Goal: Information Seeking & Learning: Learn about a topic

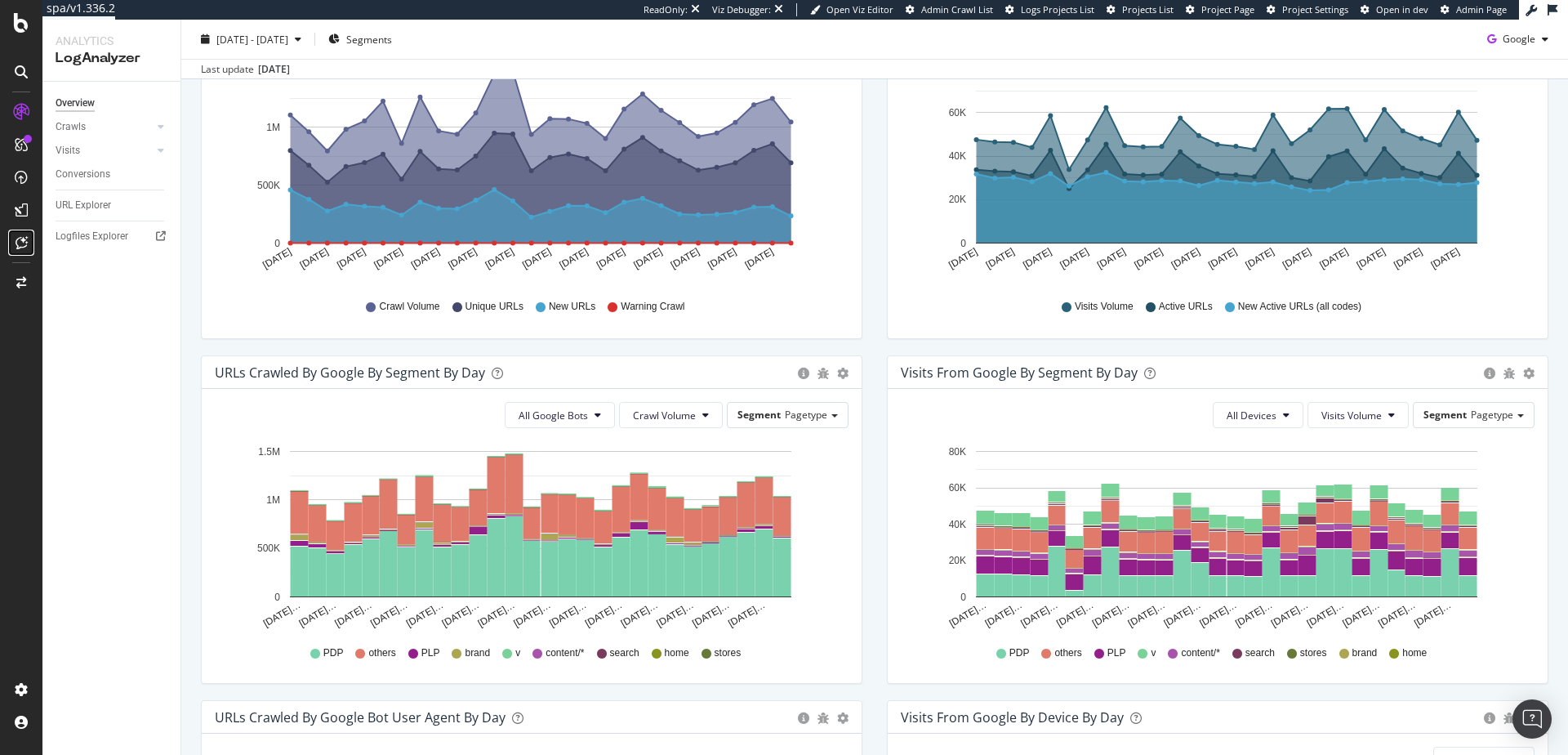
scroll to position [285, 0]
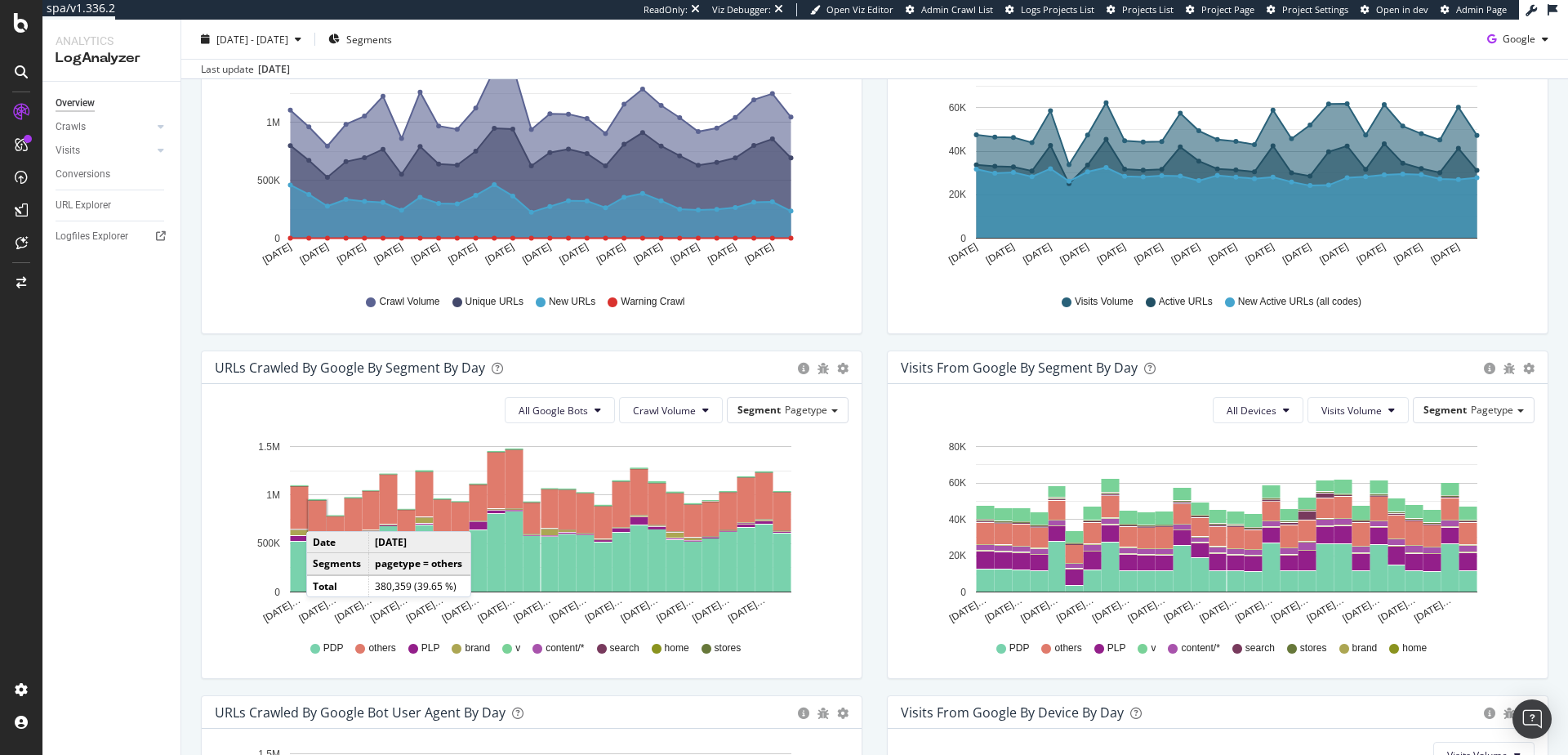
click at [323, 514] on rect "A chart." at bounding box center [318, 519] width 18 height 36
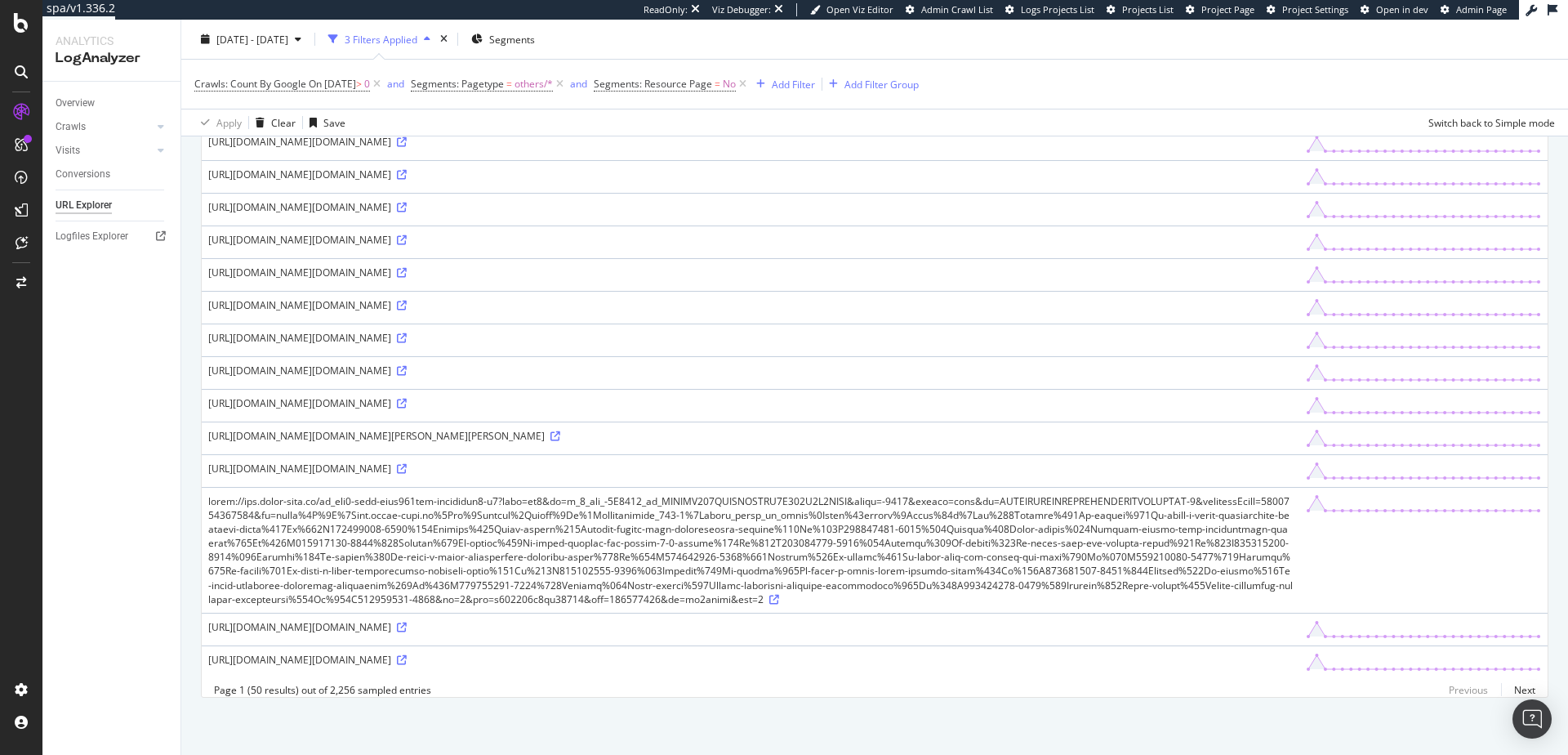
scroll to position [2470, 0]
click at [1504, 691] on link "Next" at bounding box center [1518, 690] width 34 height 24
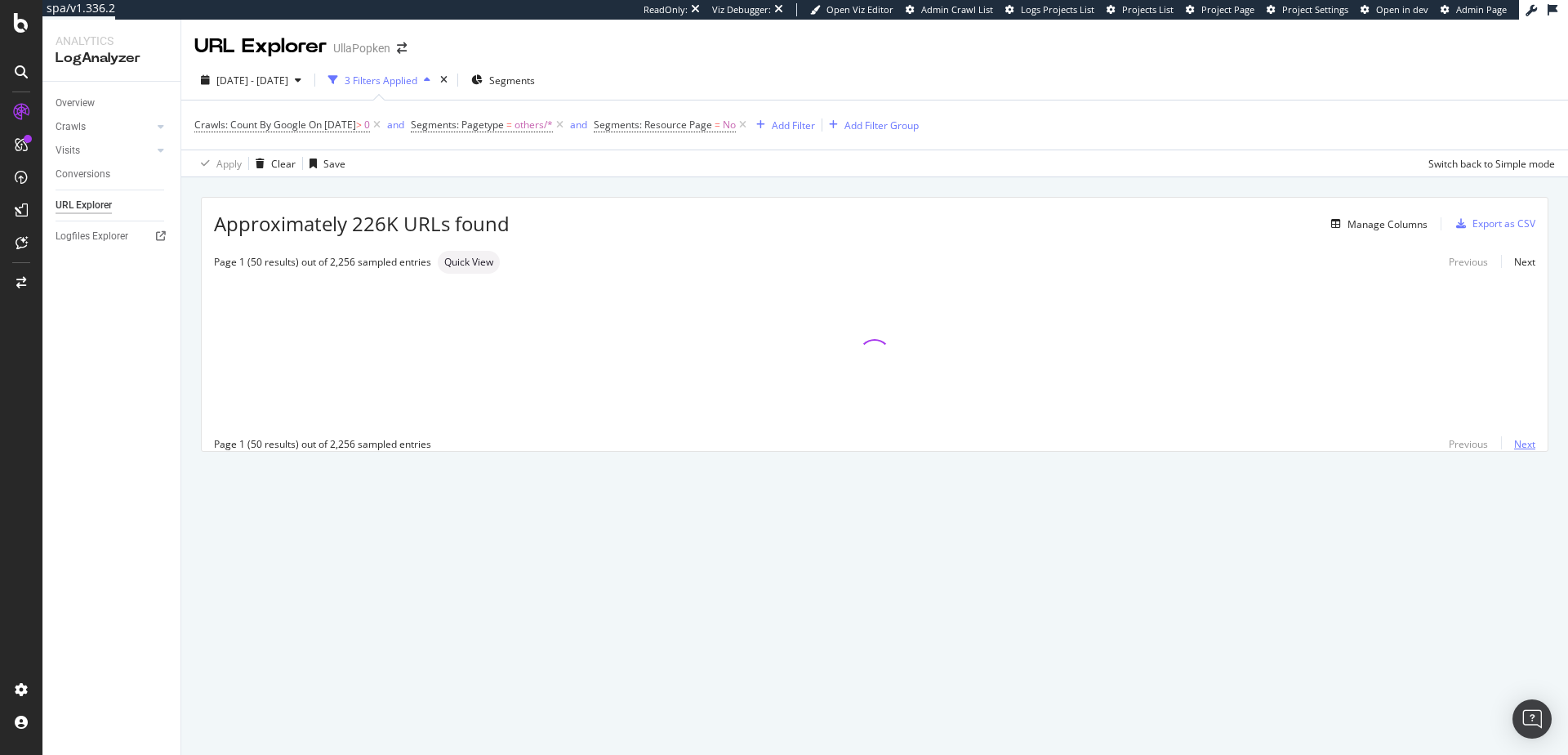
scroll to position [0, 0]
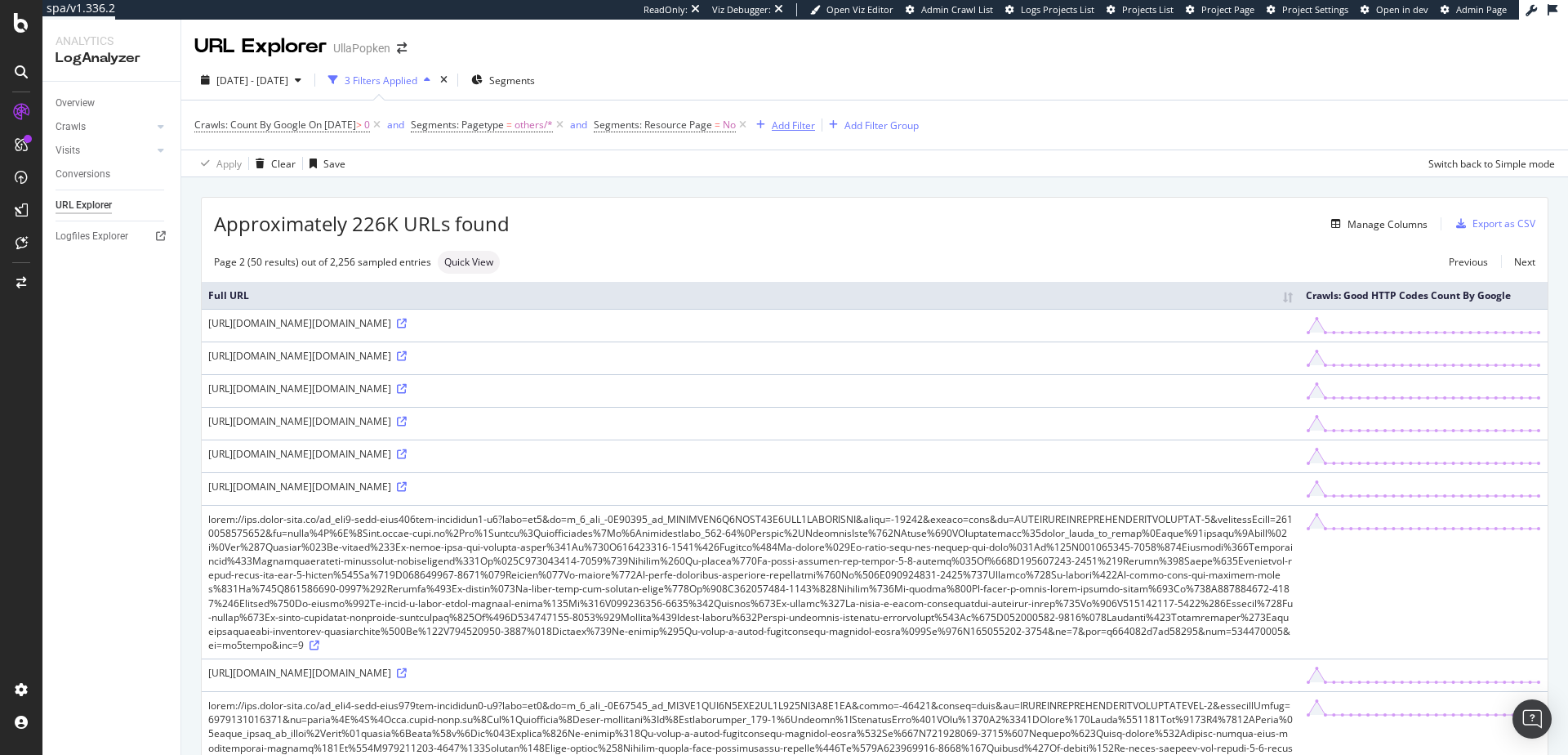
click at [799, 125] on div "Add Filter" at bounding box center [792, 126] width 43 height 14
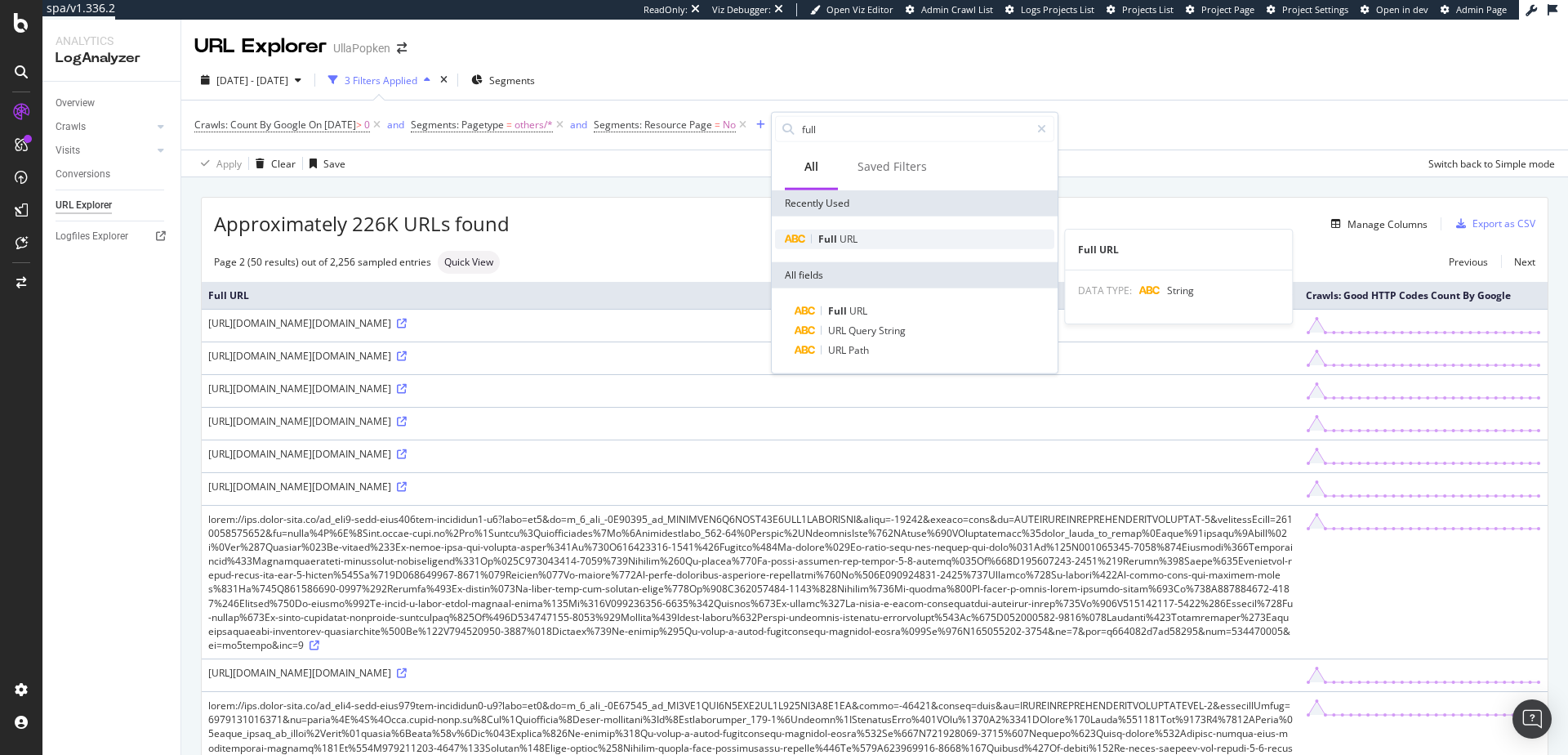
type input "full"
click at [866, 236] on div "Full URL" at bounding box center [915, 240] width 280 height 20
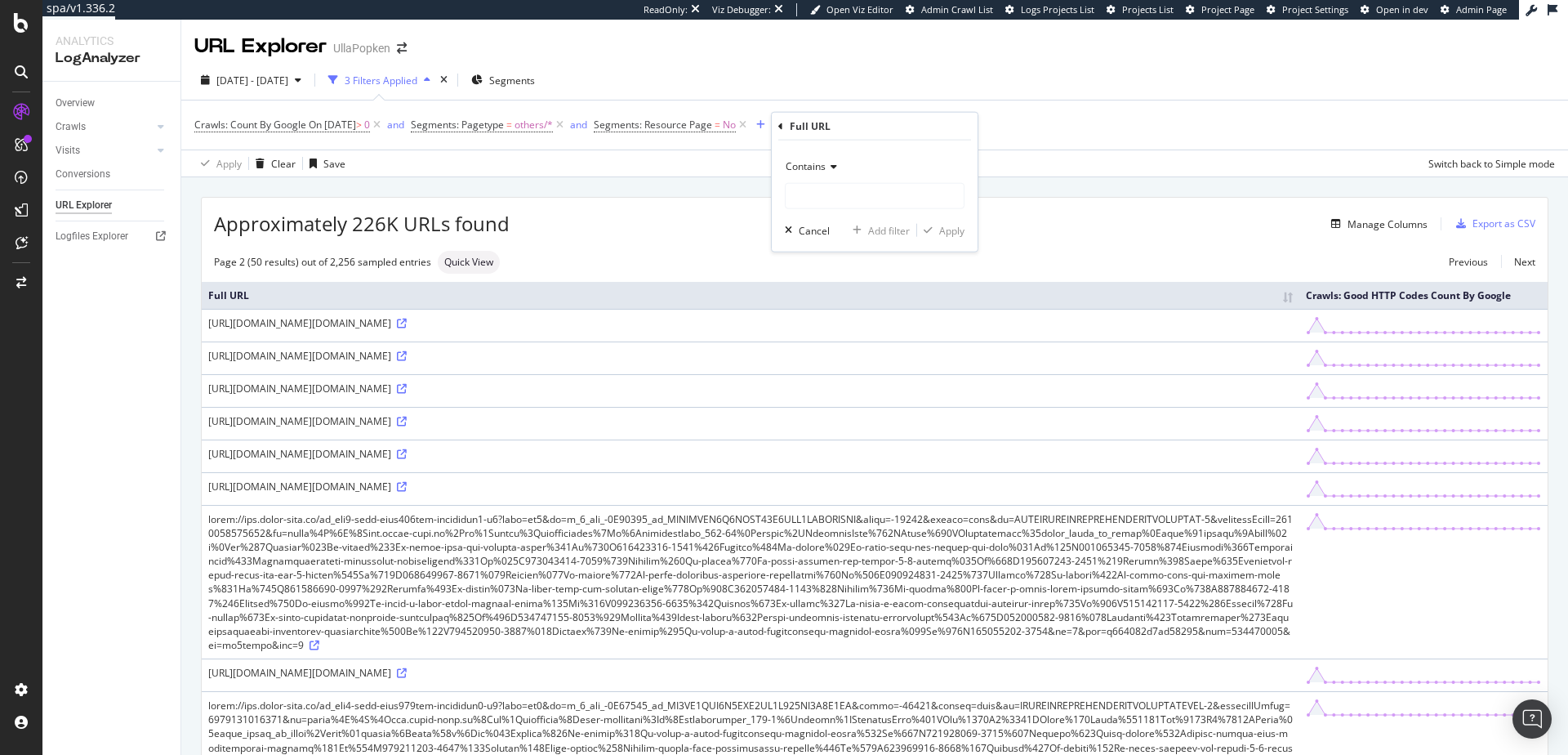
click at [835, 167] on icon at bounding box center [831, 166] width 11 height 10
click at [829, 345] on span "Doesn't contain" at bounding box center [828, 349] width 71 height 14
click at [807, 202] on input "text" at bounding box center [874, 196] width 178 height 26
type input "happy"
click at [949, 232] on div "Apply" at bounding box center [952, 230] width 25 height 14
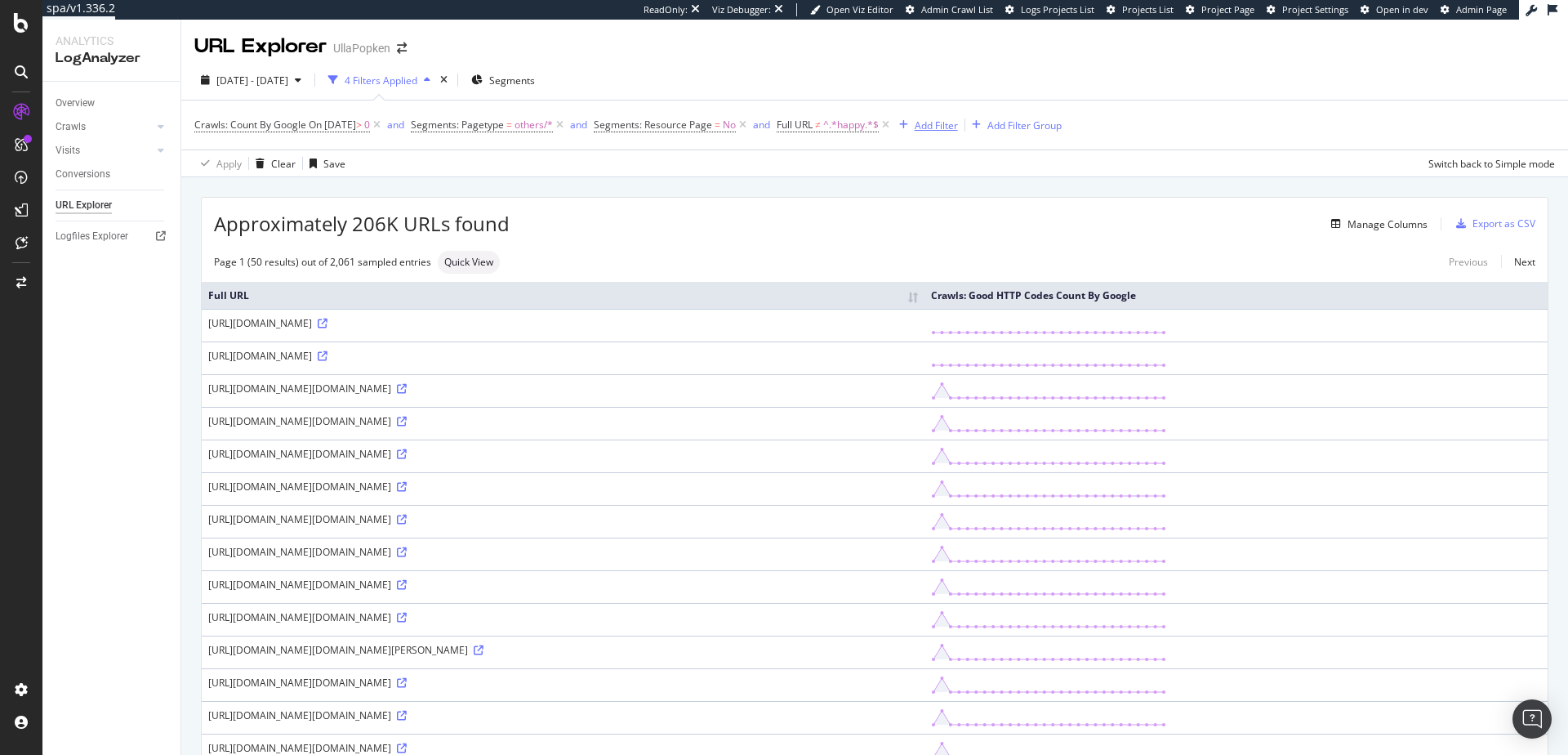
click at [952, 126] on div "Add Filter" at bounding box center [936, 126] width 43 height 14
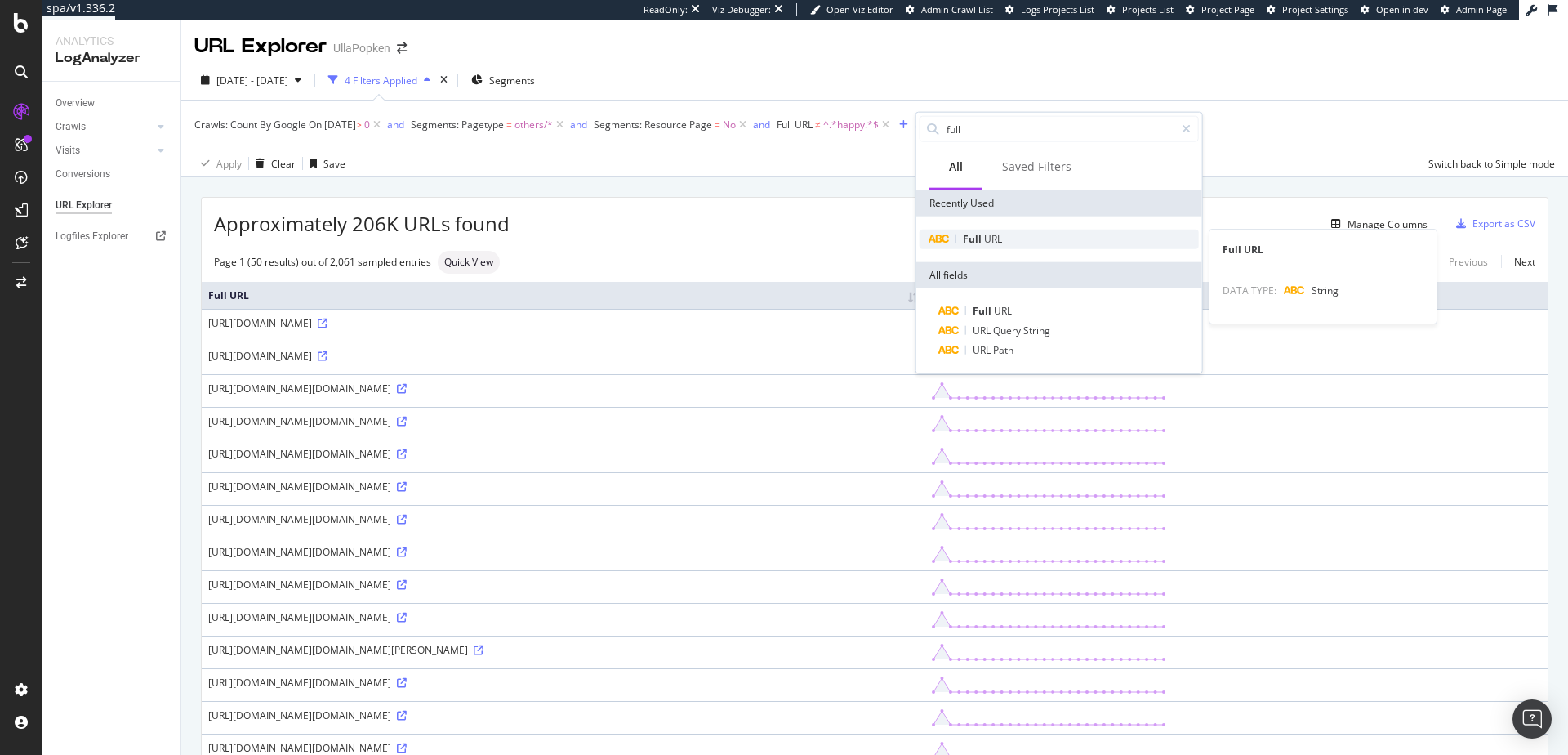
click at [970, 248] on div "Full URL" at bounding box center [1059, 240] width 280 height 20
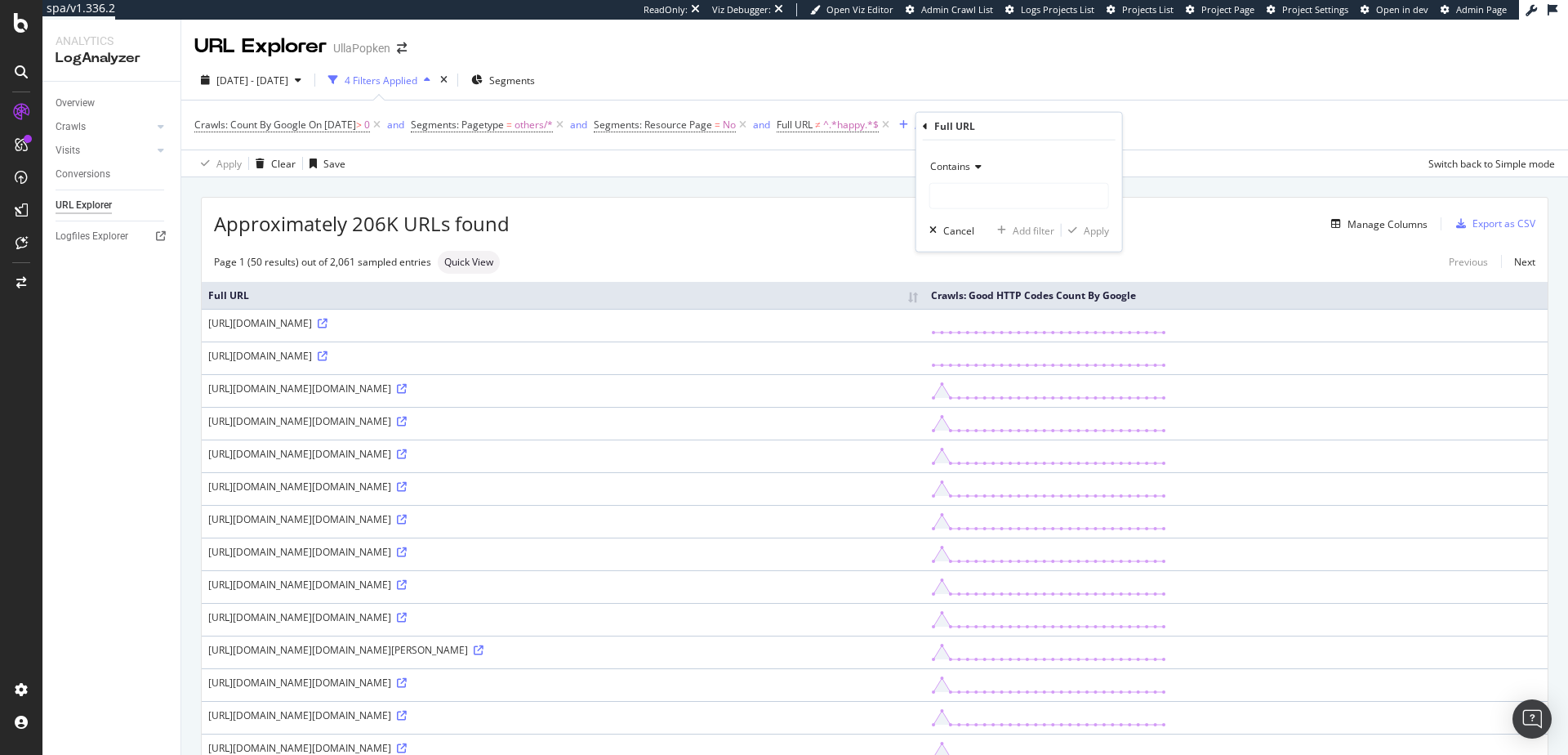
click at [962, 176] on div "Contains" at bounding box center [1019, 166] width 180 height 26
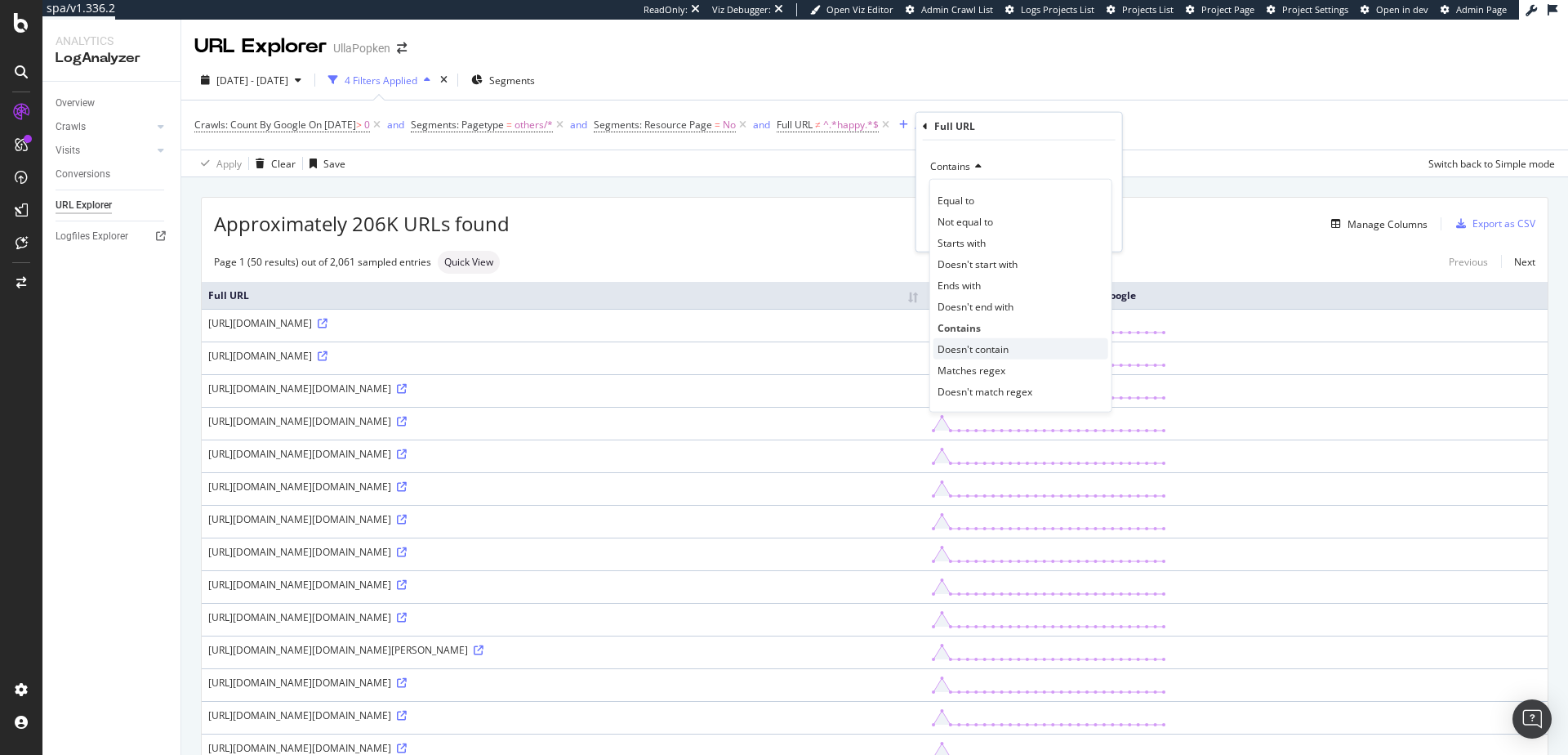
click at [989, 356] on div "Doesn't contain" at bounding box center [1021, 349] width 175 height 21
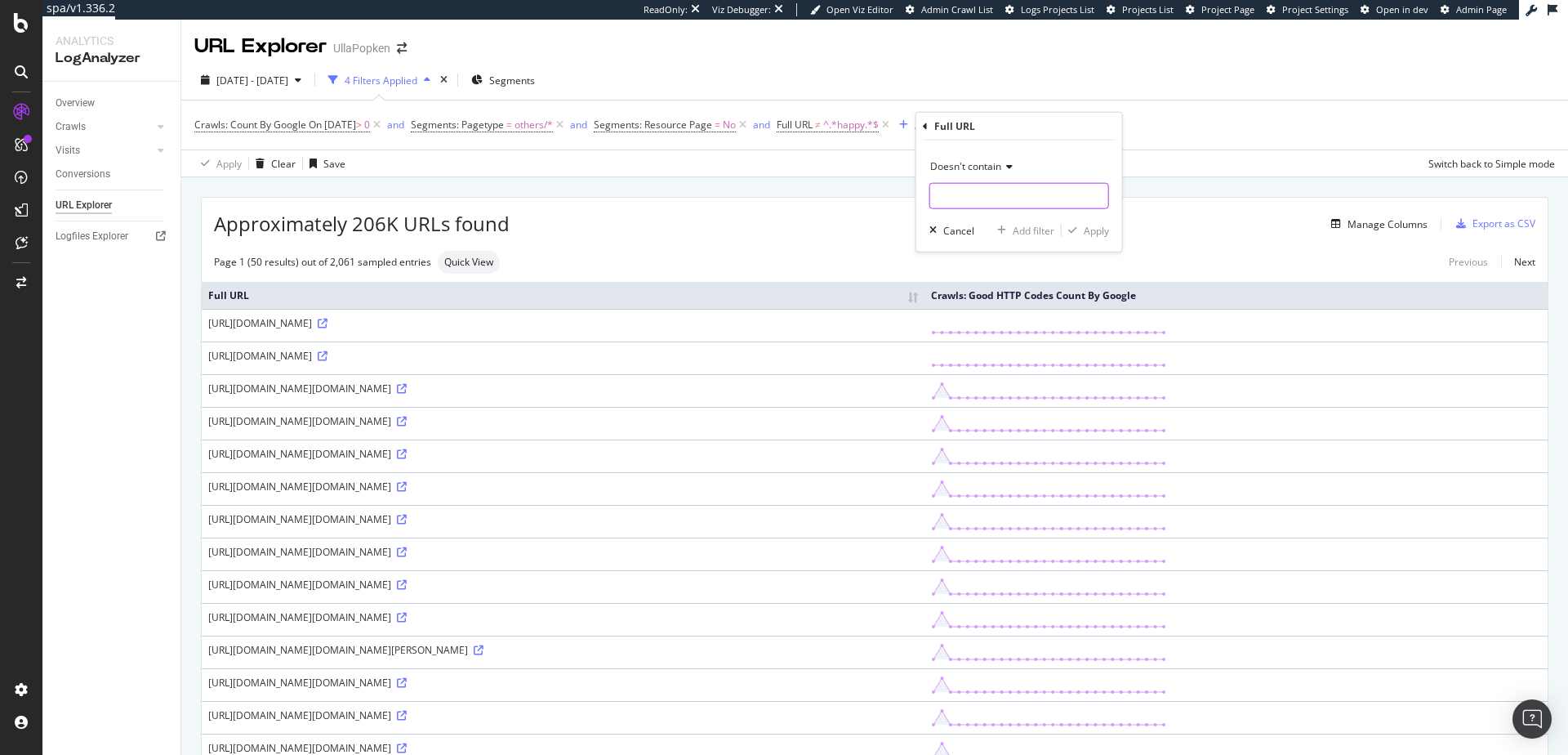
click at [951, 196] on input "text" at bounding box center [1019, 196] width 178 height 26
type input "jp"
click at [1084, 228] on div "Apply" at bounding box center [1096, 230] width 25 height 14
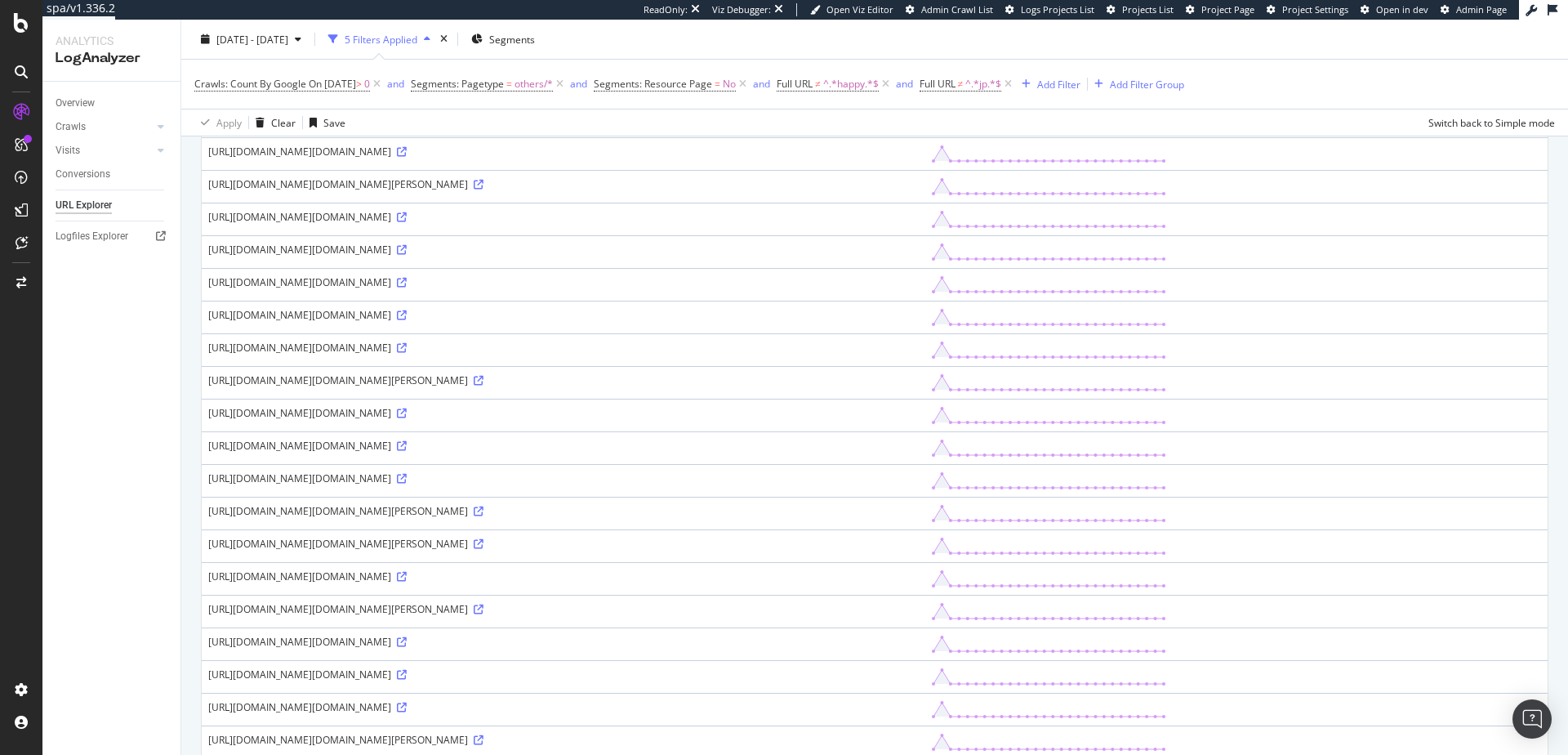
scroll to position [638, 0]
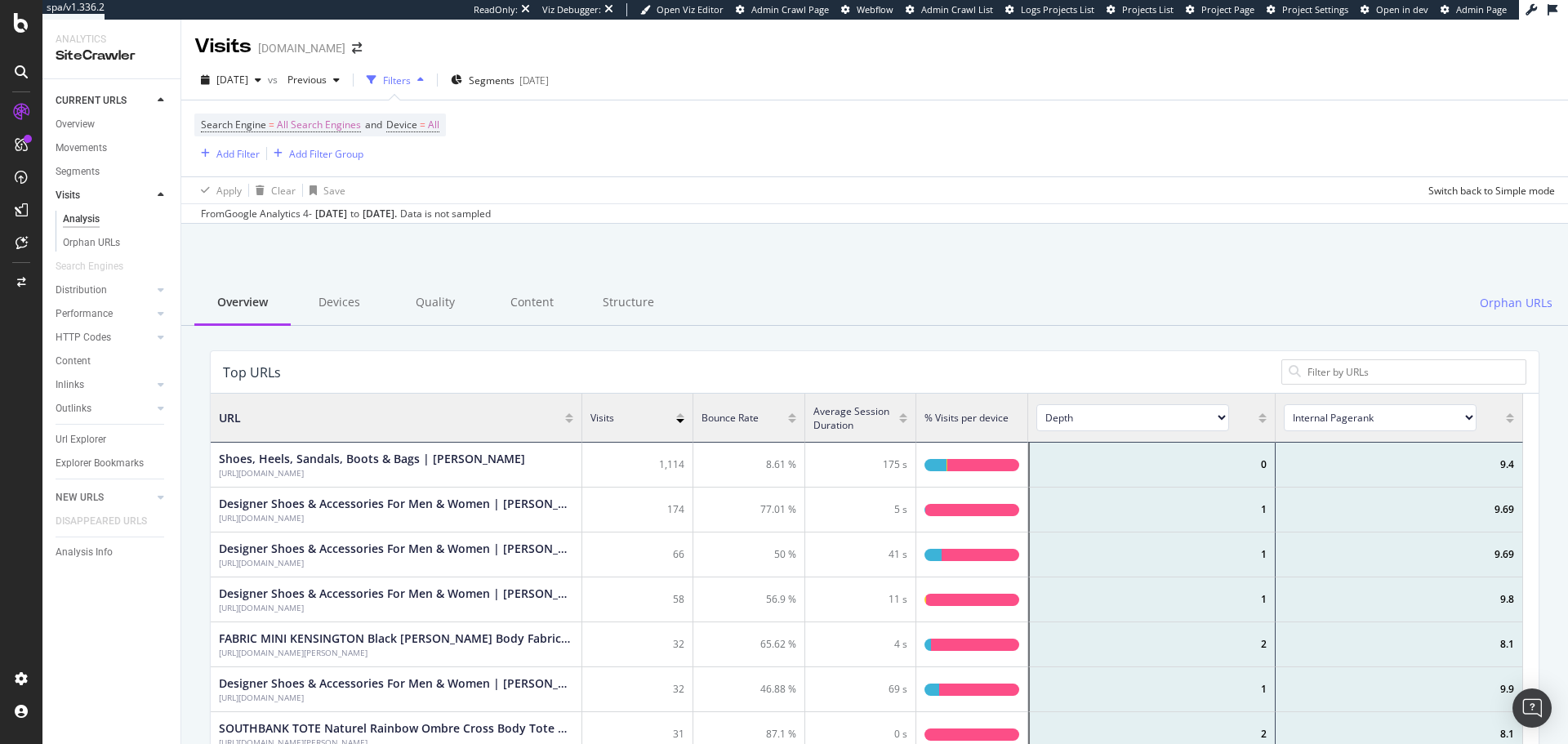
scroll to position [474, 1295]
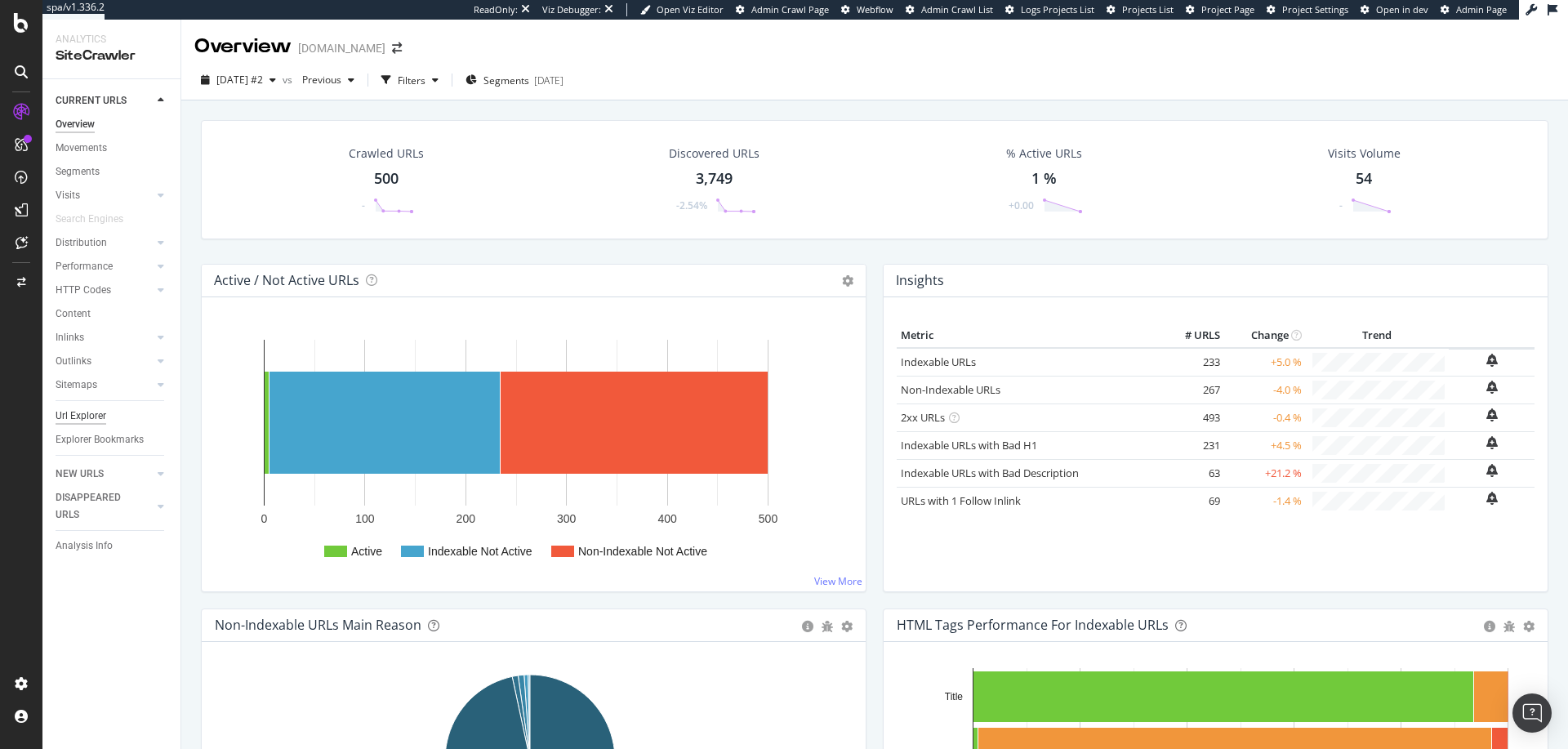
click at [75, 415] on div "Url Explorer" at bounding box center [81, 415] width 51 height 17
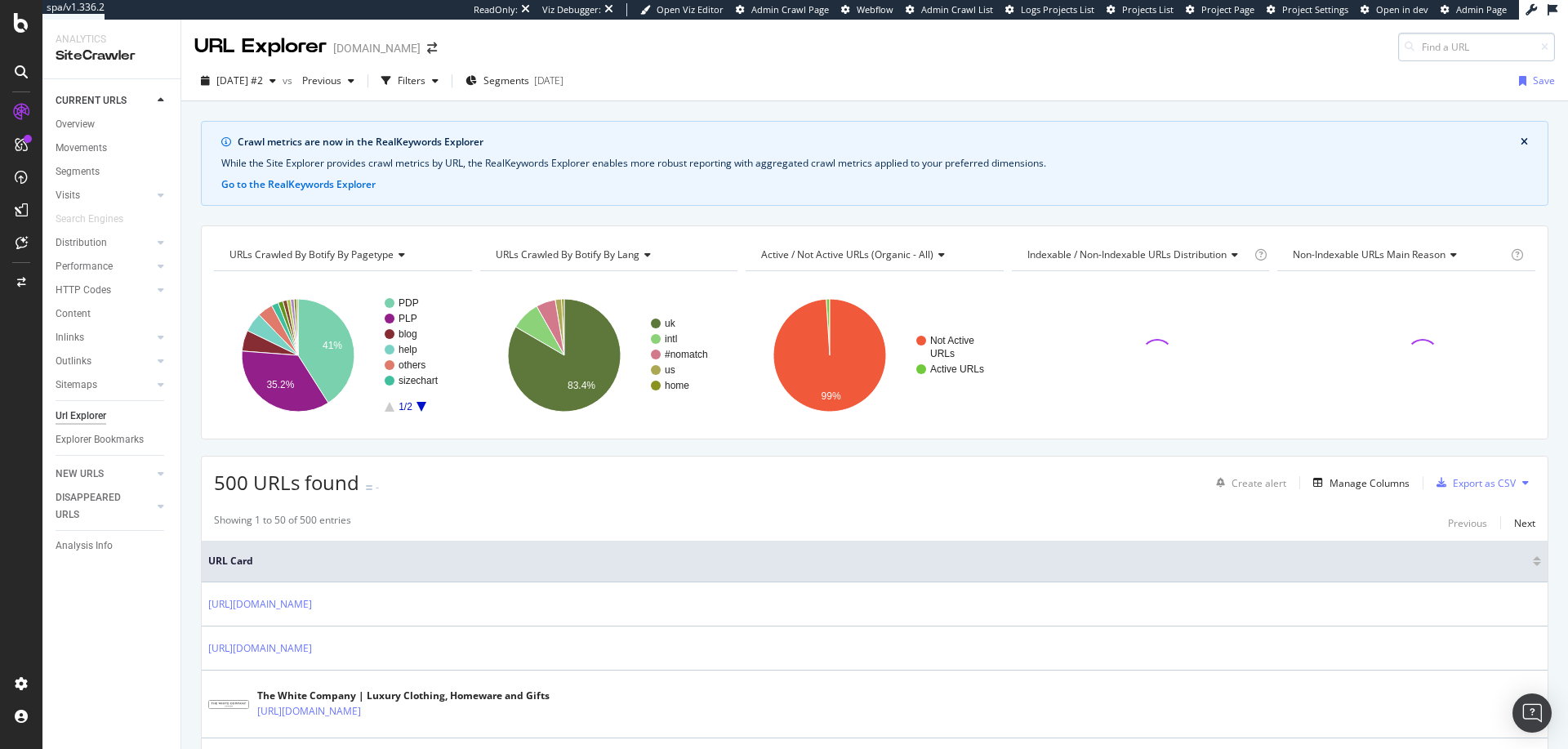
click at [1413, 47] on input at bounding box center [1477, 47] width 157 height 29
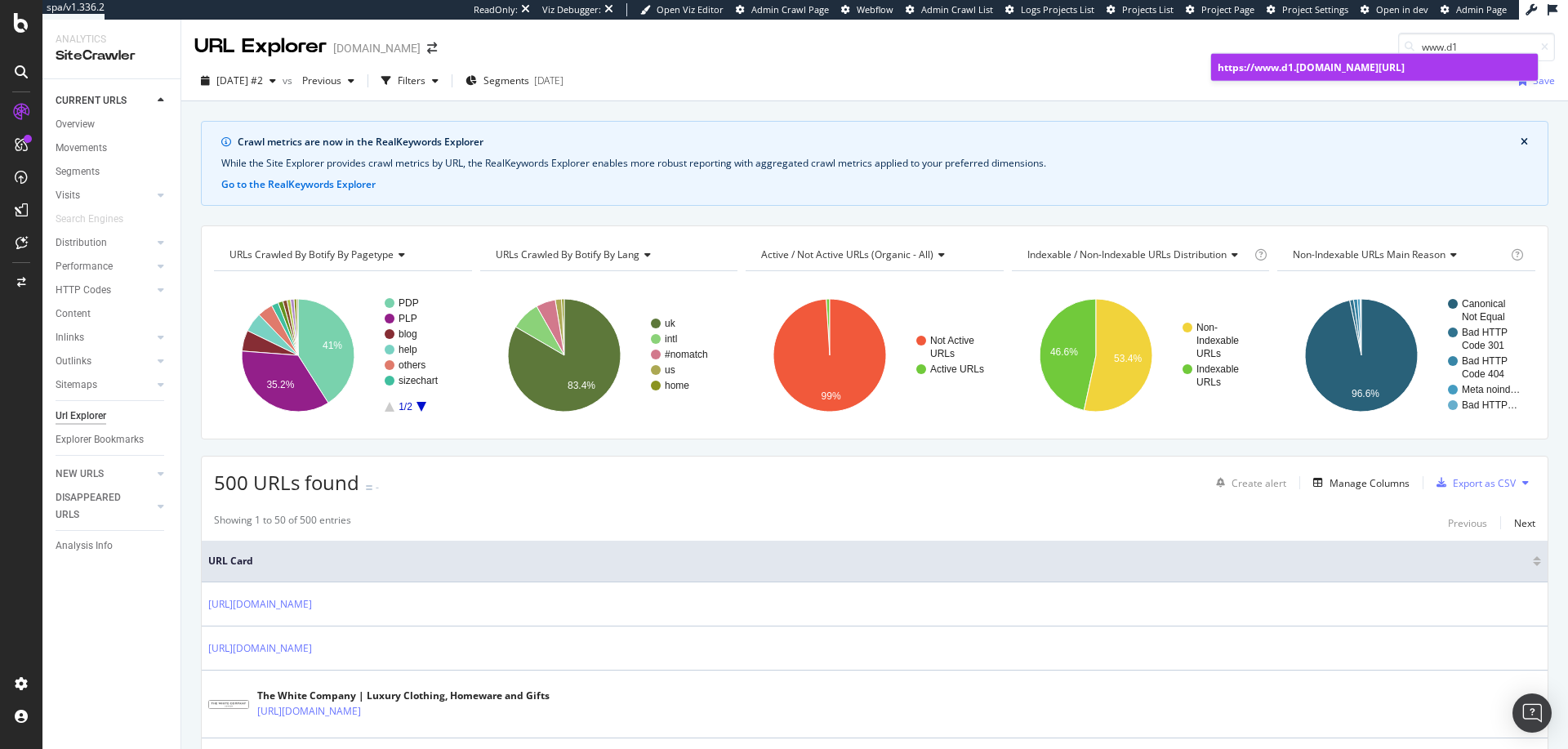
type input "www.d1"
click at [1409, 71] on div "https:// www.d1 .thewhitecompany.com/uk/" at bounding box center [1374, 68] width 314 height 14
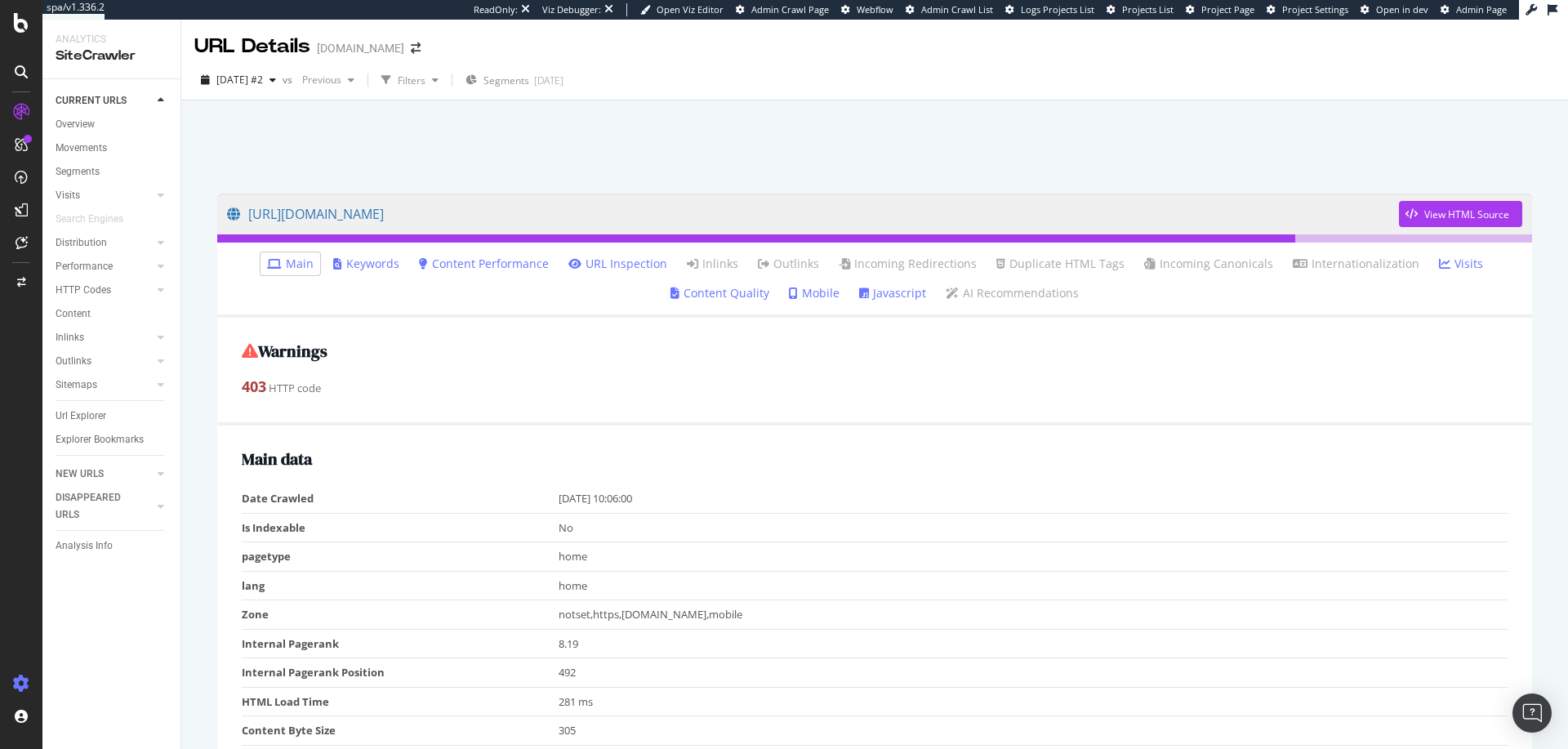
click at [27, 681] on icon at bounding box center [21, 684] width 16 height 16
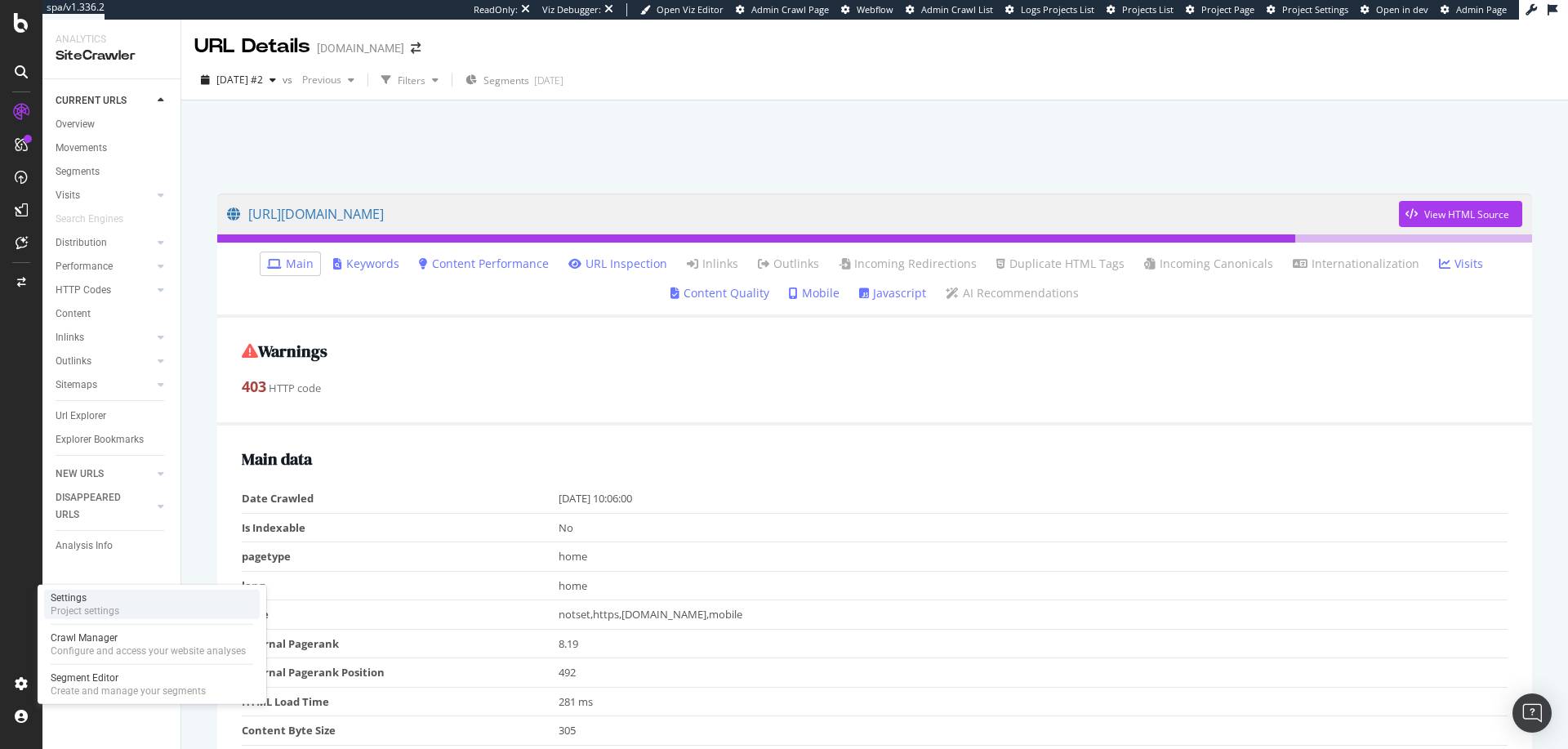
click at [75, 612] on div "Project settings" at bounding box center [85, 611] width 69 height 13
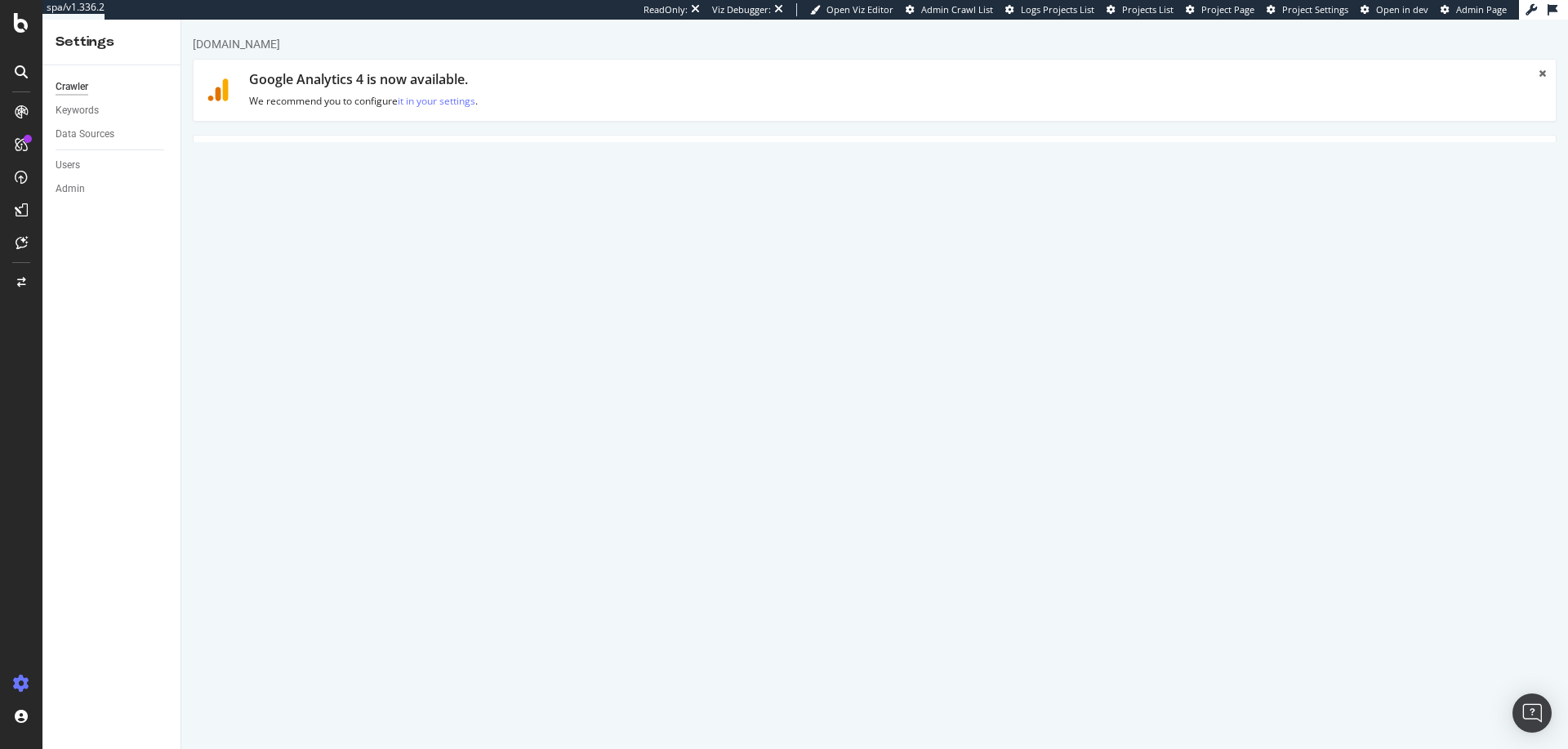
click at [343, 154] on link "Advanced Settings" at bounding box center [321, 157] width 125 height 45
click at [655, 72] on link "Scheduling" at bounding box center [660, 82] width 86 height 45
click at [239, 77] on link "Main" at bounding box center [228, 82] width 53 height 45
click at [429, 160] on link "Domain Validation" at bounding box center [451, 157] width 125 height 45
click at [225, 90] on link "Main" at bounding box center [228, 82] width 53 height 45
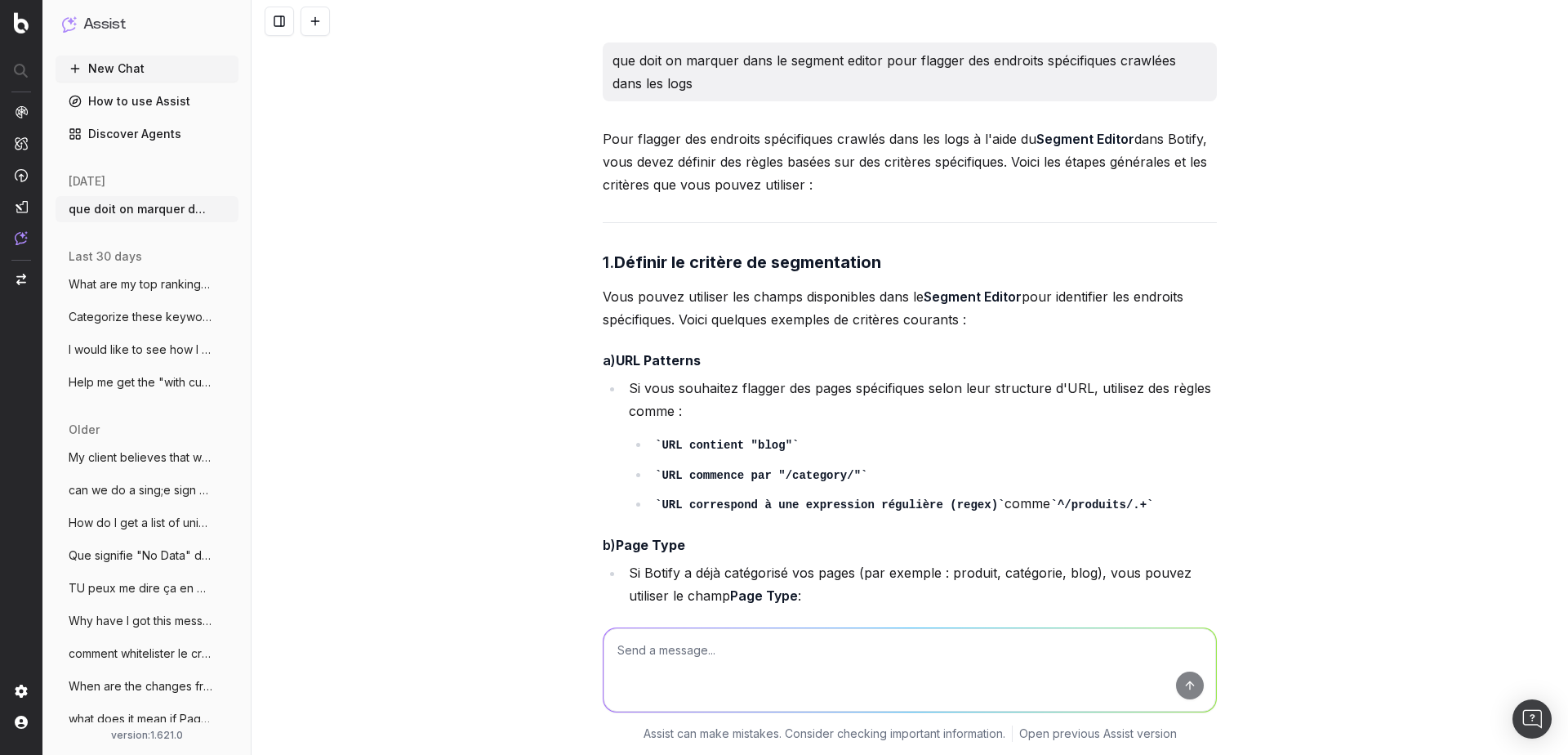
scroll to position [900, 0]
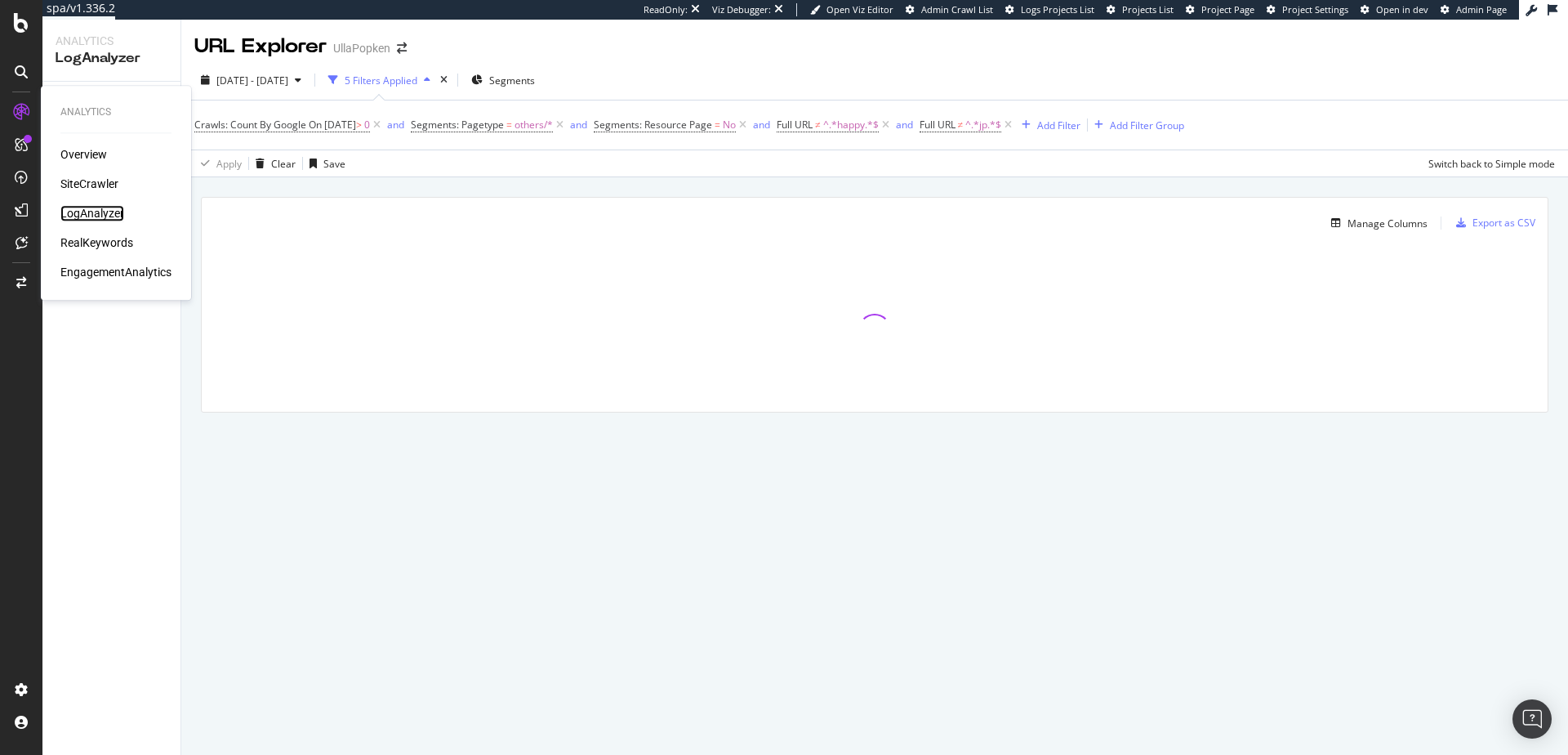
click at [75, 212] on div "LogAnalyzer" at bounding box center [93, 213] width 64 height 16
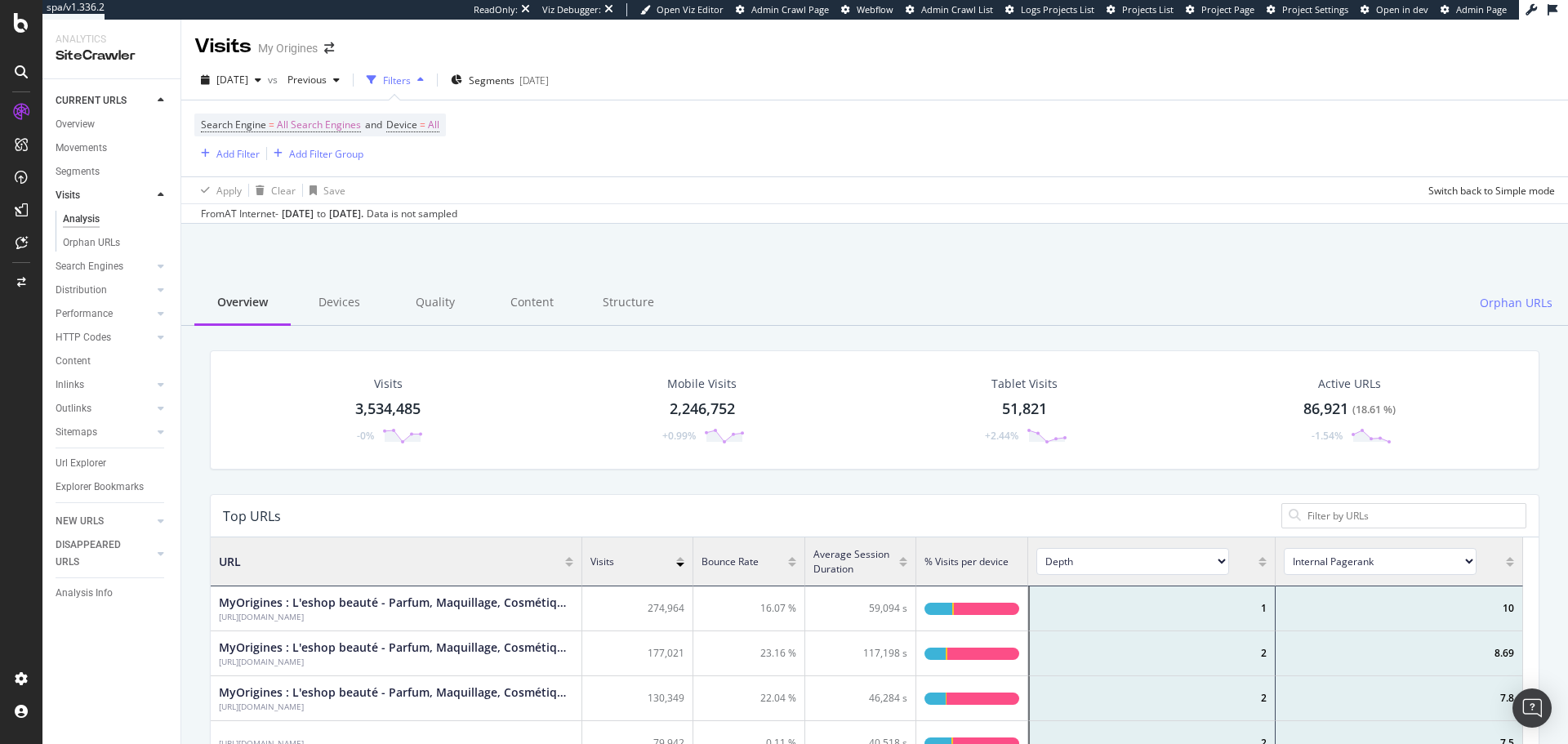
scroll to position [474, 1295]
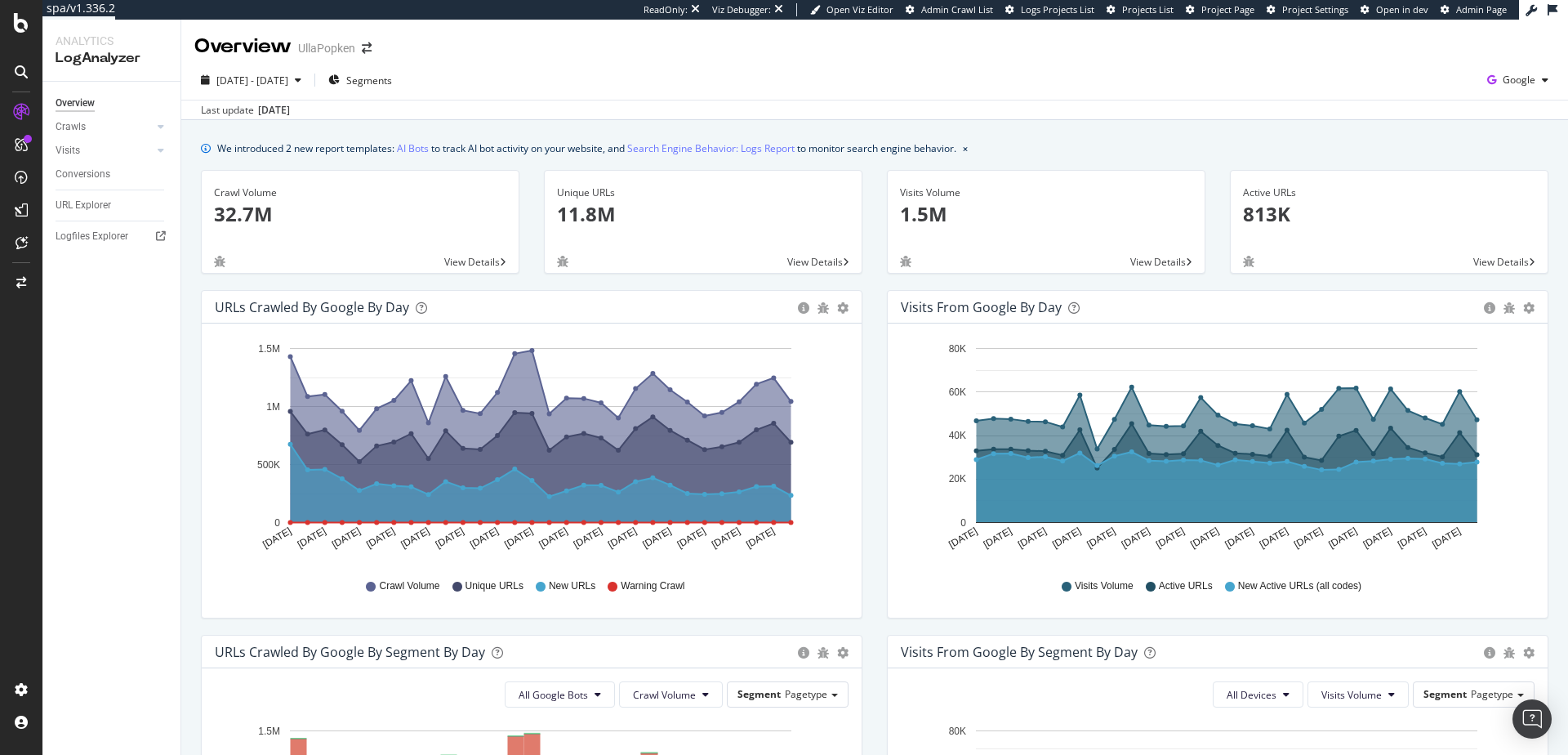
scroll to position [443, 0]
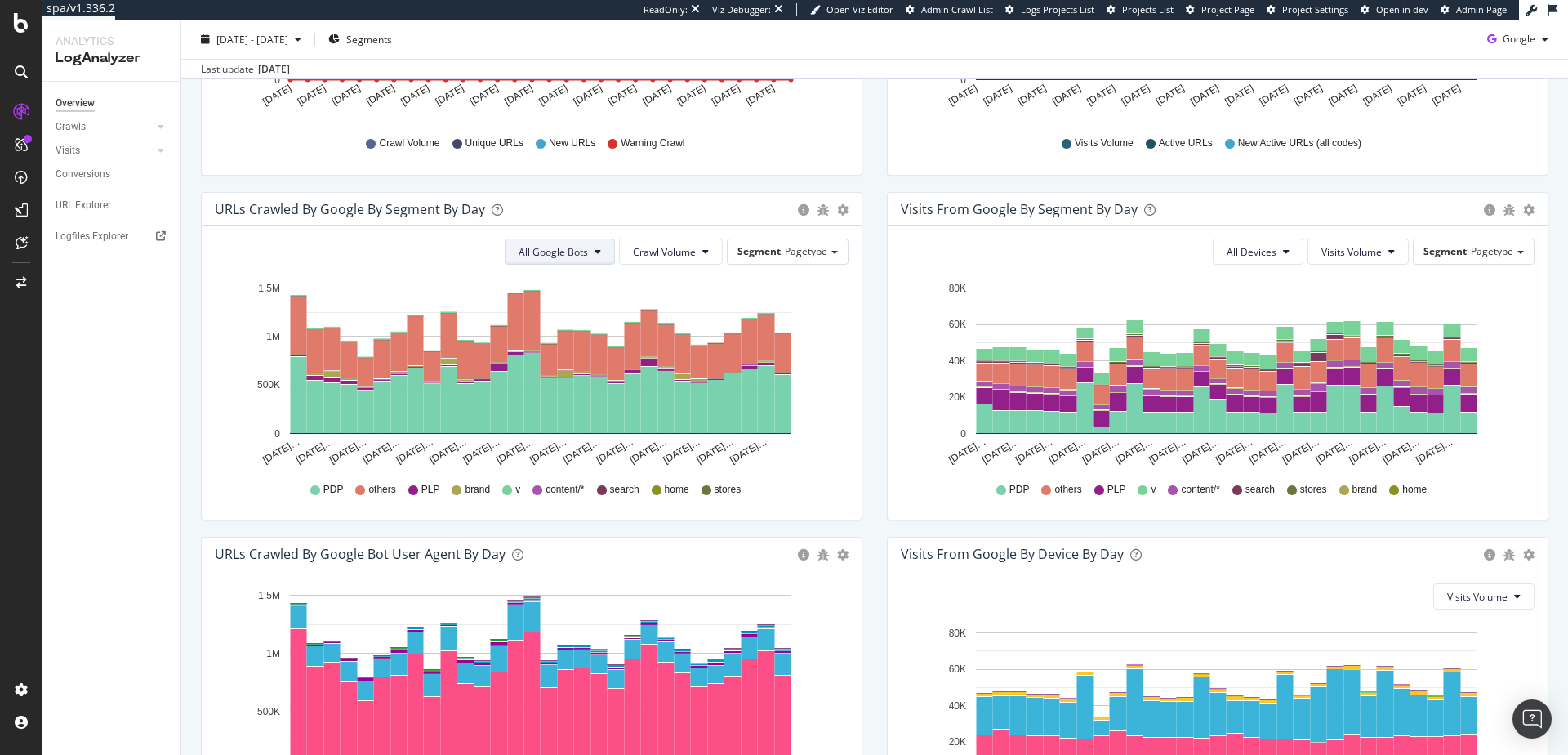
click at [594, 253] on icon at bounding box center [597, 252] width 7 height 10
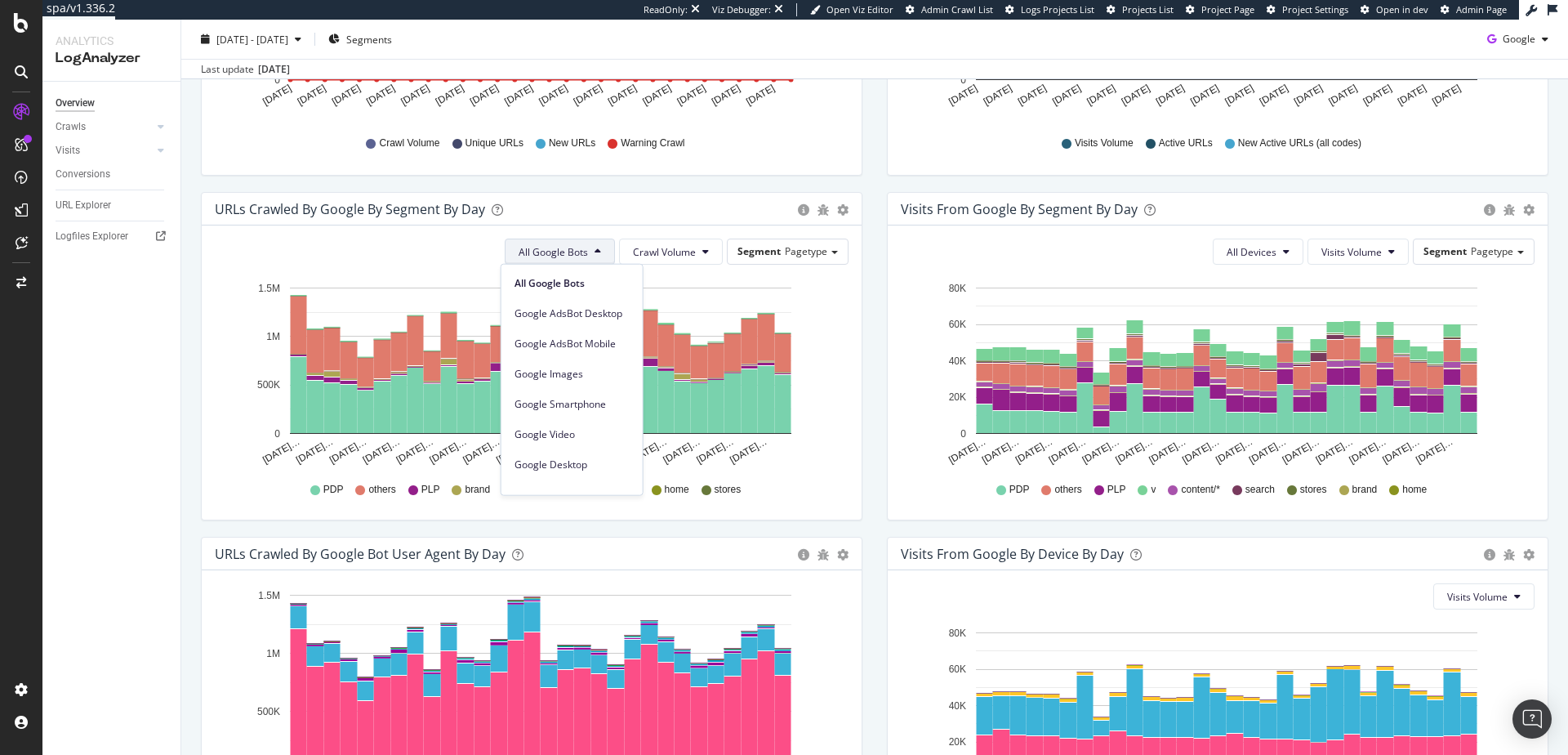
click at [594, 253] on icon at bounding box center [597, 252] width 7 height 10
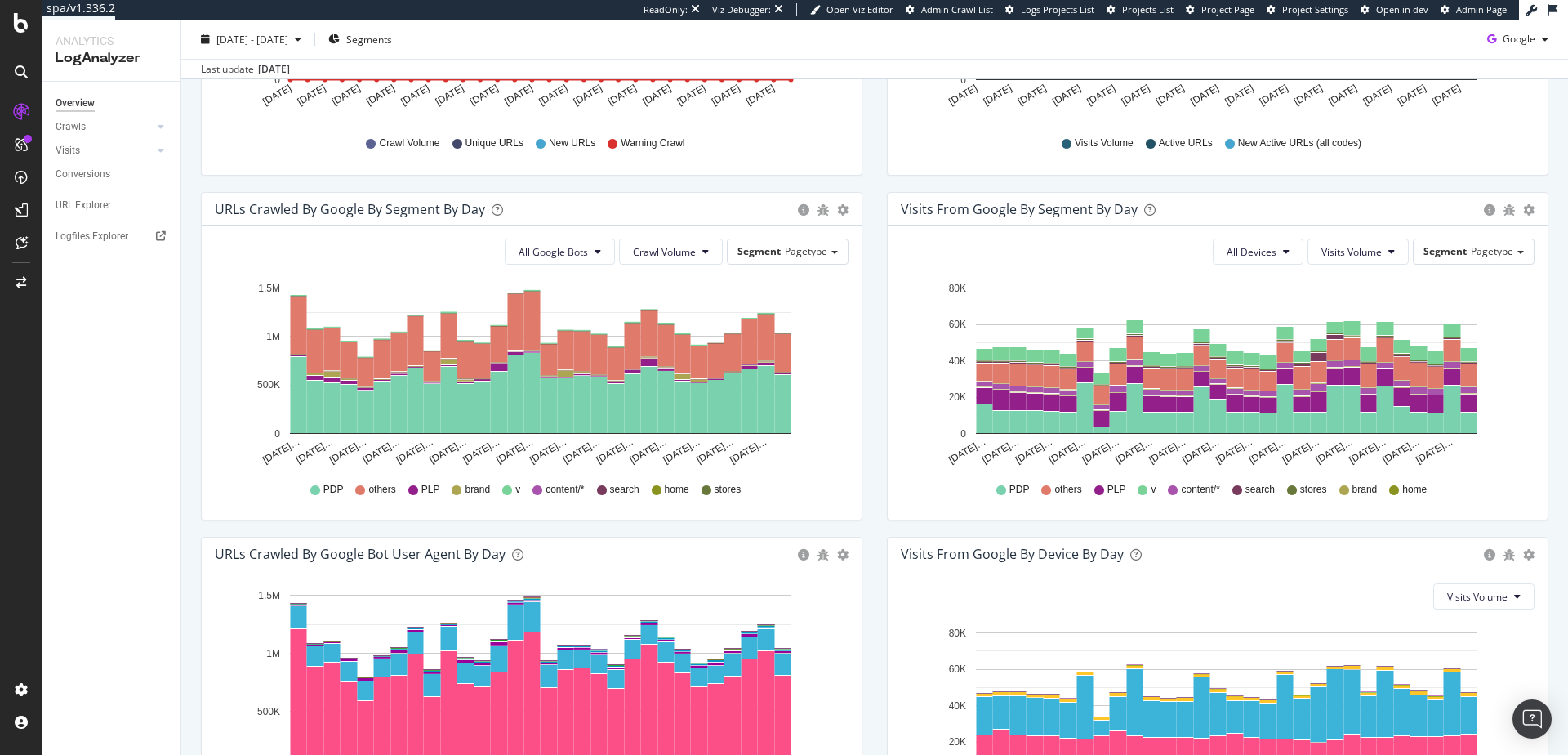
scroll to position [6, 0]
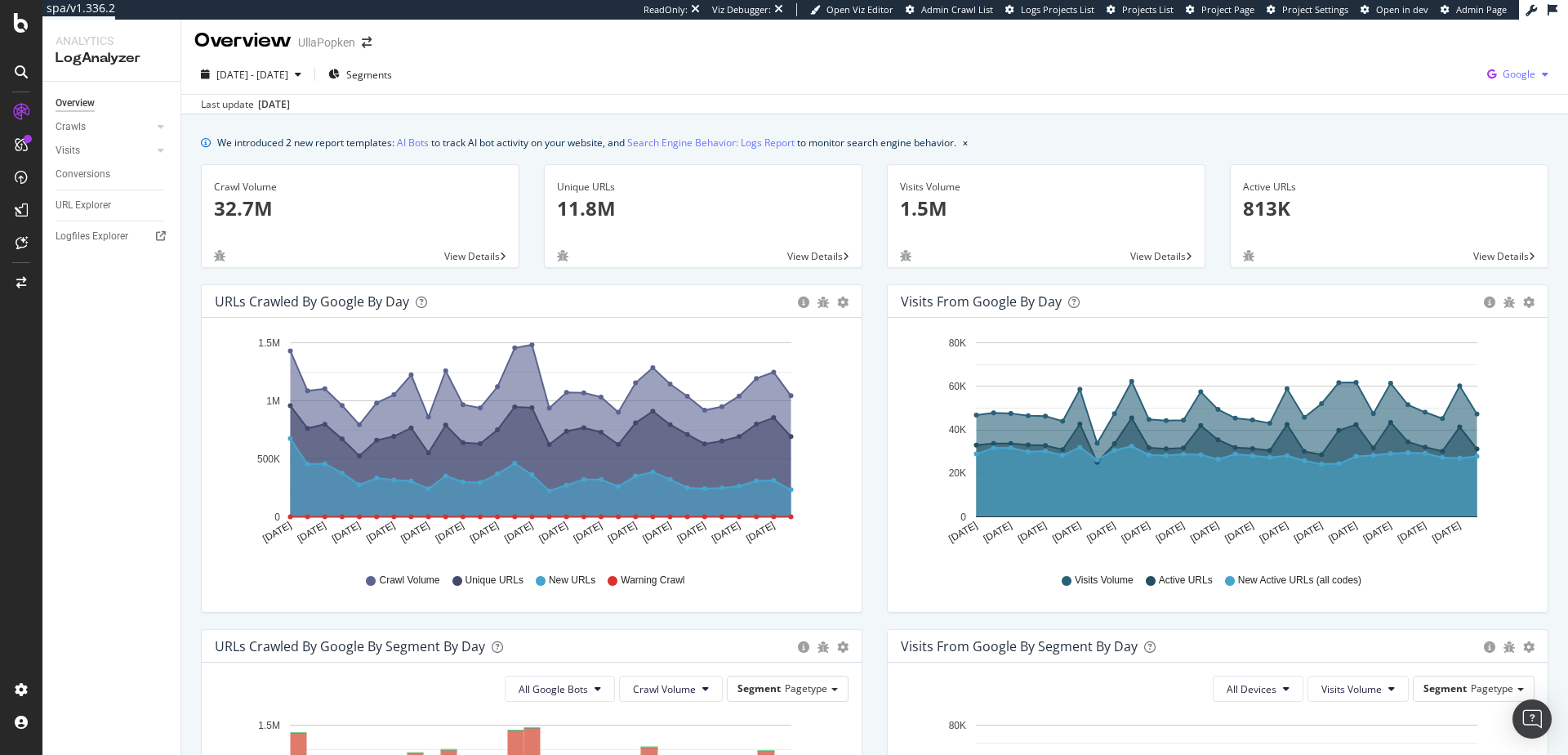
click at [1542, 75] on icon "button" at bounding box center [1545, 75] width 7 height 10
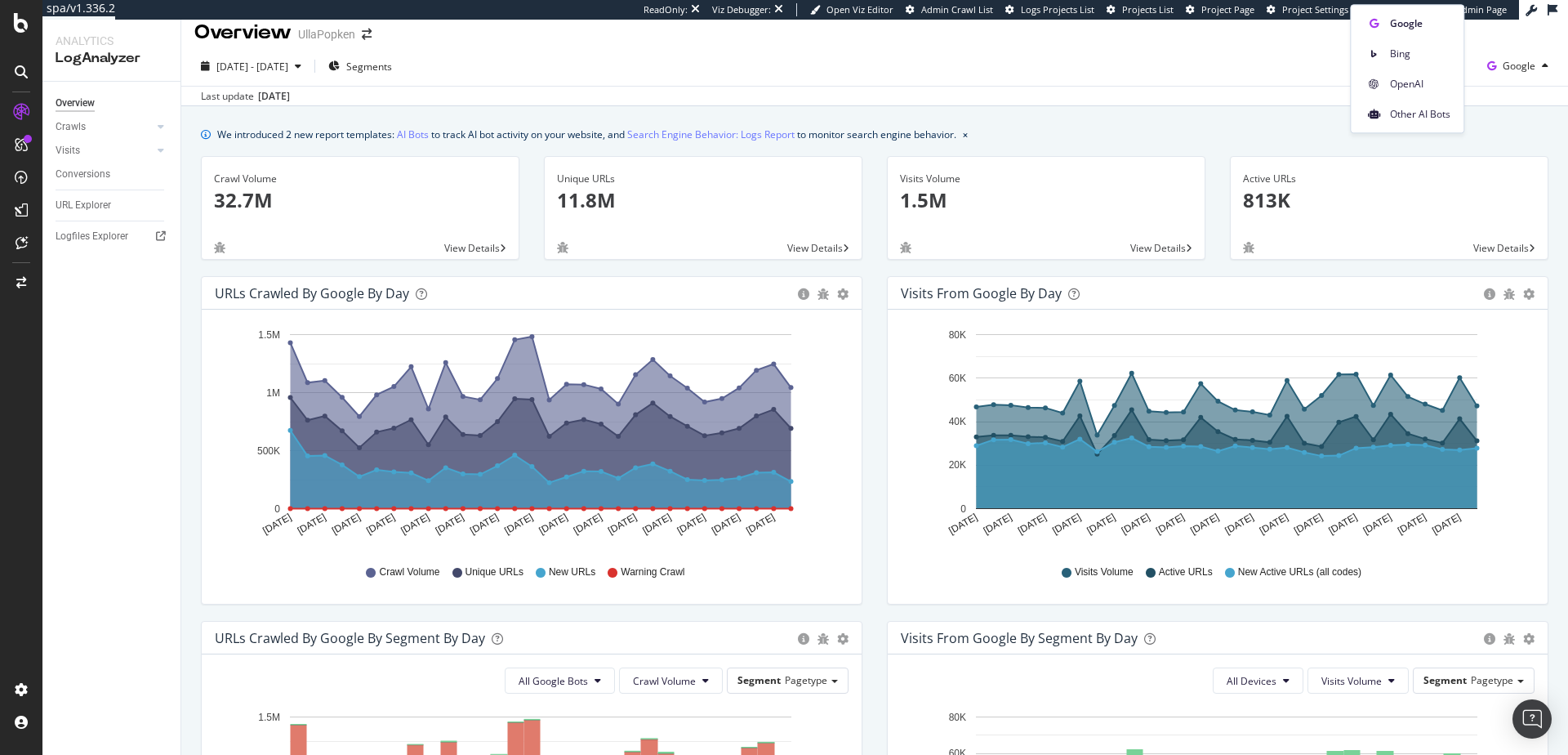
scroll to position [36, 0]
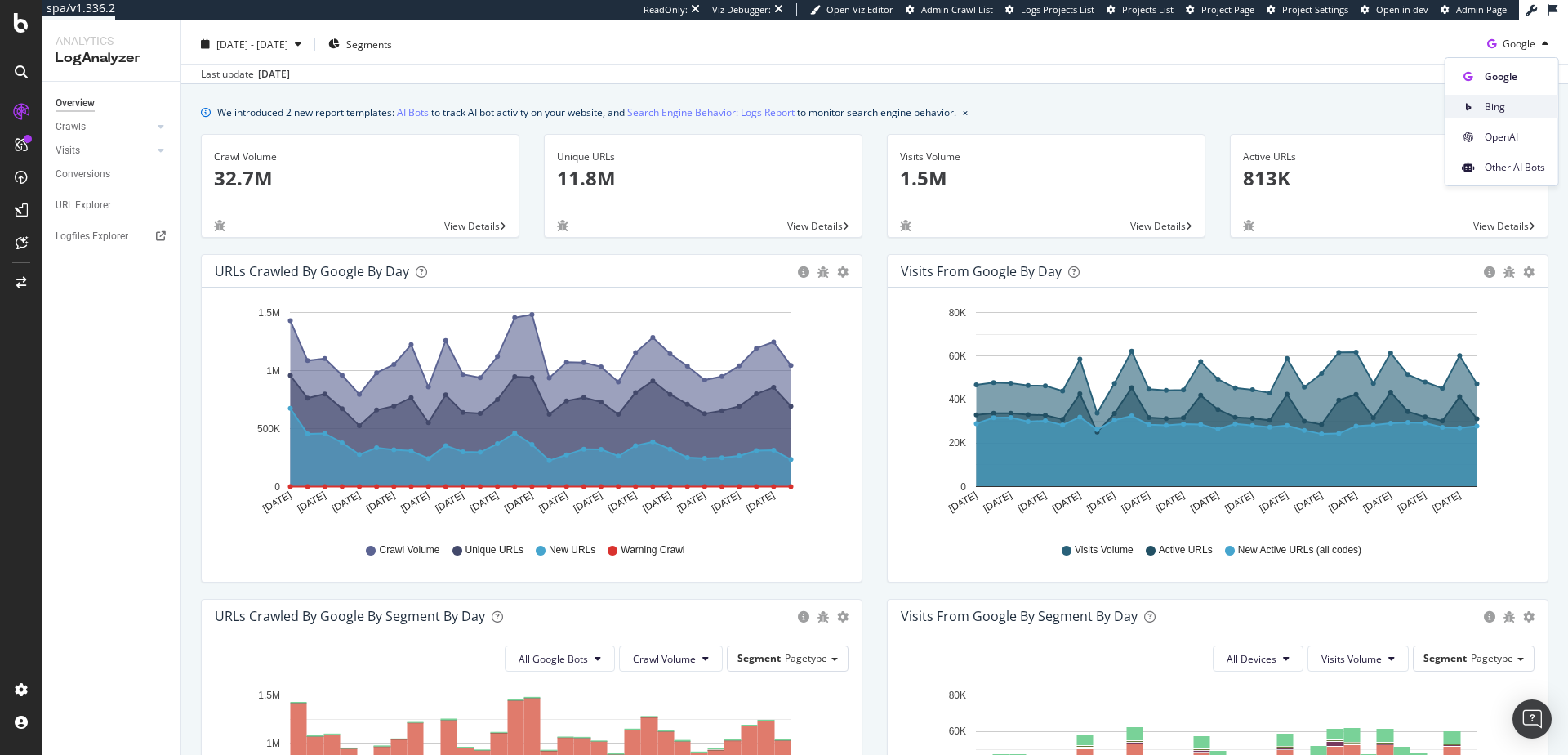
click at [1472, 112] on span at bounding box center [1468, 108] width 20 height 20
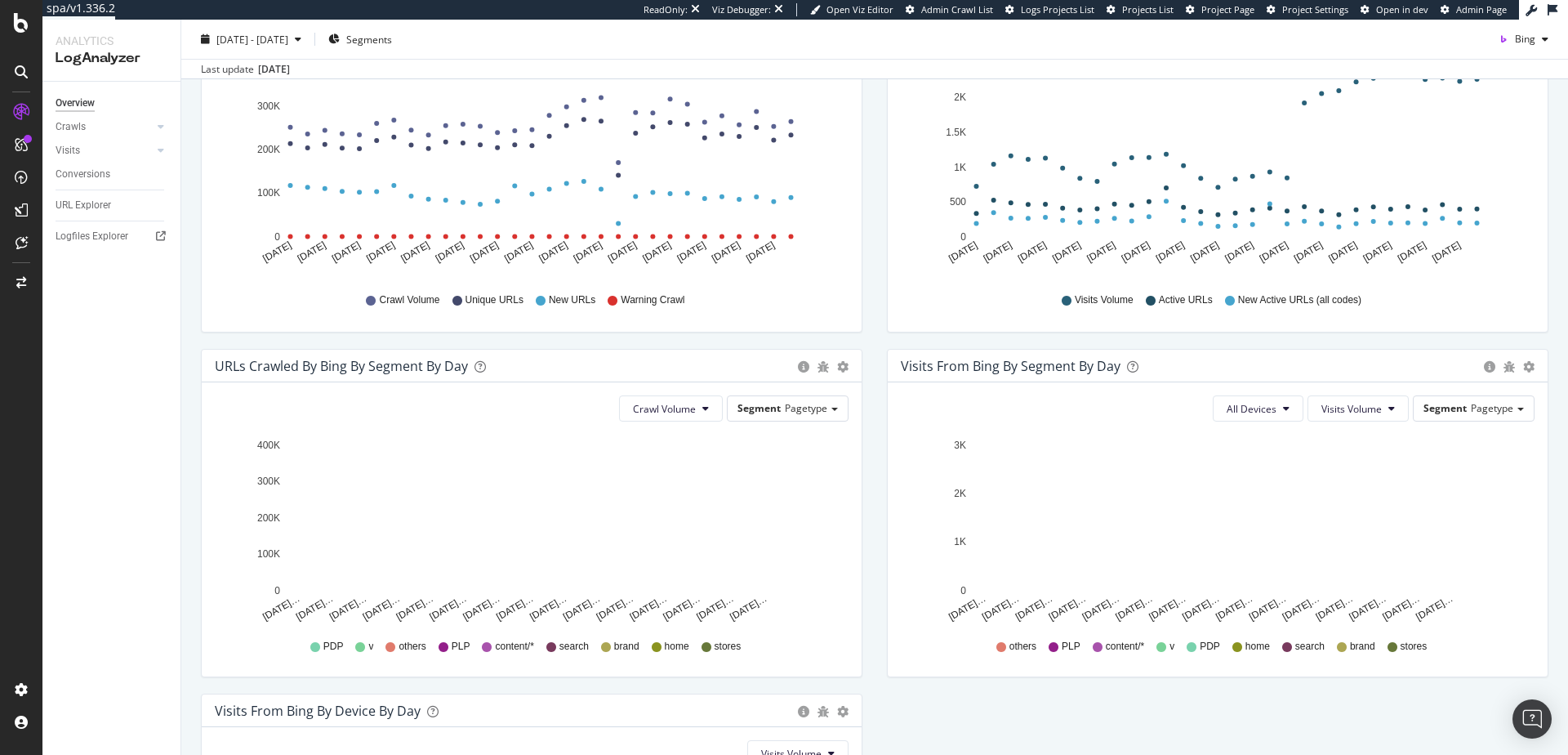
scroll to position [314, 0]
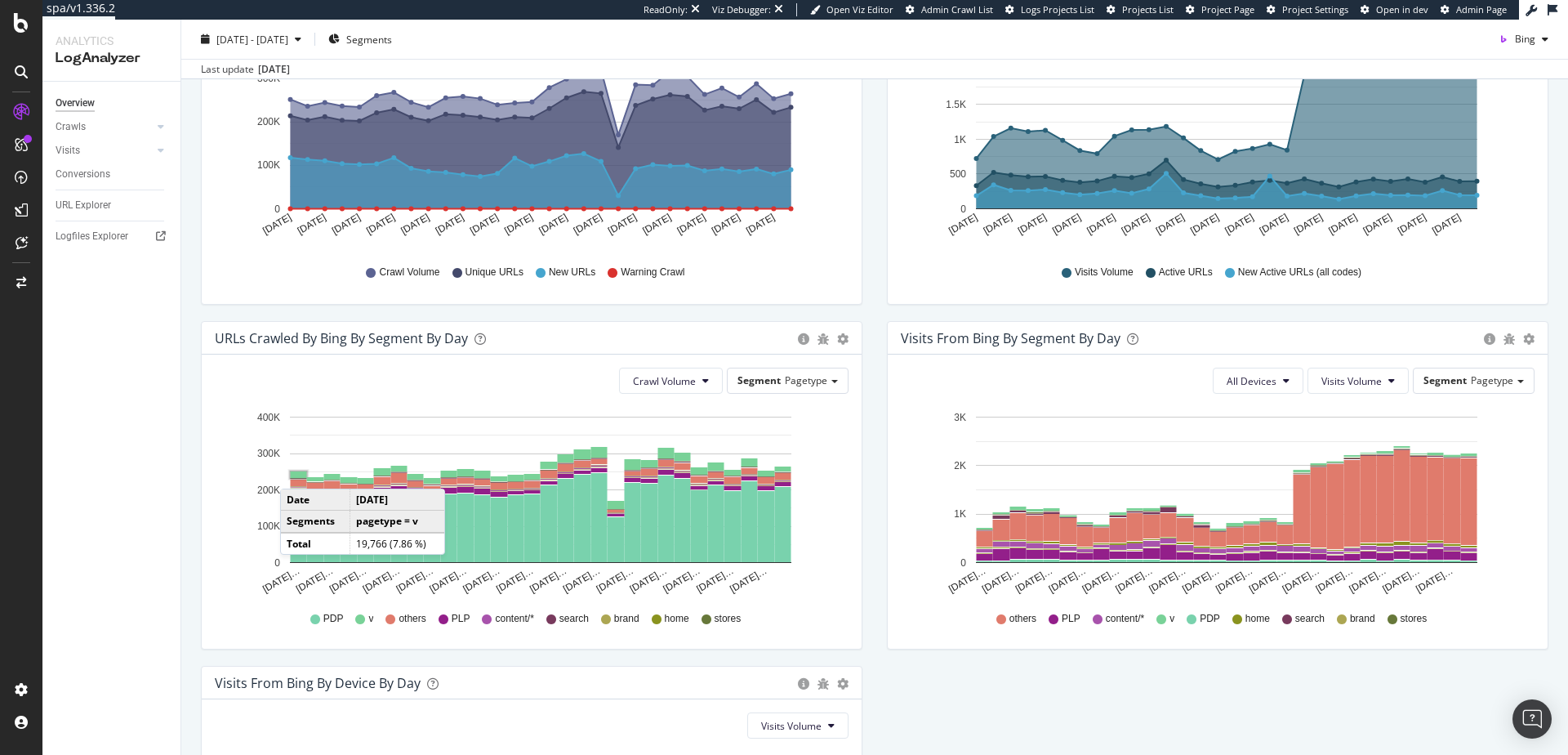
click at [297, 471] on rect "A chart." at bounding box center [299, 474] width 16 height 7
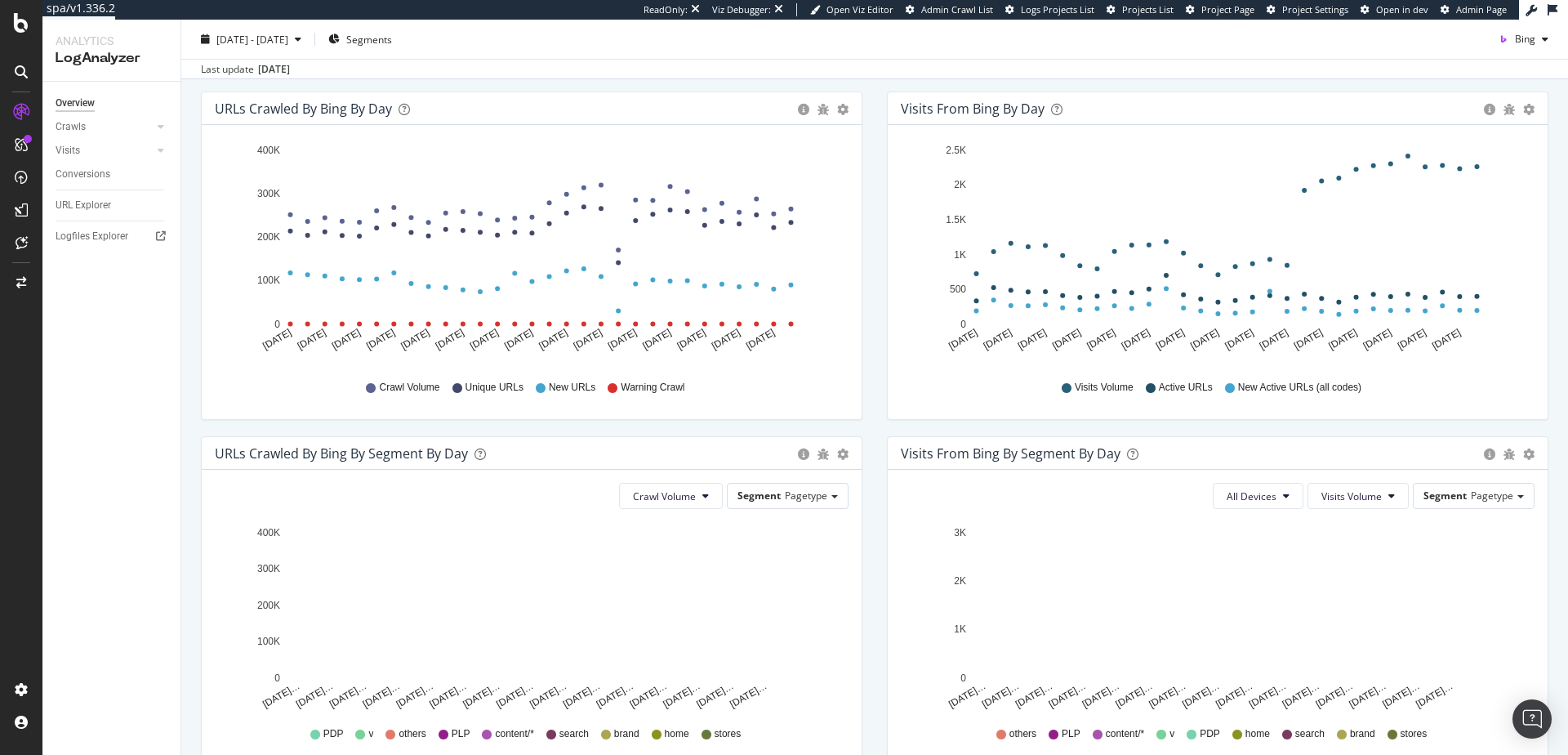
scroll to position [306, 0]
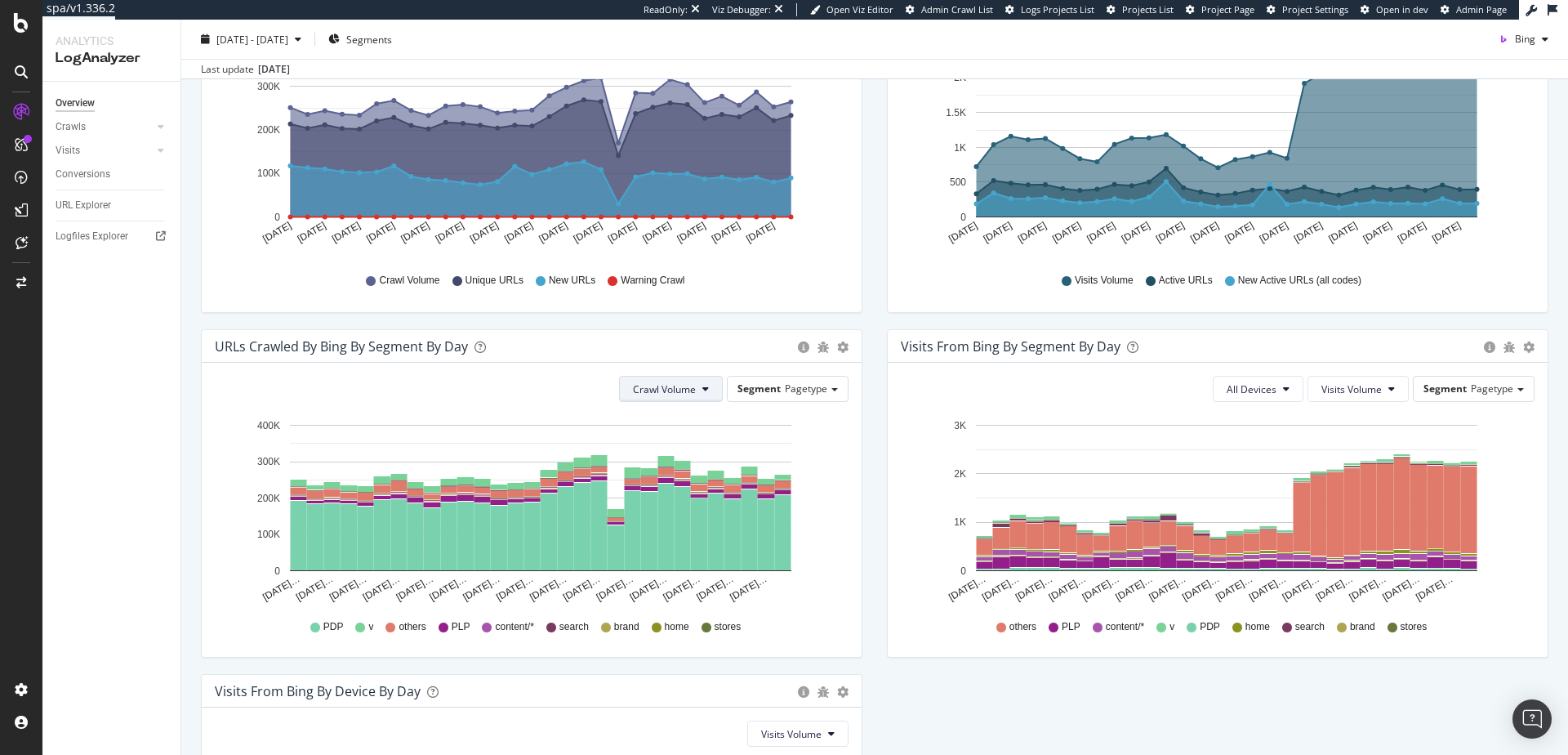
click at [703, 386] on icon at bounding box center [706, 389] width 7 height 10
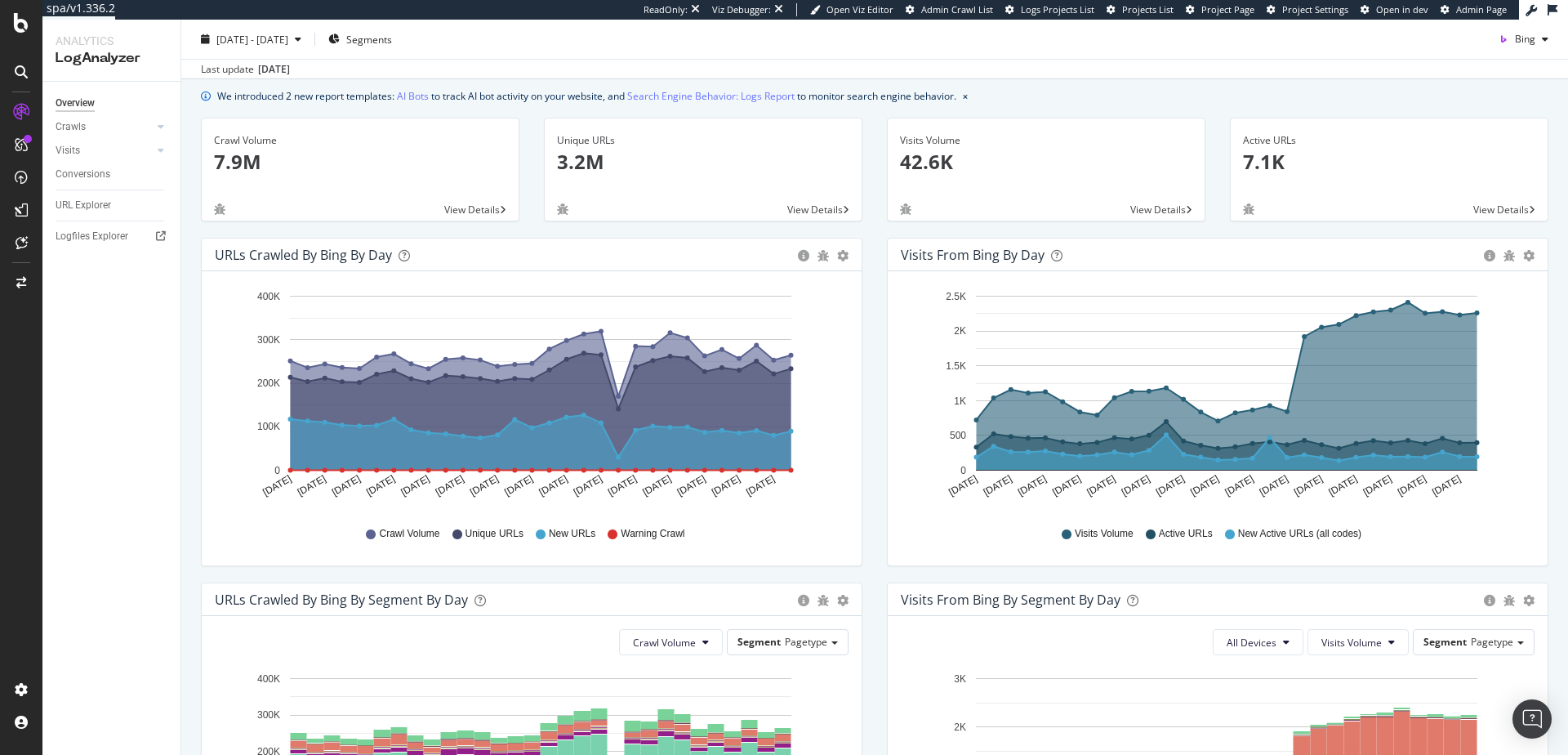
scroll to position [0, 0]
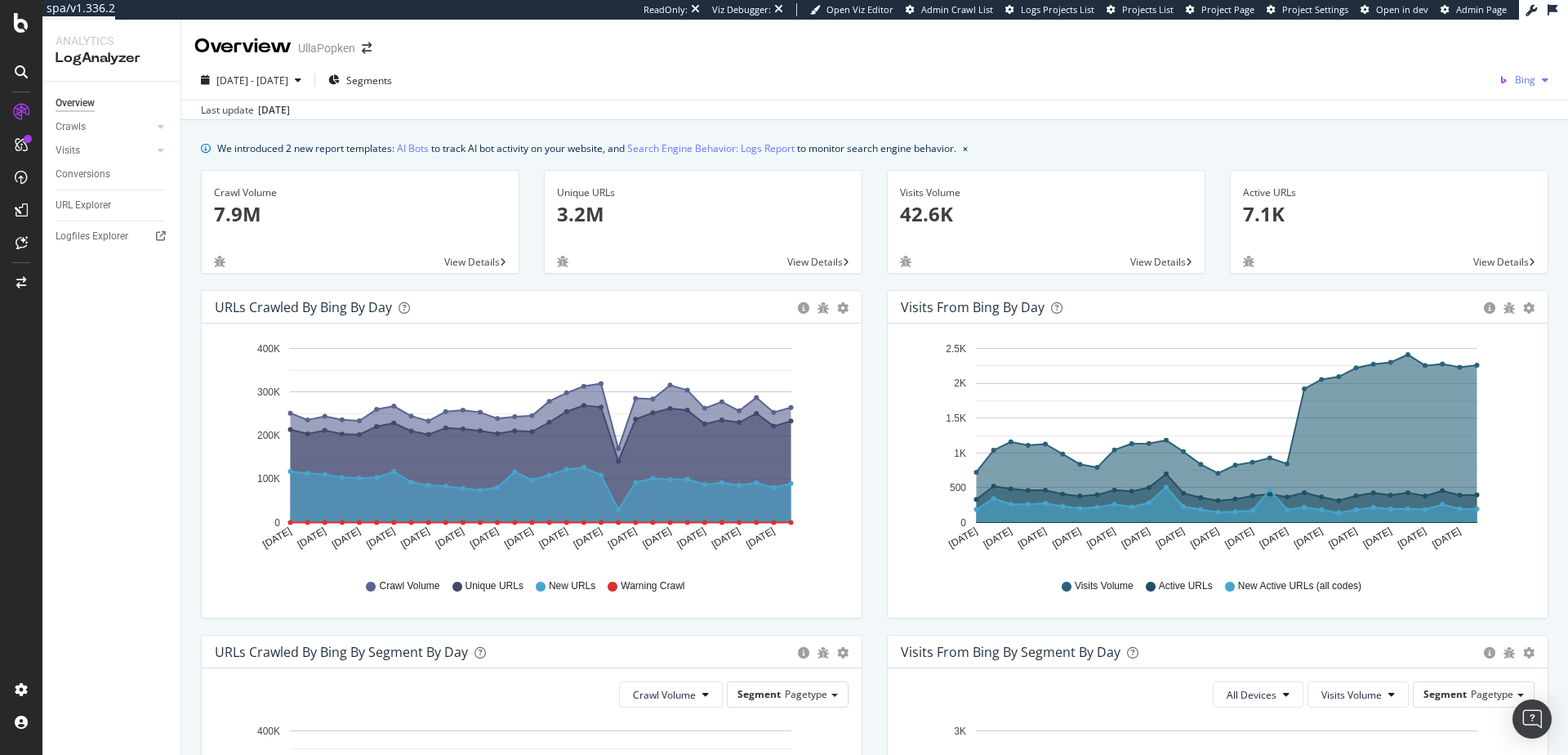
click at [1526, 91] on div "Bing" at bounding box center [1523, 80] width 63 height 25
click at [1447, 94] on span "OpenAI" at bounding box center [1433, 96] width 61 height 15
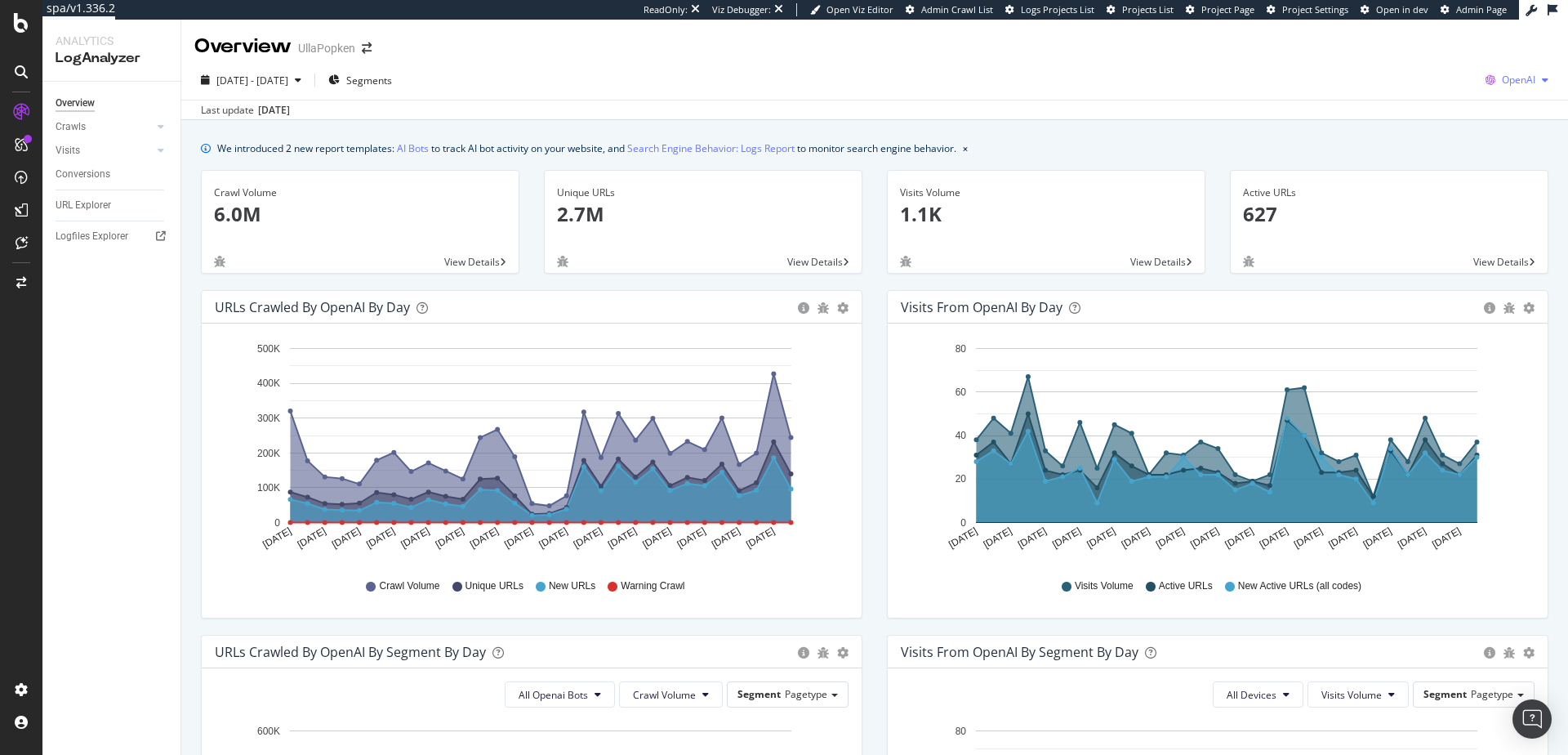
click at [1513, 74] on span "OpenAI" at bounding box center [1519, 80] width 34 height 14
click at [1429, 40] on span "Google" at bounding box center [1419, 35] width 61 height 15
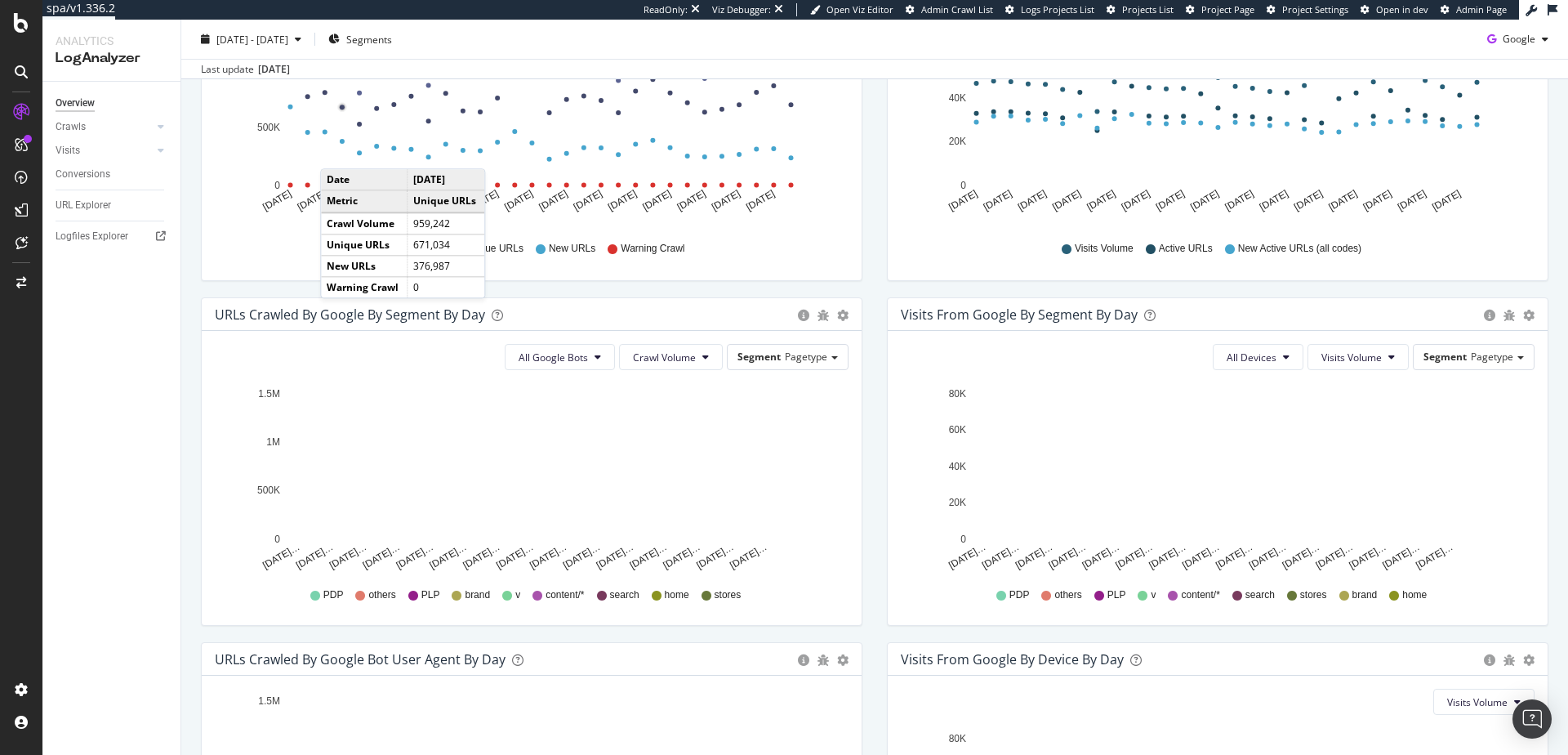
scroll to position [480, 0]
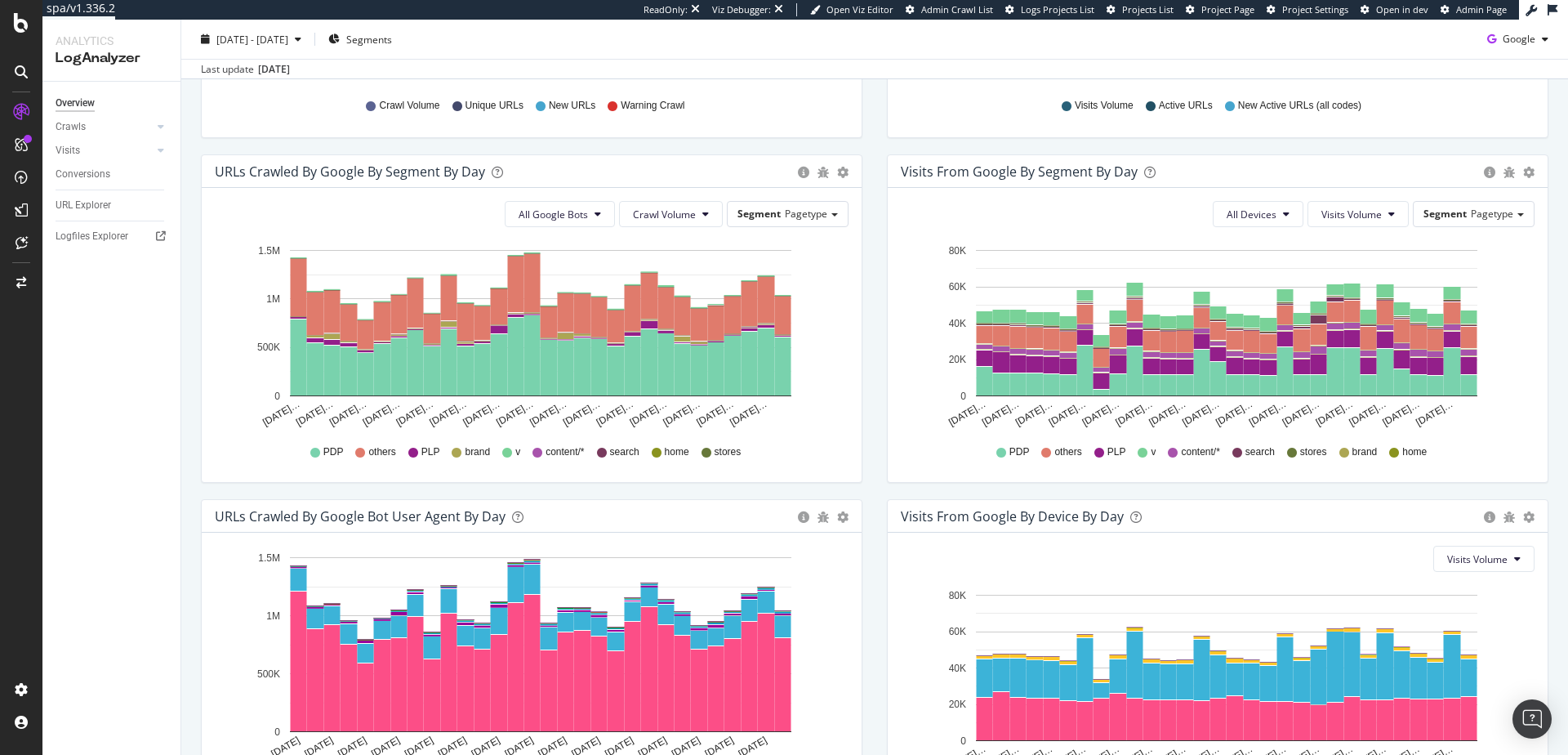
click at [563, 226] on div "All Google Bots Crawl Volume Segment Pagetype Hold CMD (⌘) while clicking to fi…" at bounding box center [532, 335] width 660 height 294
click at [562, 221] on button "All Google Bots" at bounding box center [560, 214] width 111 height 26
click at [706, 207] on button "Crawl Volume" at bounding box center [671, 214] width 104 height 26
click at [764, 210] on span "Segment" at bounding box center [759, 214] width 43 height 14
click at [192, 384] on div "URLs Crawled by Google By Segment By Day Timeline (by Value) Table All Google B…" at bounding box center [532, 327] width 686 height 345
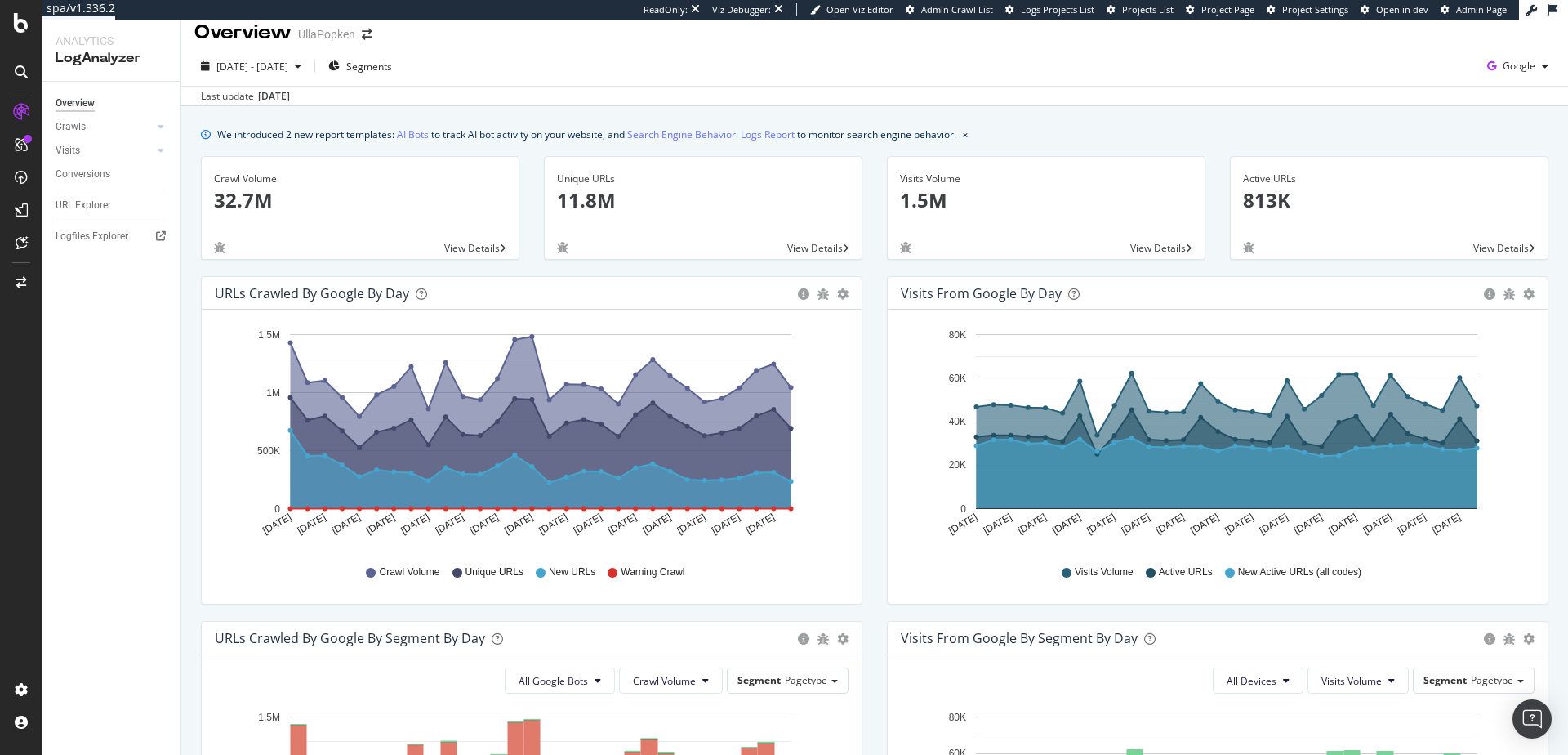
scroll to position [0, 0]
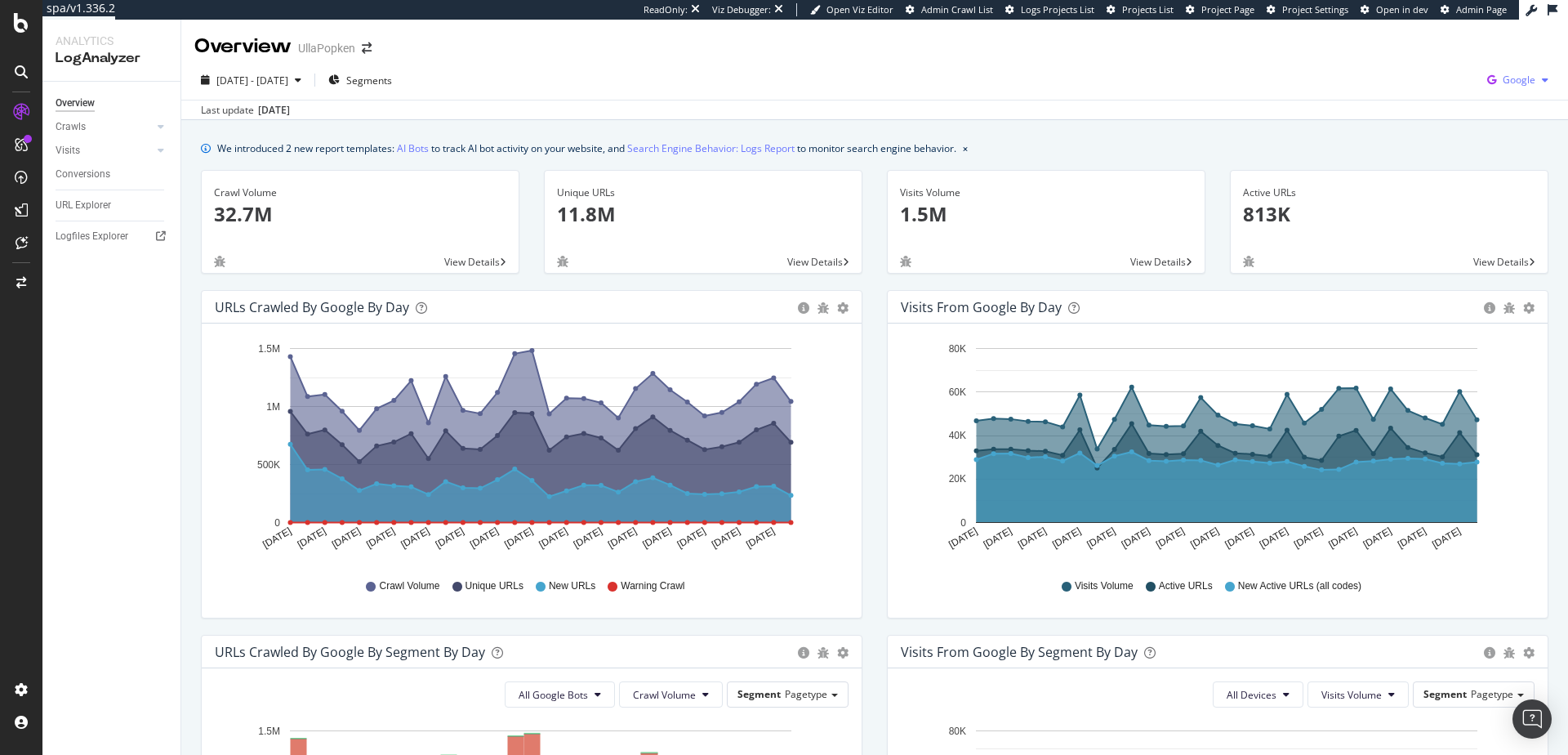
click at [1503, 75] on span "Google" at bounding box center [1519, 80] width 33 height 14
click at [1402, 70] on span "Bing" at bounding box center [1421, 65] width 61 height 15
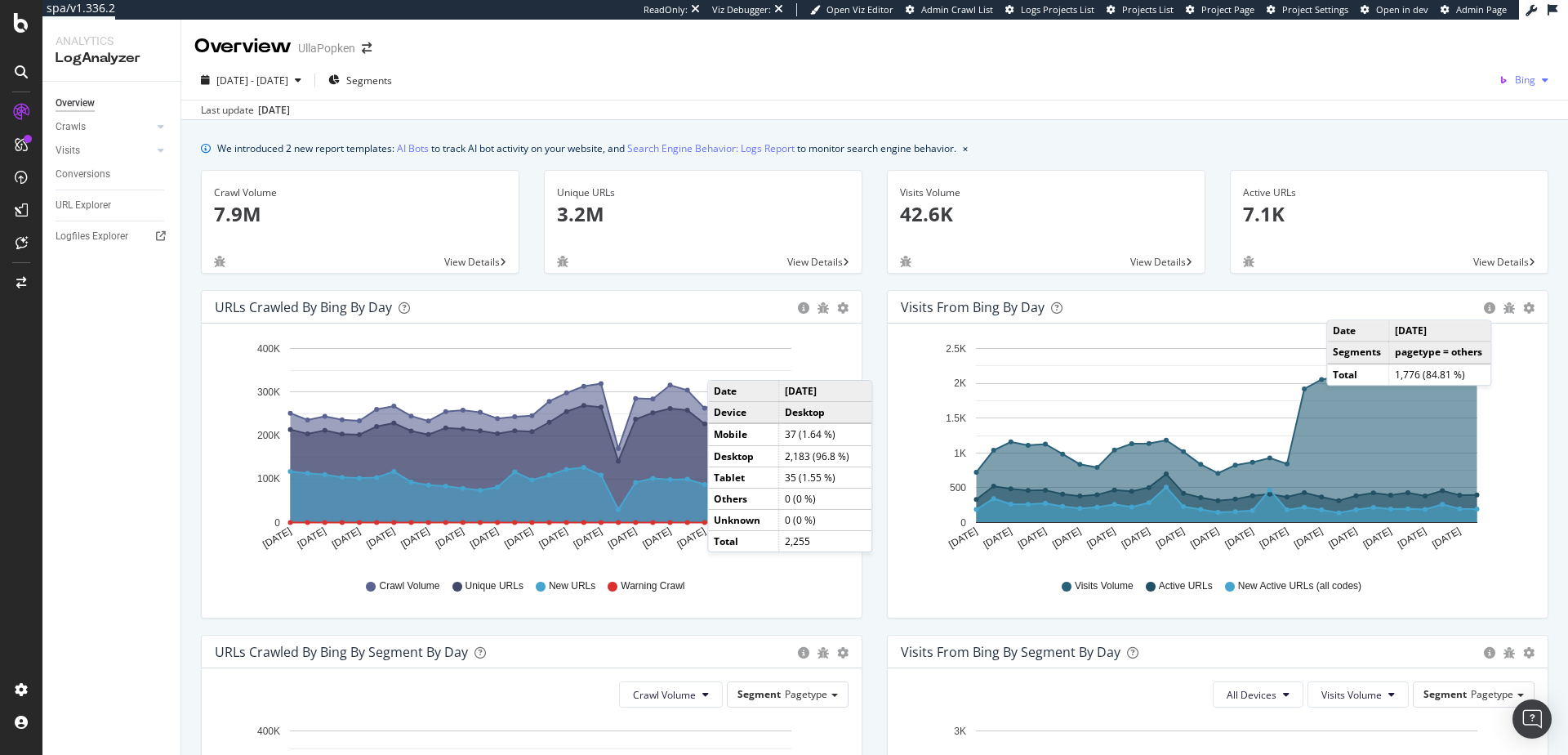
click at [1504, 88] on div "Bing" at bounding box center [1523, 80] width 63 height 25
click at [1450, 100] on span "OpenAI" at bounding box center [1433, 96] width 61 height 15
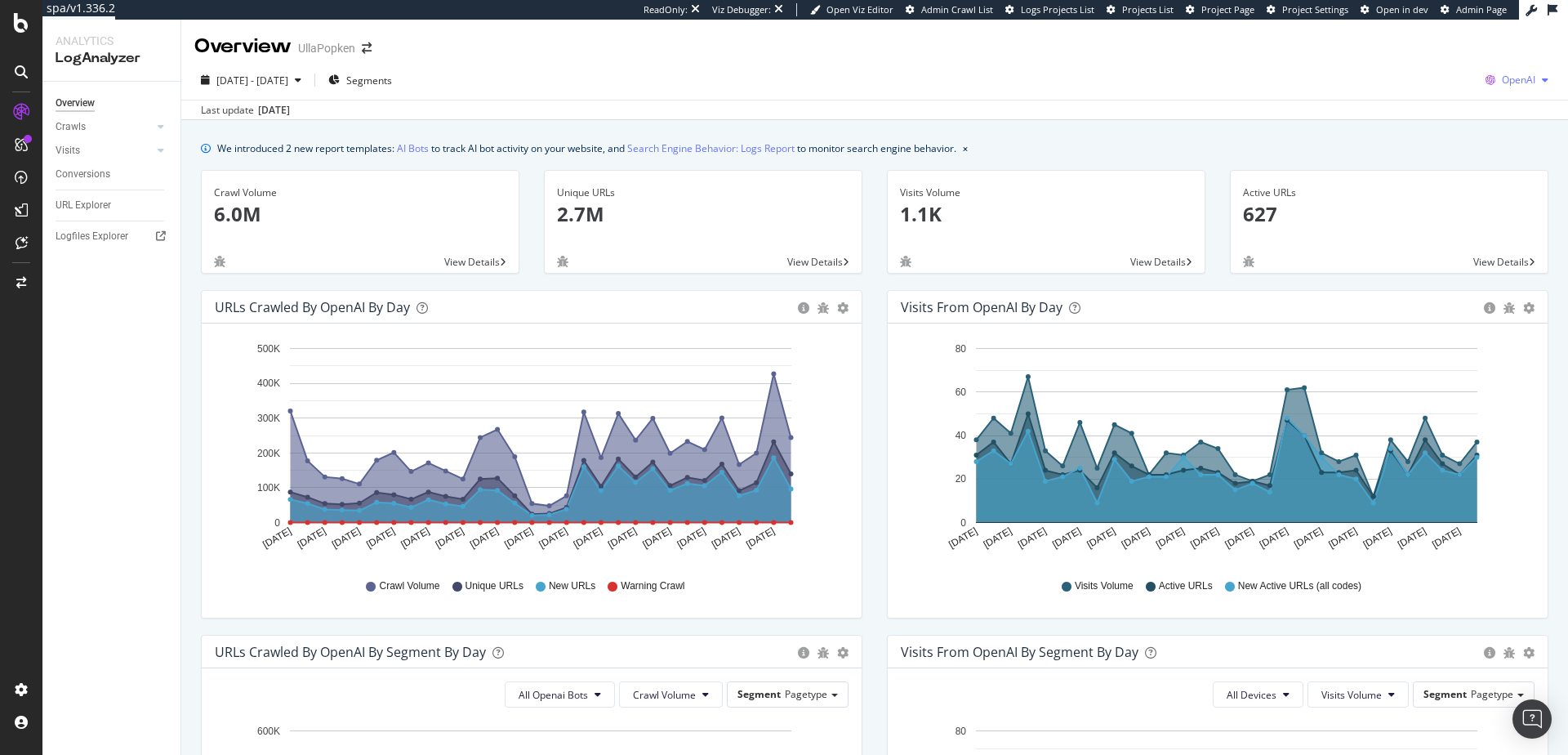
click at [1492, 72] on div "OpenAI" at bounding box center [1517, 80] width 76 height 25
click at [1392, 23] on div "Google" at bounding box center [1405, 35] width 112 height 24
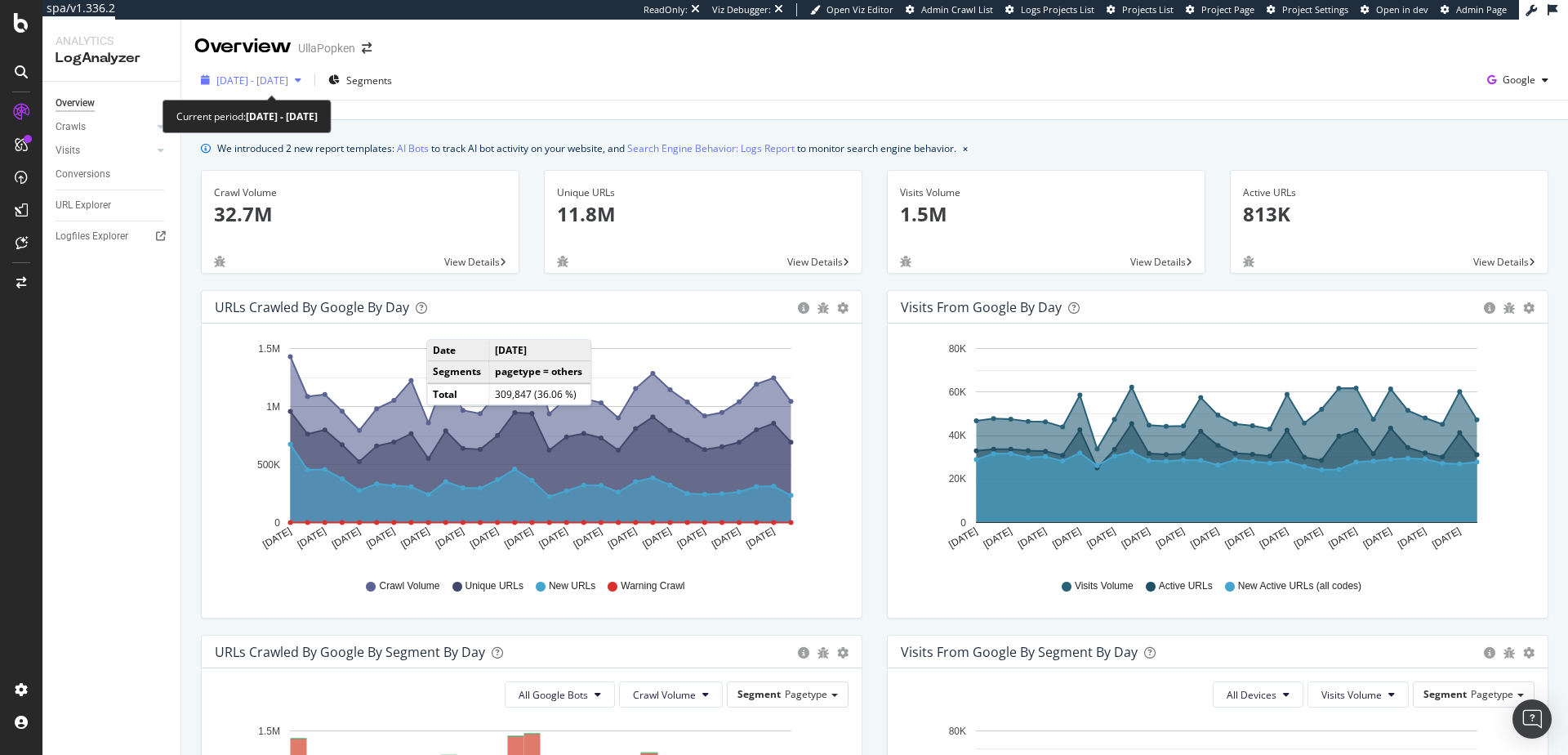
click at [302, 81] on icon "button" at bounding box center [298, 80] width 7 height 10
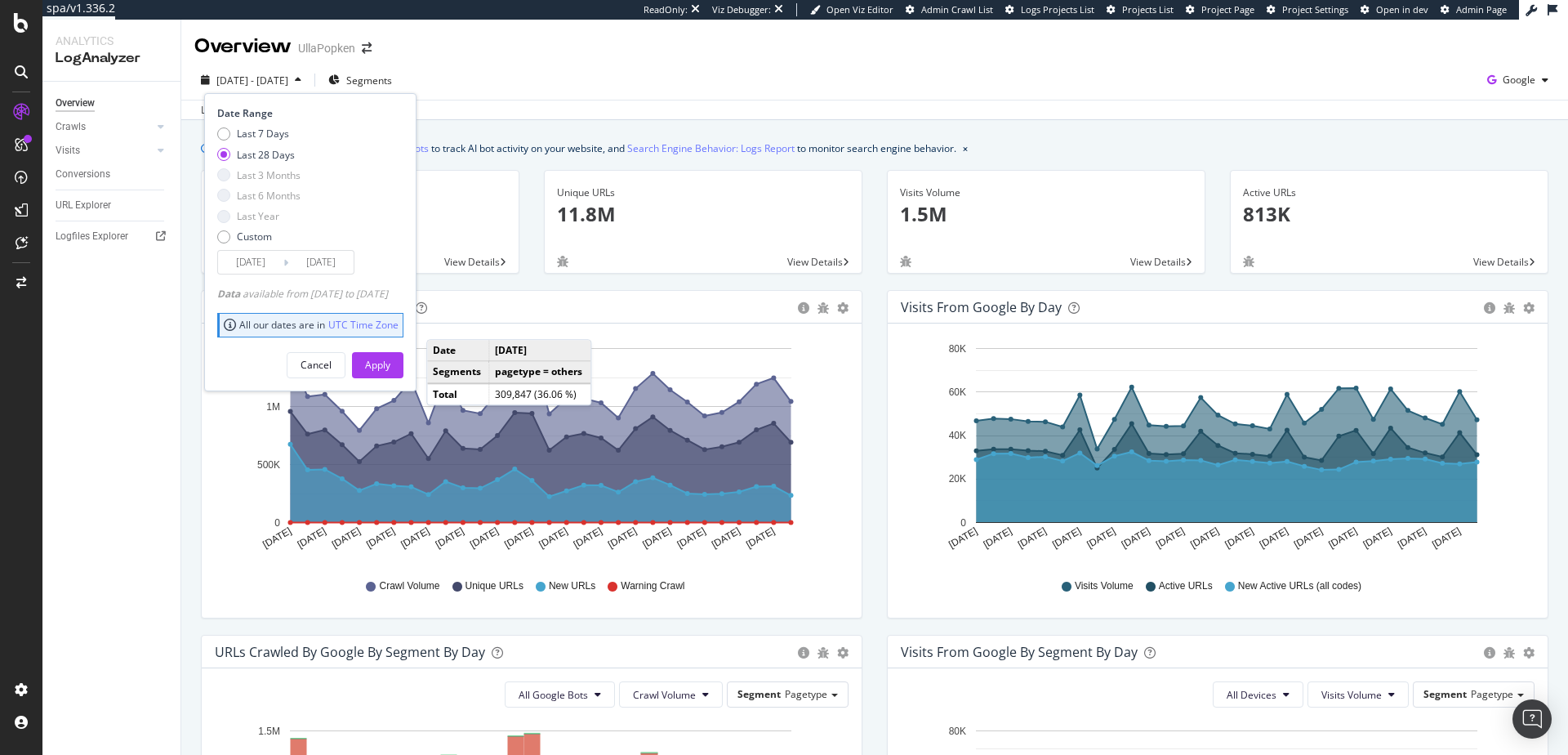
click at [265, 151] on div "Last 28 Days" at bounding box center [266, 155] width 58 height 14
click at [390, 366] on div "Apply" at bounding box center [377, 365] width 25 height 14
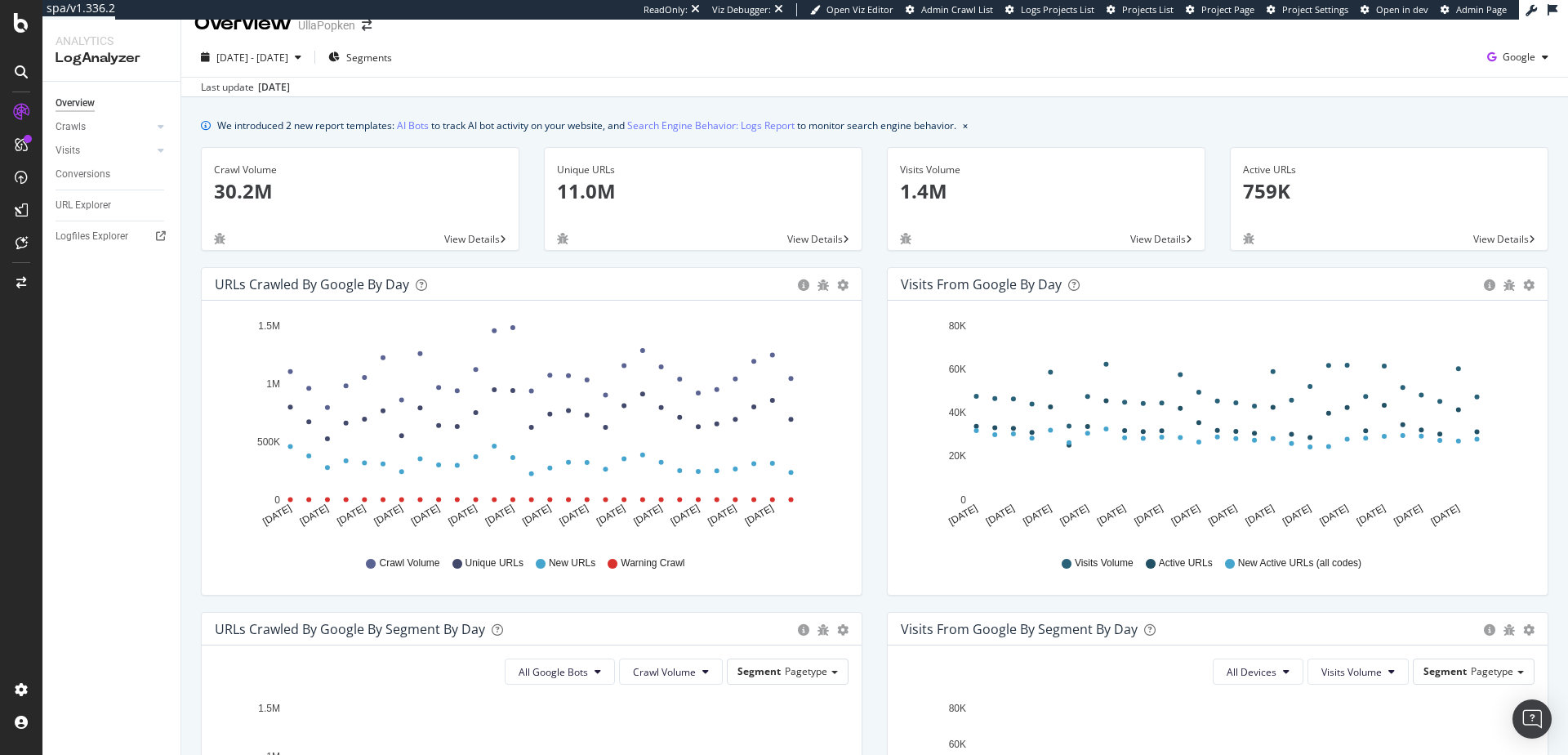
scroll to position [23, 0]
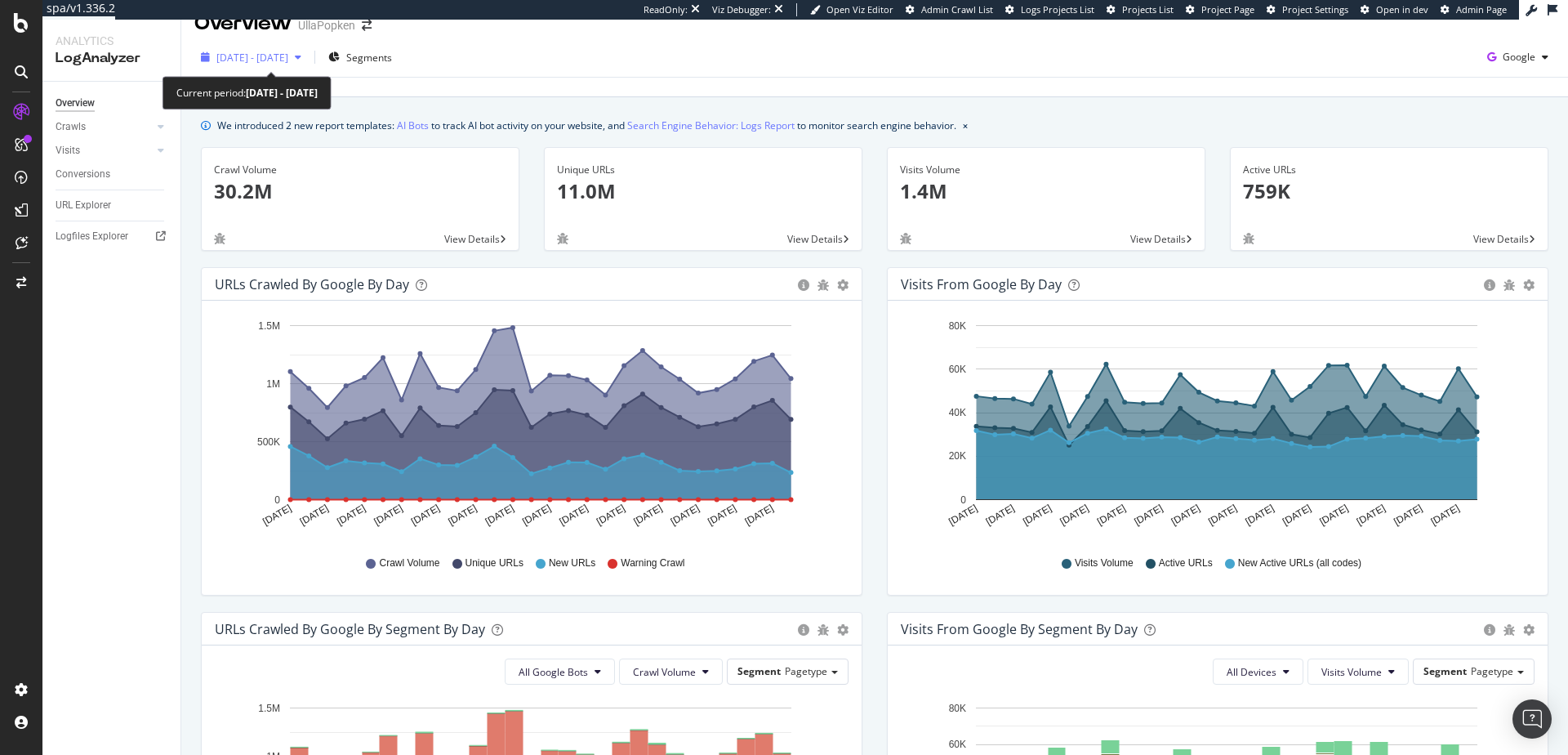
click at [289, 55] on span "[DATE] - [DATE]" at bounding box center [252, 58] width 72 height 14
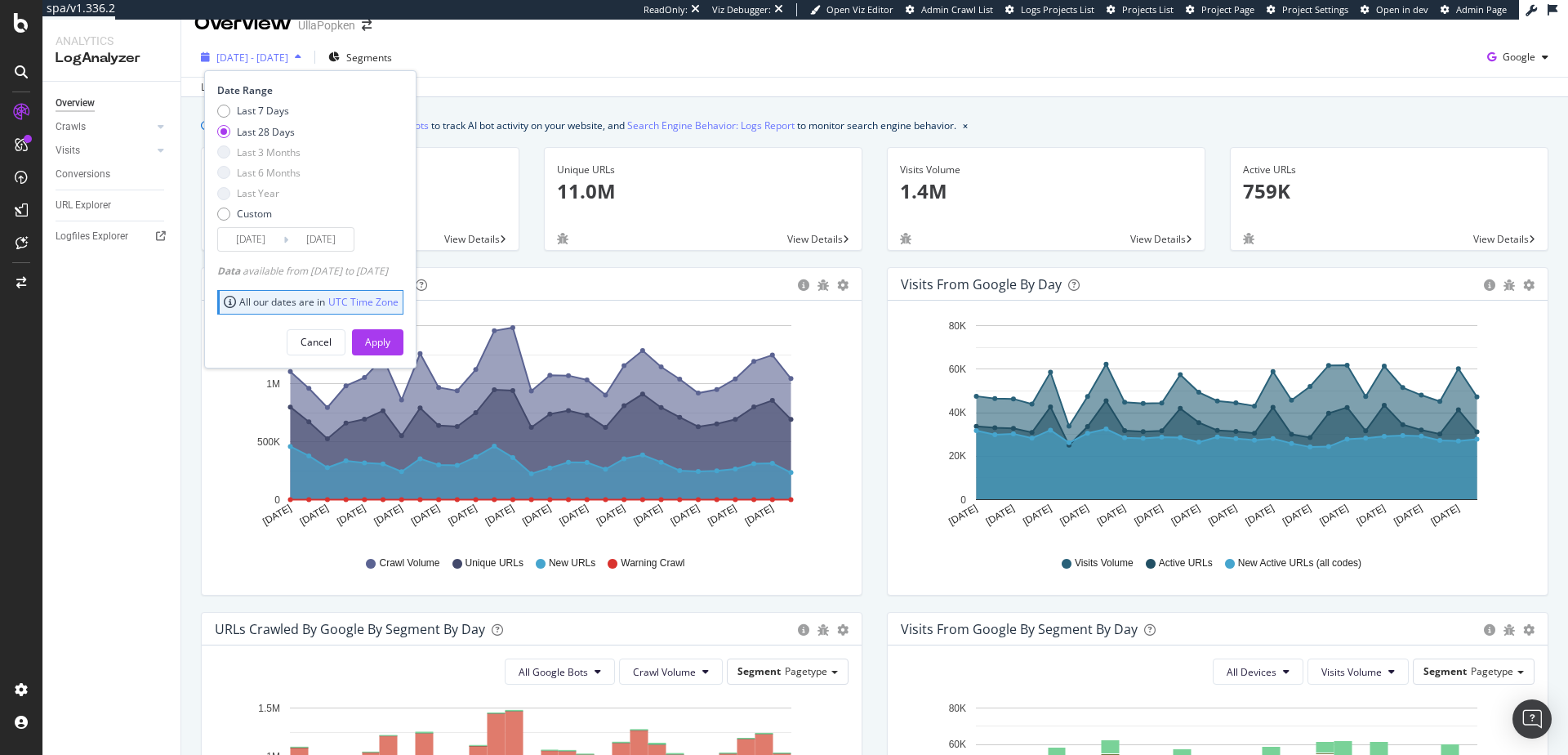
click at [263, 56] on span "[DATE] - [DATE]" at bounding box center [252, 58] width 72 height 14
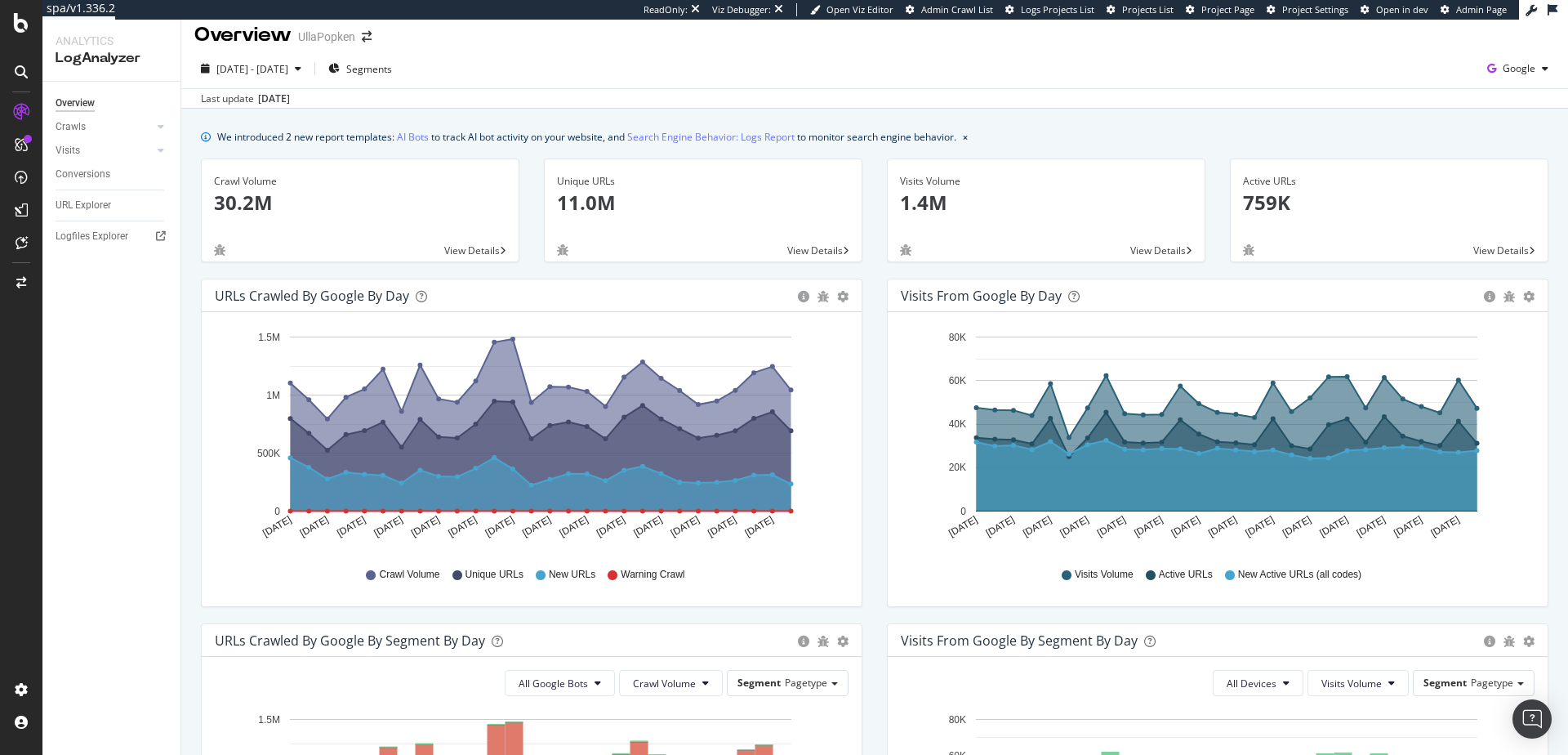
scroll to position [0, 0]
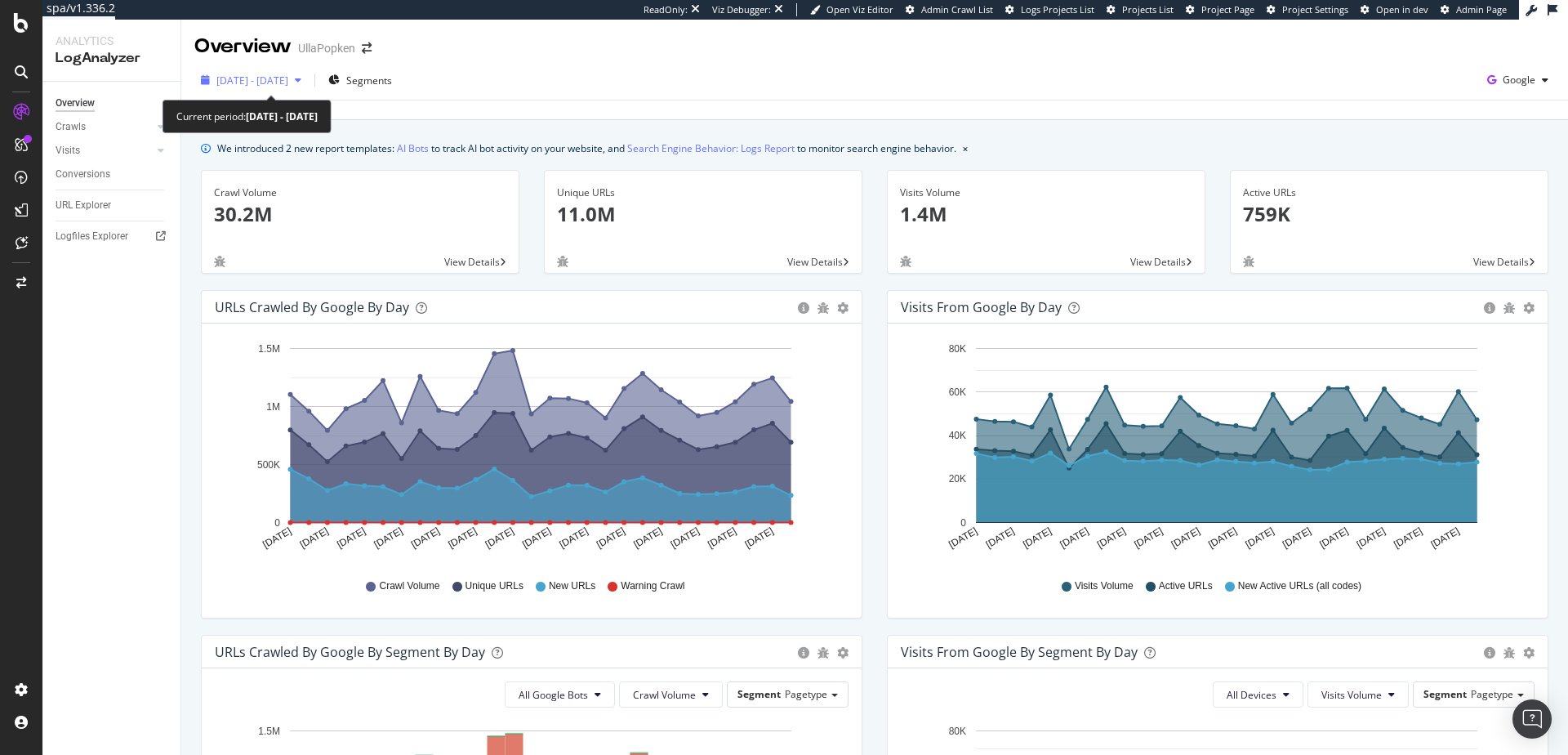
click at [308, 74] on div "[DATE] - [DATE]" at bounding box center [251, 80] width 113 height 25
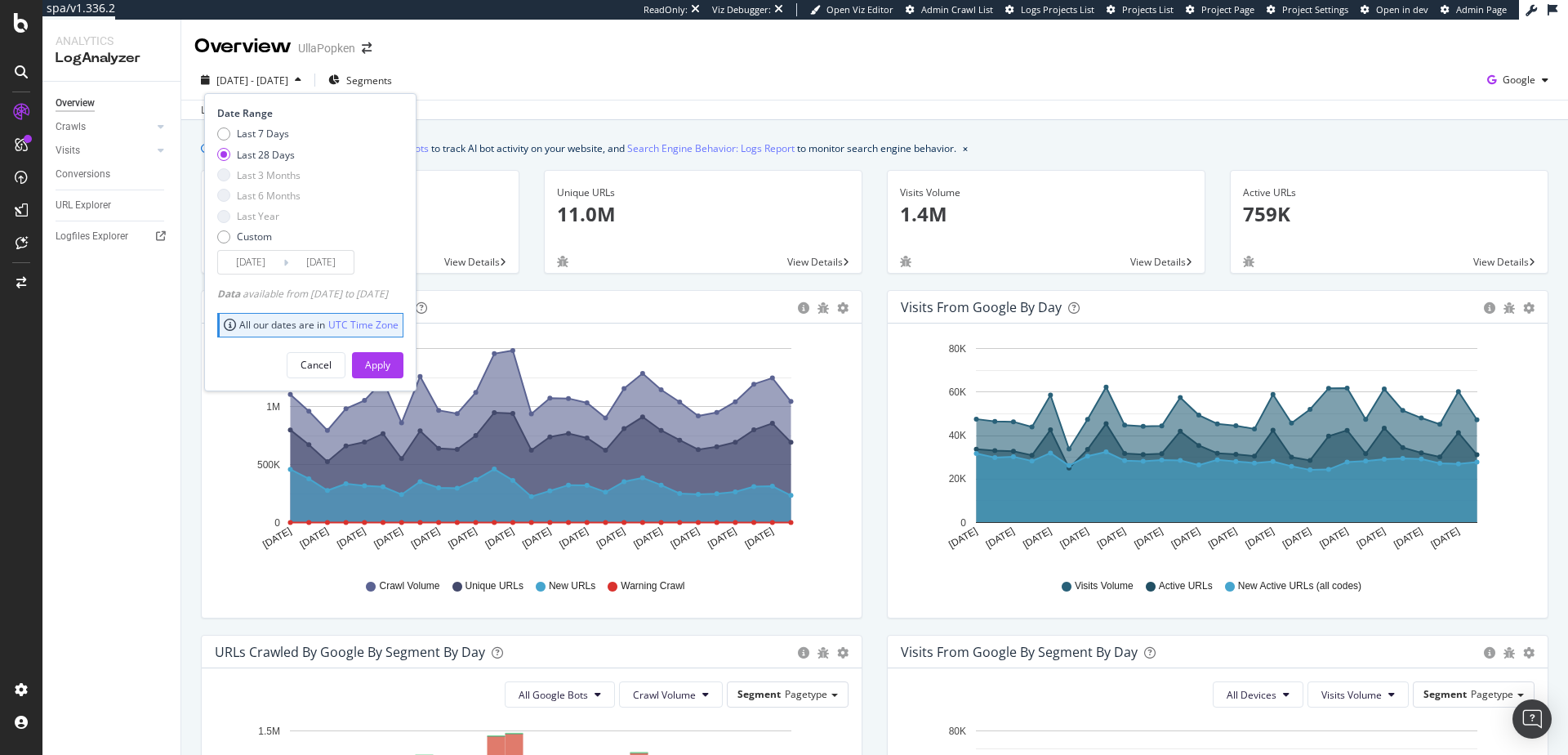
drag, startPoint x: 216, startPoint y: 296, endPoint x: 433, endPoint y: 295, distance: 217.0
click at [416, 295] on div "Date Range Last 7 Days Last 28 Days Last 3 Months Last 6 Months Last Year Custo…" at bounding box center [310, 242] width 212 height 298
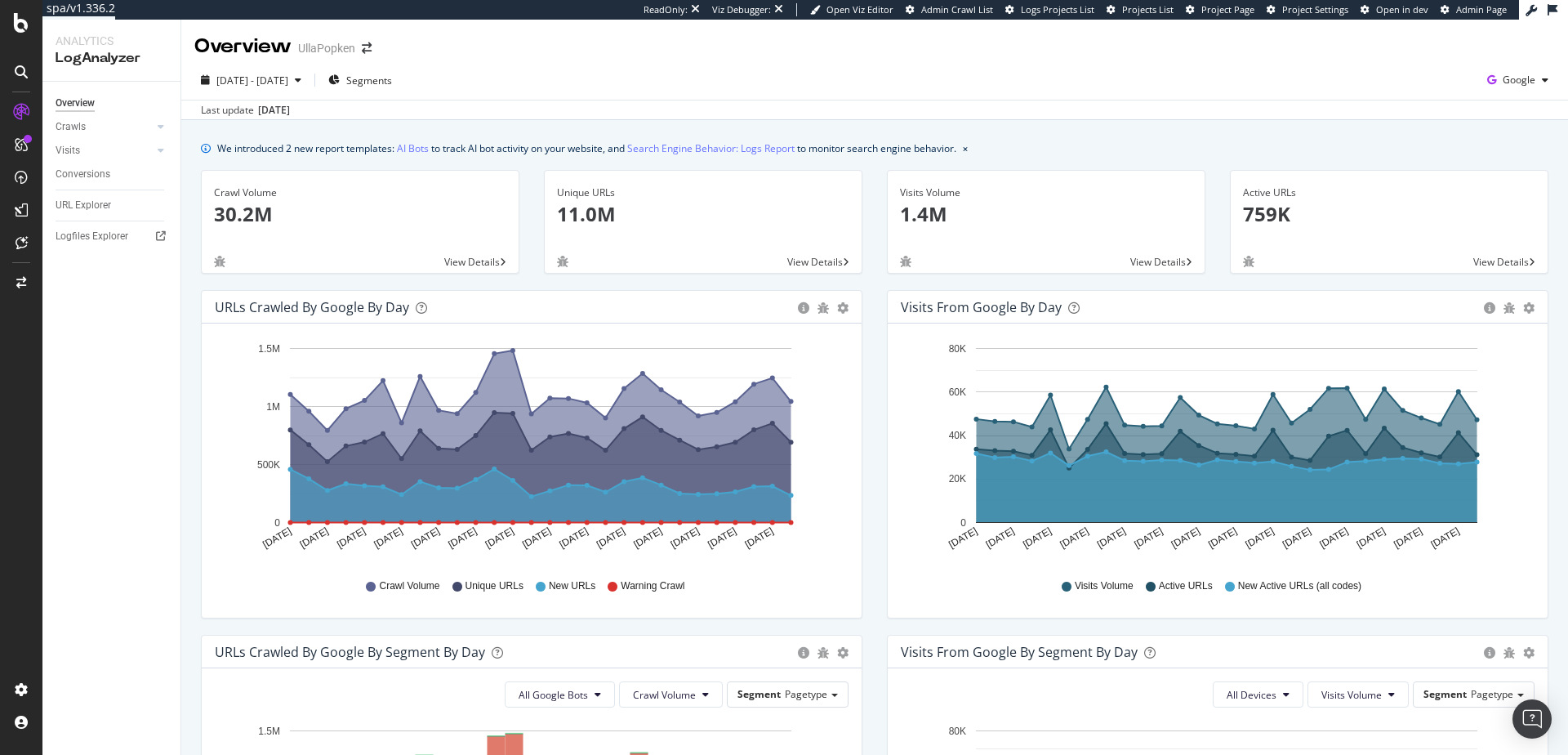
click at [554, 80] on div "2025 Jul. 21st - Aug. 17th Segments Google" at bounding box center [874, 83] width 1387 height 33
click at [289, 77] on span "[DATE] - [DATE]" at bounding box center [252, 81] width 72 height 14
click at [536, 66] on div "2025 Jul. 21st - Aug. 17th Segments Google Last update Aug. 18, 2025" at bounding box center [874, 91] width 1387 height 60
click at [392, 82] on span "Segments" at bounding box center [369, 81] width 46 height 14
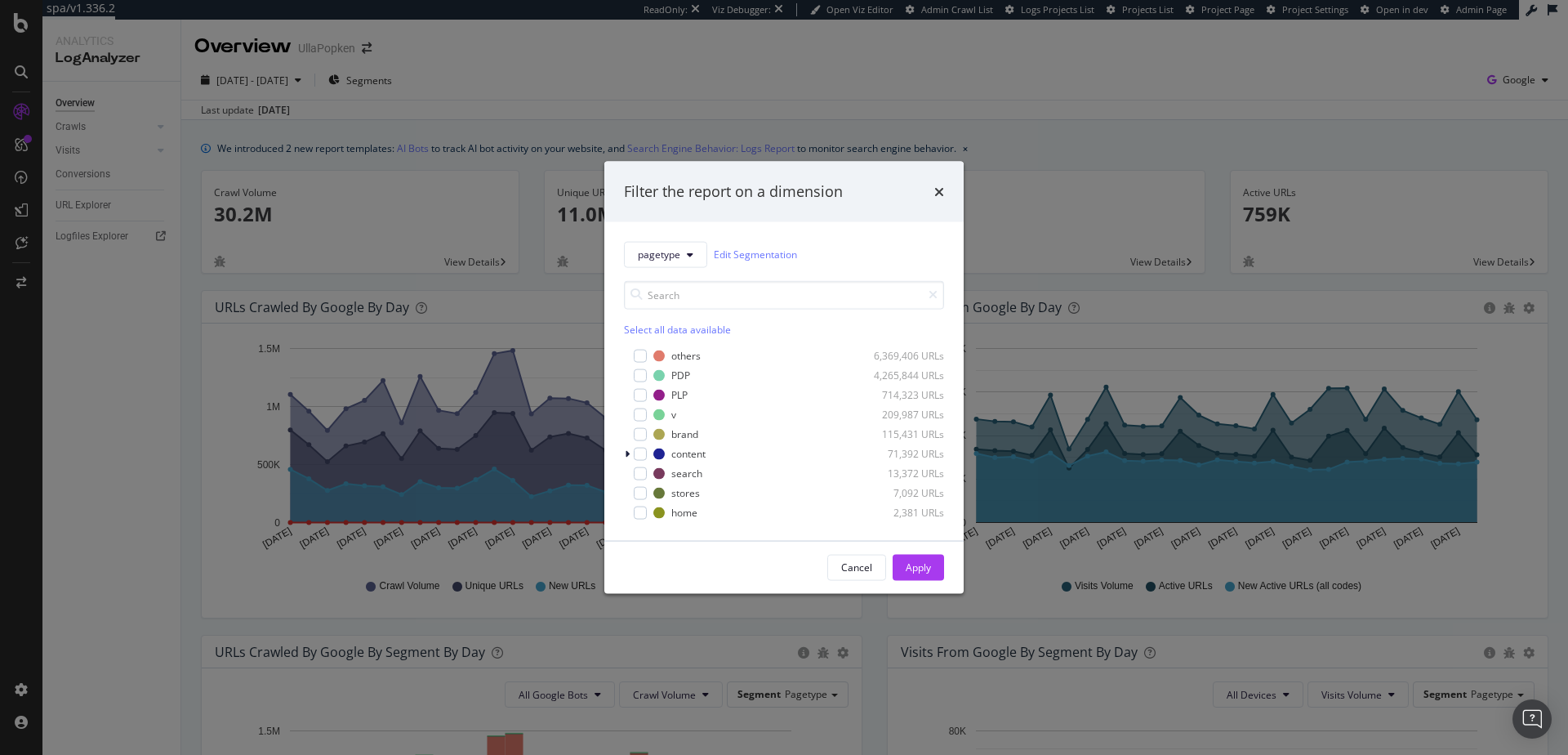
click at [626, 53] on div "Filter the report on a dimension pagetype Edit Segmentation Select all data ava…" at bounding box center [784, 378] width 1568 height 755
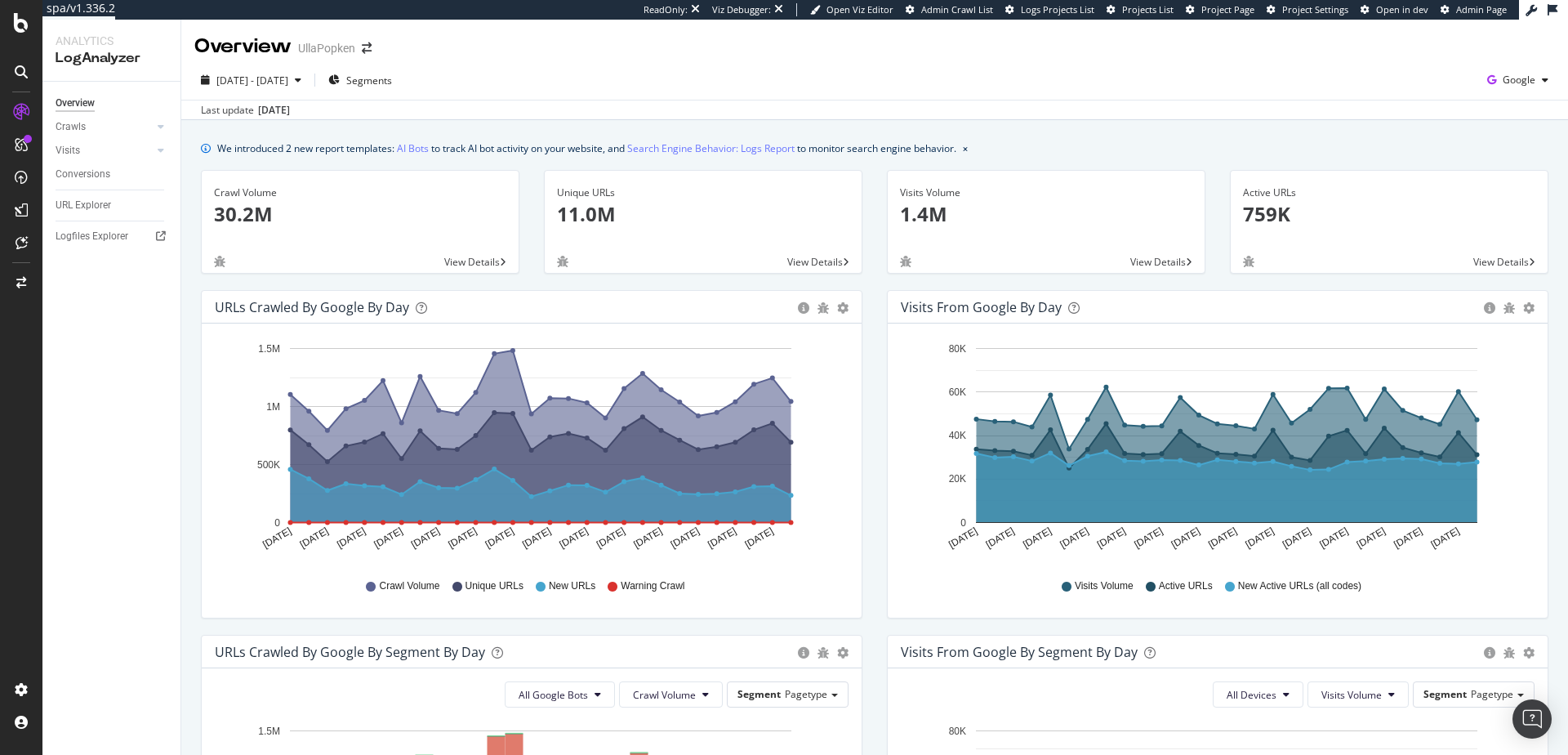
click at [585, 76] on div "2025 Jul. 21st - Aug. 17th Segments Google" at bounding box center [874, 83] width 1387 height 33
click at [392, 82] on span "Segments" at bounding box center [369, 81] width 46 height 14
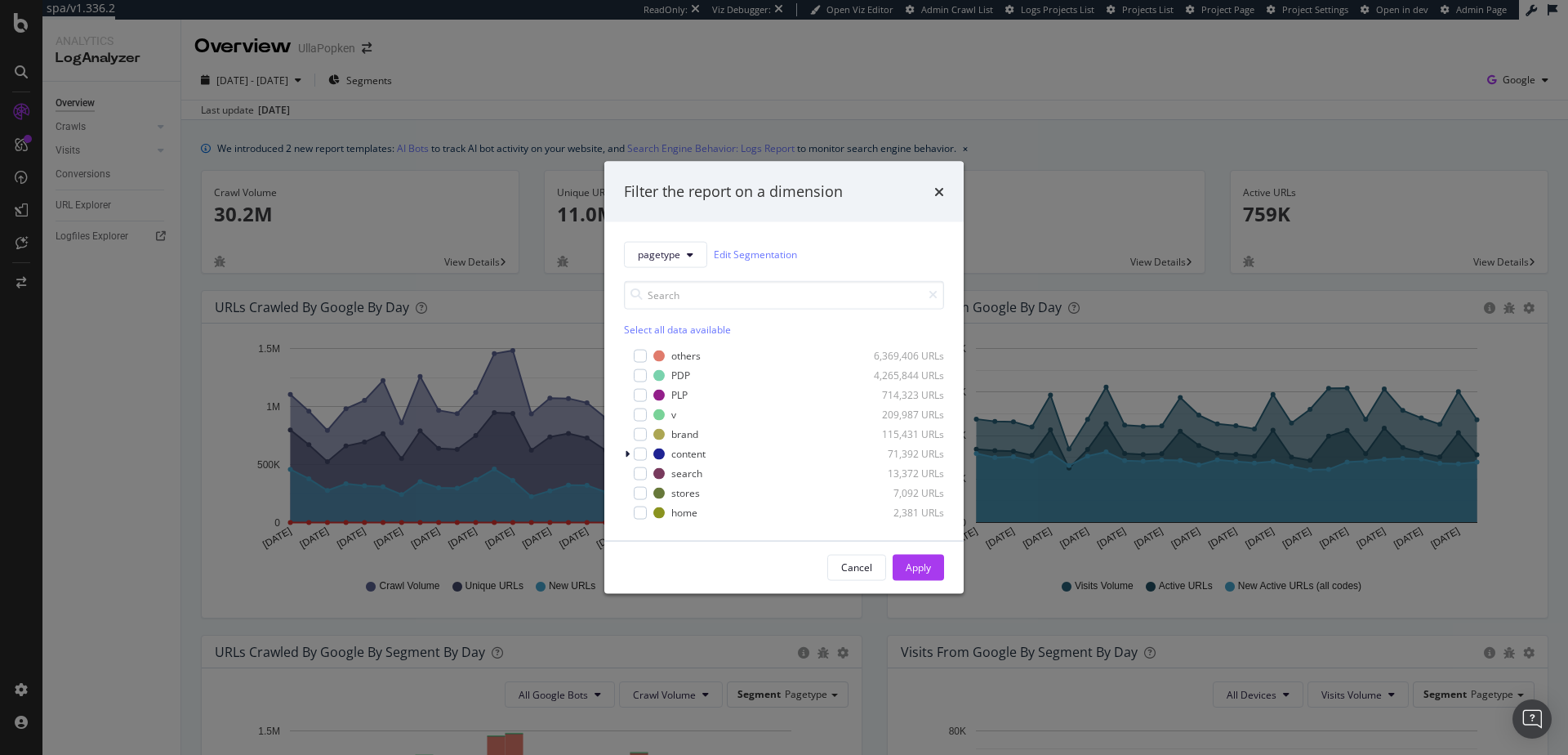
click at [481, 95] on div "Filter the report on a dimension pagetype Edit Segmentation Select all data ava…" at bounding box center [784, 378] width 1568 height 755
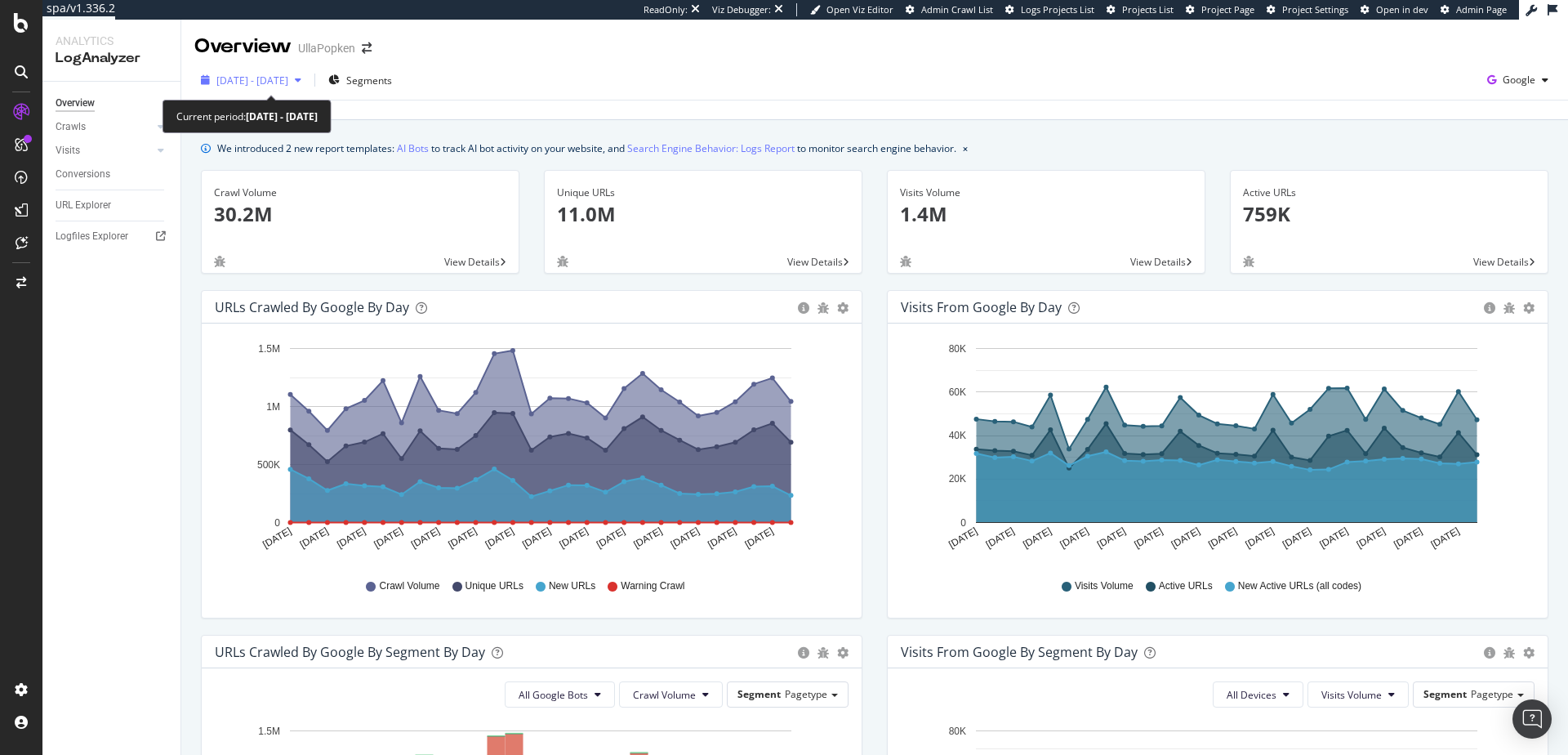
click at [289, 78] on span "[DATE] - [DATE]" at bounding box center [252, 81] width 72 height 14
click at [676, 75] on div "2025 Jul. 21st - Aug. 17th Segments Google" at bounding box center [874, 83] width 1387 height 33
click at [1503, 85] on span "Google" at bounding box center [1519, 80] width 33 height 14
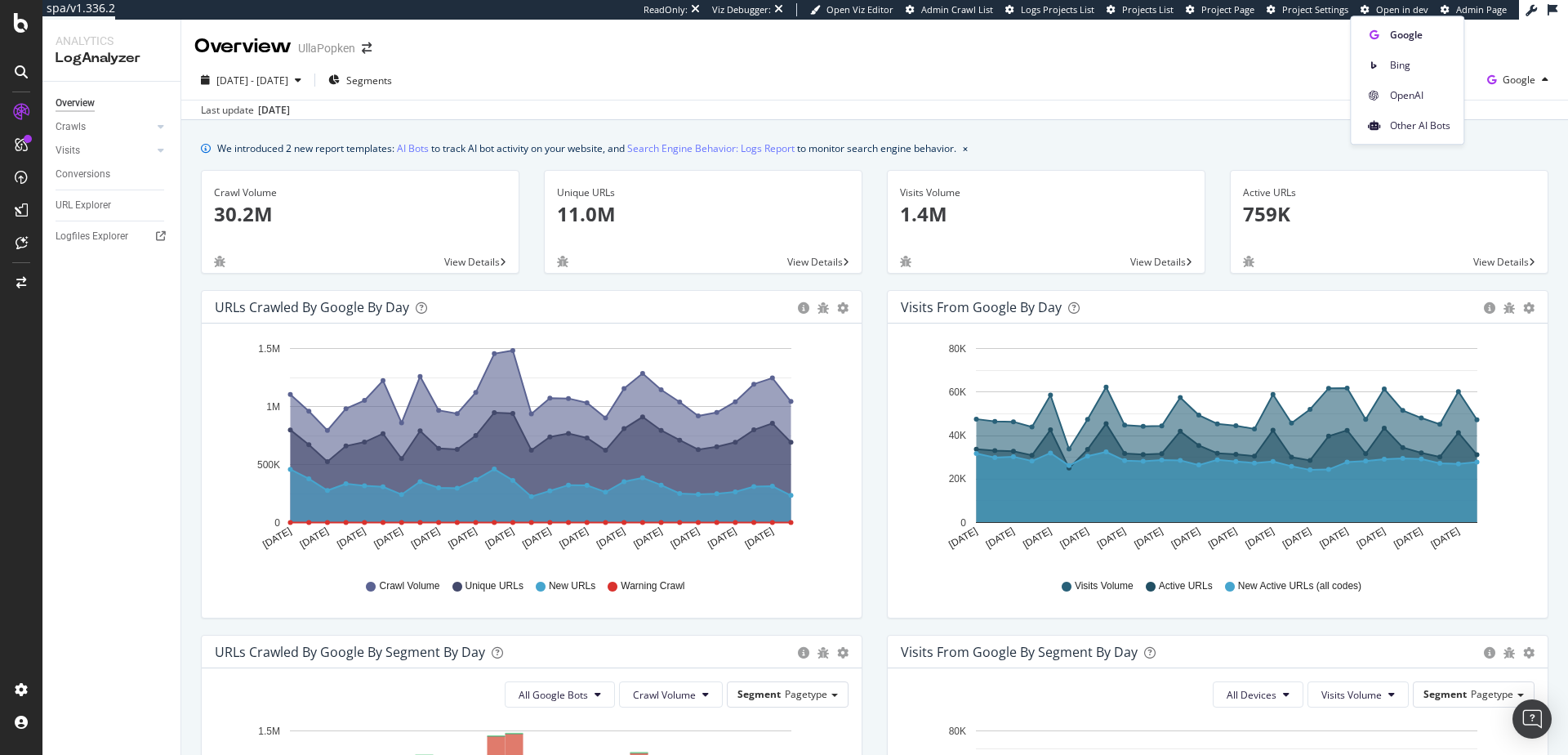
click at [1285, 89] on div "2025 Jul. 21st - Aug. 17th Segments Google" at bounding box center [874, 83] width 1387 height 33
click at [1481, 81] on icon "button" at bounding box center [1492, 80] width 22 height 23
click at [840, 52] on div "Overview UllaPopken" at bounding box center [874, 40] width 1387 height 41
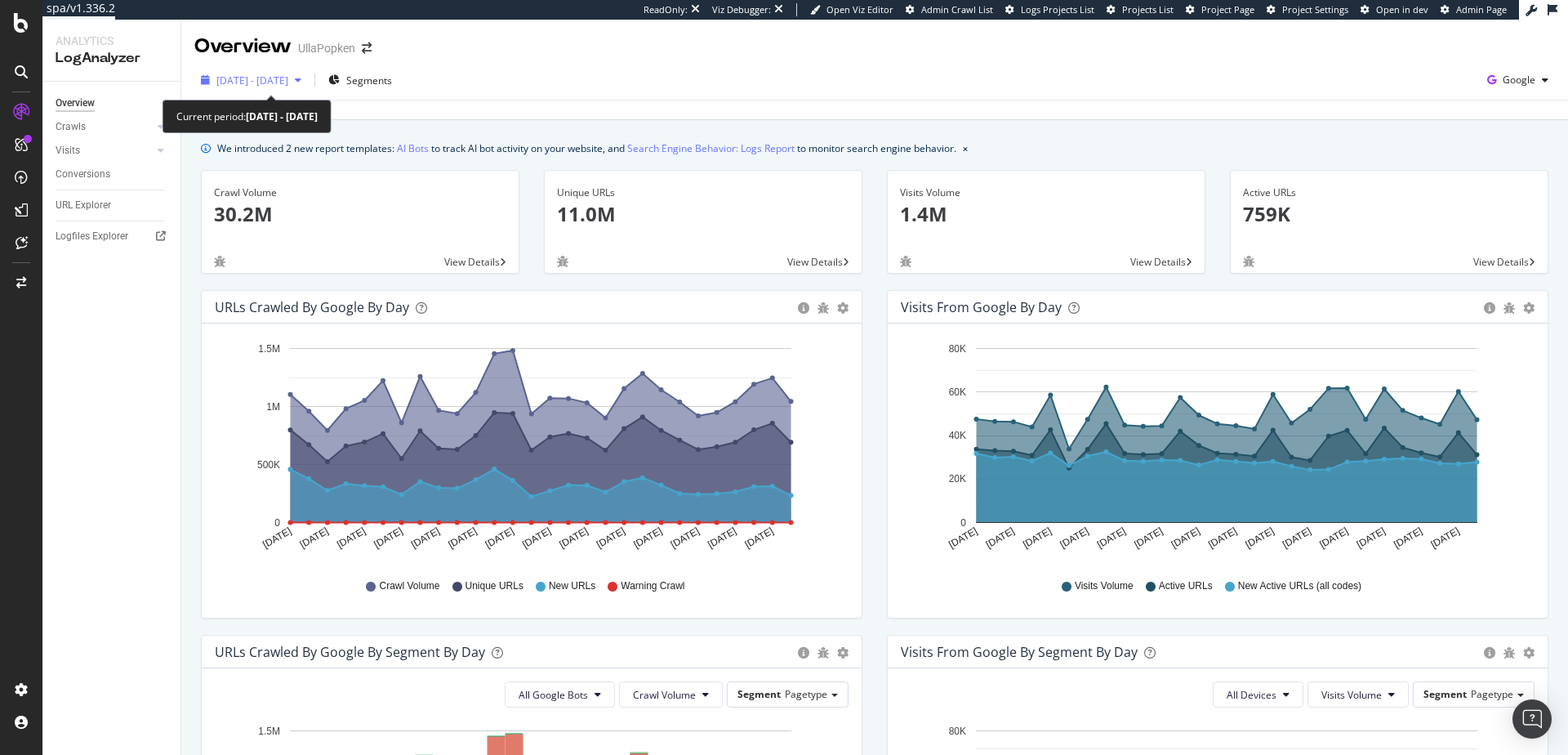
click at [289, 83] on span "[DATE] - [DATE]" at bounding box center [252, 81] width 72 height 14
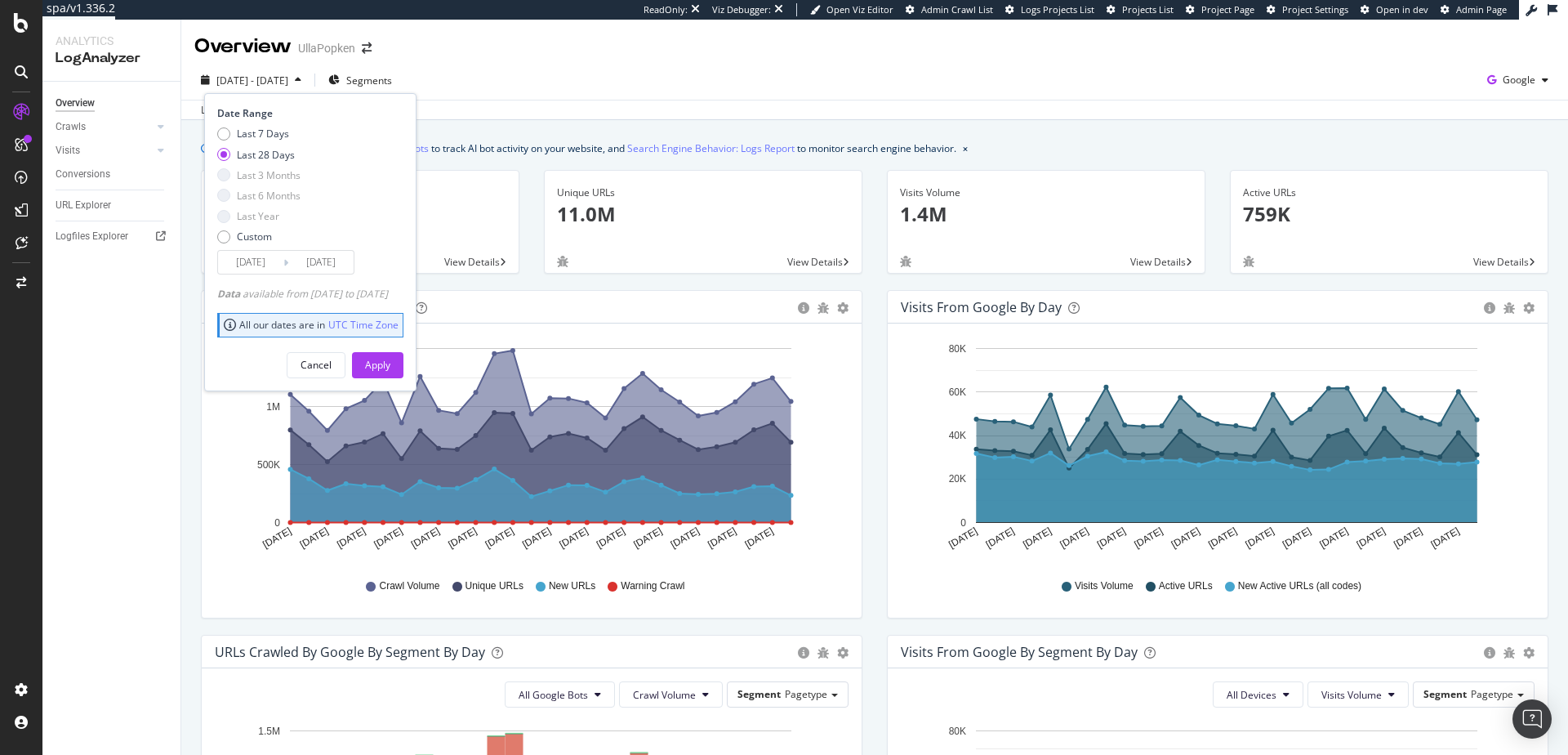
click at [526, 103] on div "Last update Aug. 18, 2025" at bounding box center [874, 110] width 1387 height 20
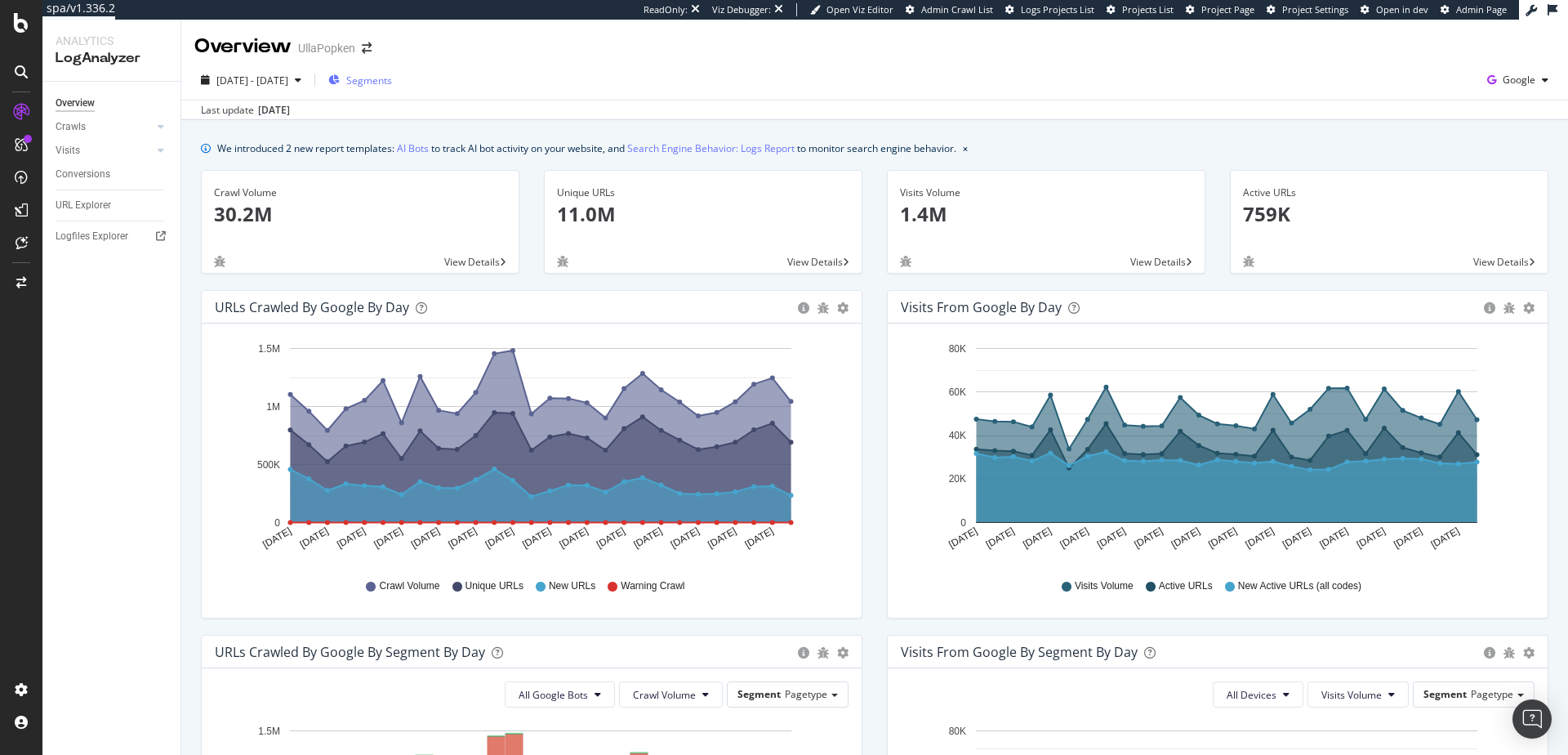
click at [384, 74] on div "Segments" at bounding box center [360, 81] width 64 height 14
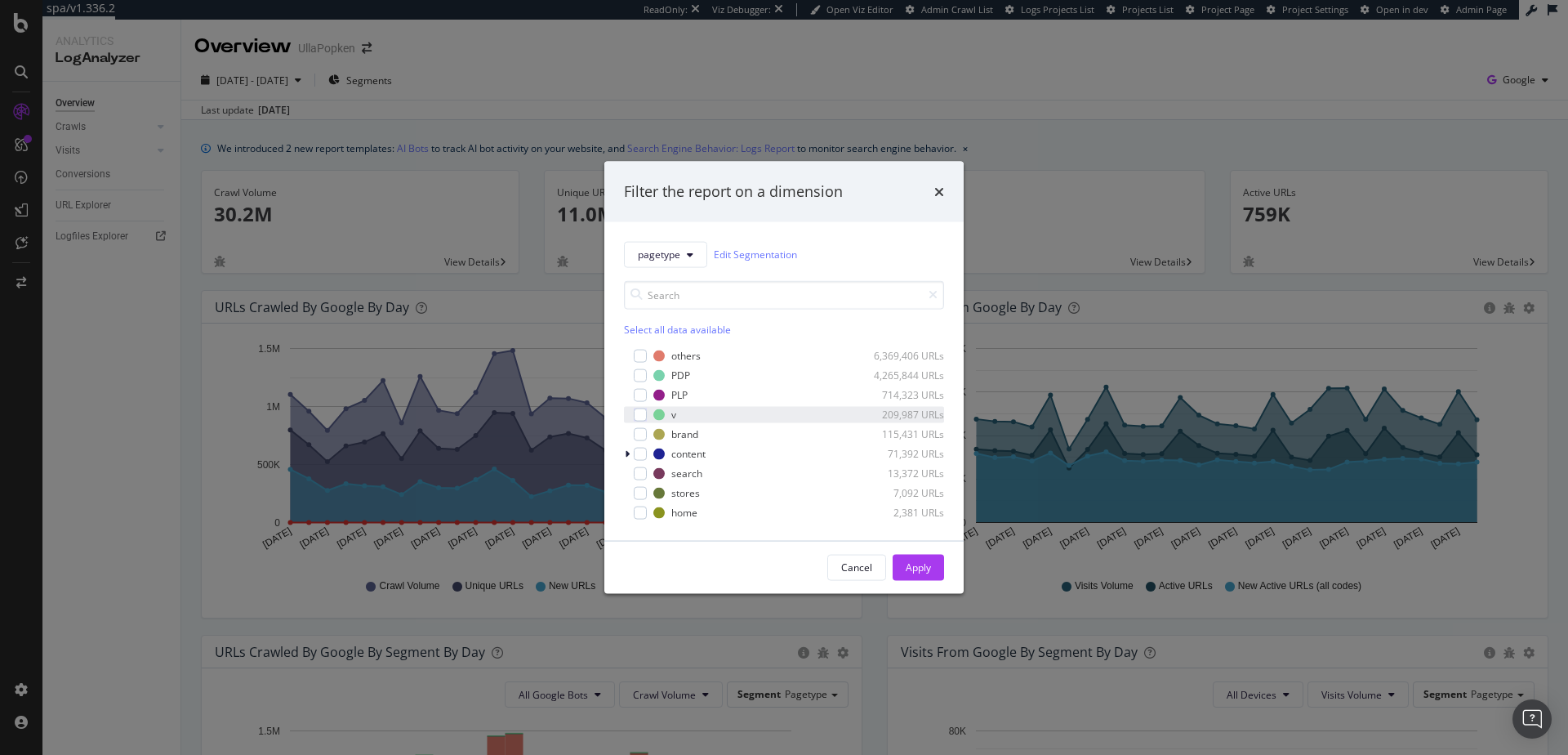
click at [647, 414] on div "v 209,987 URLs" at bounding box center [784, 414] width 321 height 16
click at [639, 396] on div "modal" at bounding box center [640, 394] width 13 height 13
click at [845, 559] on div "Cancel" at bounding box center [856, 567] width 31 height 23
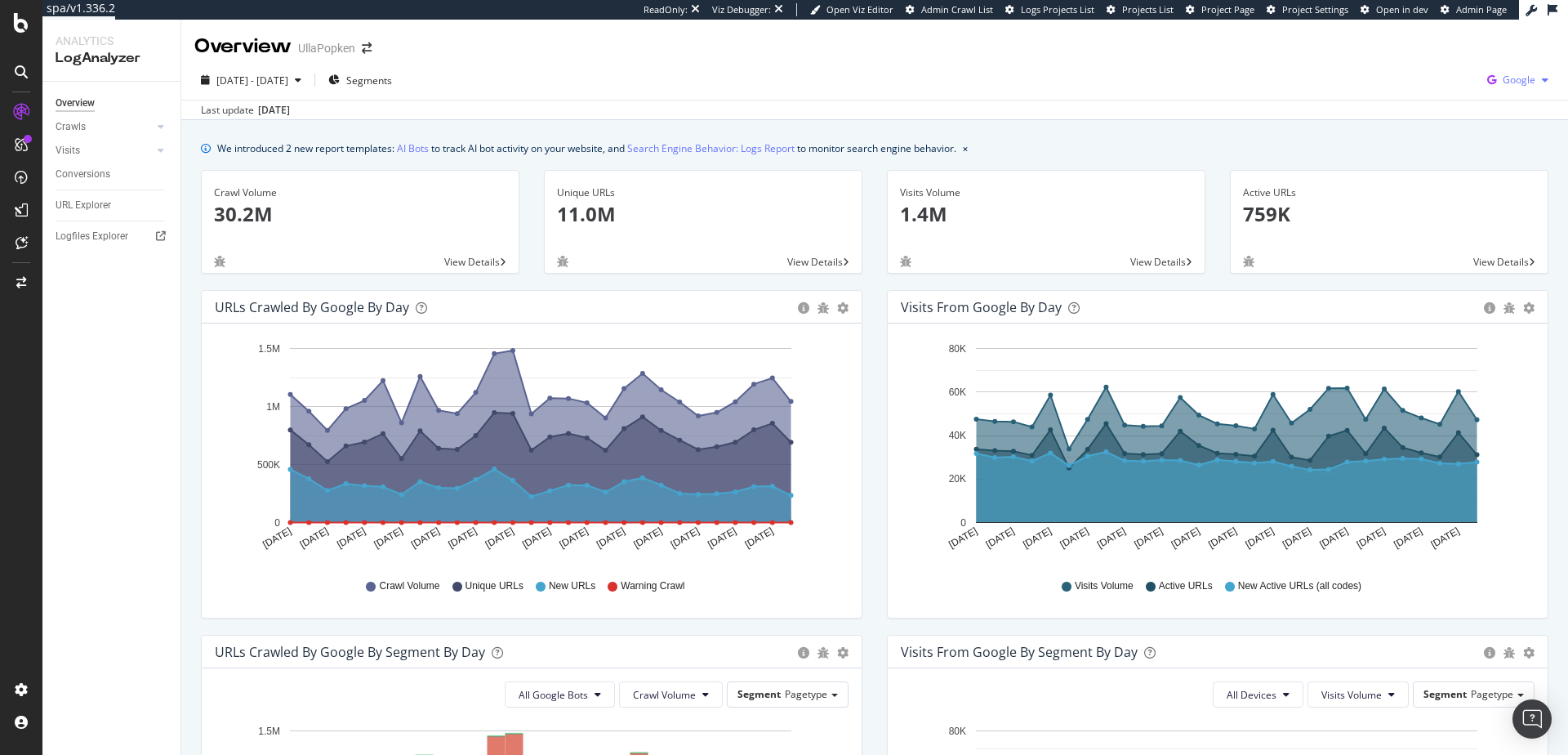
click at [1536, 82] on div "button" at bounding box center [1546, 80] width 20 height 10
click at [922, 69] on div "2025 Jul. 21st - Aug. 17th Segments Google" at bounding box center [874, 83] width 1387 height 33
click at [289, 83] on span "[DATE] - [DATE]" at bounding box center [252, 81] width 72 height 14
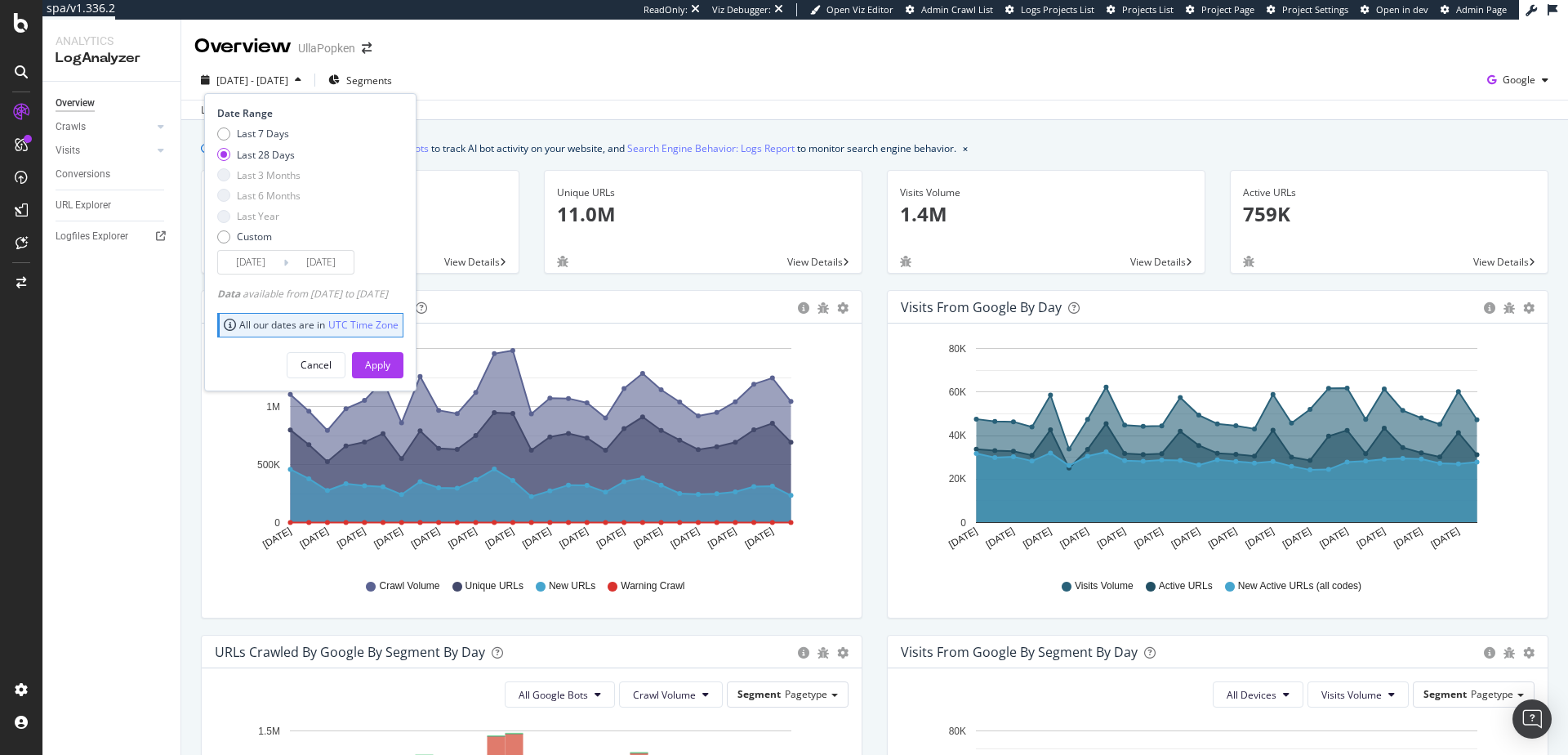
drag, startPoint x: 219, startPoint y: 294, endPoint x: 428, endPoint y: 290, distance: 209.0
click at [388, 290] on div "Data available from 2025/07/11 to 2025/08/17" at bounding box center [302, 294] width 170 height 14
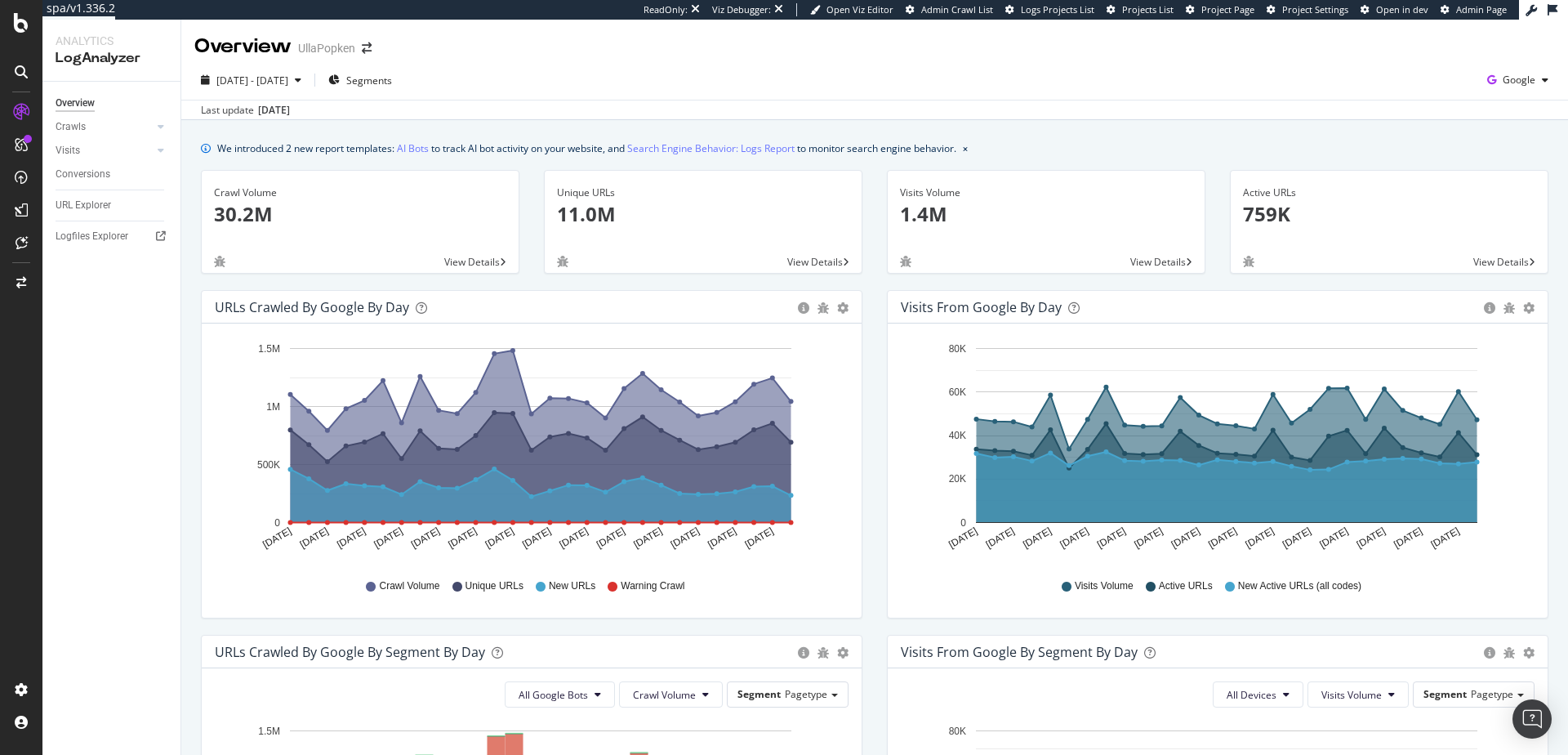
click at [708, 50] on div "Overview UllaPopken" at bounding box center [874, 40] width 1387 height 41
click at [302, 81] on icon "button" at bounding box center [298, 80] width 7 height 10
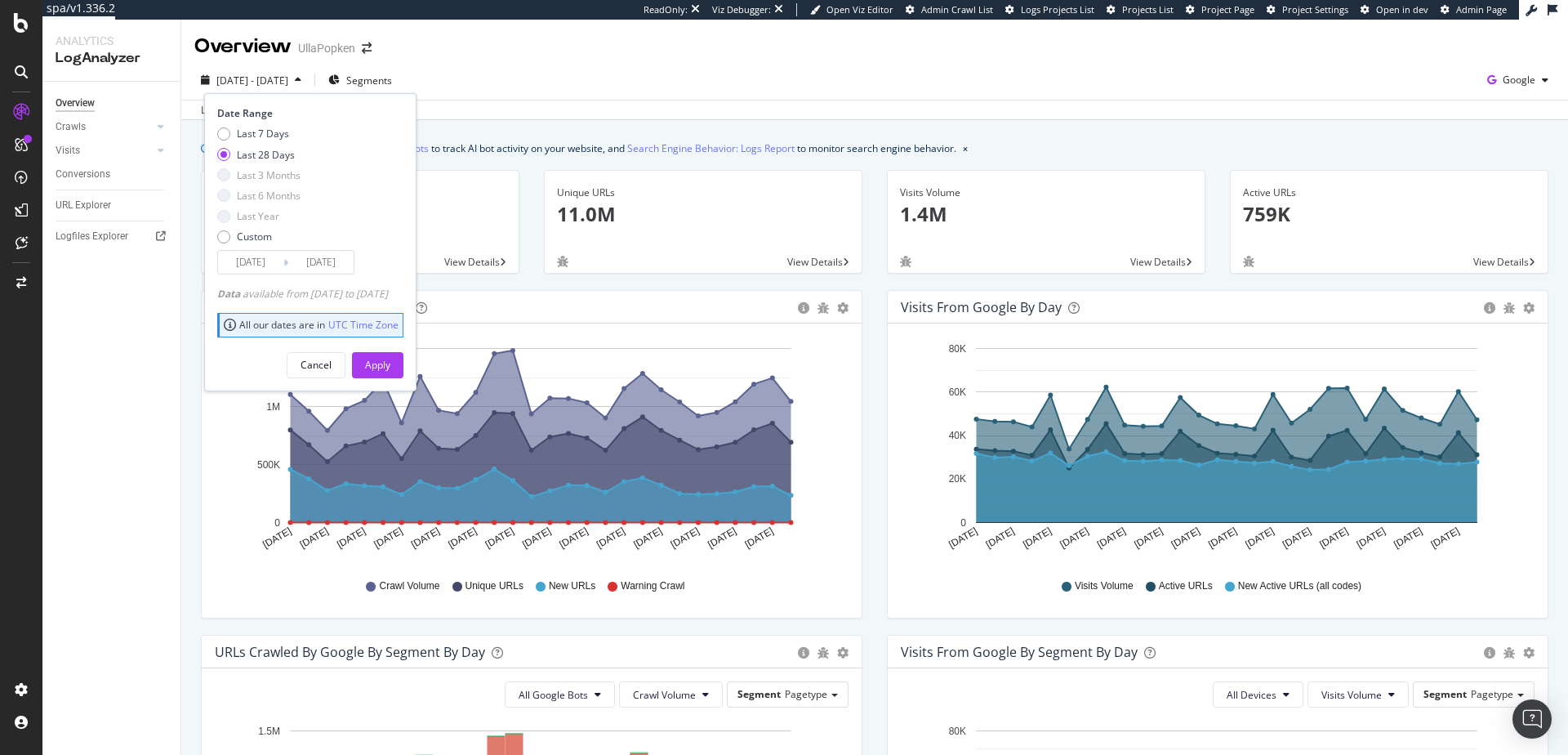
click at [535, 91] on div "2025 Jul. 21st - Aug. 17th Segments Date Range Last 7 Days Last 28 Days Last 3 …" at bounding box center [874, 83] width 1387 height 33
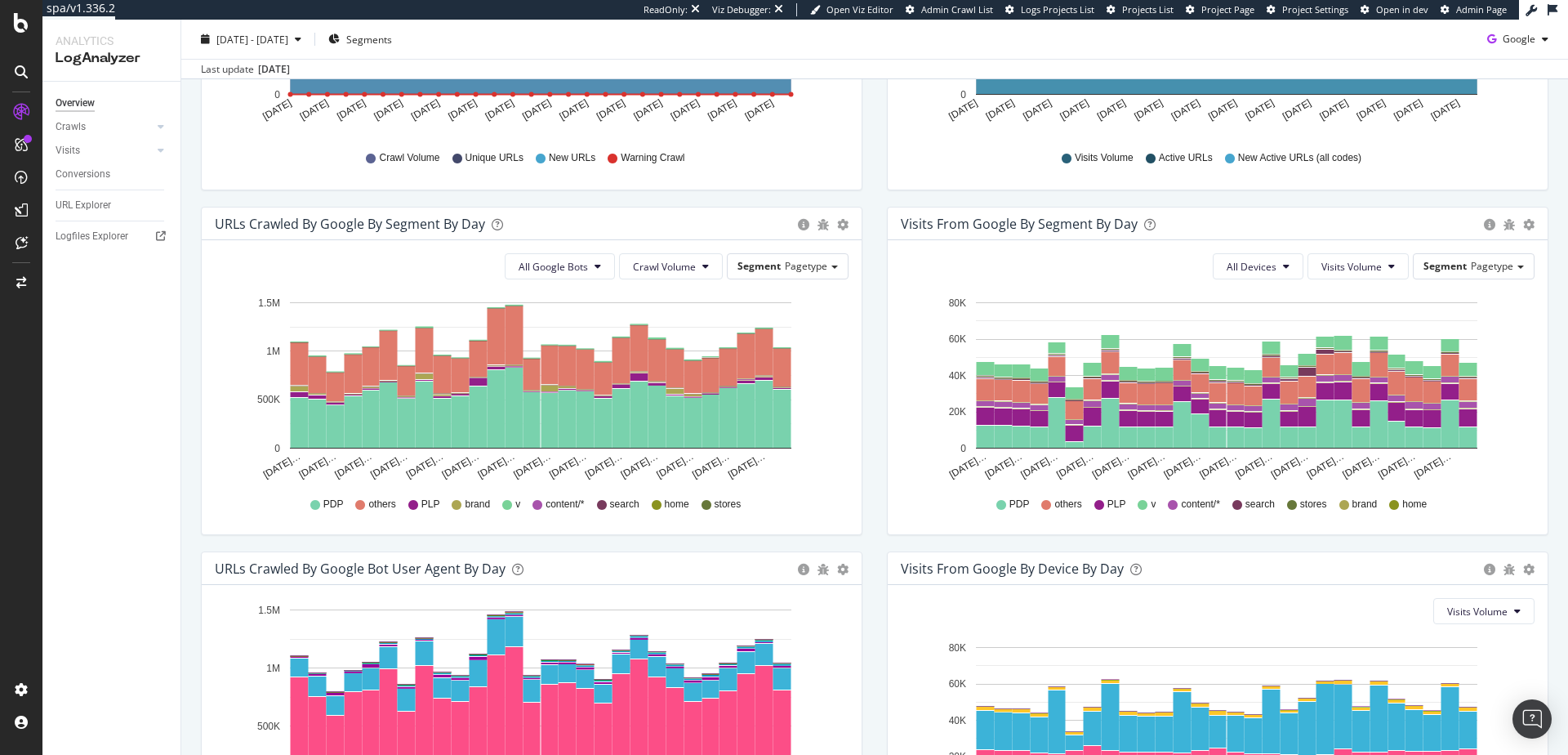
scroll to position [429, 0]
click at [585, 271] on button "All Google Bots" at bounding box center [560, 266] width 111 height 26
click at [703, 266] on icon at bounding box center [706, 266] width 7 height 10
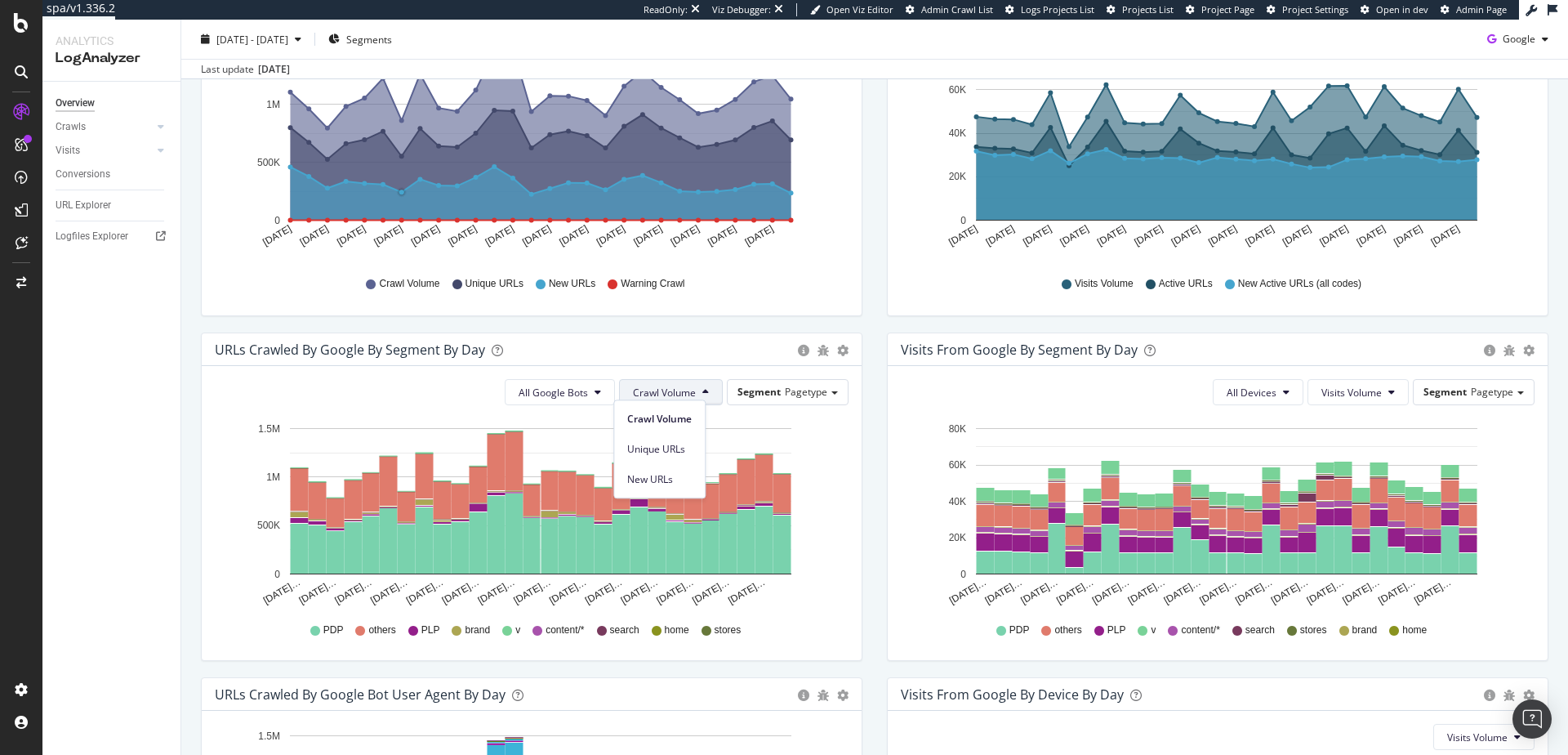
scroll to position [285, 0]
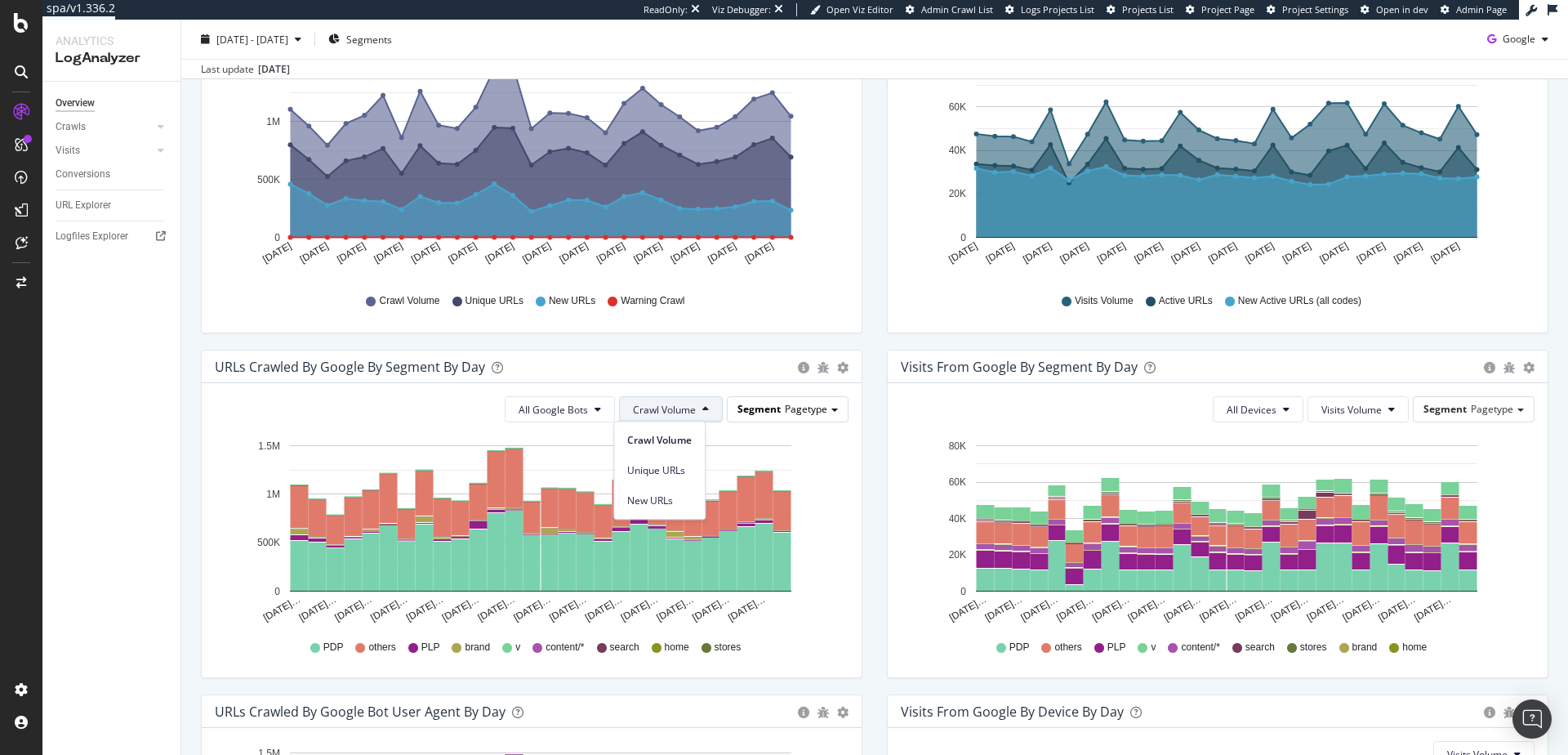
click at [803, 416] on div "Segment Pagetype" at bounding box center [787, 409] width 120 height 24
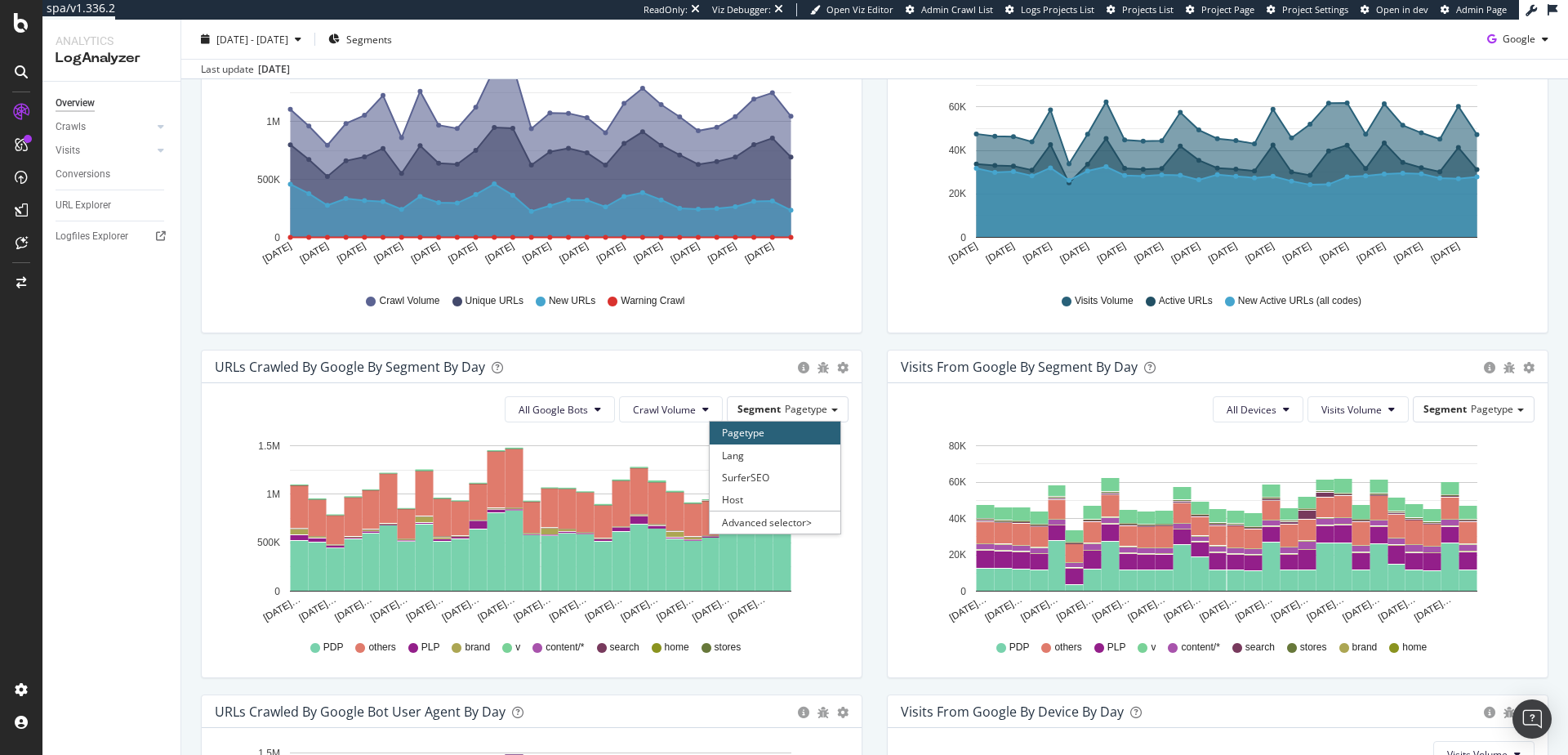
click at [199, 430] on div "URLs Crawled by Google By Segment By Day Timeline (by Value) Table All Google B…" at bounding box center [532, 522] width 686 height 345
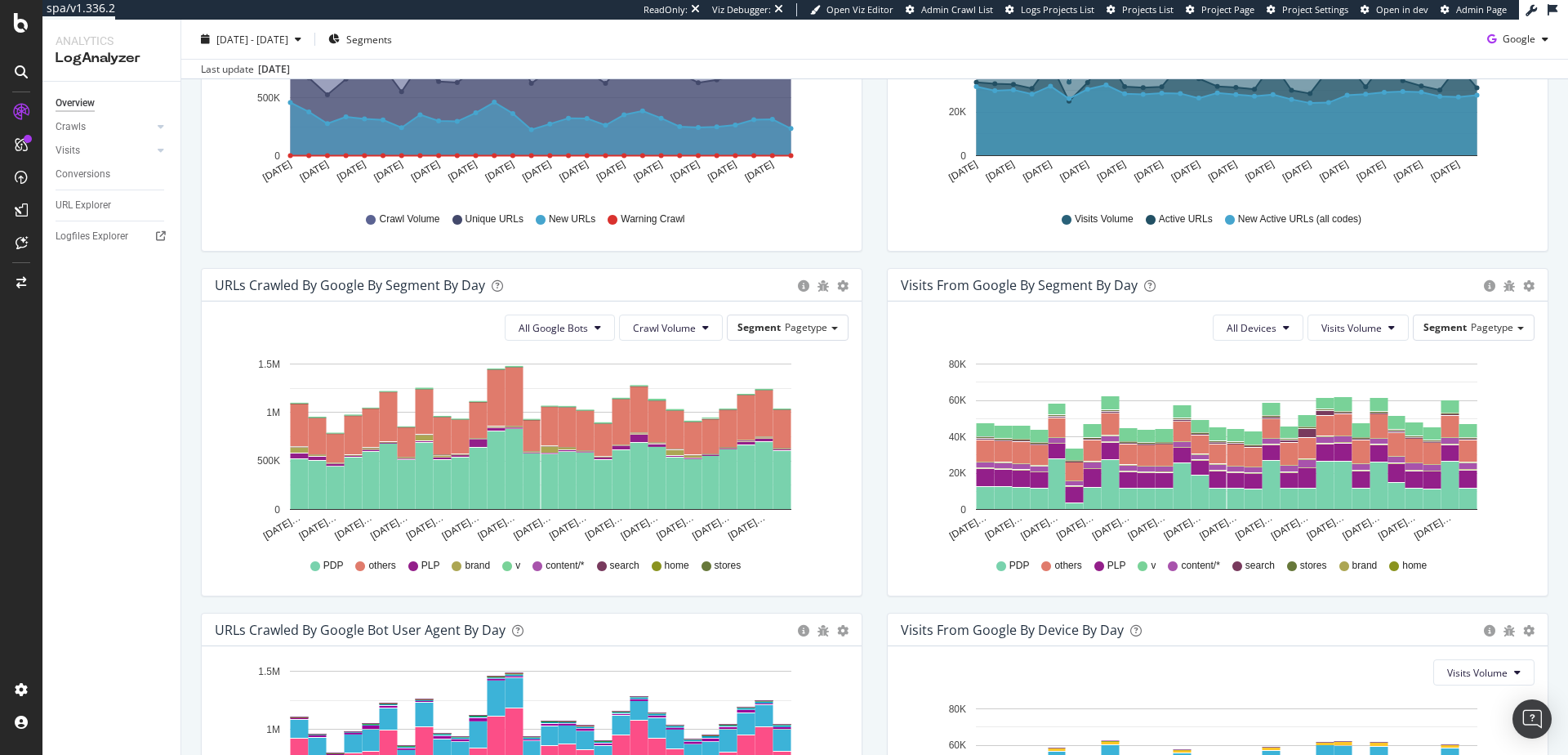
scroll to position [0, 0]
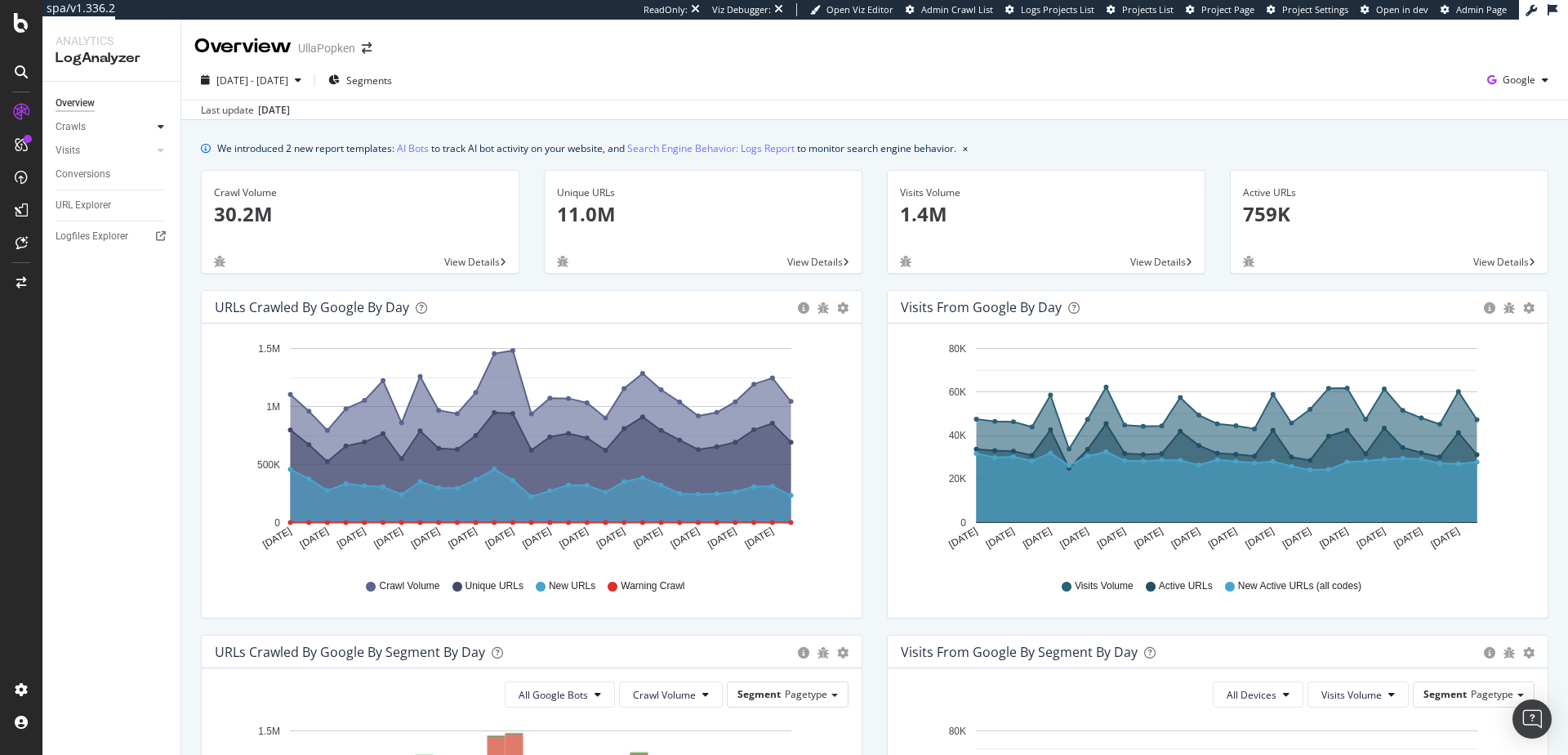
click at [160, 126] on icon at bounding box center [160, 126] width 7 height 10
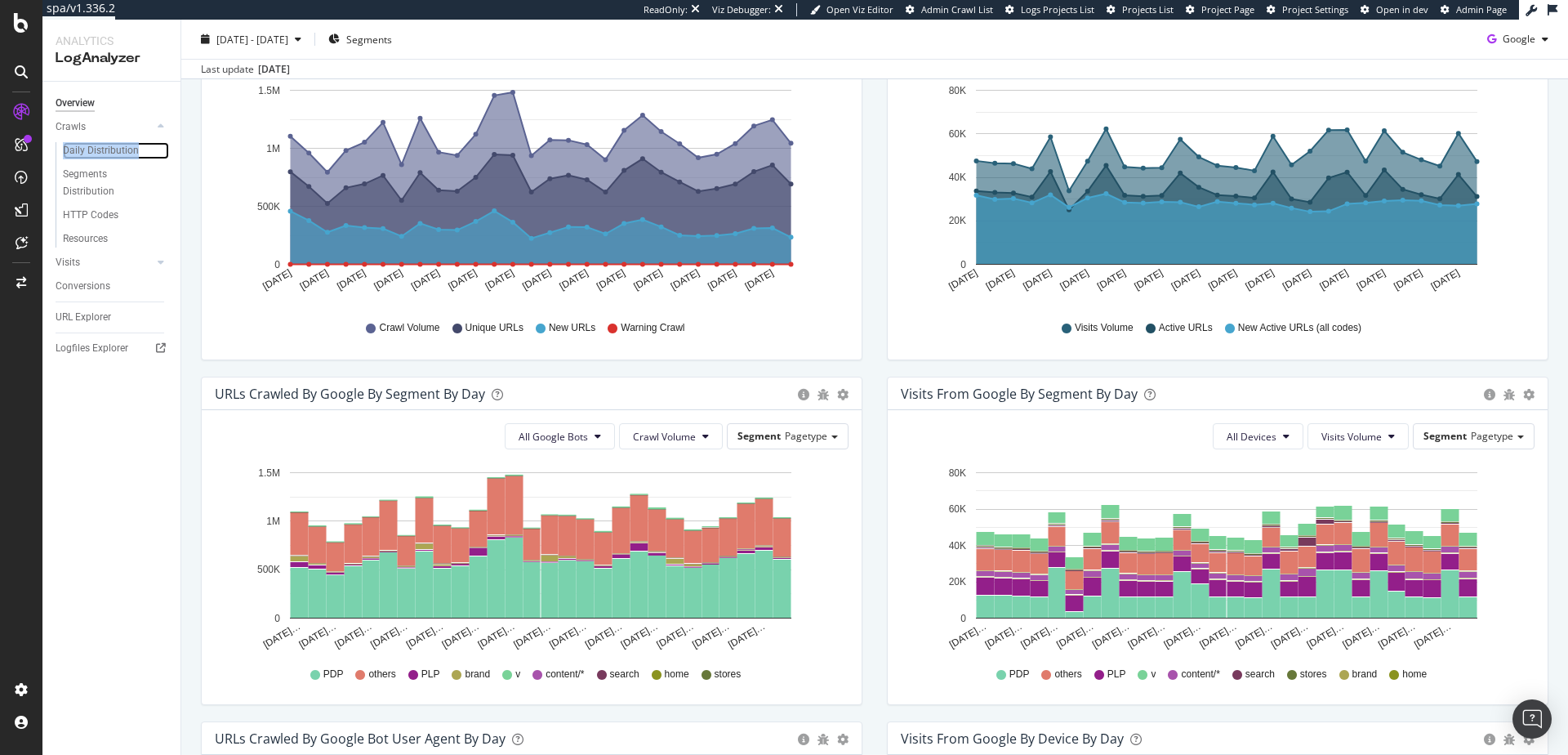
scroll to position [441, 0]
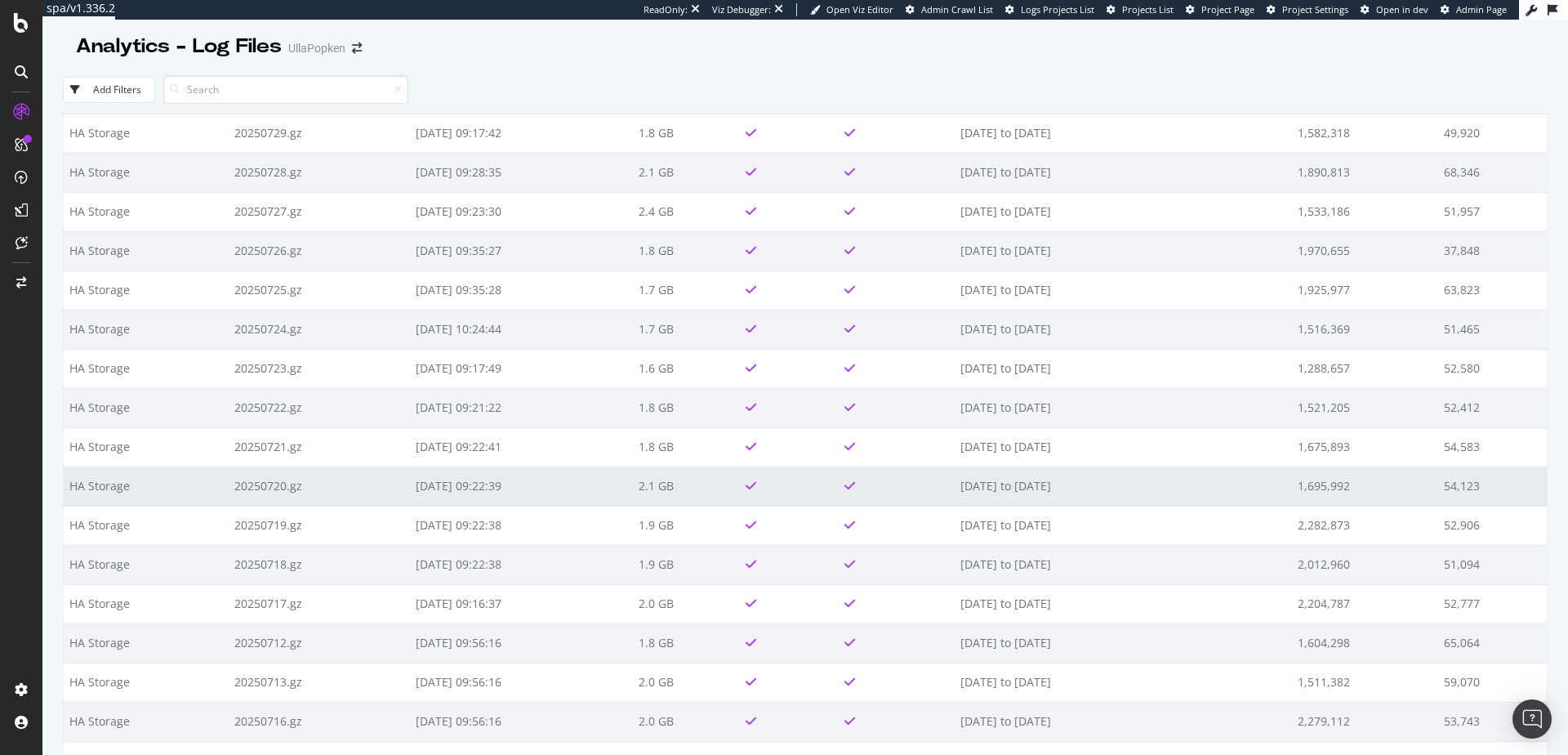
scroll to position [792, 0]
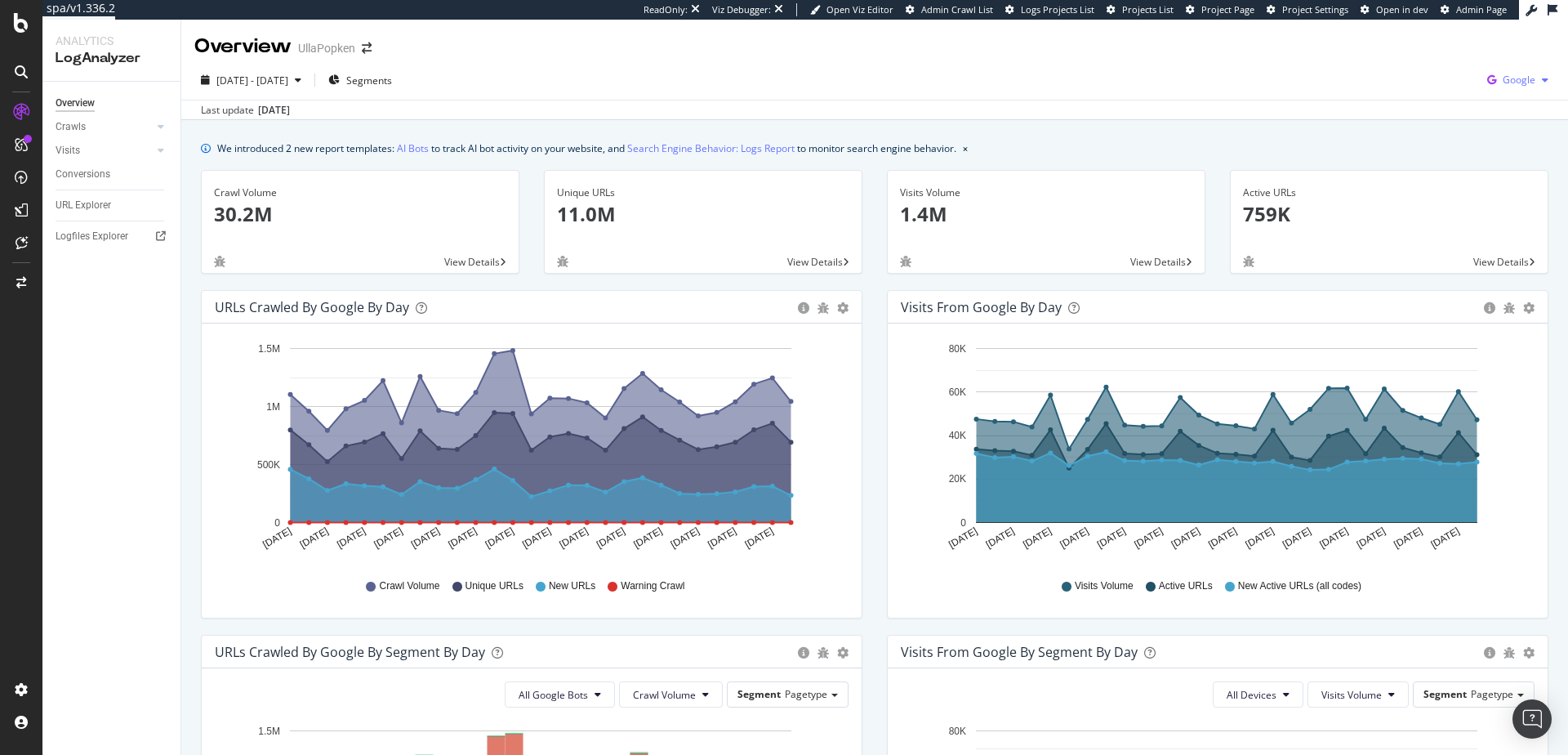
click at [1508, 74] on span "Google" at bounding box center [1519, 80] width 33 height 14
click at [1409, 62] on span "Bing" at bounding box center [1421, 65] width 61 height 15
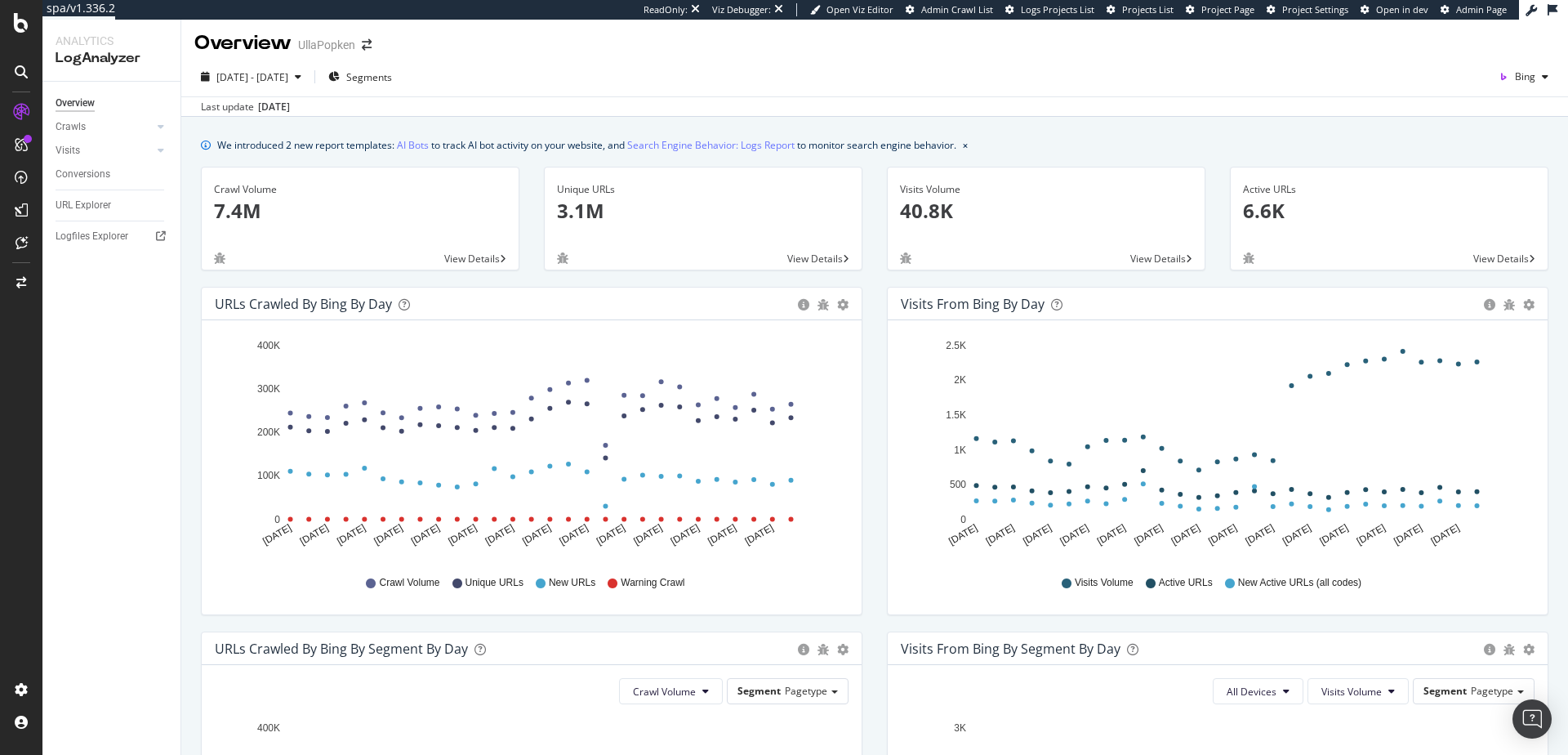
scroll to position [4, 0]
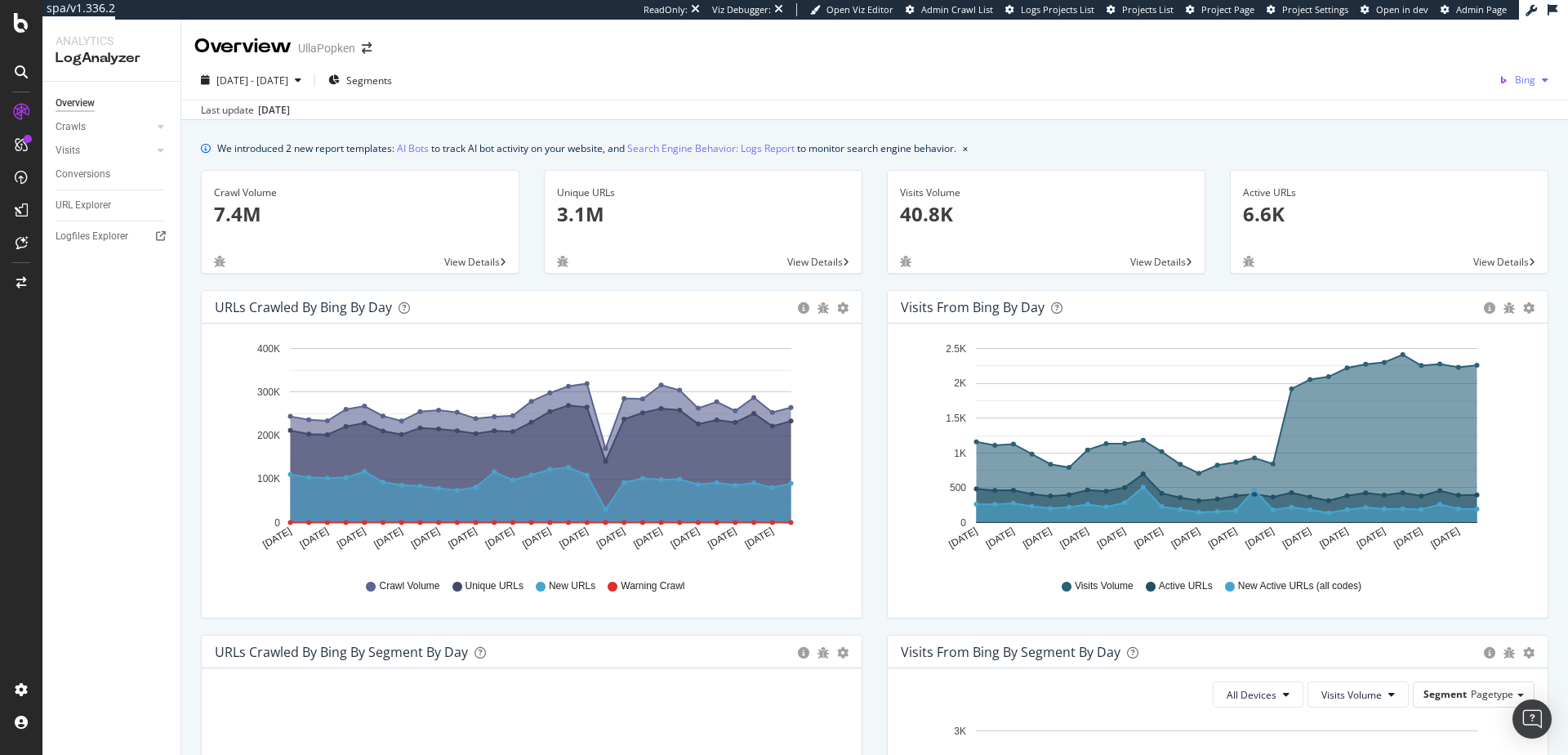
click at [1492, 76] on icon "button" at bounding box center [1503, 80] width 23 height 23
click at [1441, 101] on span "OpenAI" at bounding box center [1433, 96] width 61 height 15
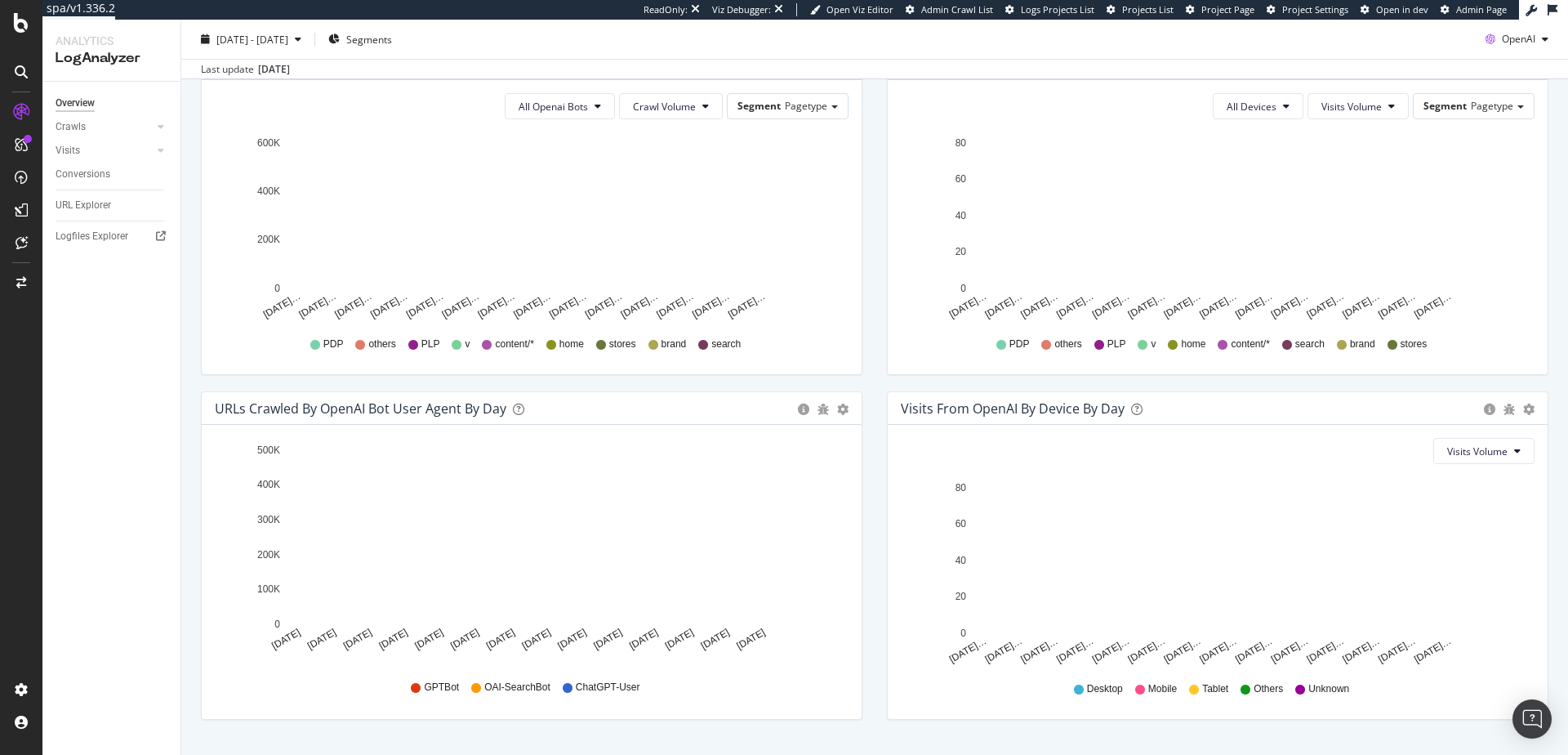
scroll to position [625, 0]
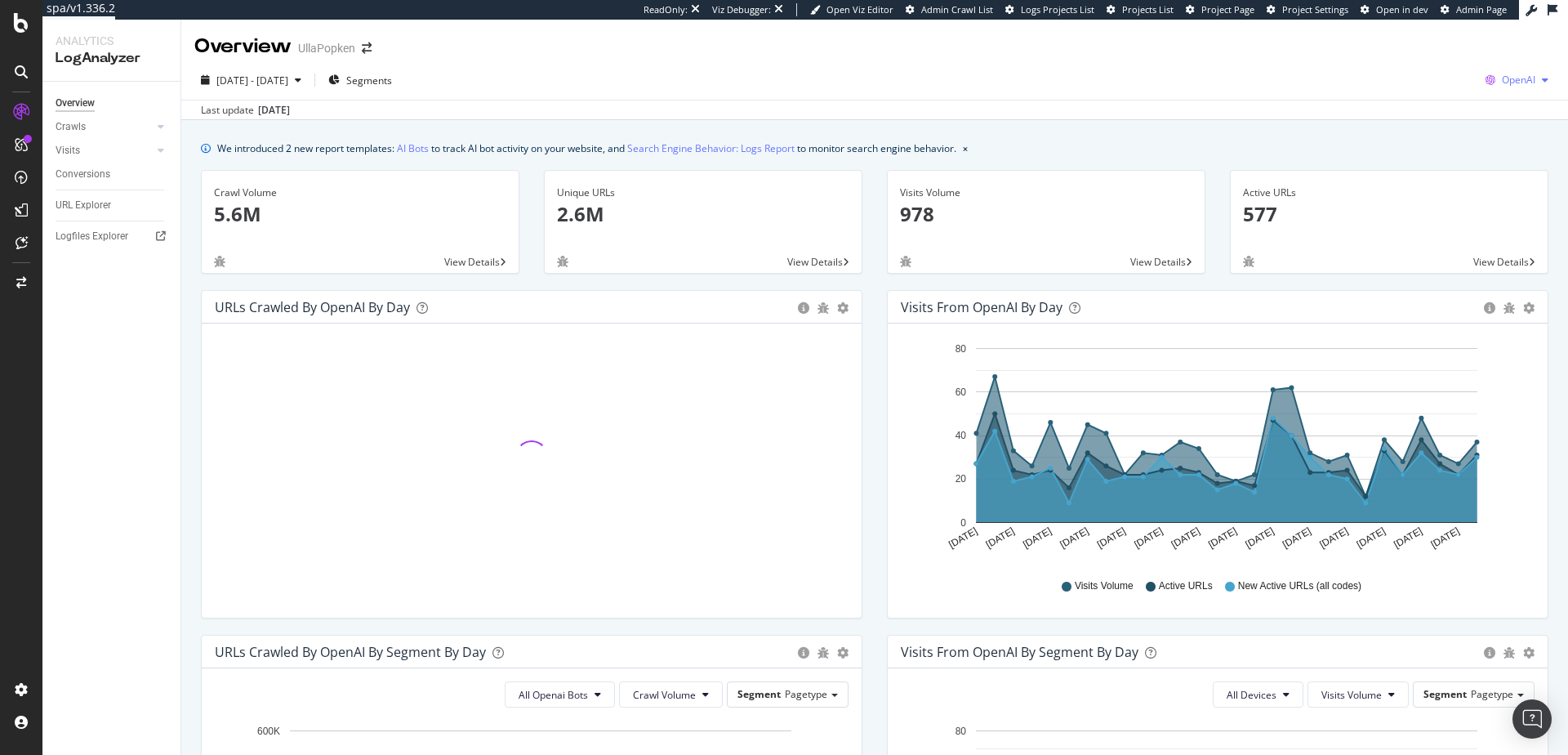
click at [1514, 86] on span "OpenAI" at bounding box center [1519, 80] width 34 height 14
click at [1453, 128] on div "Other AI Bots" at bounding box center [1405, 126] width 112 height 24
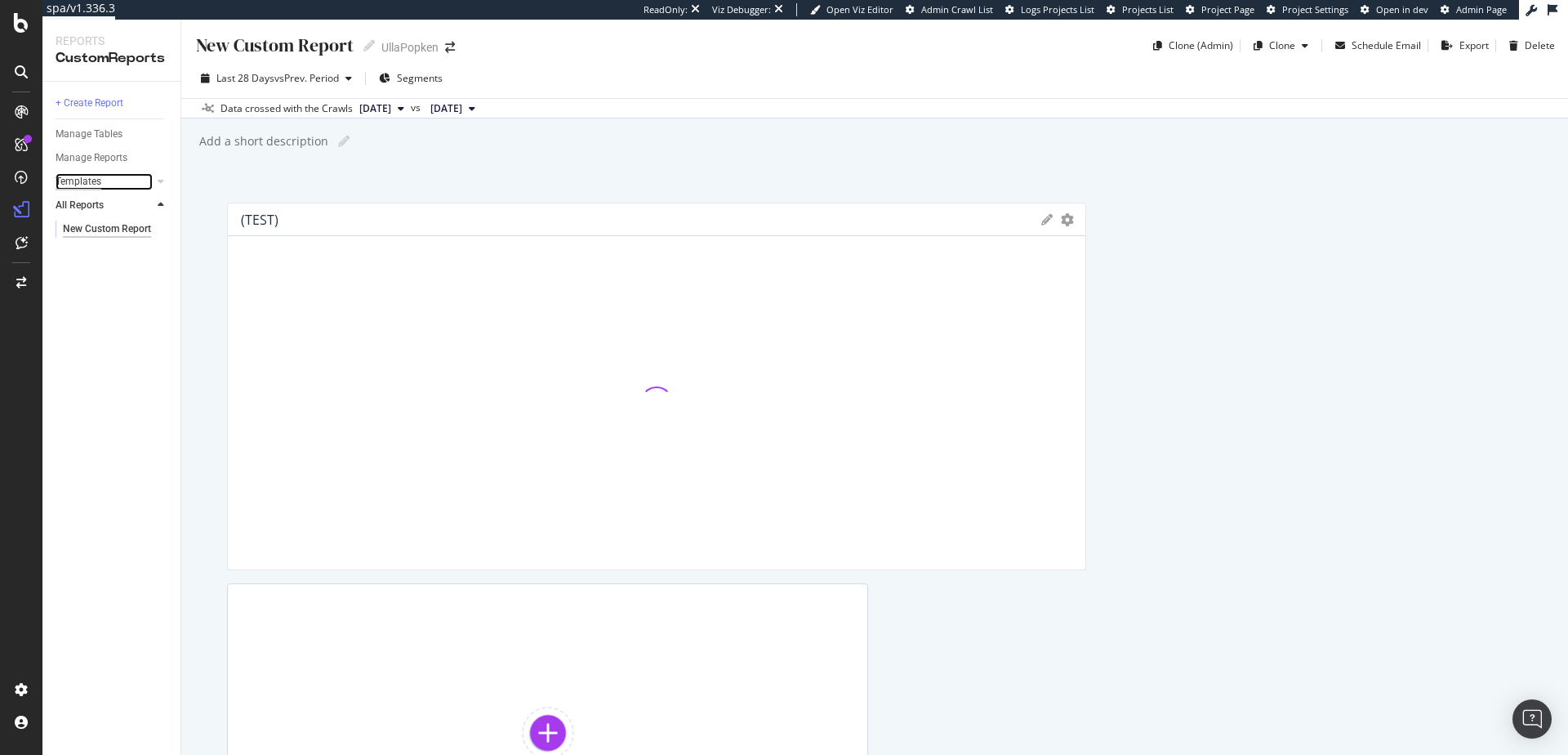
click at [96, 179] on div "Templates" at bounding box center [79, 181] width 46 height 17
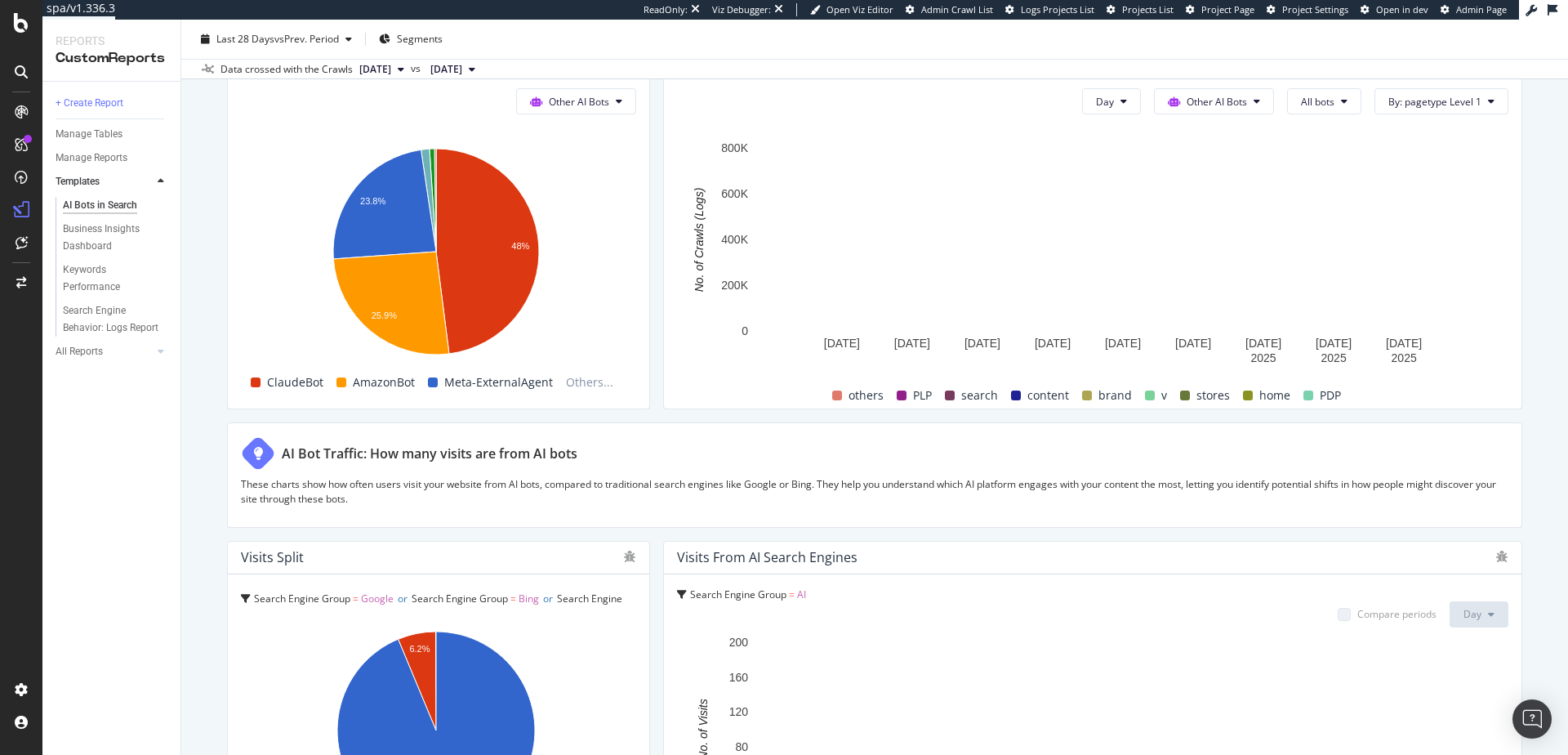
scroll to position [2152, 0]
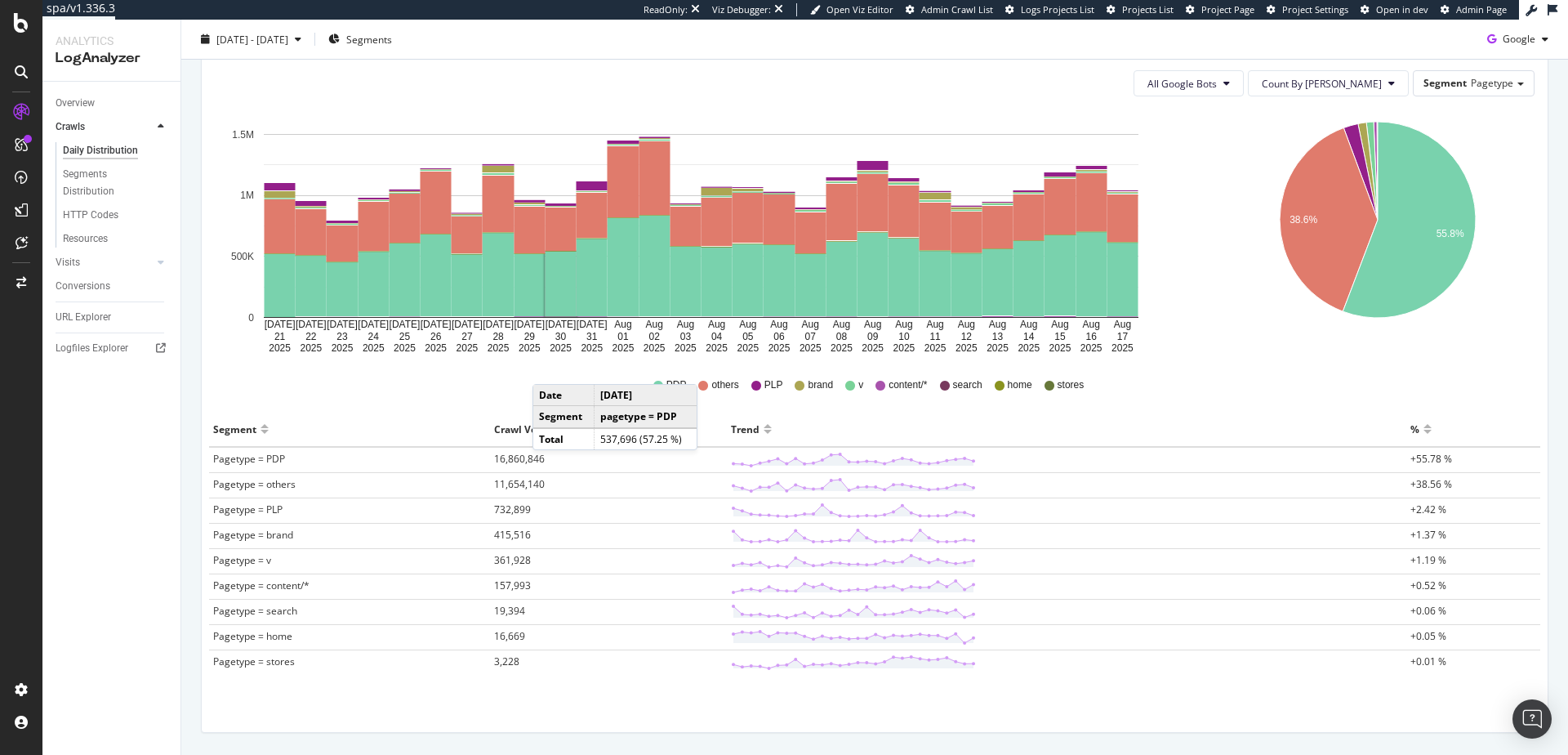
scroll to position [188, 0]
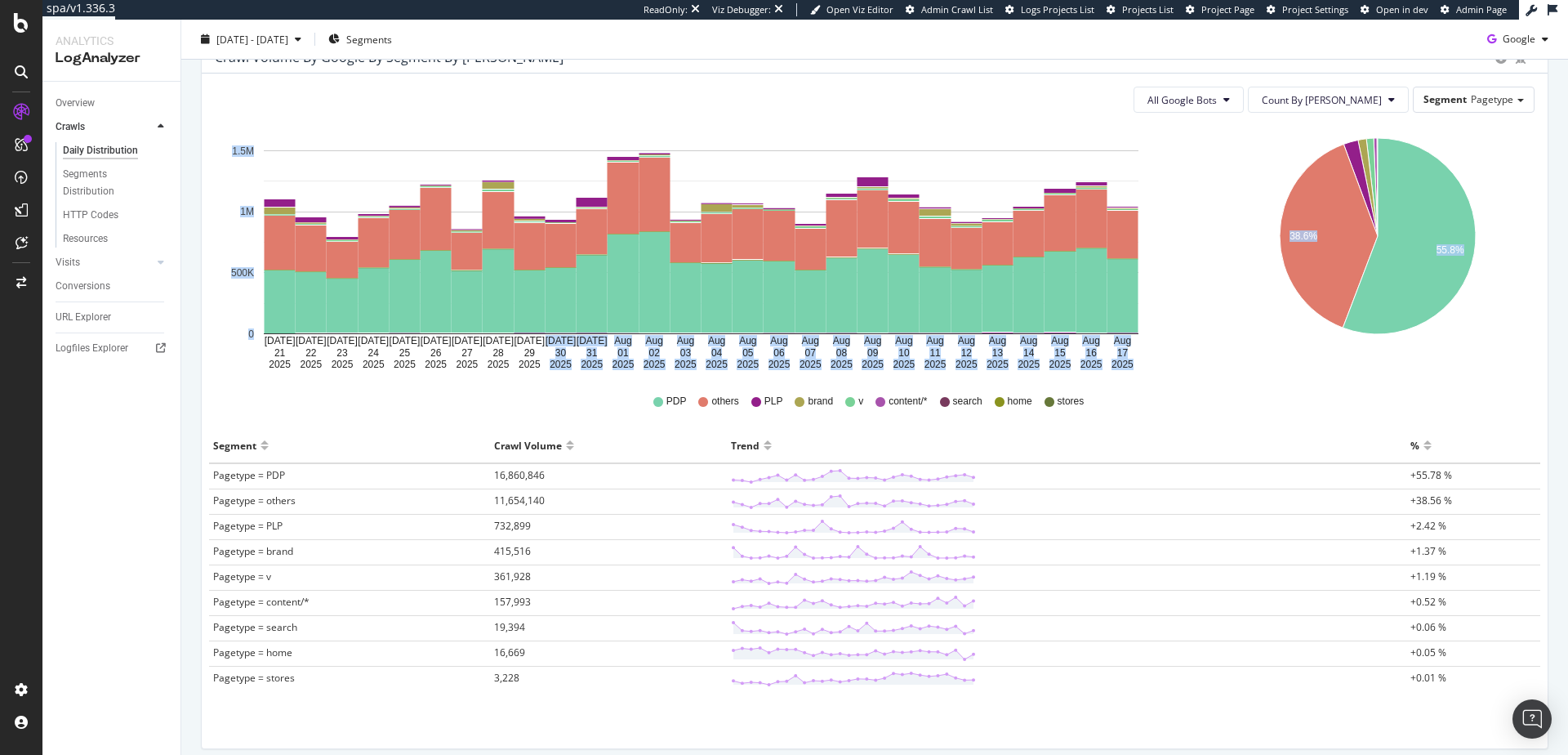
click at [546, 375] on div "Jul 21 2025 Jul 22 2025 Jul 23 2025 Jul 24 2025 Jul 25 2025 Jul 26 2025 Jul 27 …" at bounding box center [875, 416] width 1320 height 582
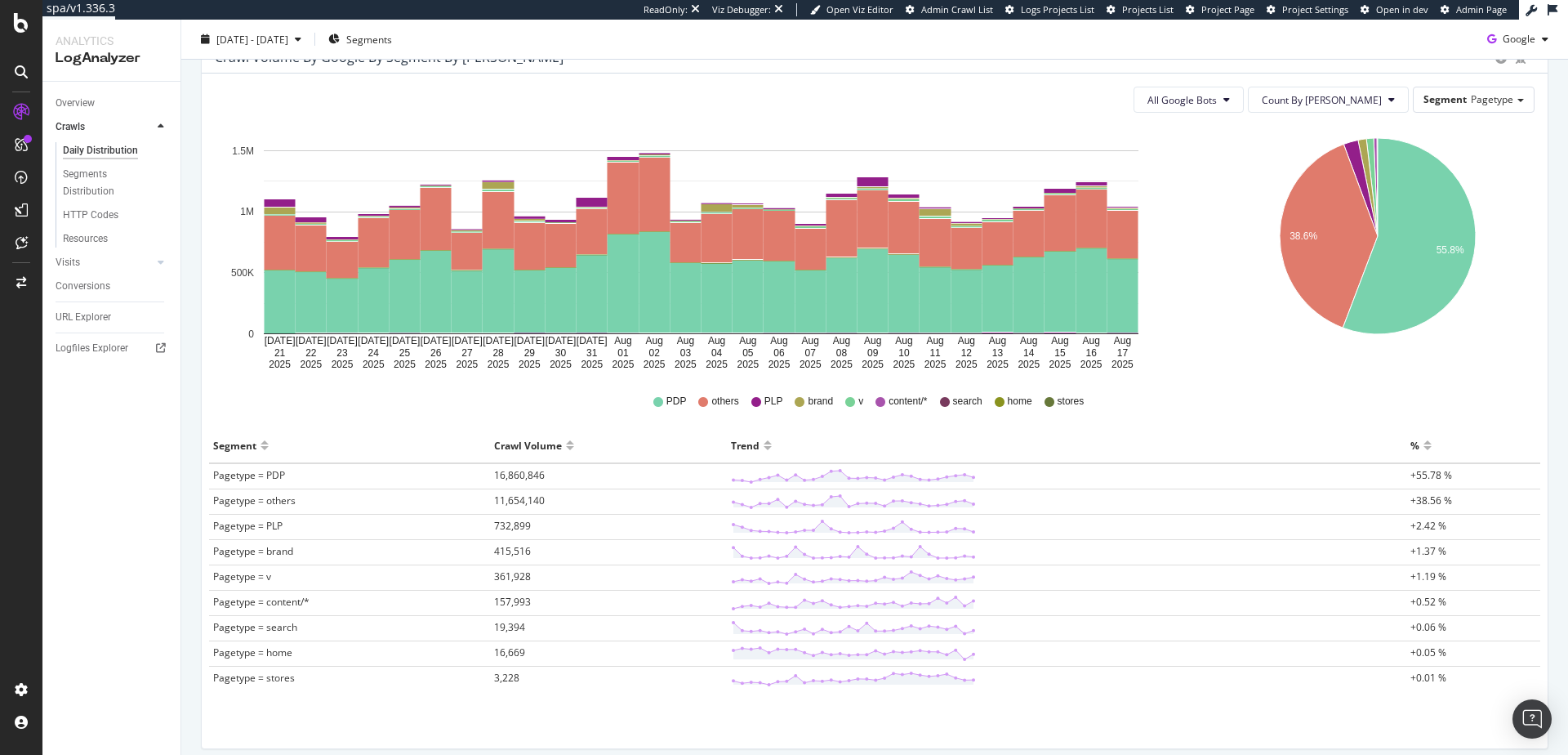
click at [837, 97] on div "All Google Bots Count By Day Segment Pagetype" at bounding box center [875, 100] width 1320 height 26
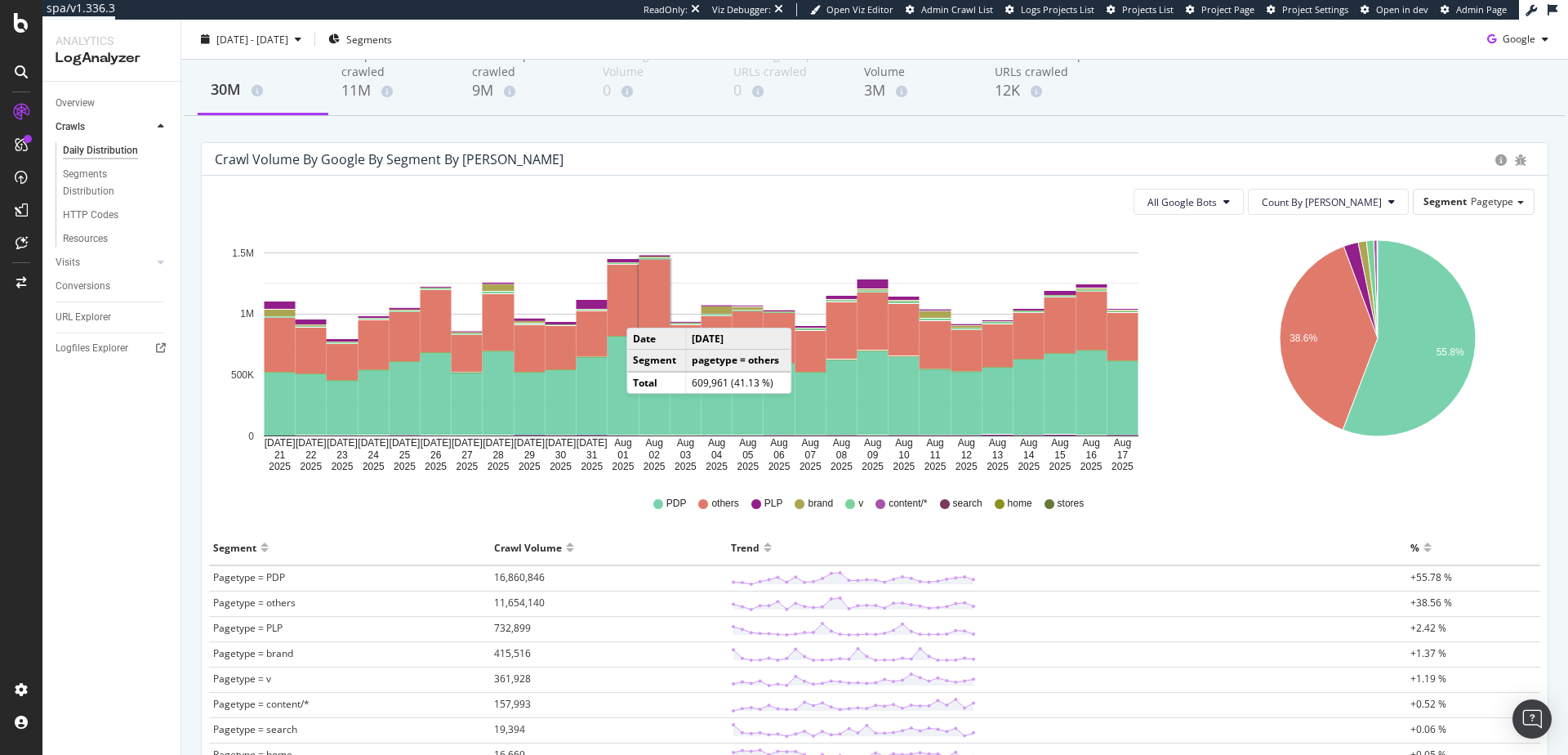
scroll to position [78, 0]
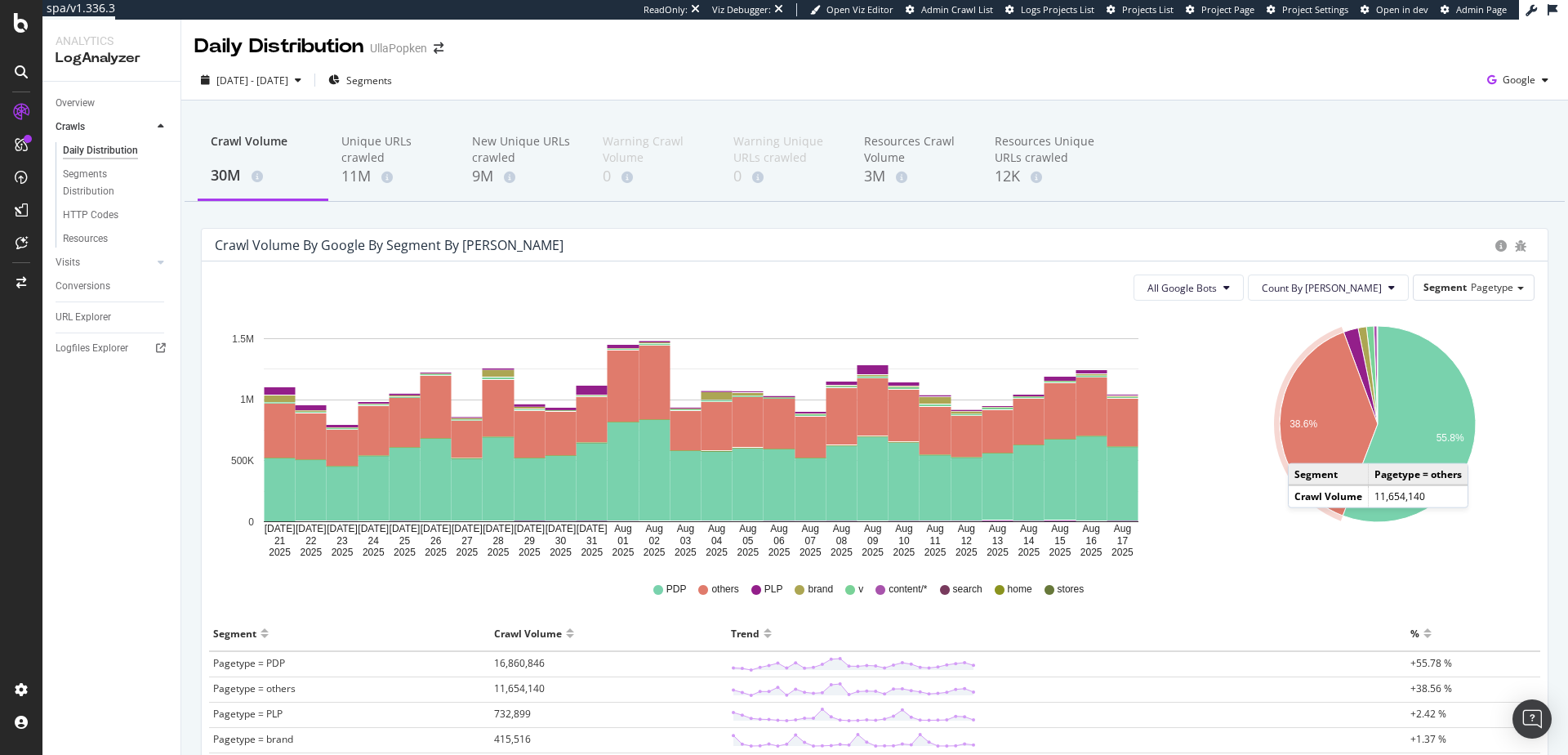
click at [1290, 441] on icon "A chart." at bounding box center [1329, 424] width 98 height 184
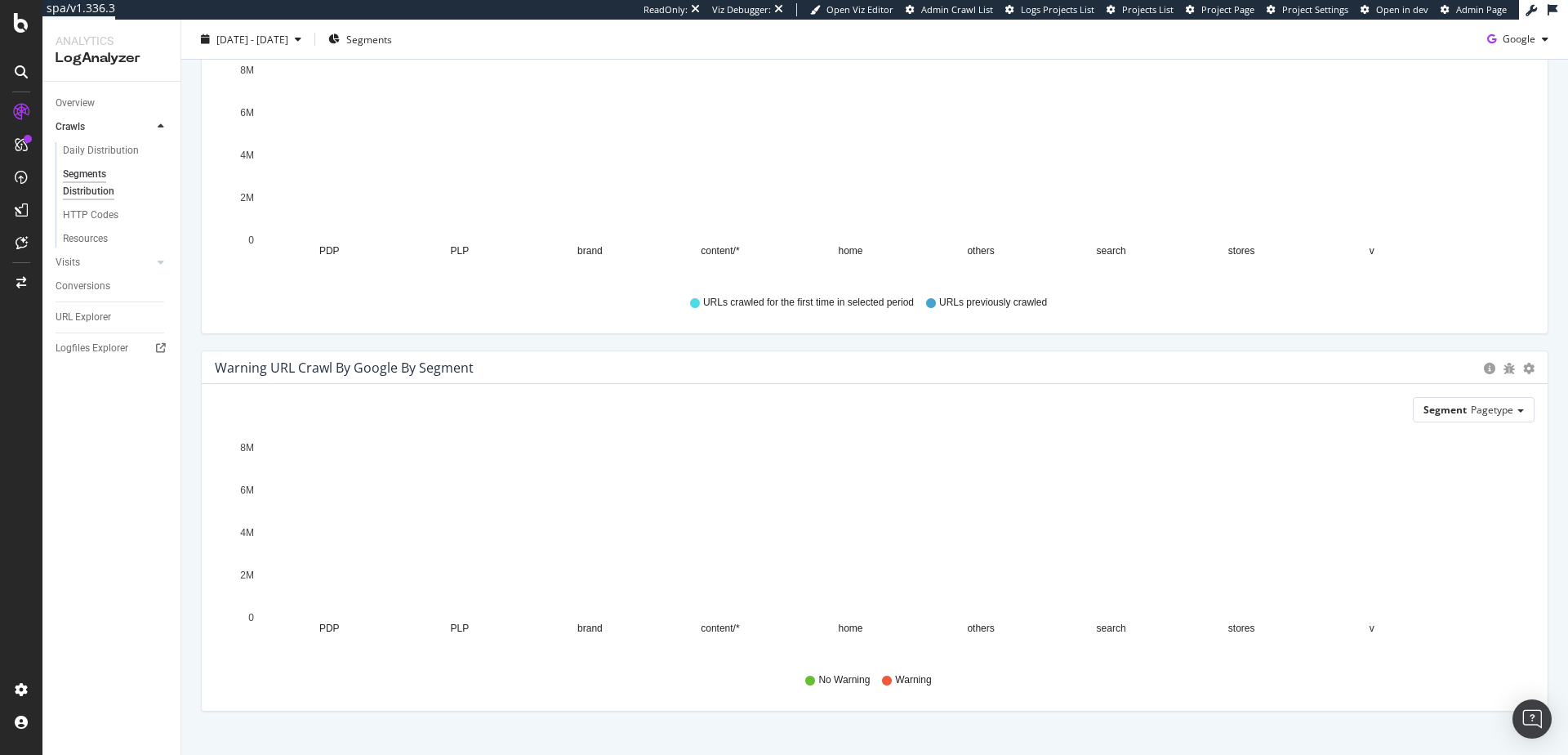
scroll to position [553, 0]
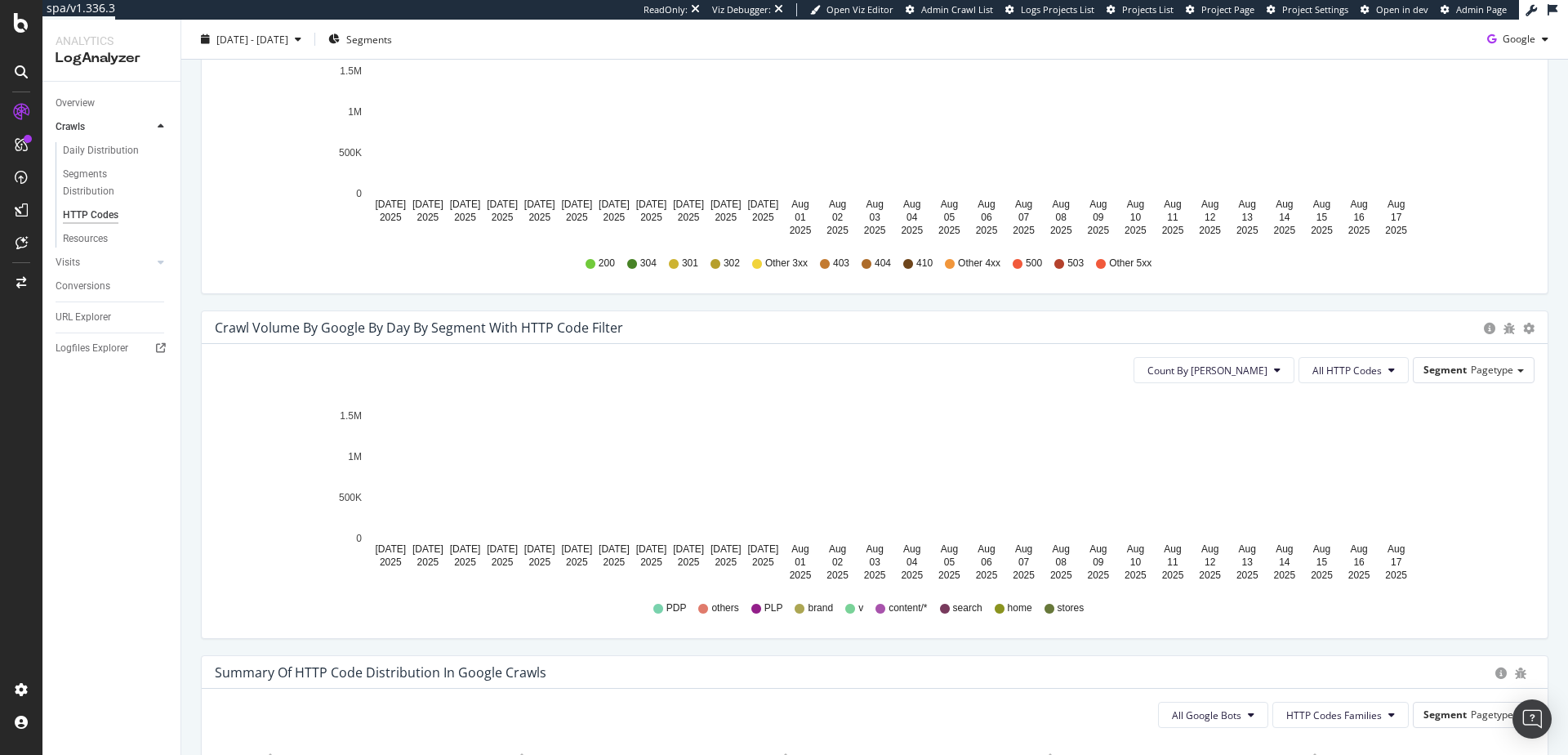
scroll to position [680, 0]
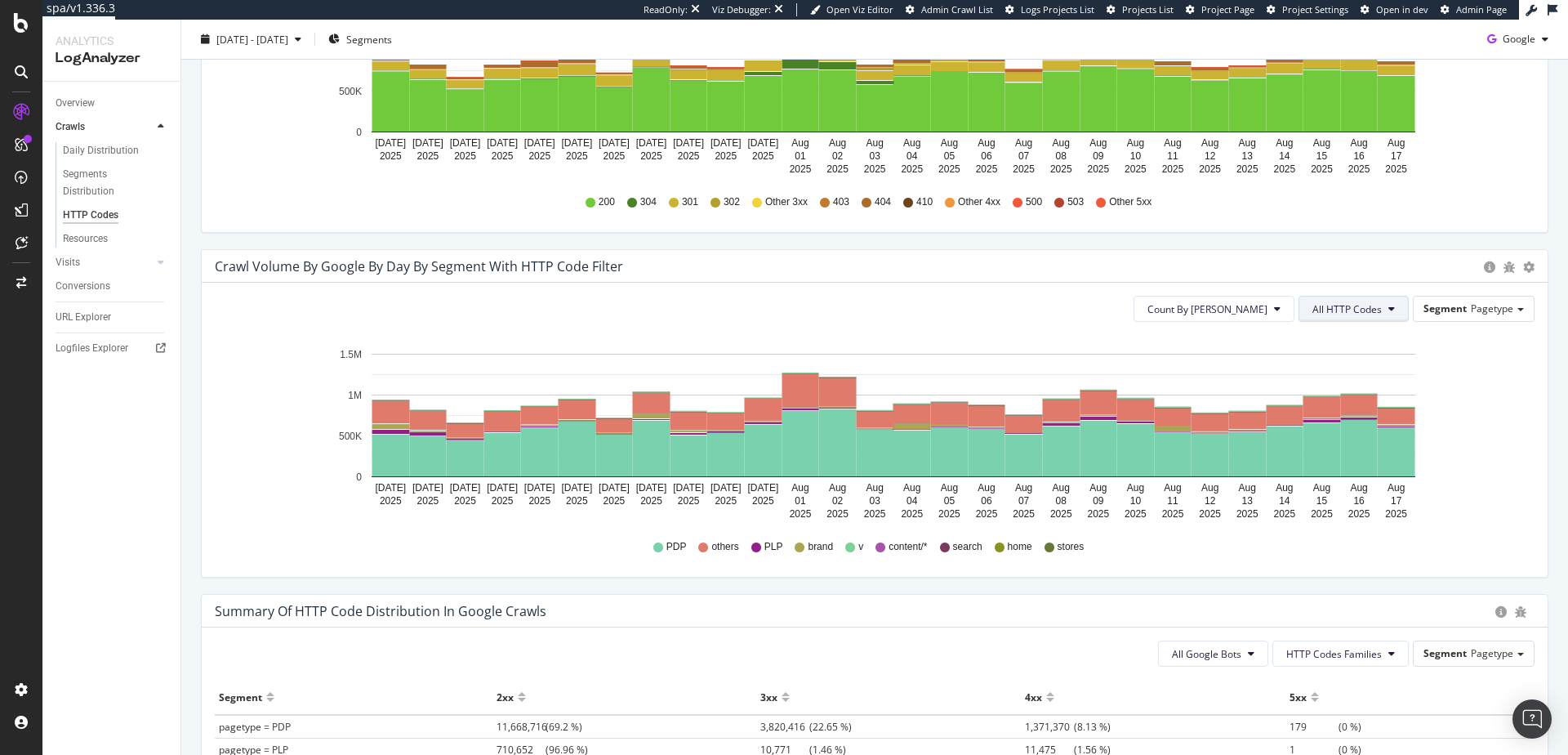
click at [1330, 319] on button "All HTTP Codes" at bounding box center [1354, 309] width 111 height 26
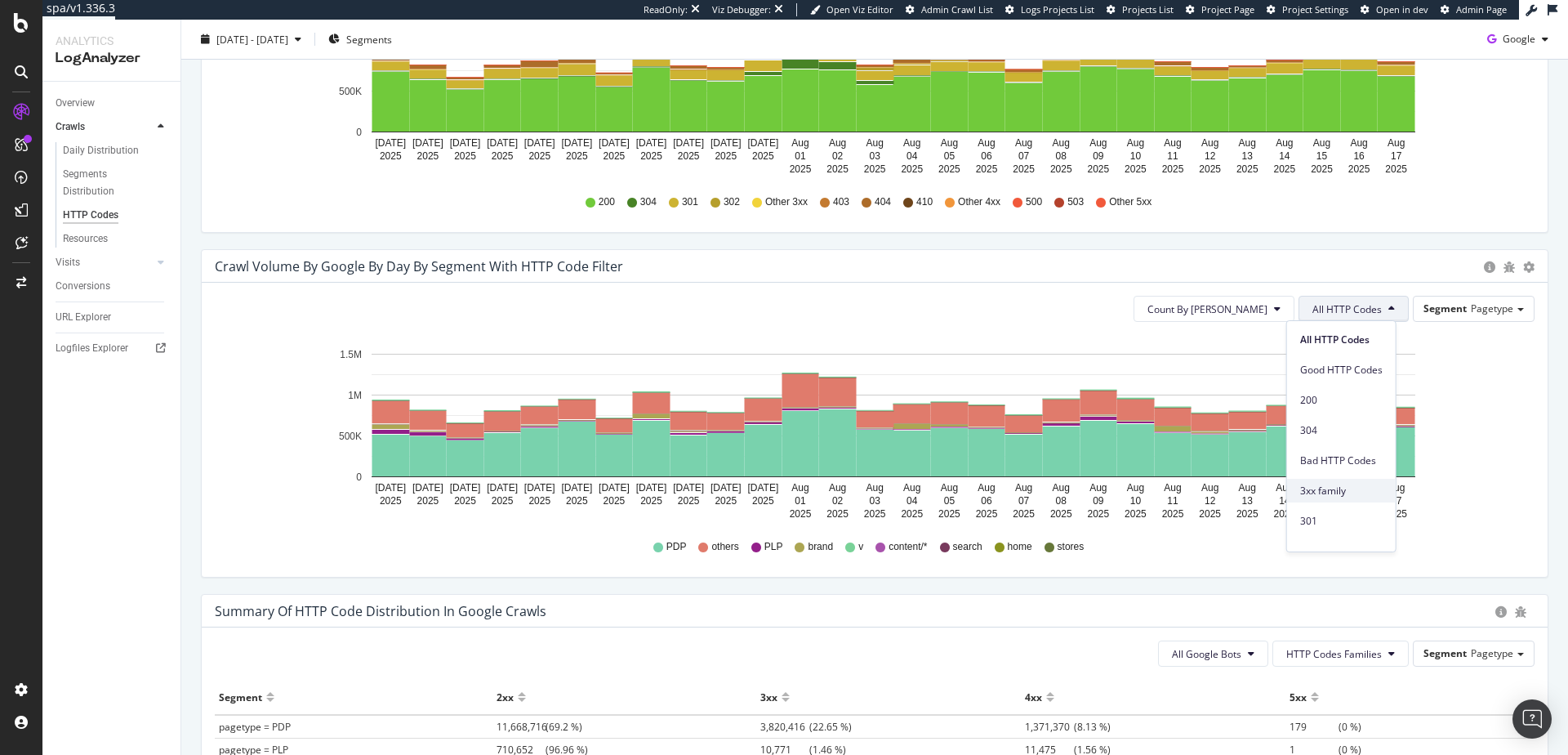
click at [1337, 489] on span "3xx family" at bounding box center [1341, 491] width 83 height 15
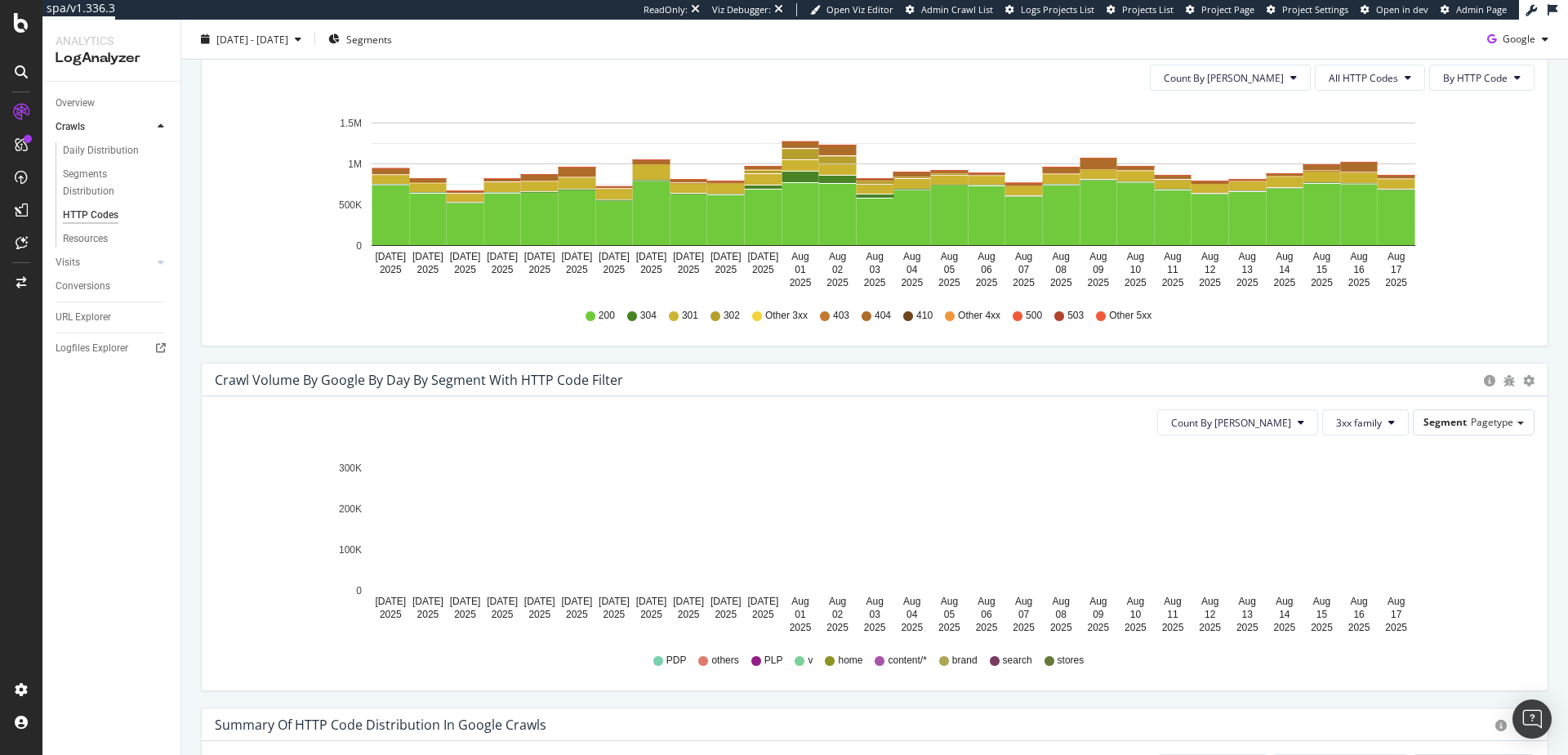
scroll to position [652, 0]
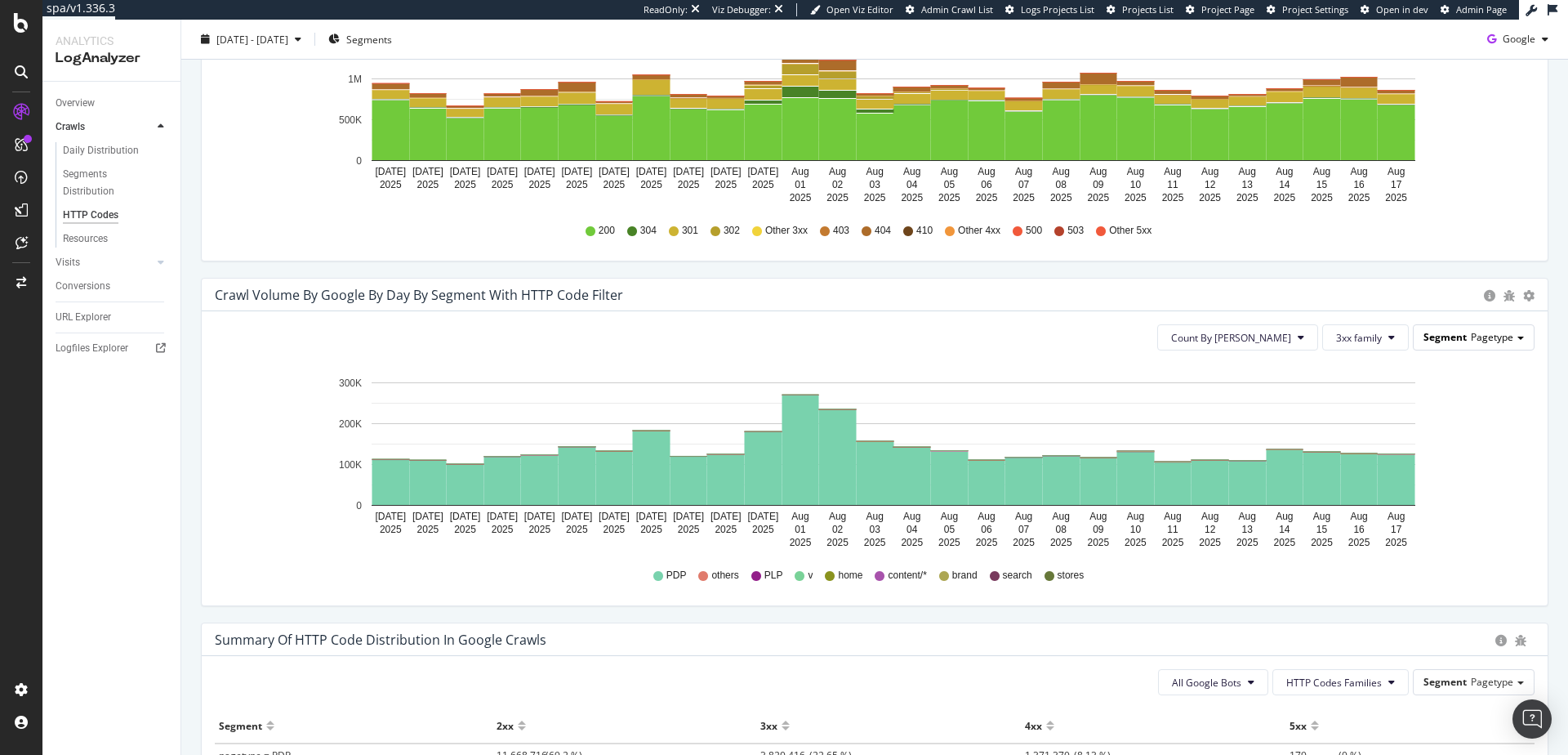
click at [1441, 338] on span "Segment" at bounding box center [1445, 337] width 43 height 14
click at [1506, 294] on div "Timeline (by Value) Timeline (by Percentage) Table" at bounding box center [1509, 295] width 51 height 16
click at [1469, 357] on span "Timeline (by Percentage)" at bounding box center [1459, 362] width 173 height 25
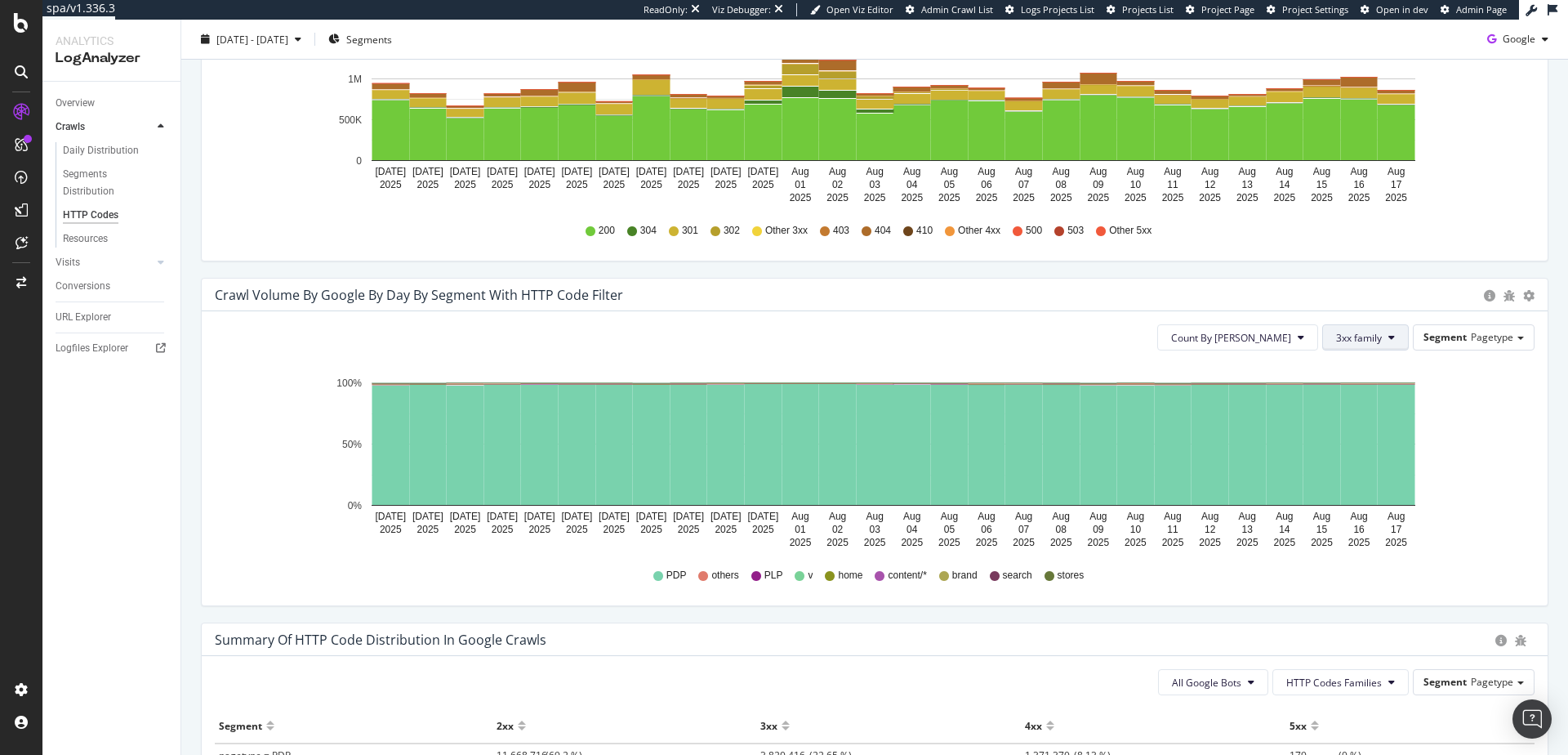
click at [1344, 334] on span "3xx family" at bounding box center [1359, 338] width 46 height 14
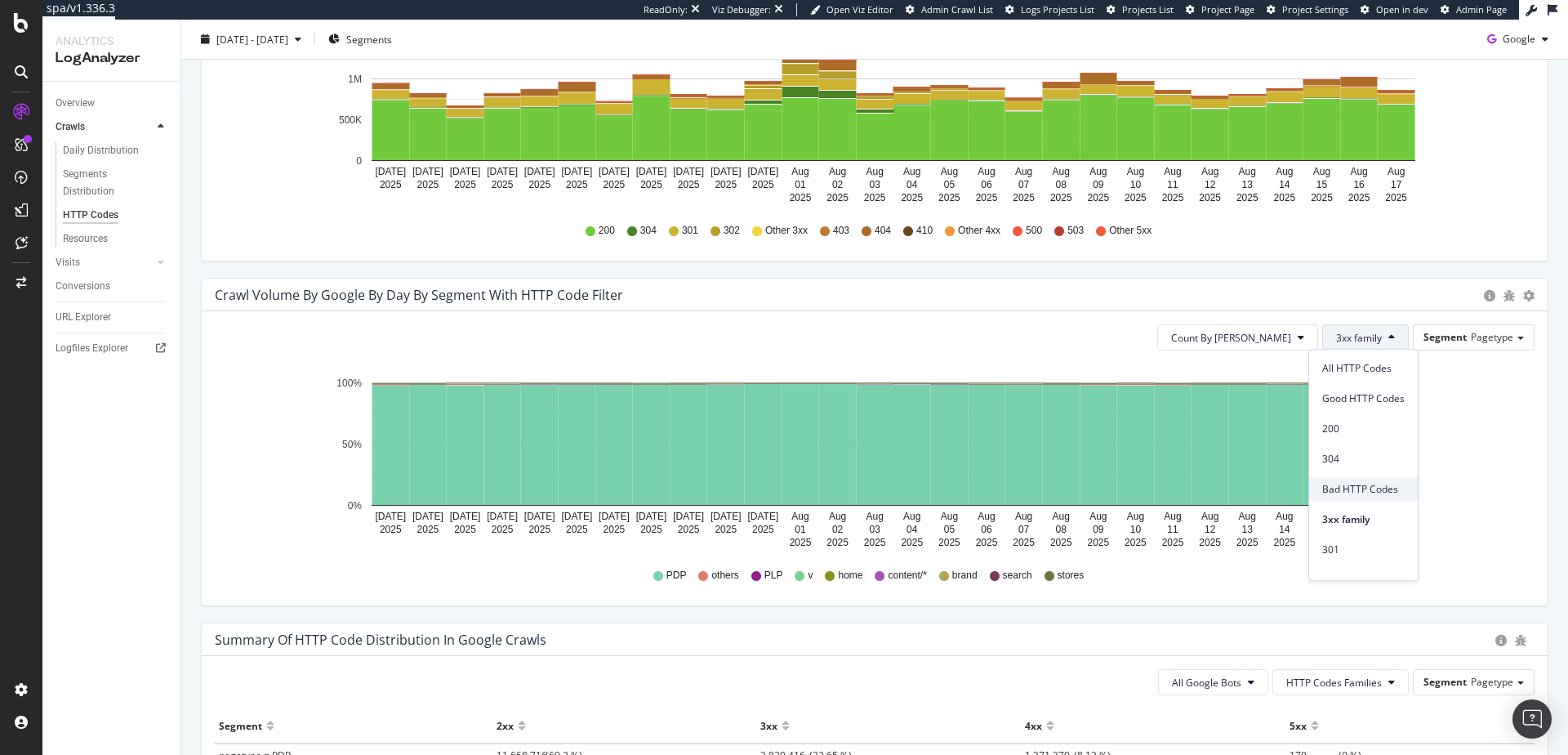
click at [1359, 487] on span "Bad HTTP Codes" at bounding box center [1363, 489] width 83 height 15
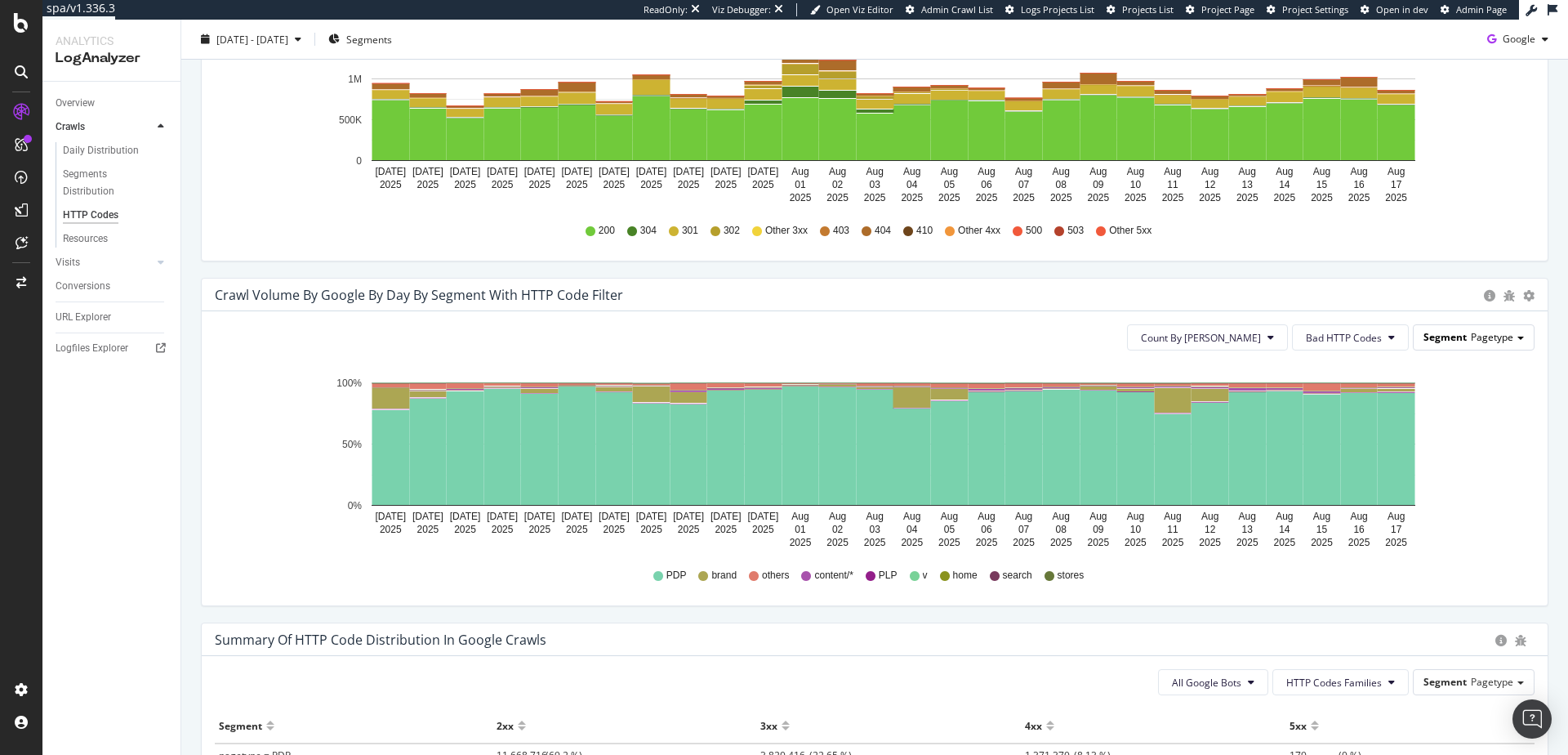
click at [1453, 338] on div "Segment Pagetype" at bounding box center [1473, 338] width 120 height 24
click at [1479, 332] on span "Timeline (by Value)" at bounding box center [1459, 329] width 173 height 25
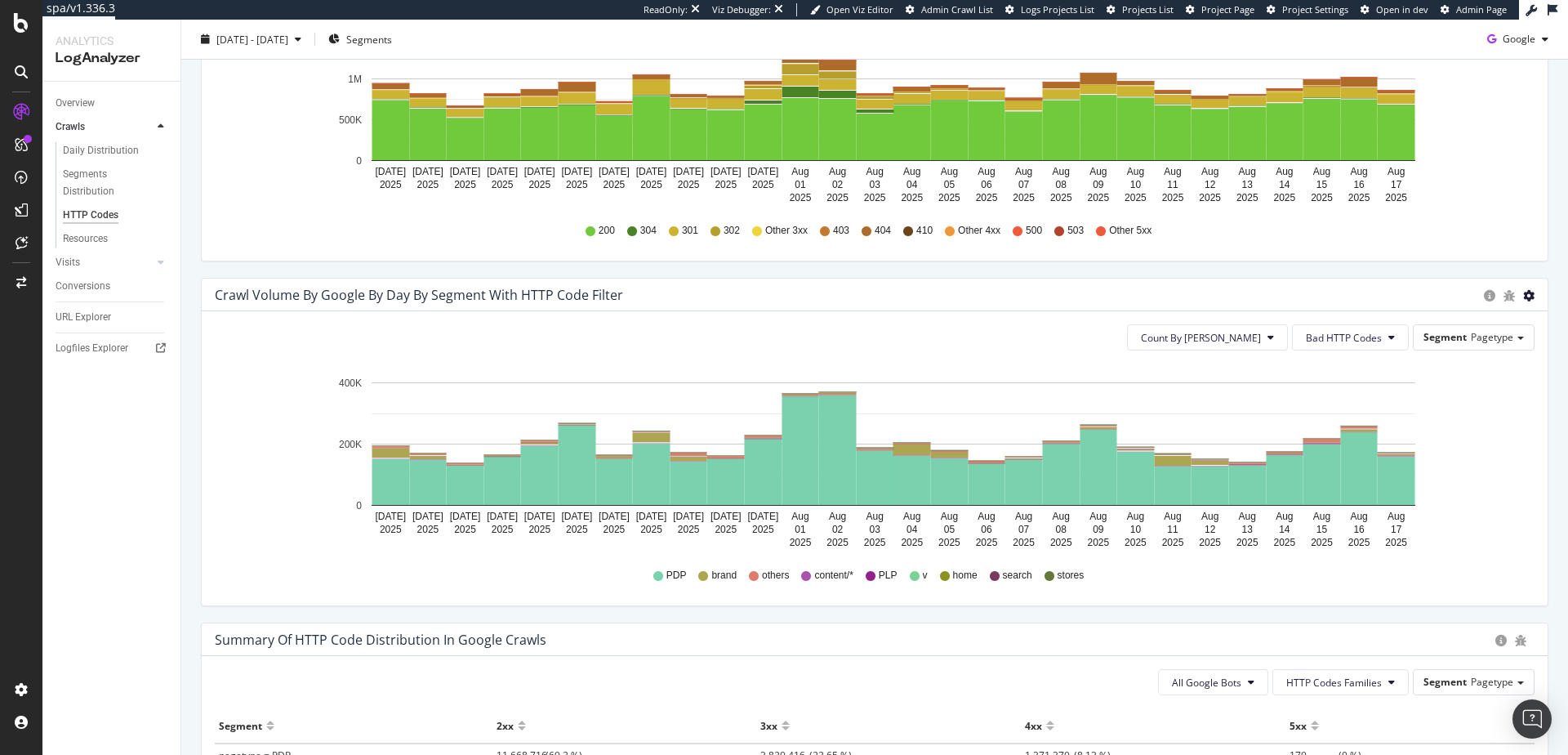
click at [1455, 384] on span "Table" at bounding box center [1459, 394] width 173 height 25
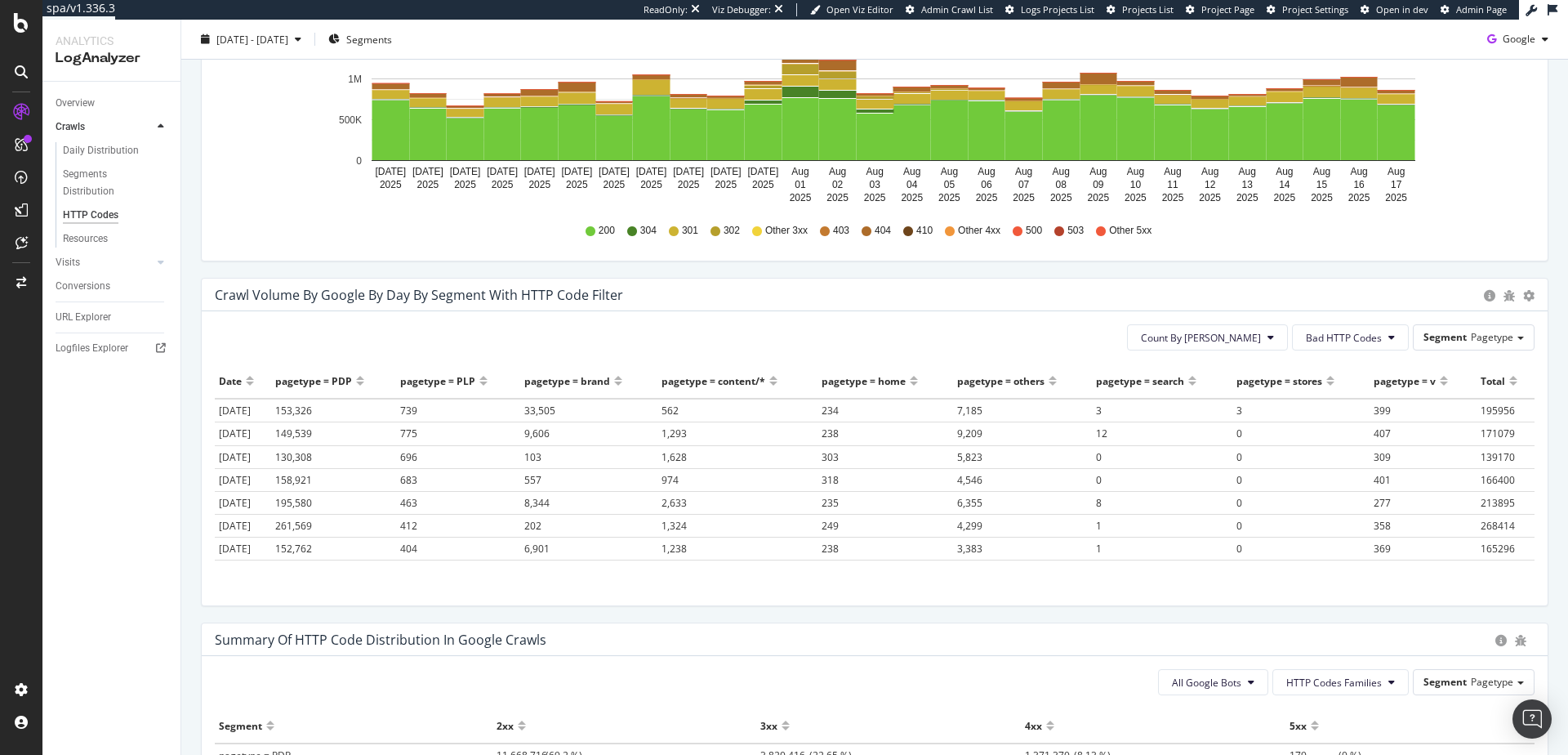
click at [1523, 301] on div "Timeline (by Value) Timeline (by Percentage) Table" at bounding box center [1528, 295] width 11 height 16
click at [1381, 340] on button "Bad HTTP Codes" at bounding box center [1350, 338] width 116 height 26
click at [1349, 523] on span "3xx family" at bounding box center [1335, 519] width 83 height 15
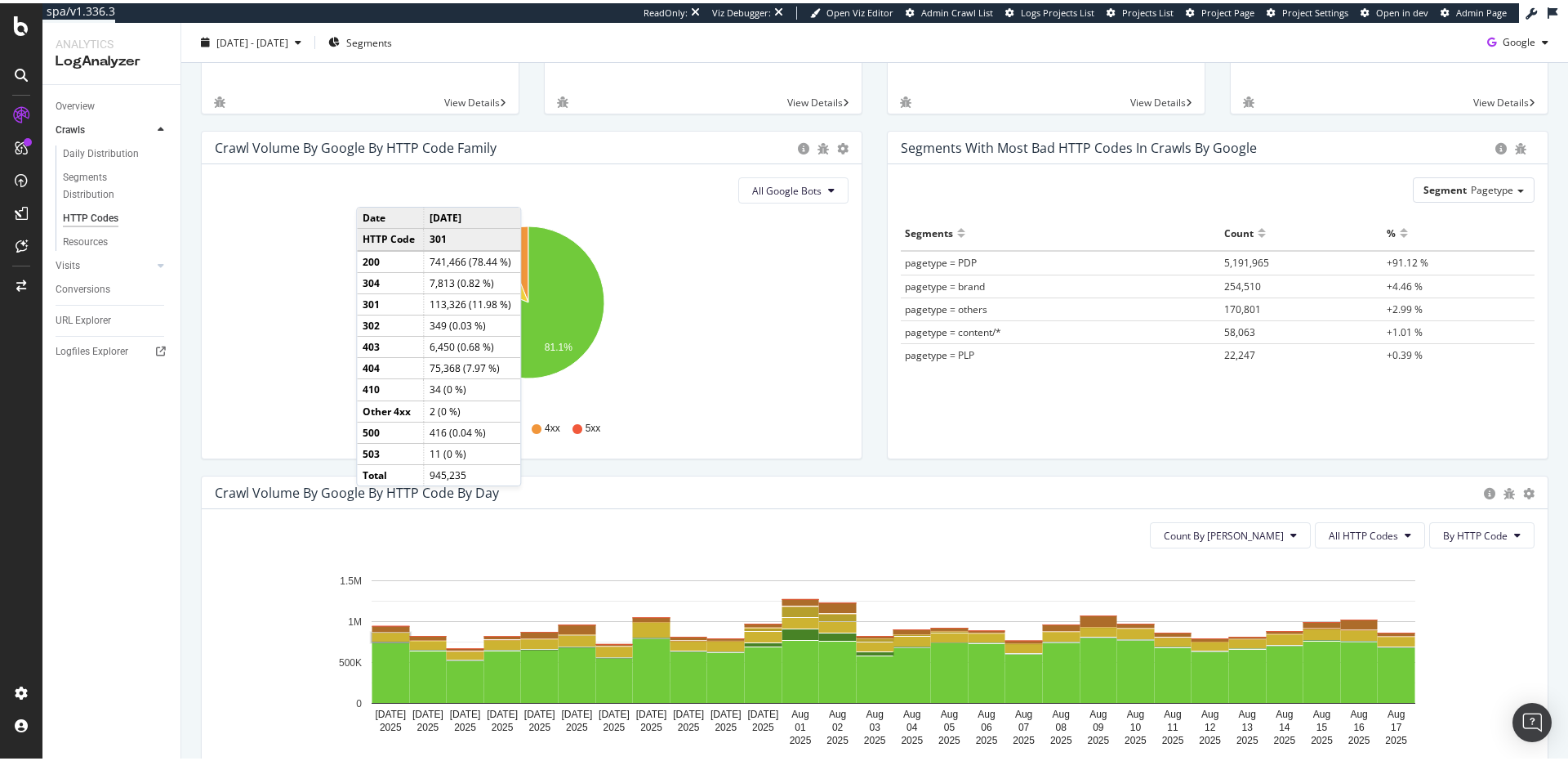
scroll to position [0, 0]
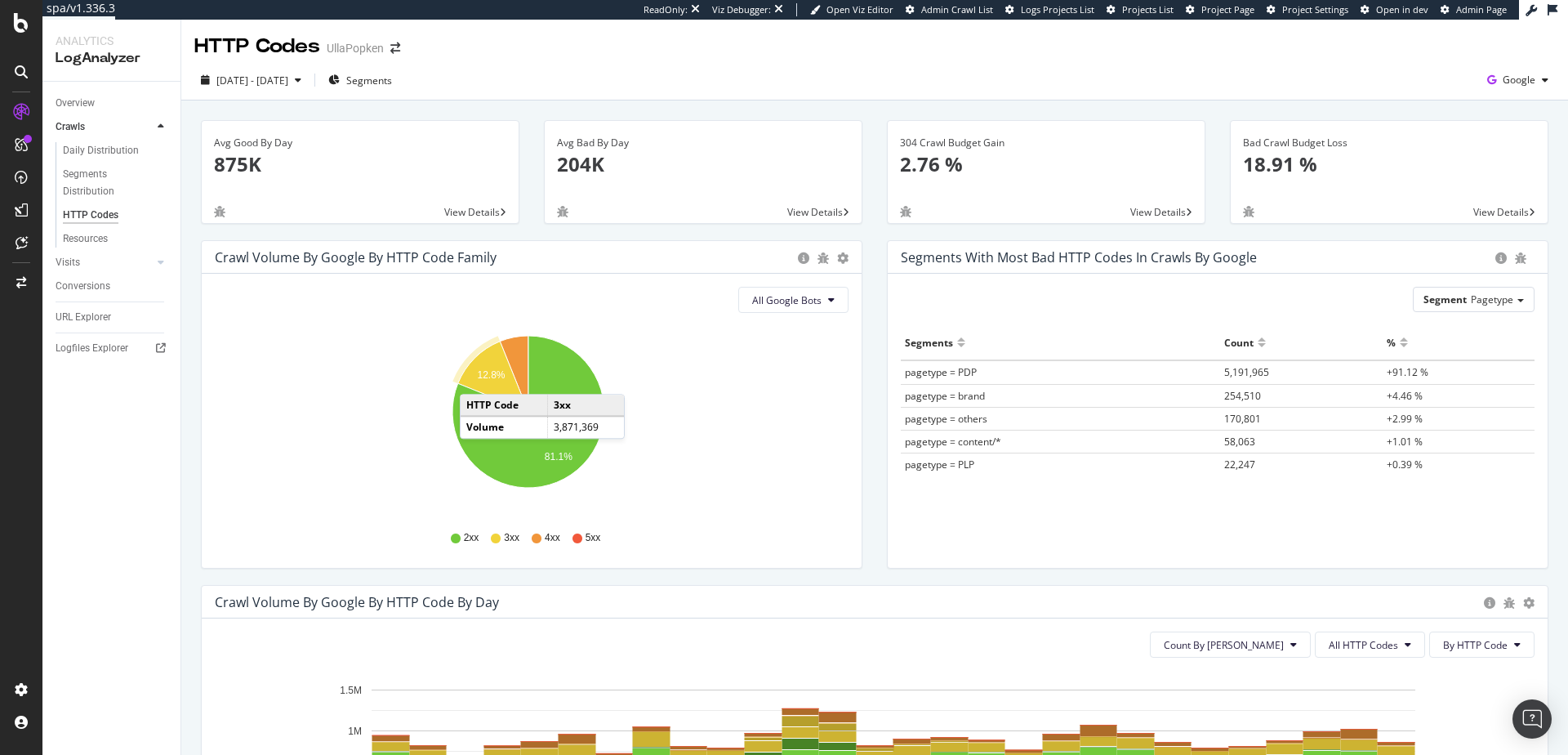
click at [478, 378] on text "12.8%" at bounding box center [491, 375] width 28 height 11
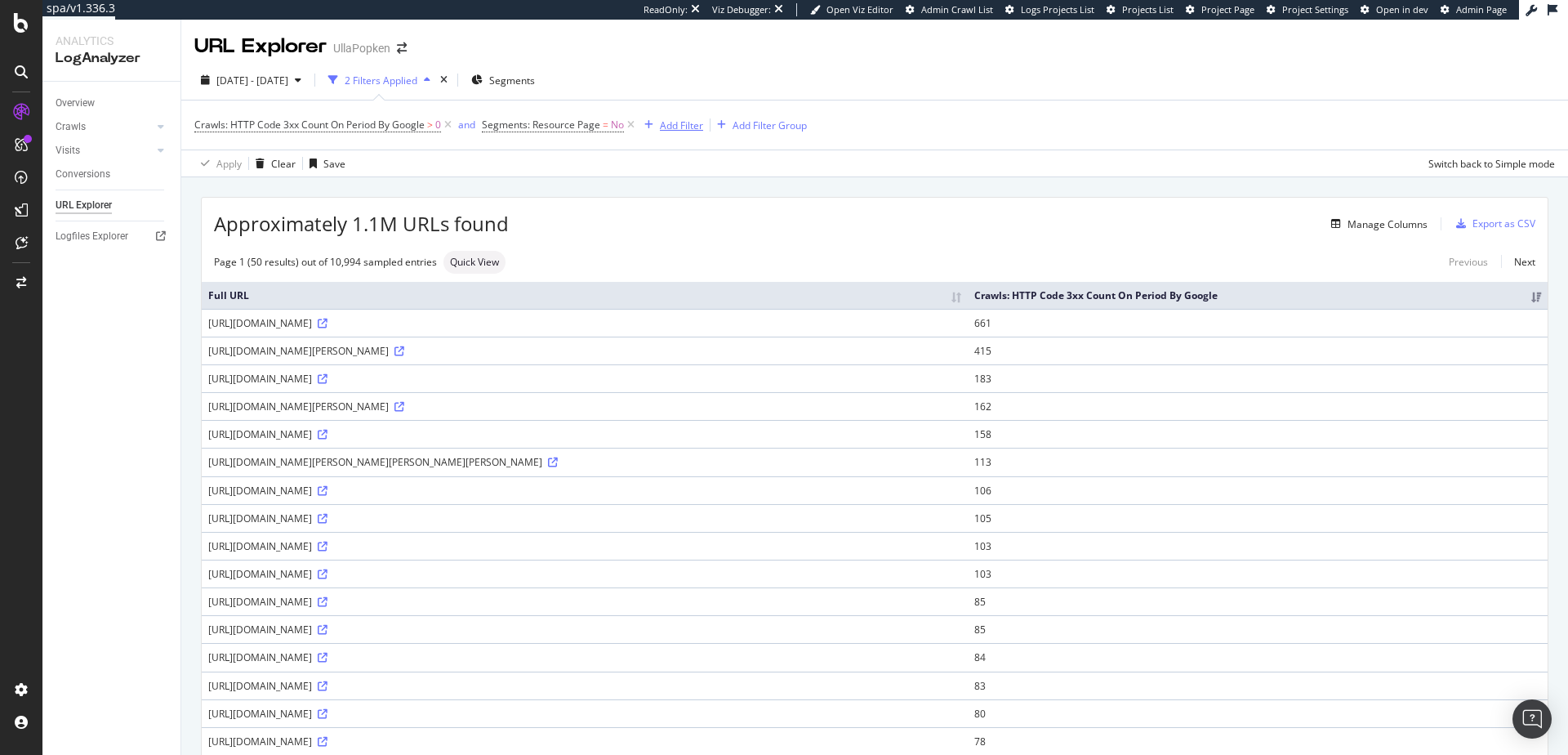
click at [676, 126] on div "Add Filter" at bounding box center [681, 126] width 43 height 14
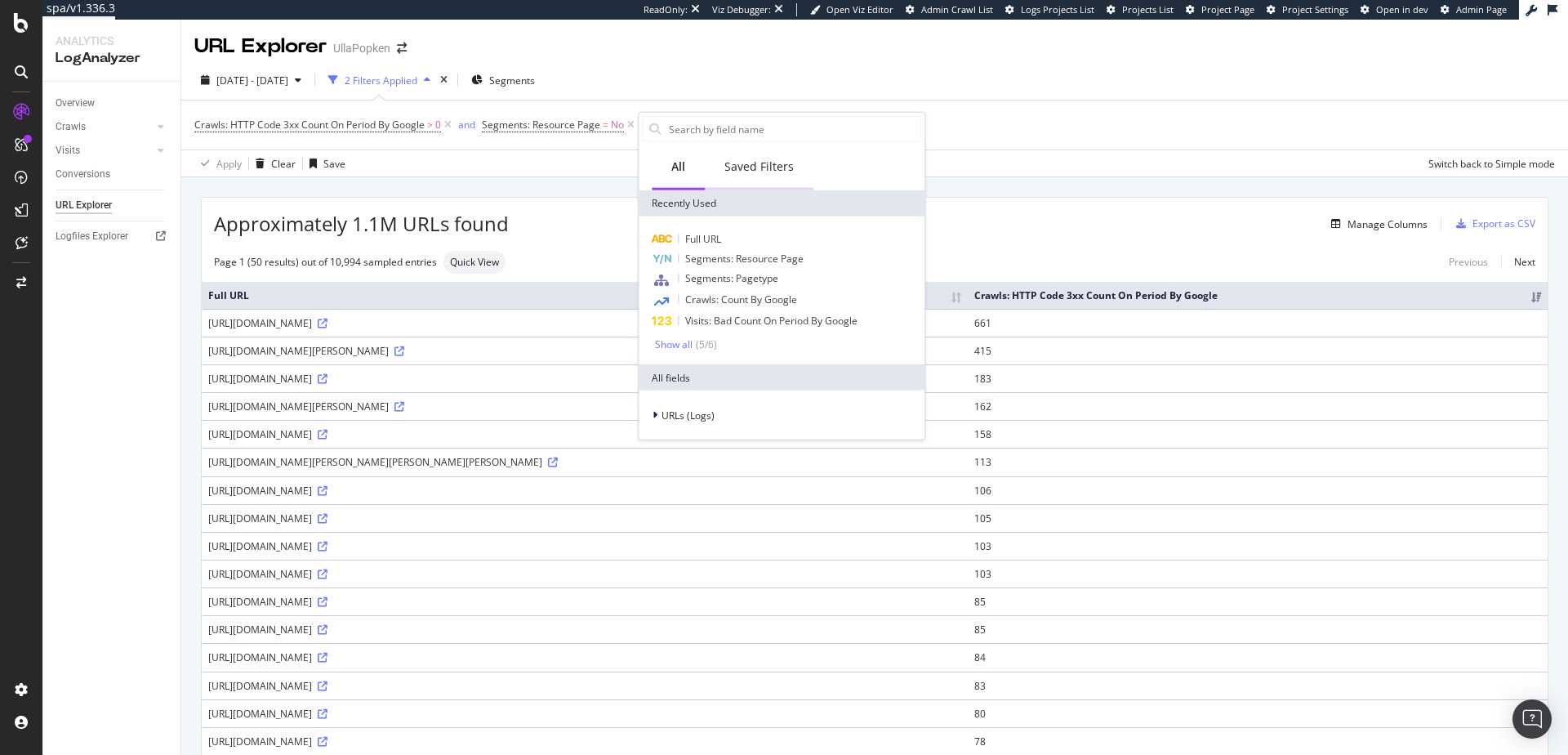
click at [763, 170] on div "Saved Filters" at bounding box center [760, 166] width 70 height 16
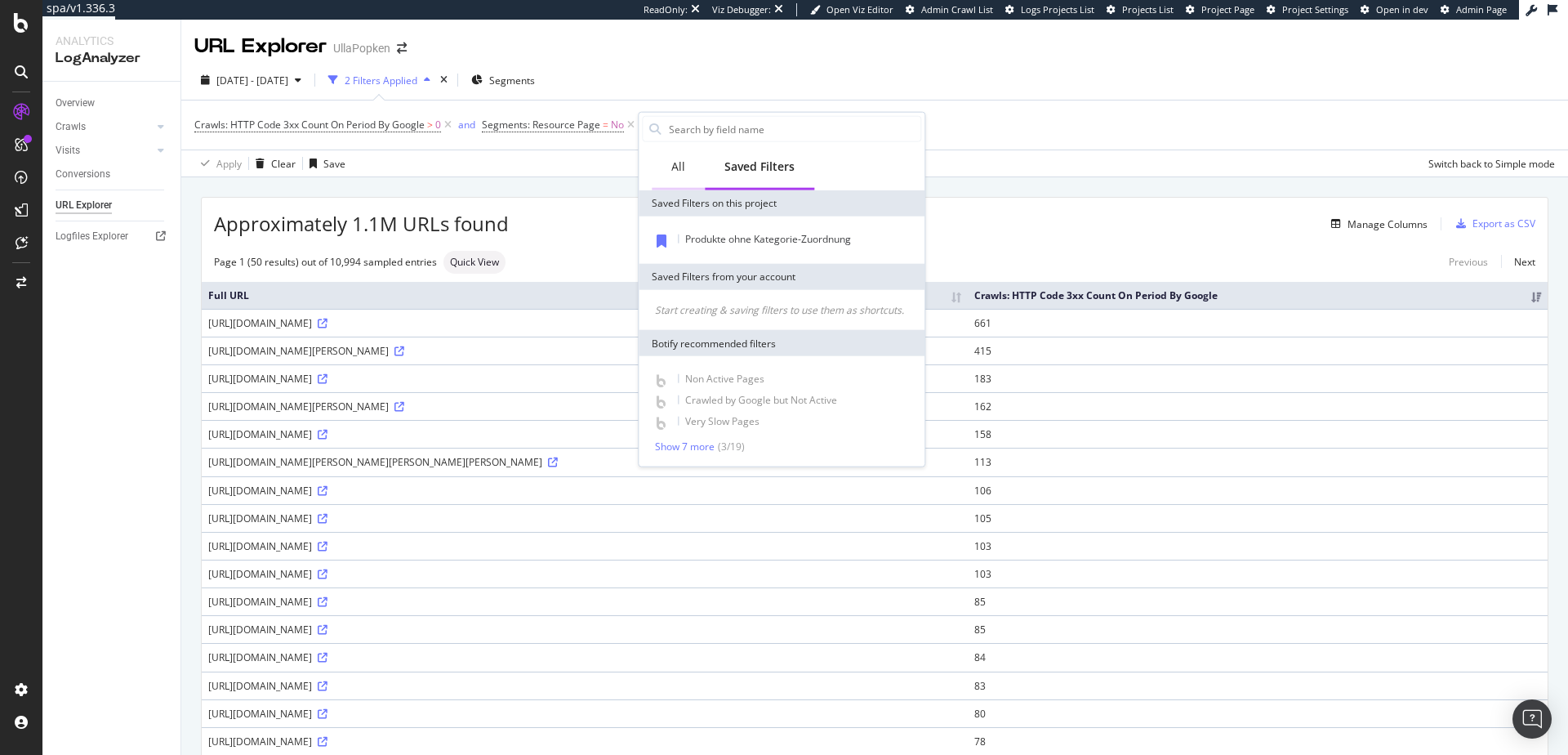
click at [690, 163] on div "All" at bounding box center [678, 167] width 53 height 45
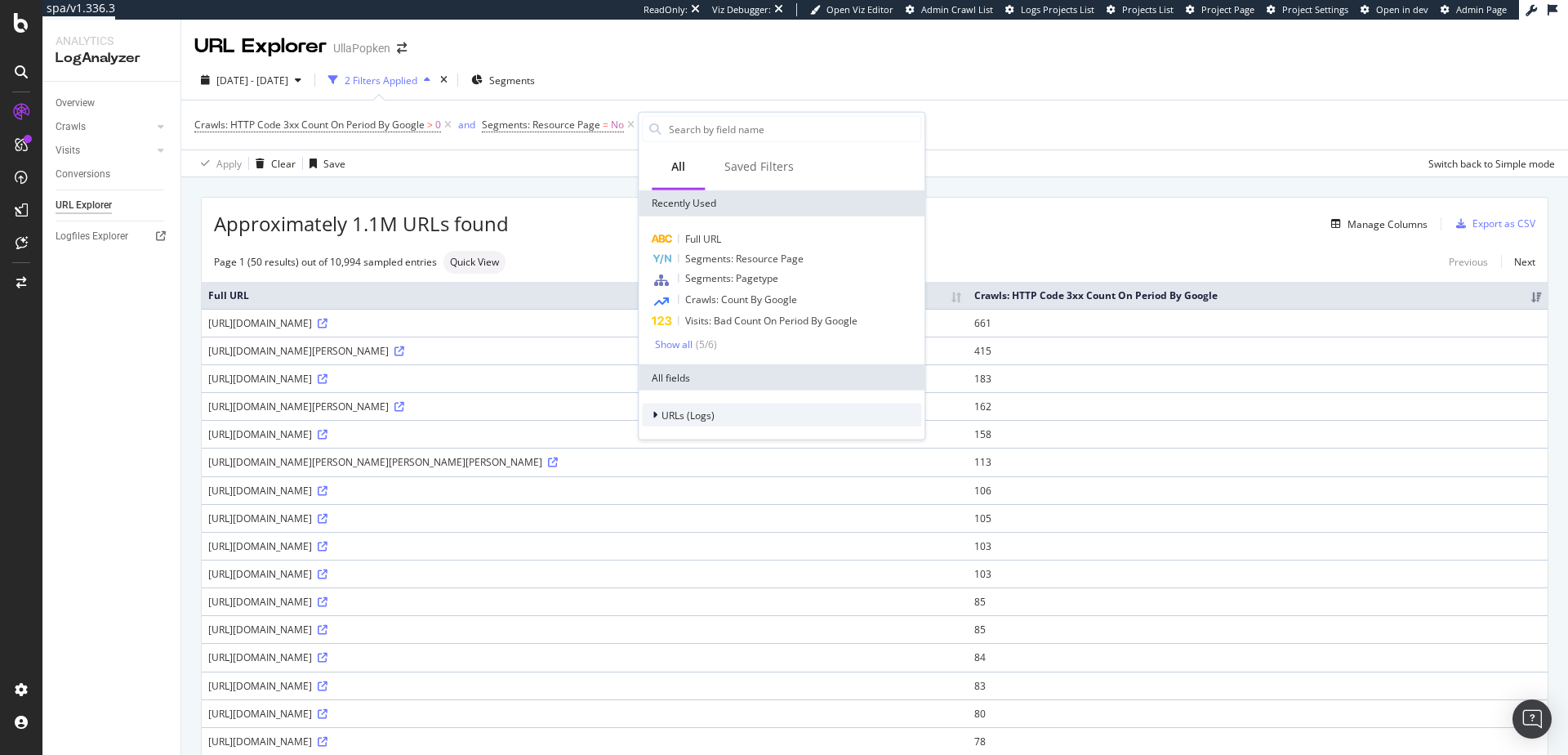
click at [662, 412] on span "URLs (Logs)" at bounding box center [688, 414] width 53 height 14
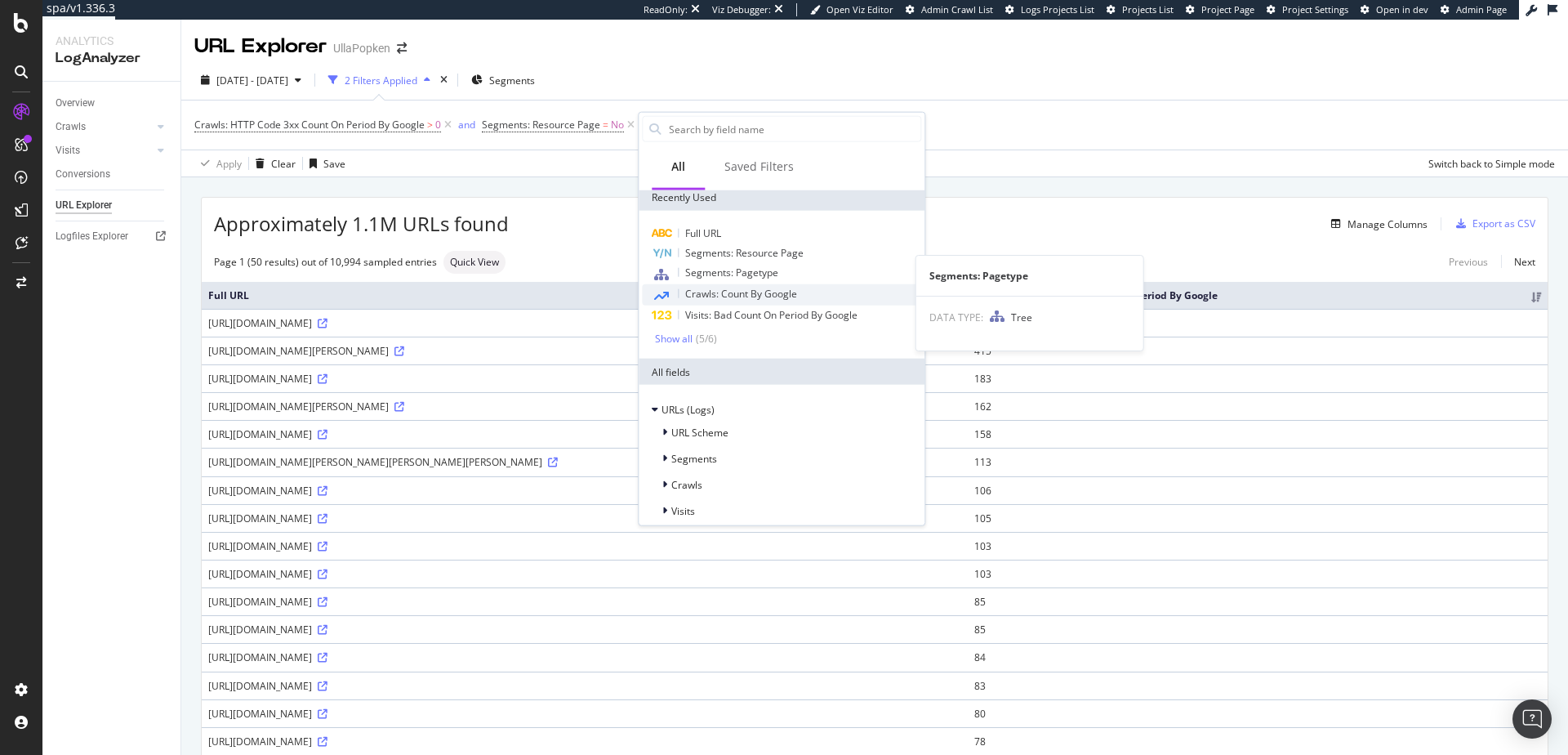
scroll to position [15, 0]
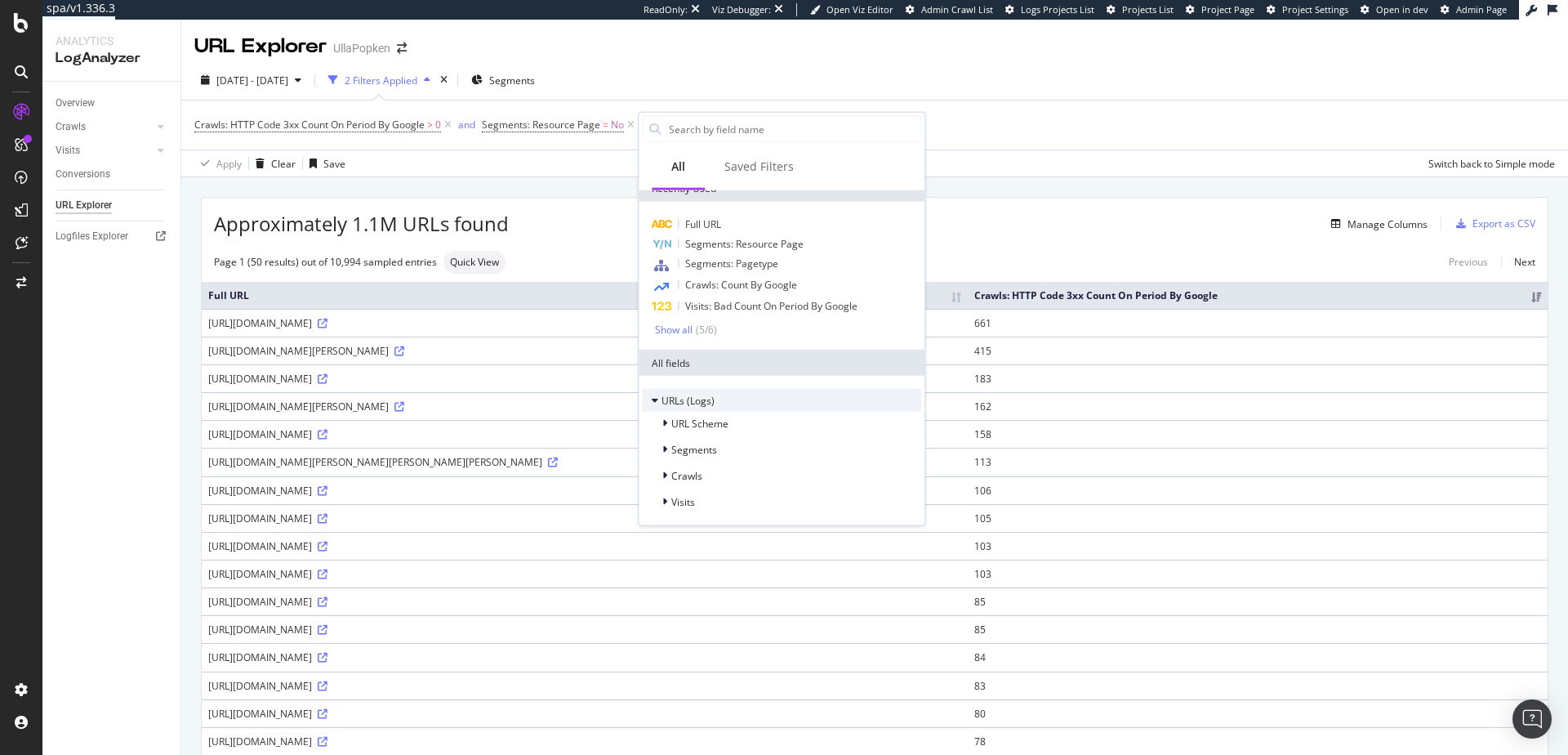
click at [660, 403] on div at bounding box center [657, 400] width 10 height 16
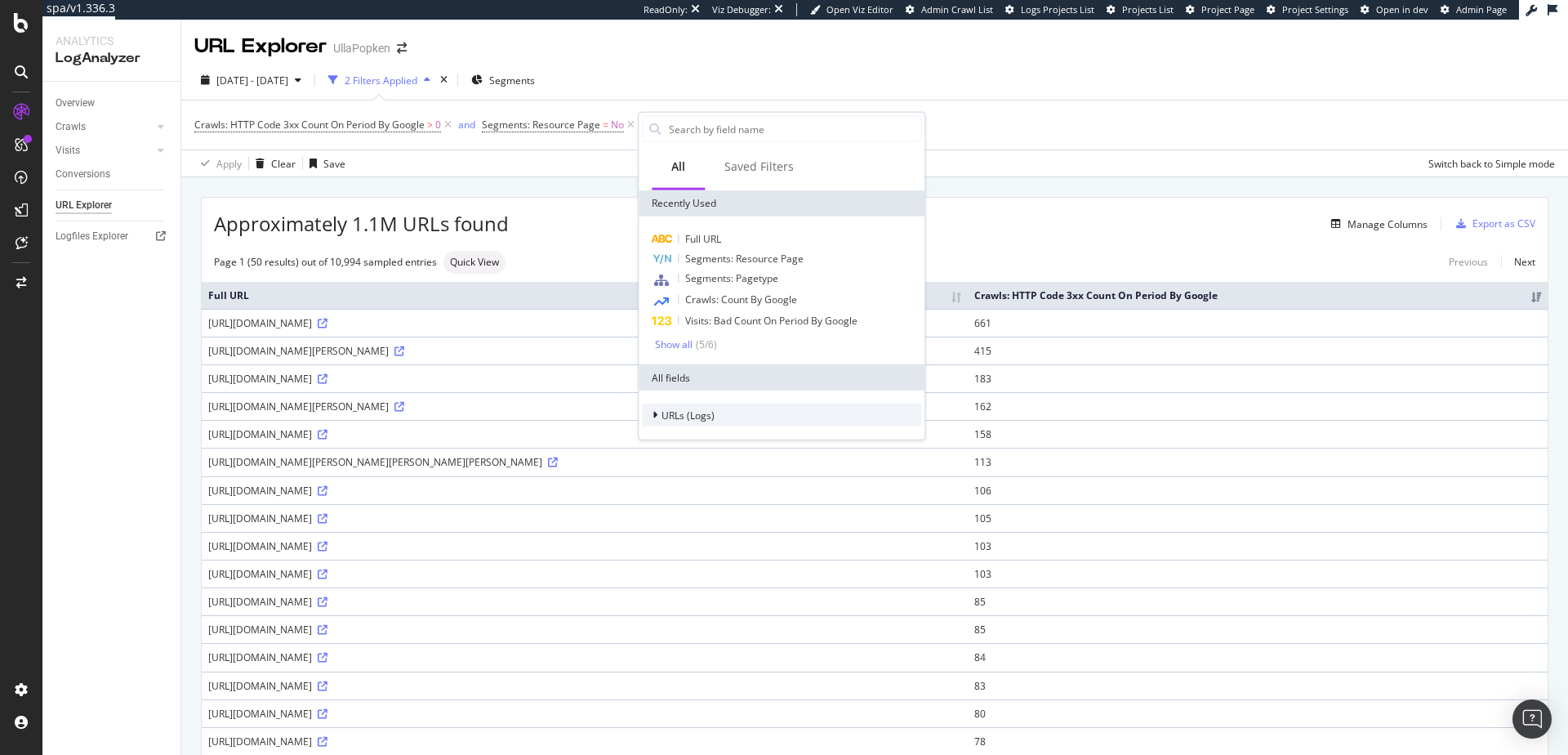
click at [662, 412] on span "URLs (Logs)" at bounding box center [688, 414] width 53 height 14
click at [667, 435] on div at bounding box center [667, 438] width 10 height 16
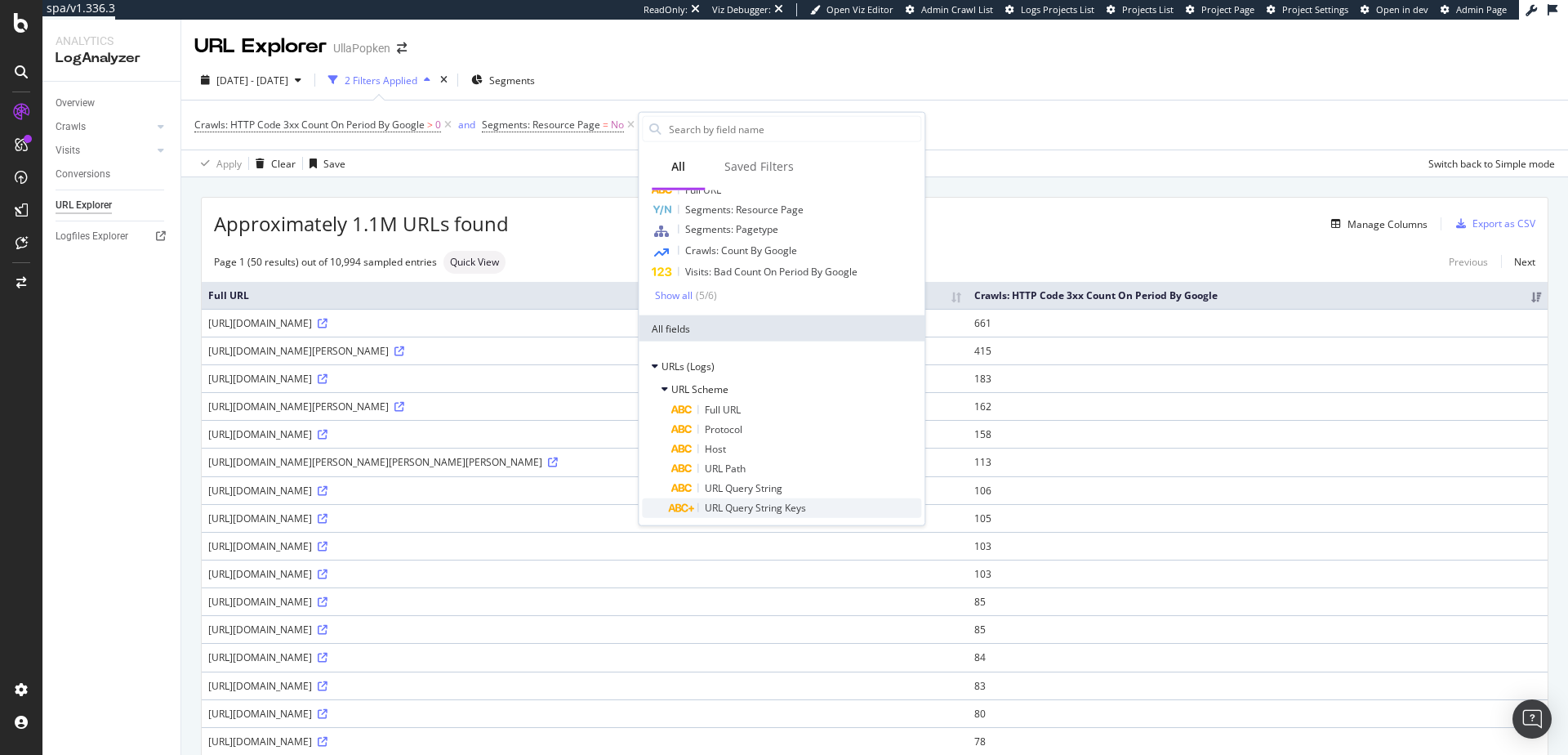
scroll to position [132, 0]
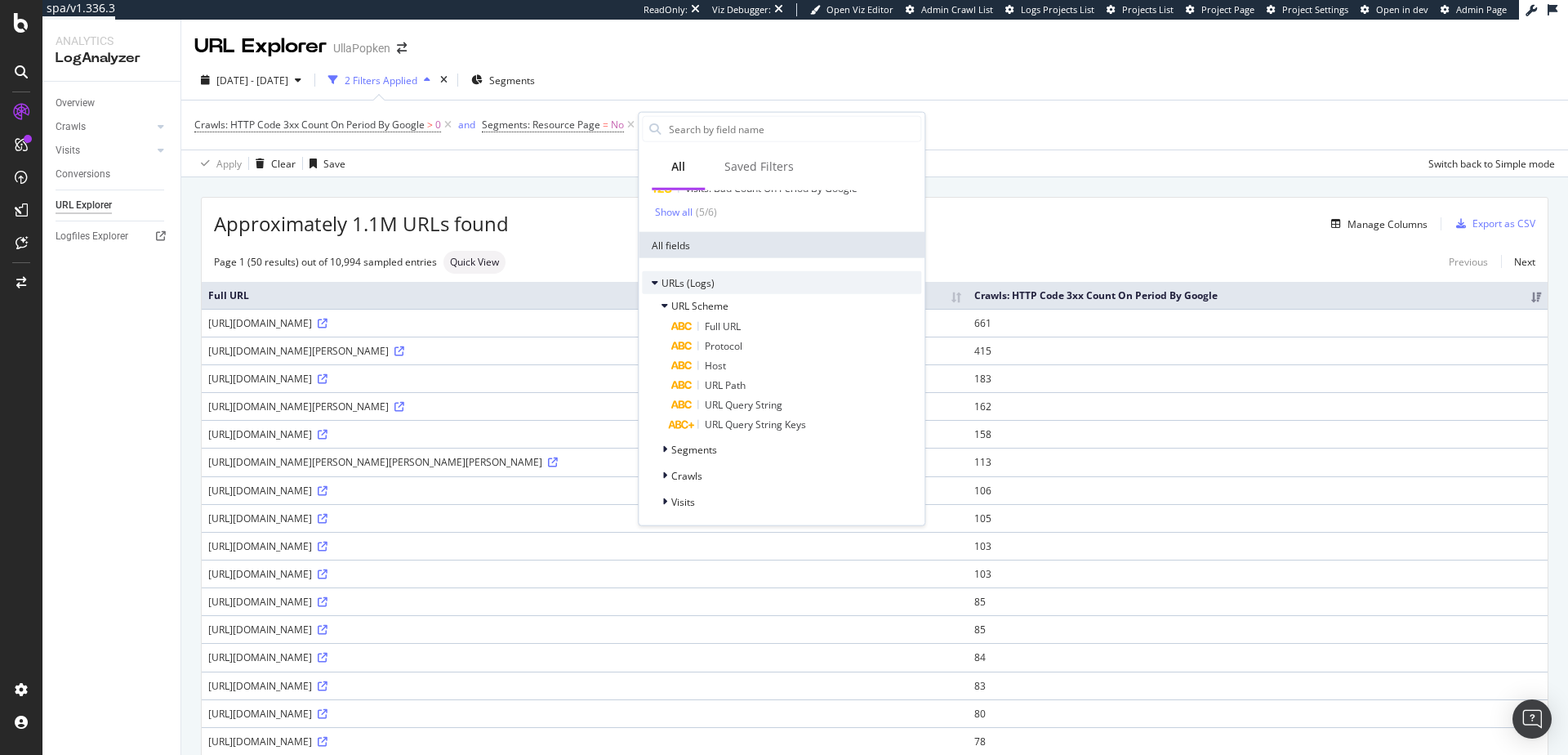
click at [661, 285] on div at bounding box center [657, 283] width 10 height 16
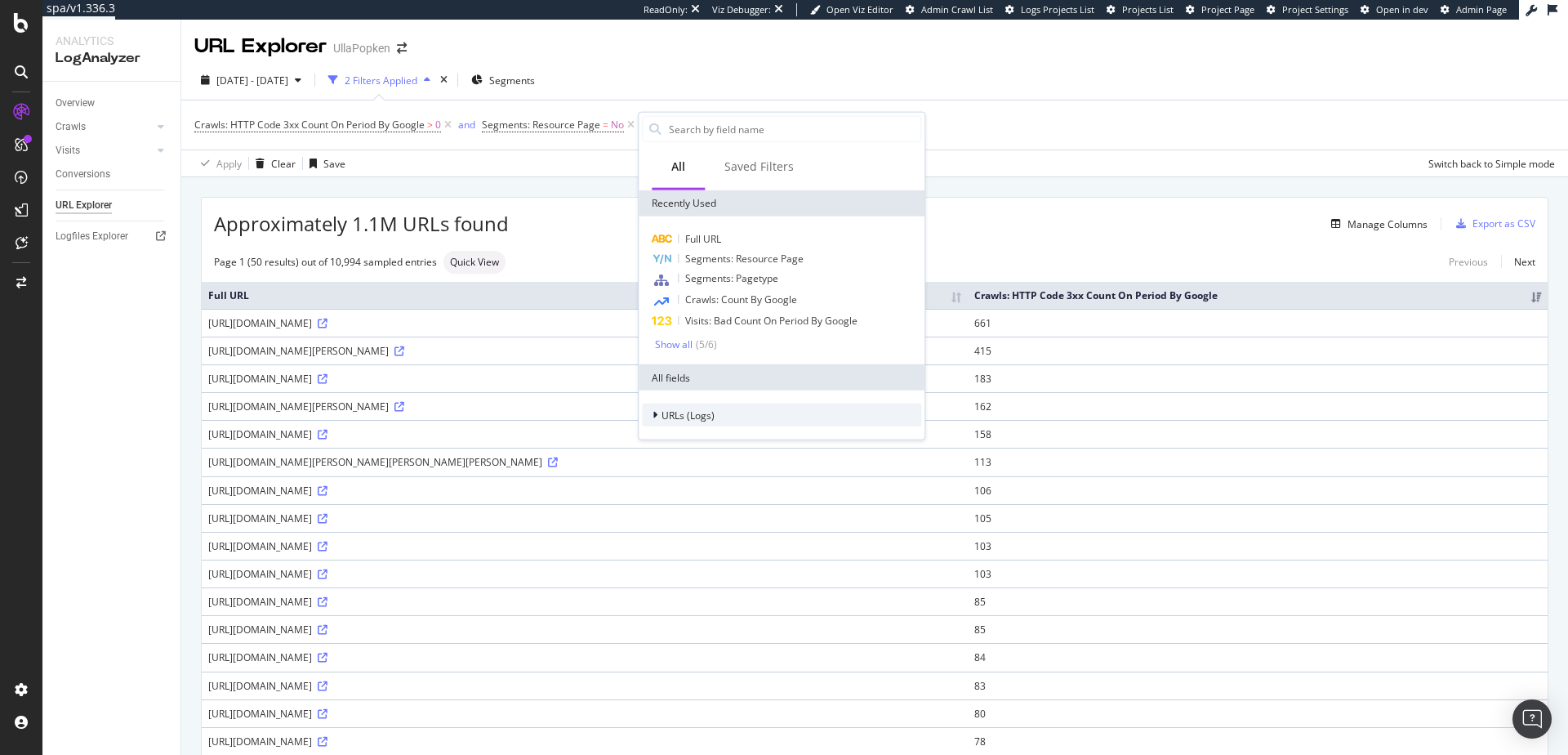
click at [662, 416] on span "URLs (Logs)" at bounding box center [688, 414] width 53 height 14
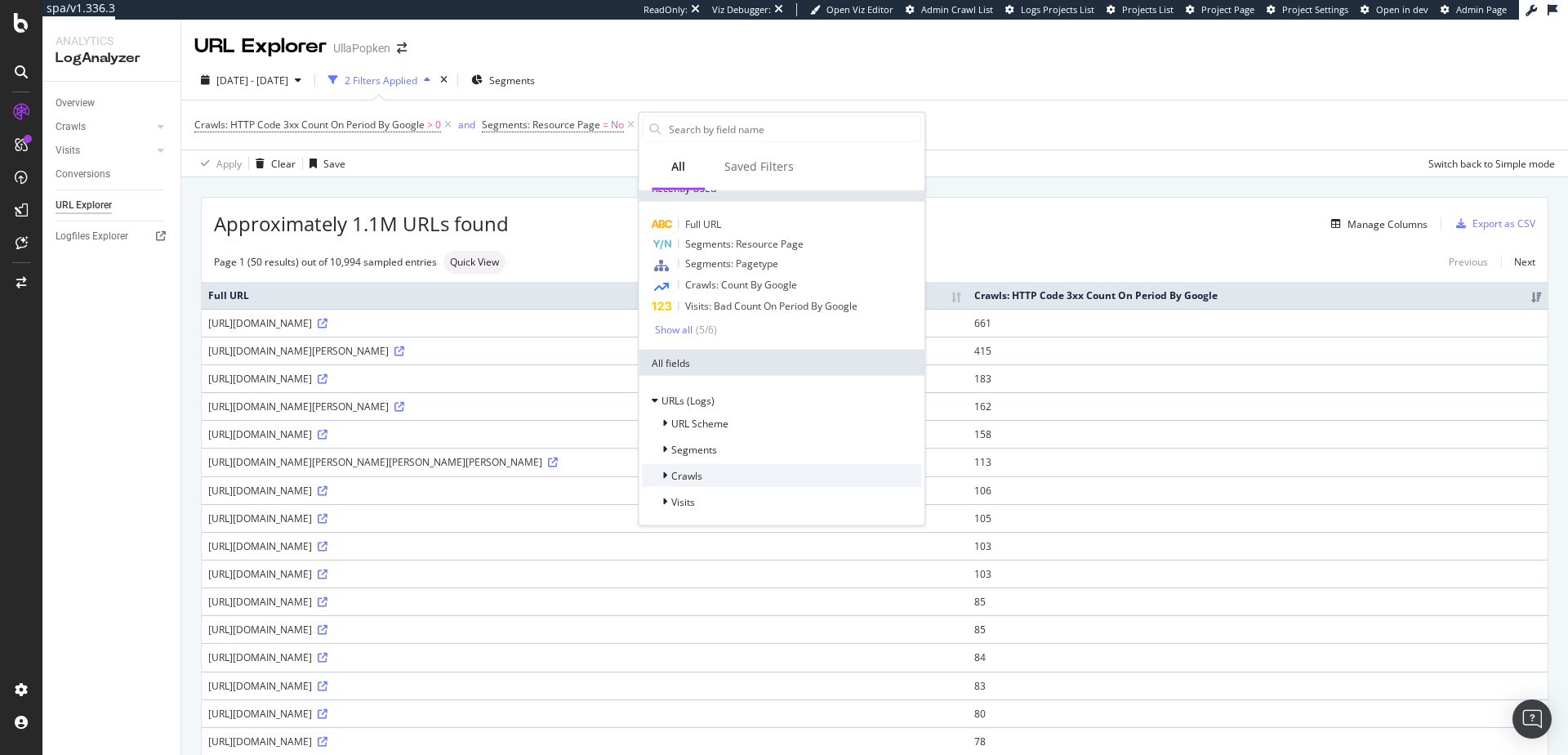
click at [667, 477] on icon at bounding box center [664, 476] width 5 height 10
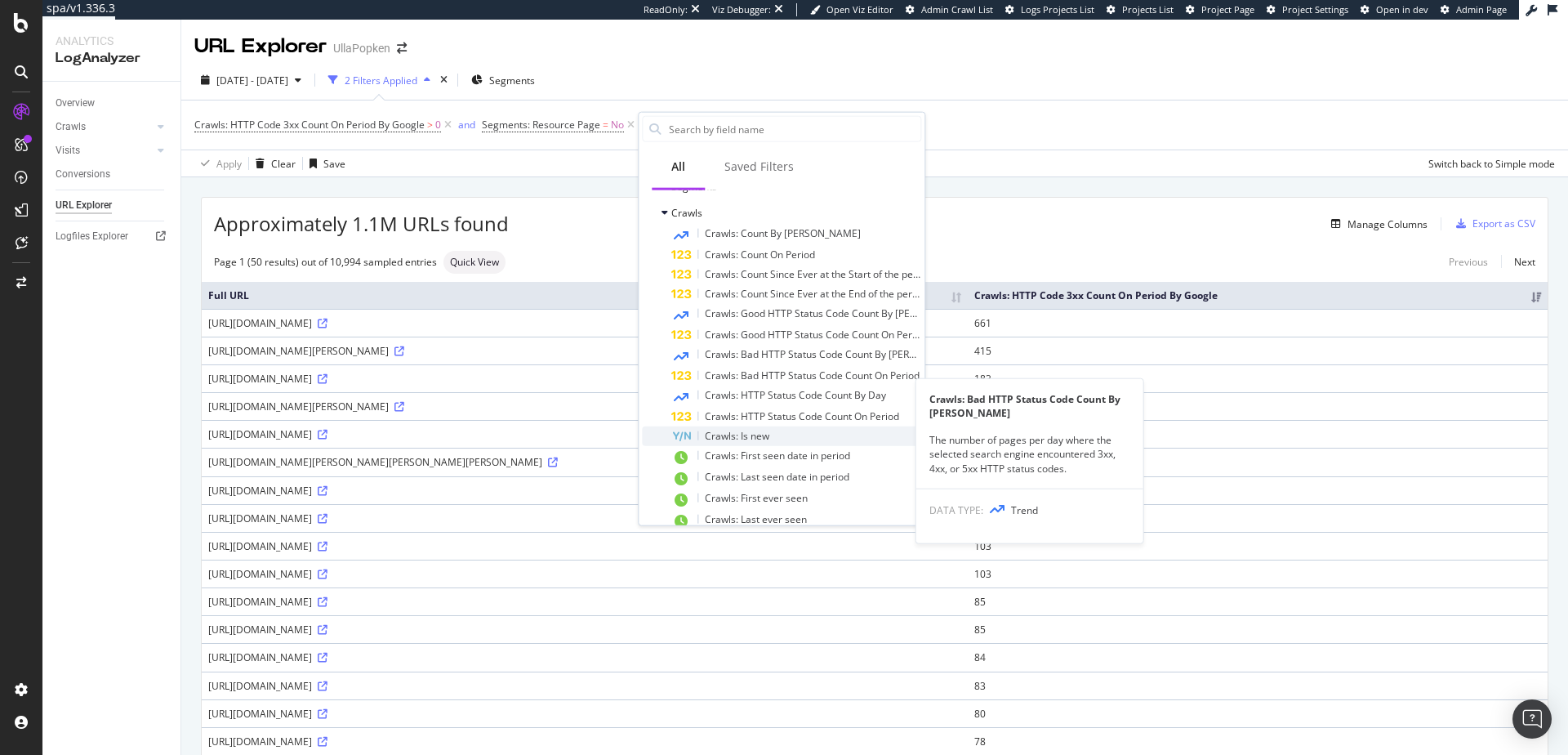
scroll to position [322, 0]
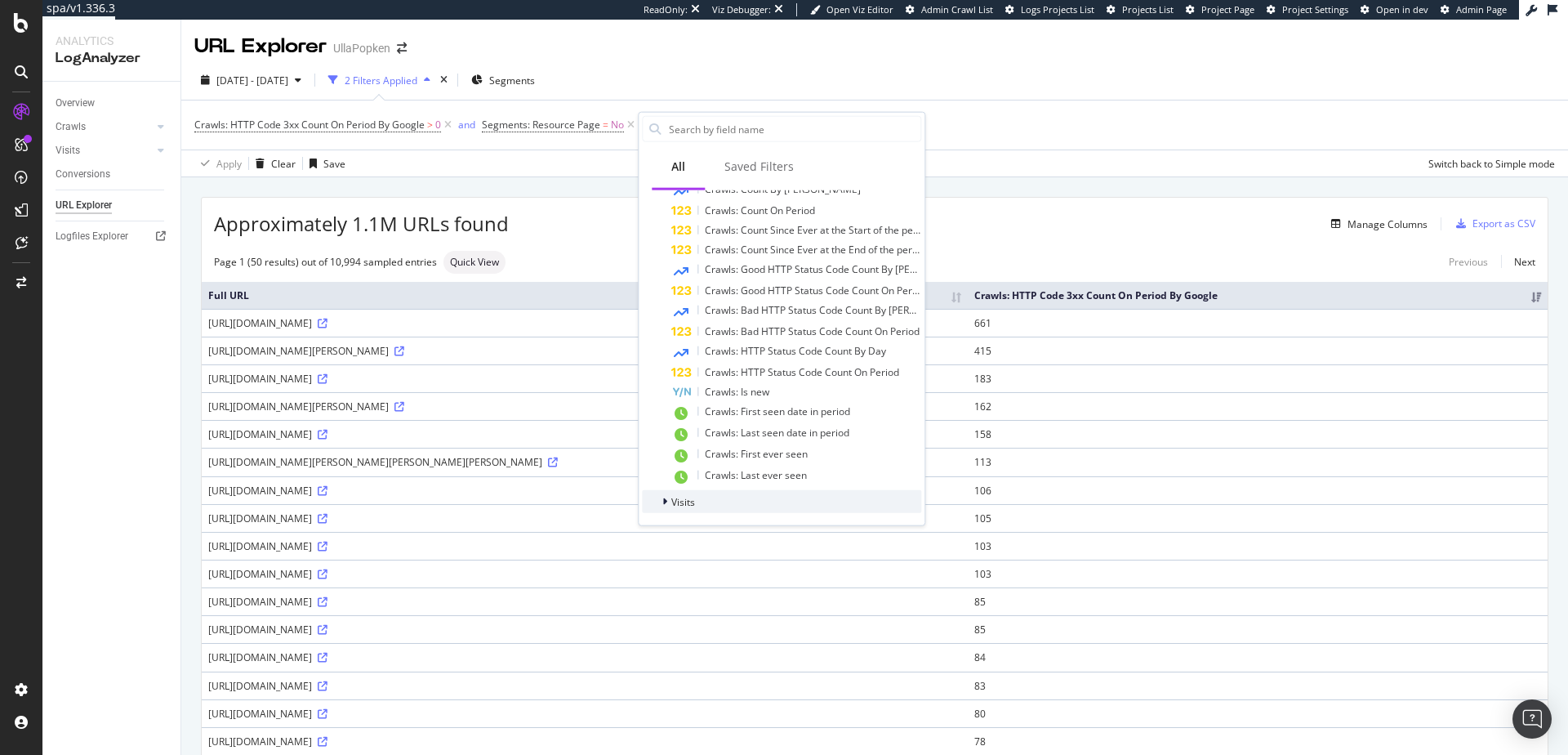
click at [663, 505] on icon at bounding box center [664, 502] width 5 height 10
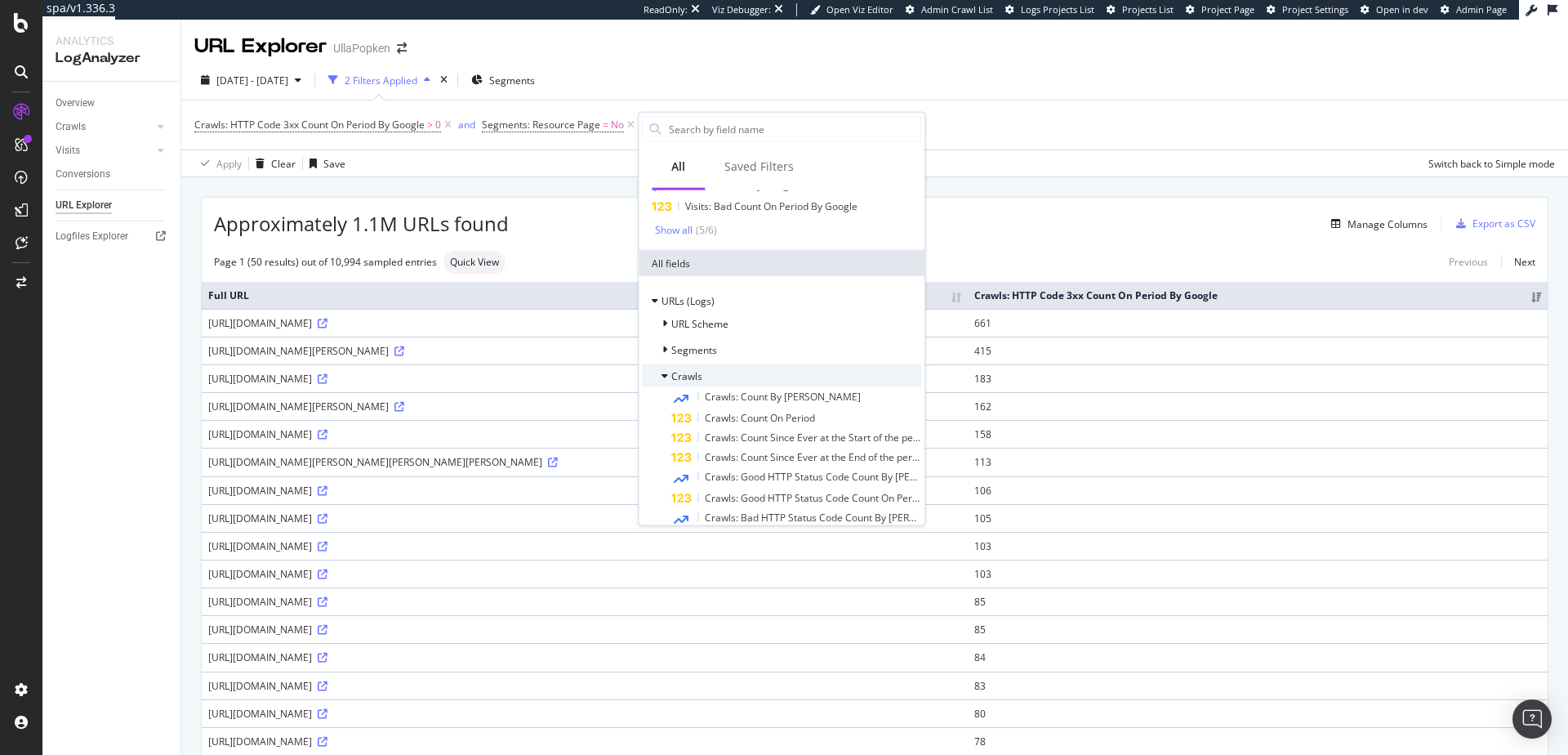
scroll to position [114, 0]
click at [667, 352] on icon at bounding box center [664, 351] width 5 height 10
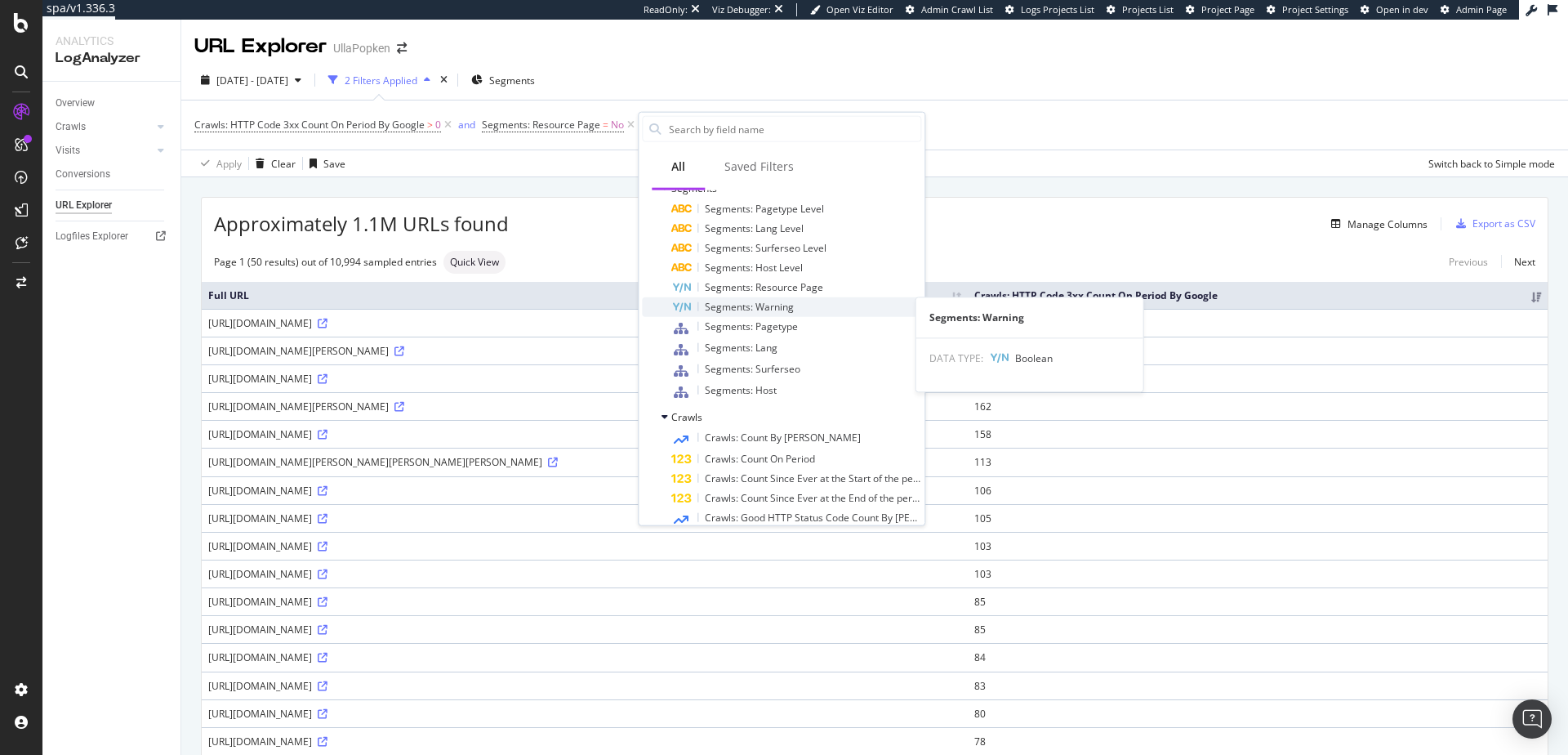
scroll to position [103, 0]
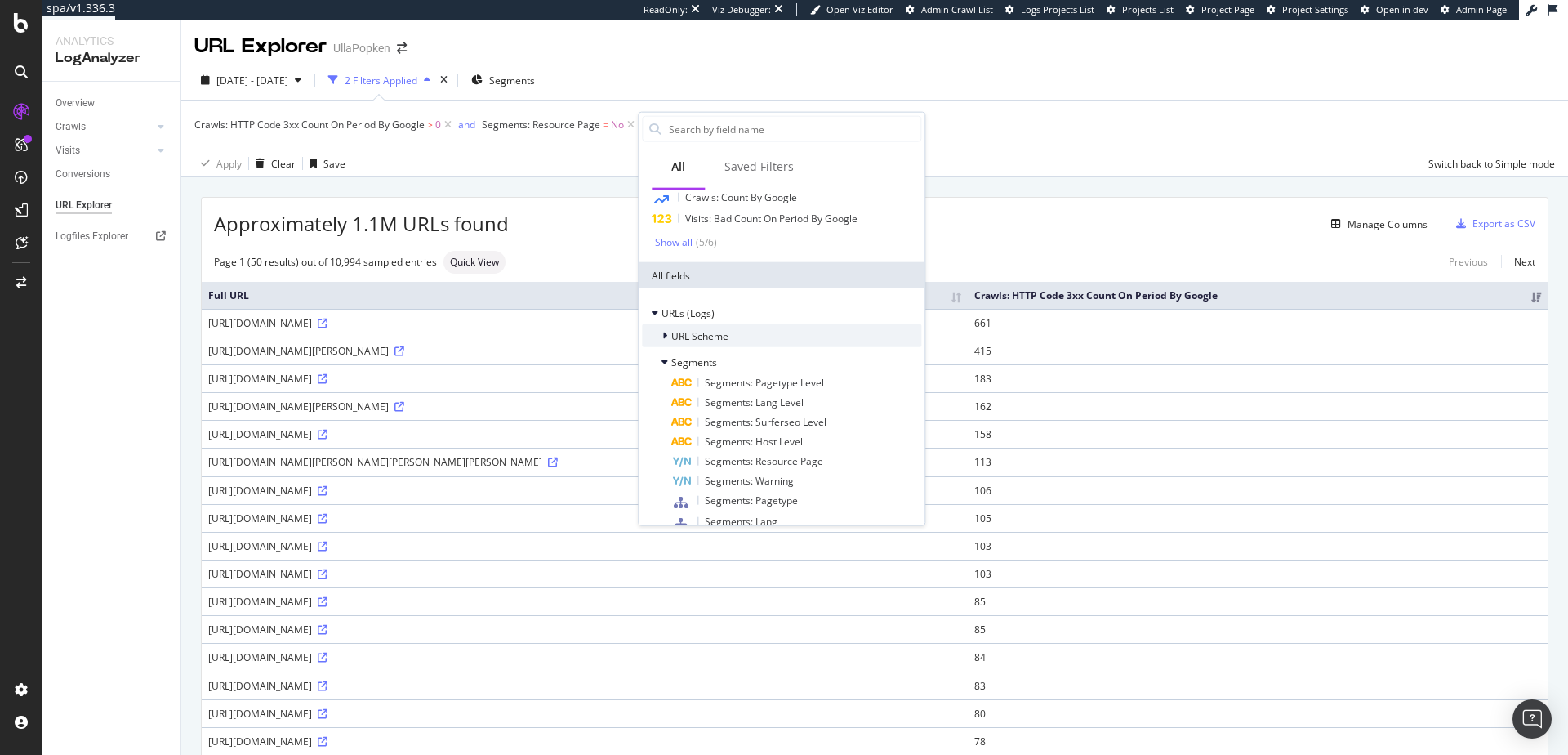
click at [667, 334] on icon at bounding box center [664, 336] width 5 height 10
click at [730, 357] on span "Full URL" at bounding box center [723, 357] width 36 height 14
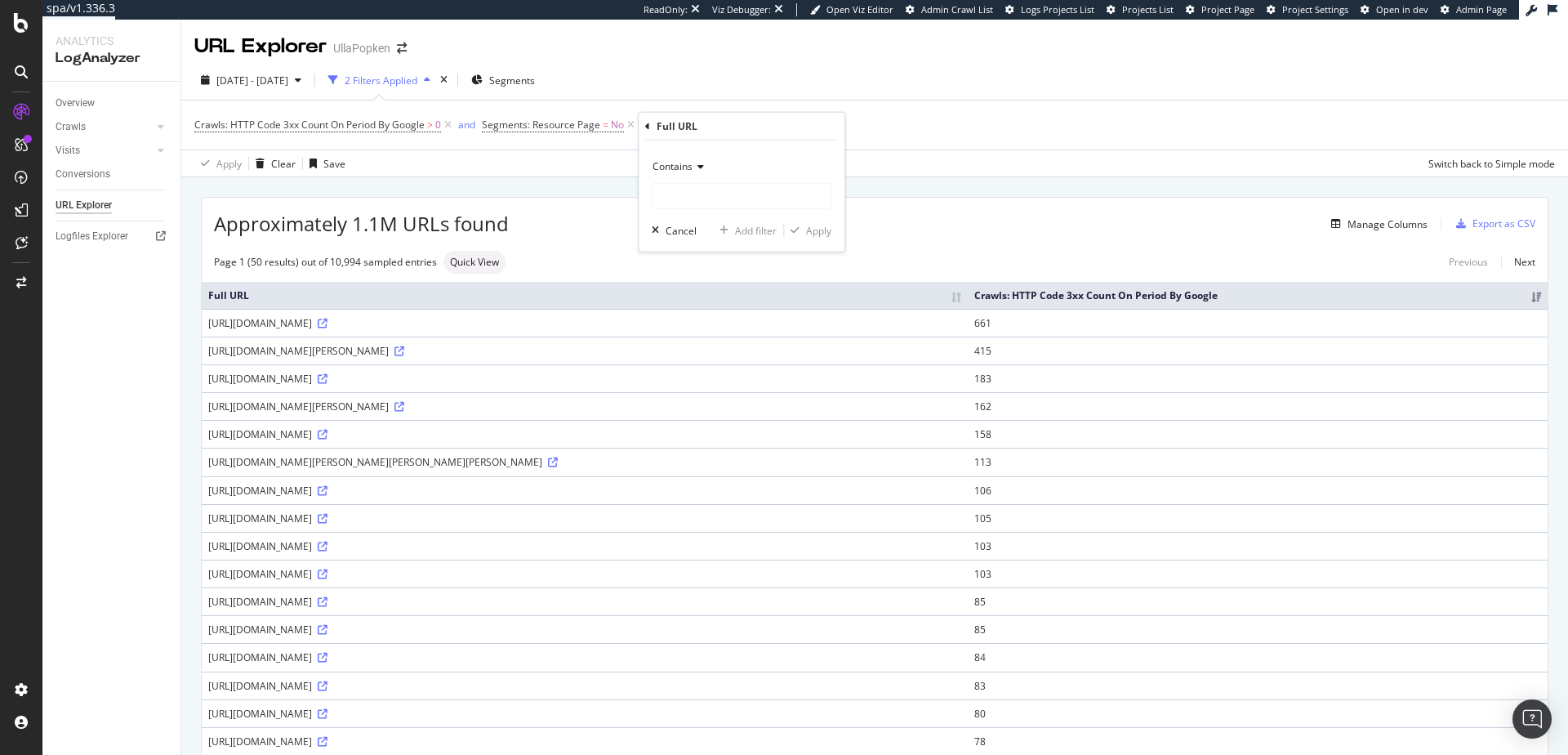
click at [701, 170] on icon at bounding box center [698, 166] width 11 height 10
click at [725, 155] on div "Contains" at bounding box center [742, 166] width 180 height 26
click at [653, 126] on div "Full URL" at bounding box center [742, 126] width 193 height 28
click at [648, 126] on icon at bounding box center [647, 126] width 5 height 10
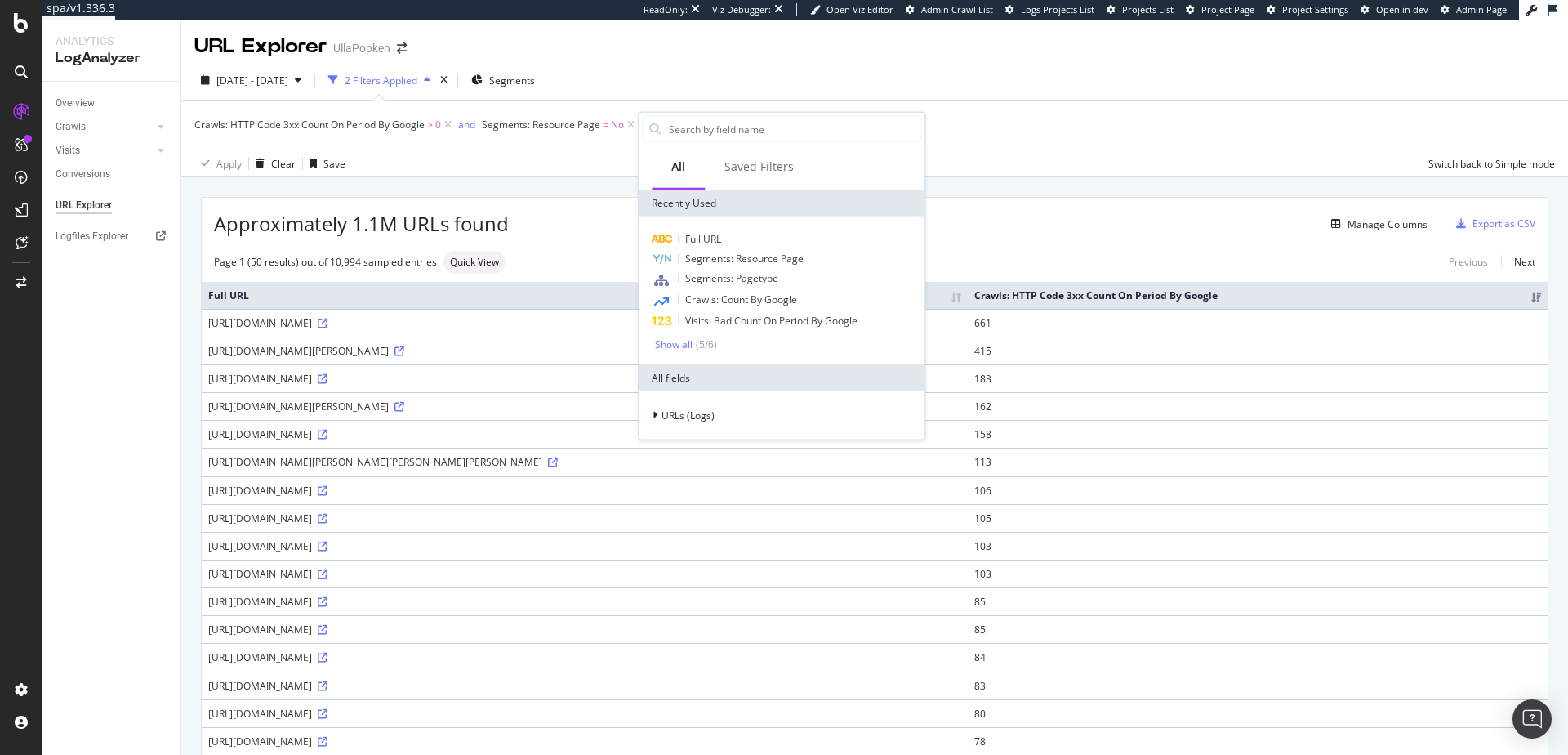
drag, startPoint x: 660, startPoint y: 412, endPoint x: 697, endPoint y: 398, distance: 39.6
click at [661, 412] on div "URLs (Logs)" at bounding box center [678, 415] width 73 height 16
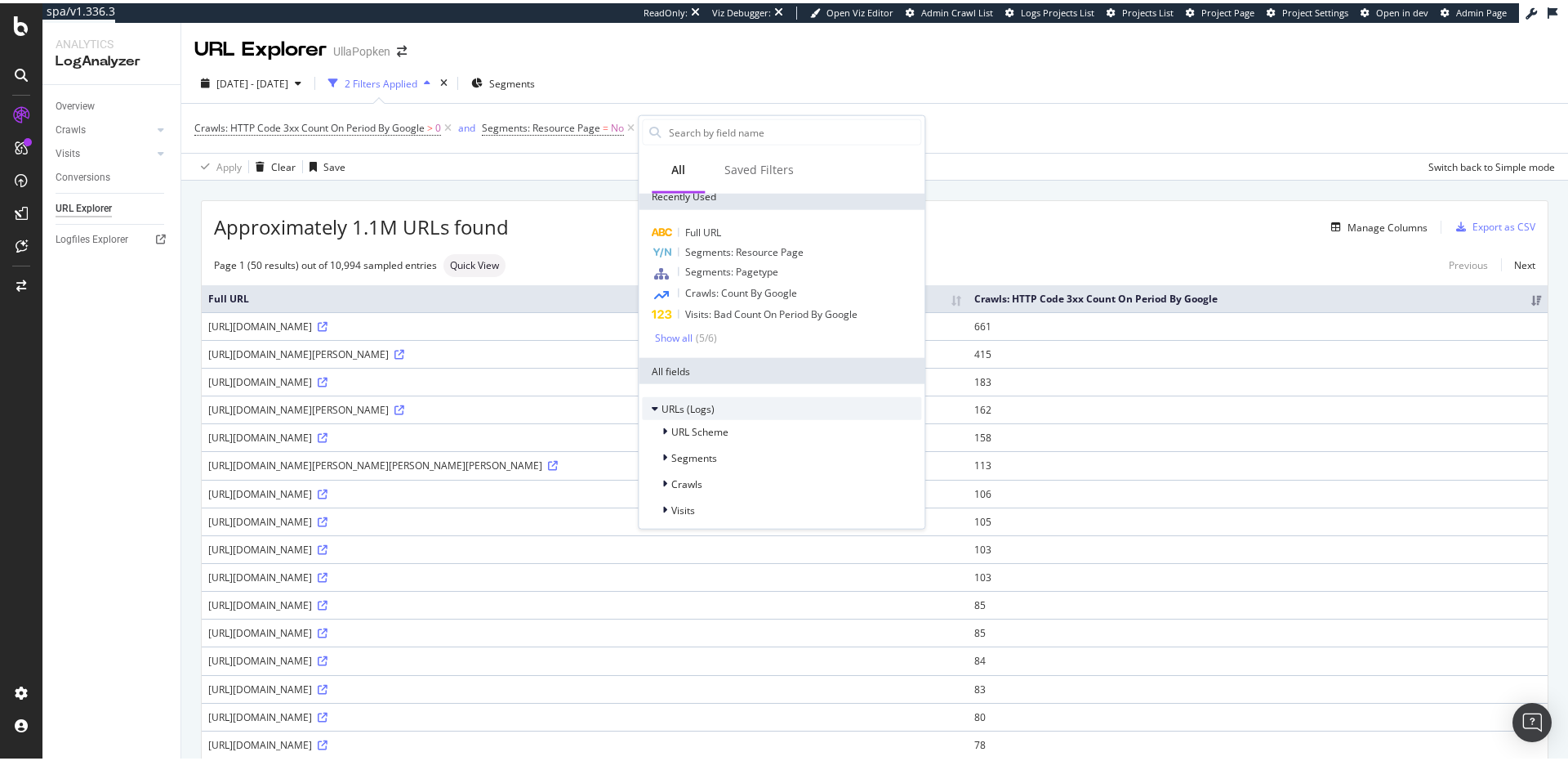
scroll to position [15, 0]
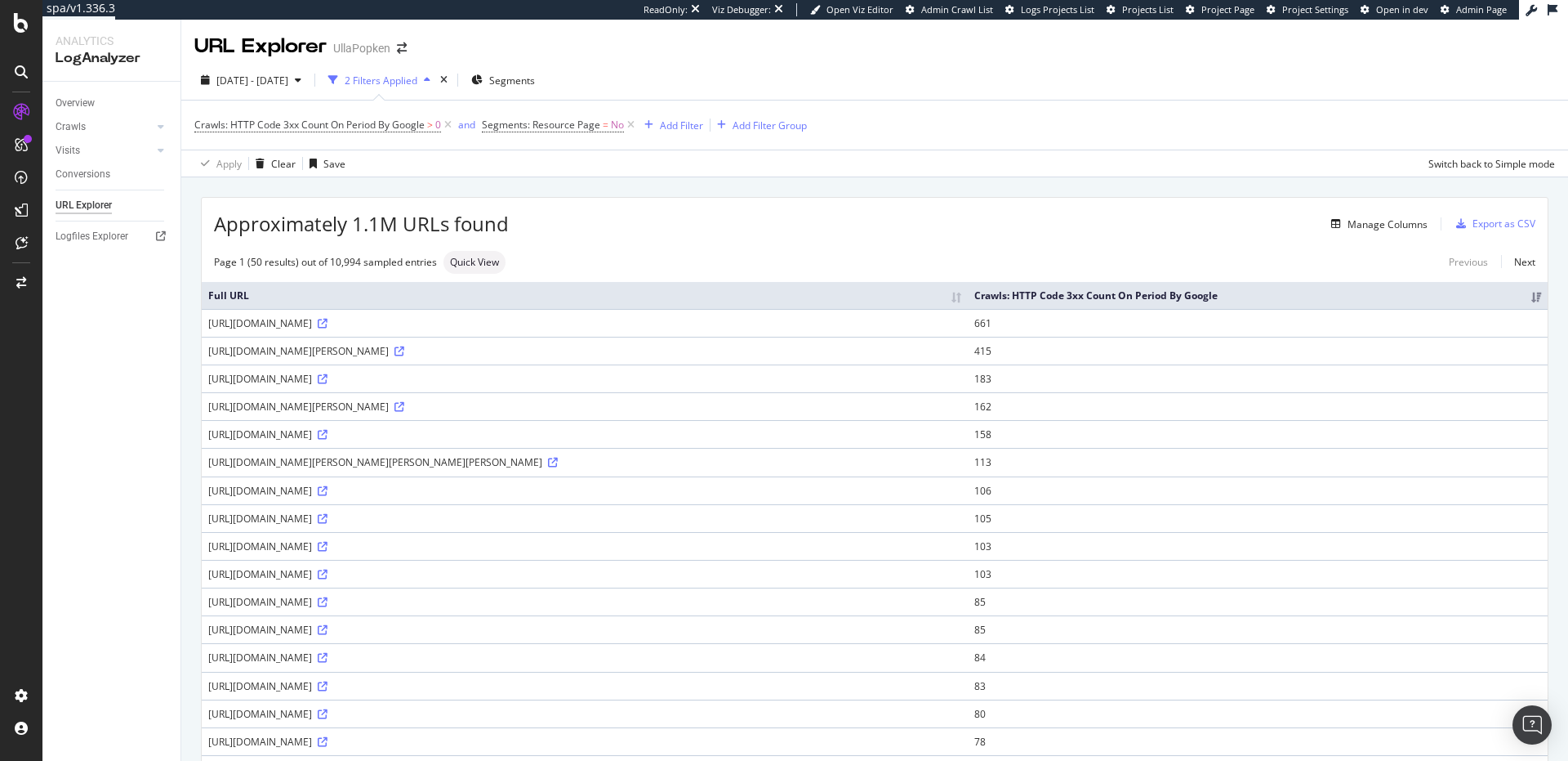
click at [835, 29] on div "URL Explorer UllaPopken" at bounding box center [874, 40] width 1387 height 41
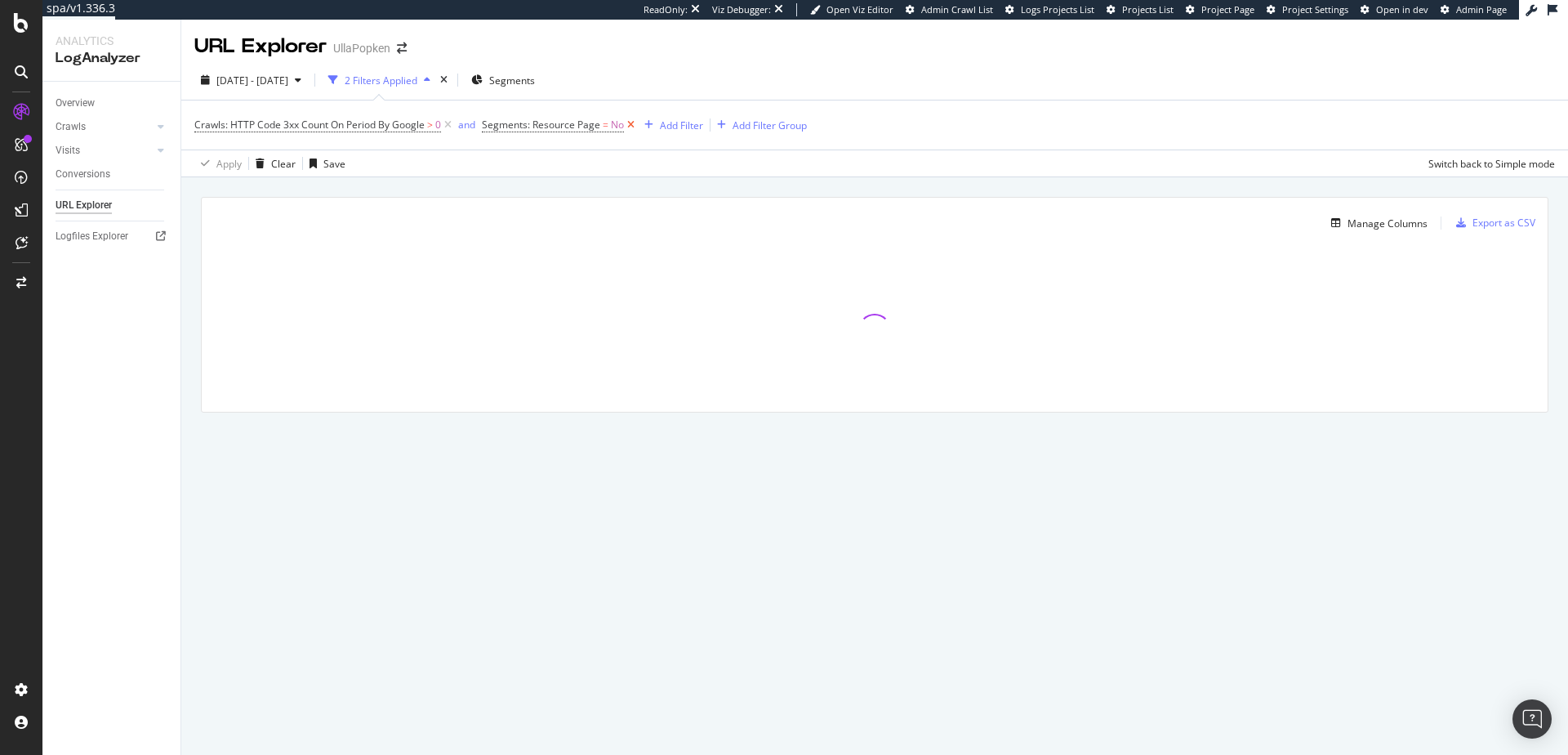
click at [629, 124] on icon at bounding box center [631, 125] width 14 height 16
click at [450, 126] on icon at bounding box center [448, 125] width 14 height 16
click at [257, 122] on div "Add Filter" at bounding box center [237, 125] width 43 height 14
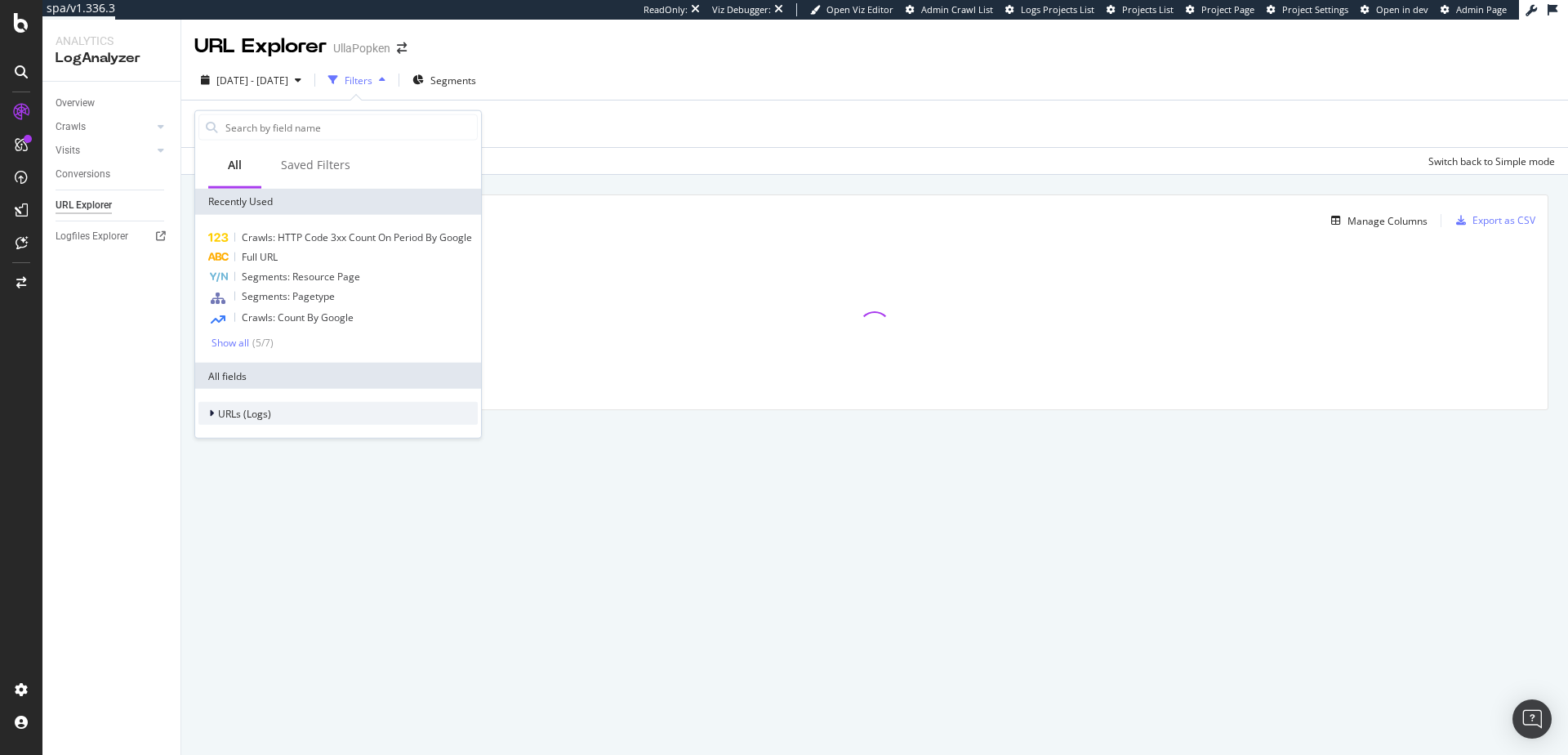
click at [233, 411] on span "URLs (Logs)" at bounding box center [244, 413] width 53 height 14
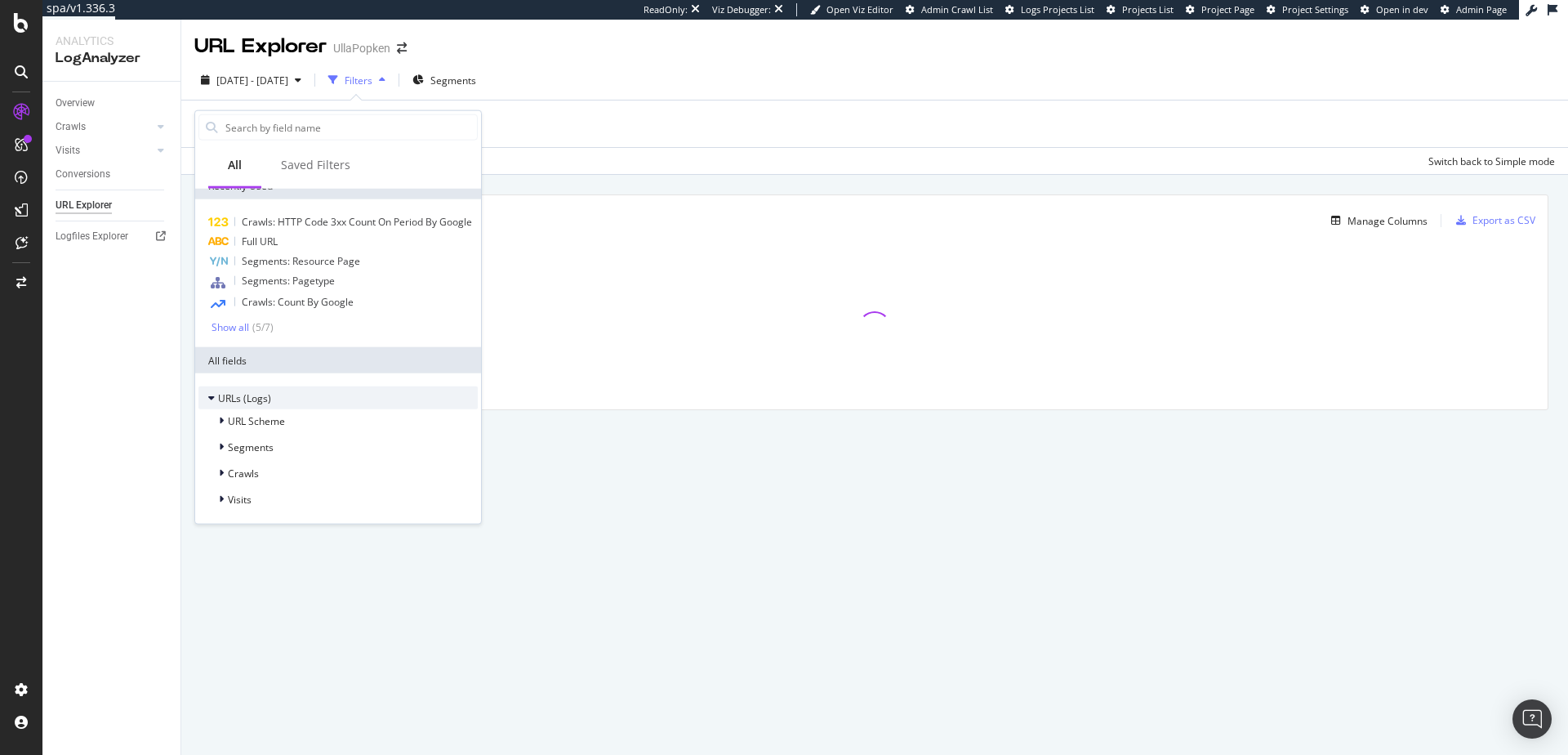
scroll to position [28, 0]
click at [222, 471] on icon at bounding box center [221, 473] width 5 height 10
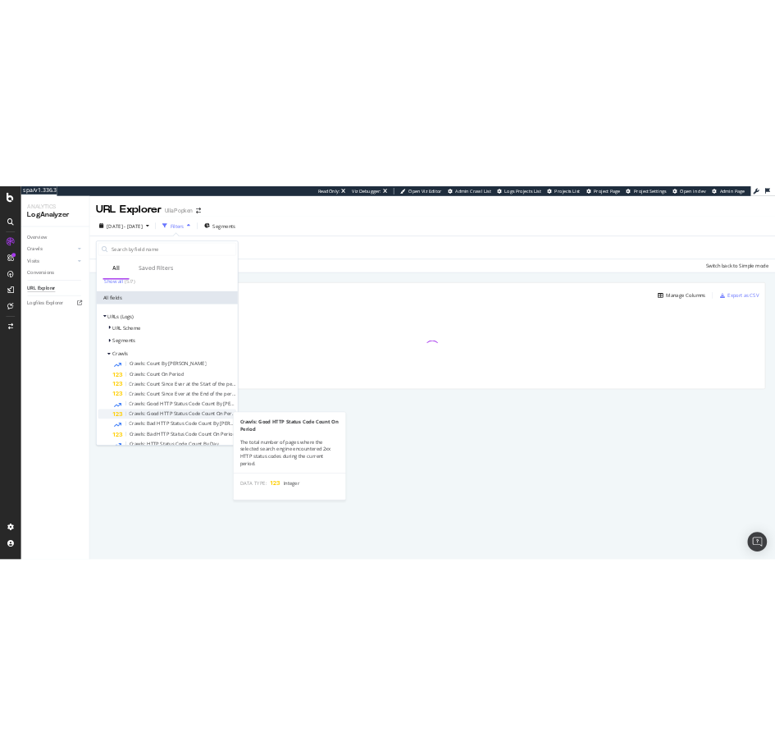
scroll to position [158, 0]
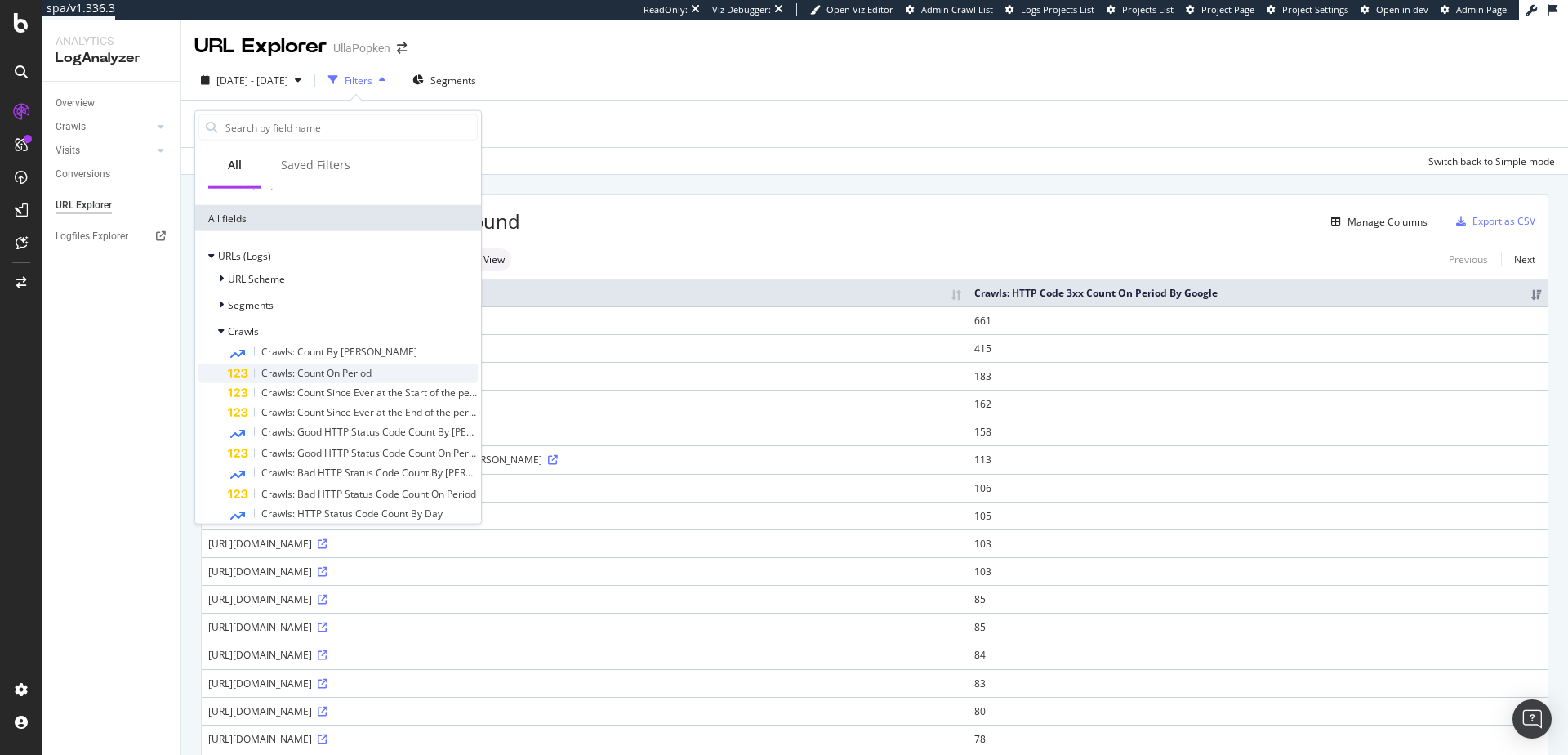
click at [297, 380] on span "Crawls: Count On Period" at bounding box center [317, 374] width 111 height 14
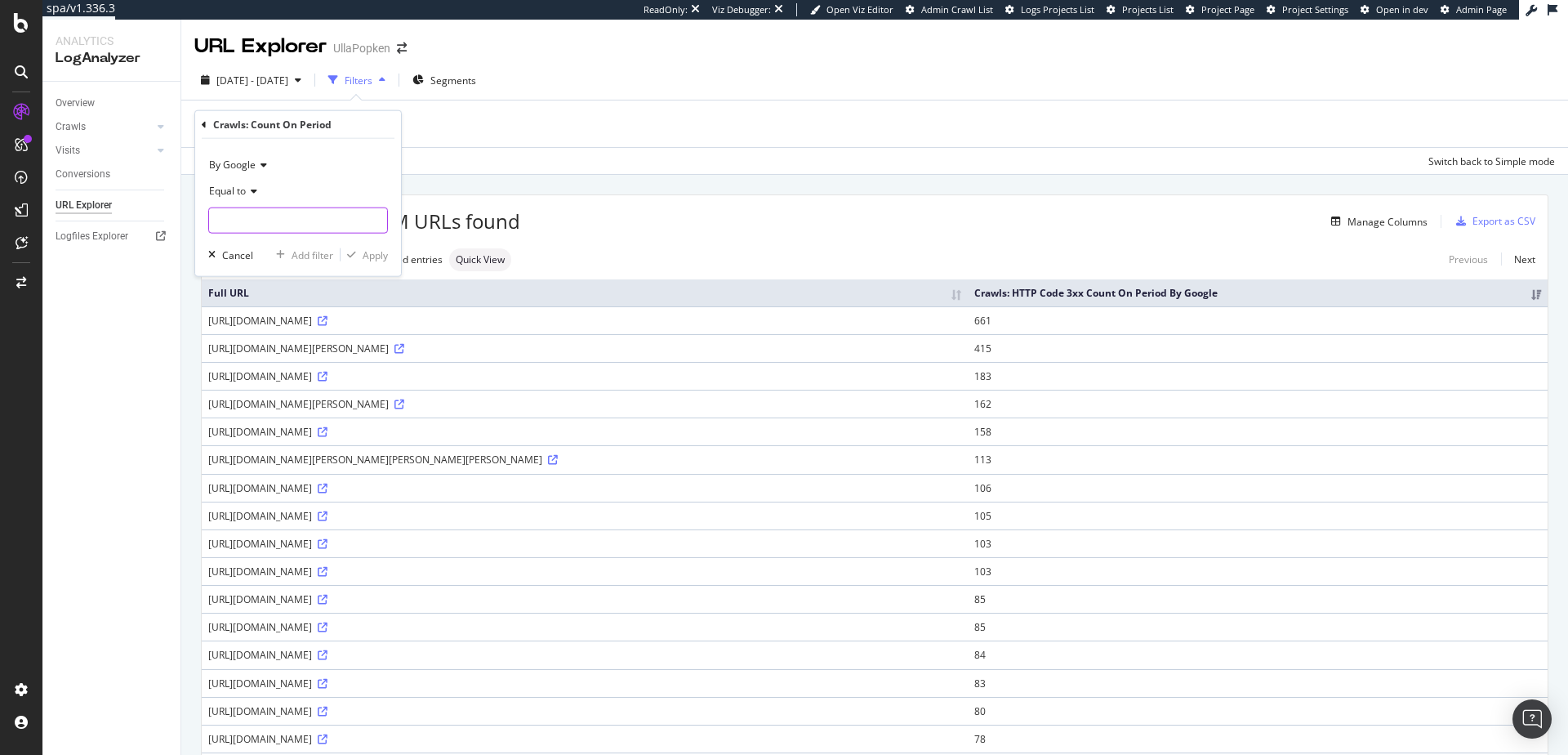
click at [254, 221] on input "number" at bounding box center [298, 220] width 180 height 26
click at [248, 196] on div "Equal to" at bounding box center [298, 191] width 180 height 26
click at [241, 303] on span "Greater than" at bounding box center [245, 310] width 59 height 14
click at [237, 221] on input "number" at bounding box center [298, 220] width 180 height 26
type input "0"
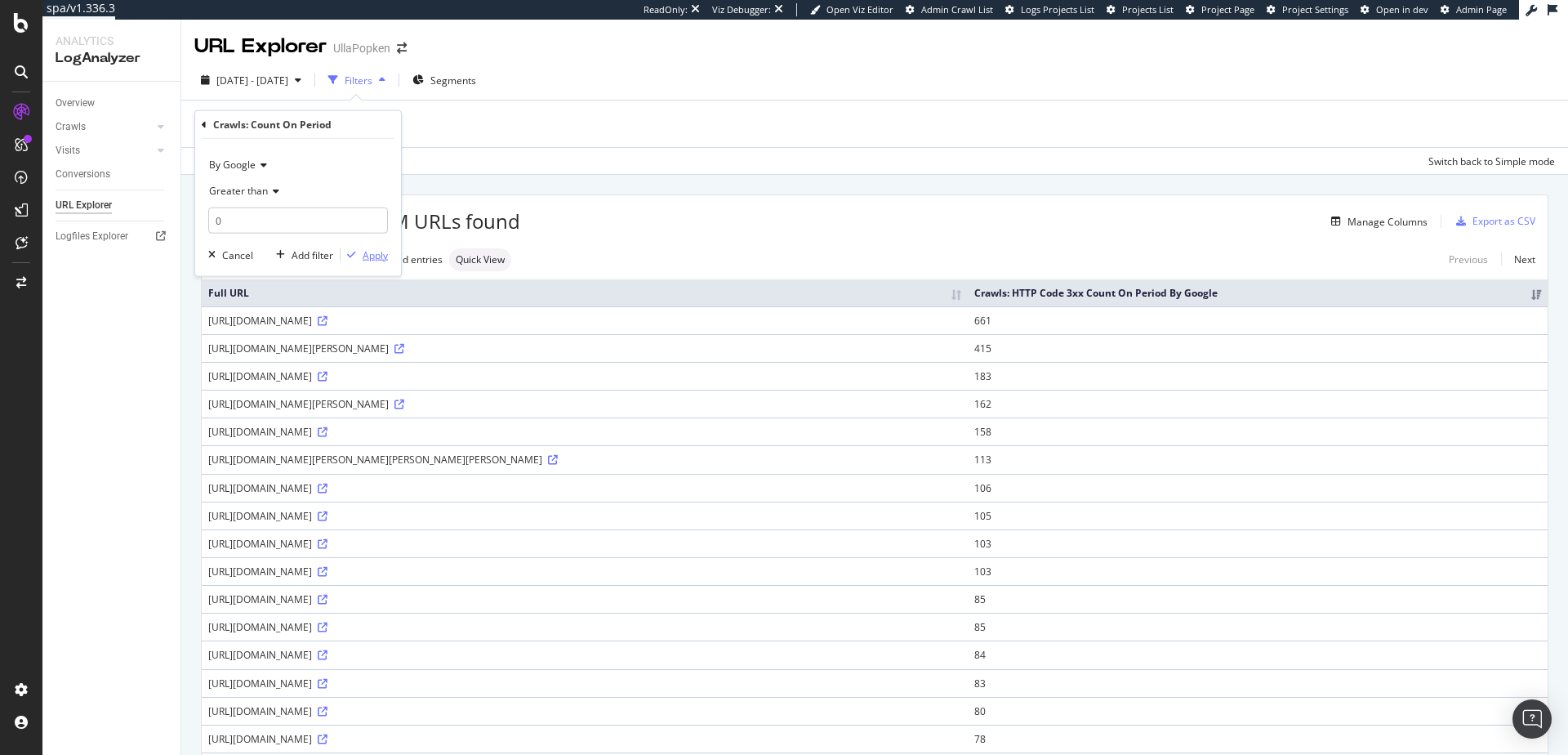
click at [365, 254] on div "Apply" at bounding box center [374, 255] width 25 height 14
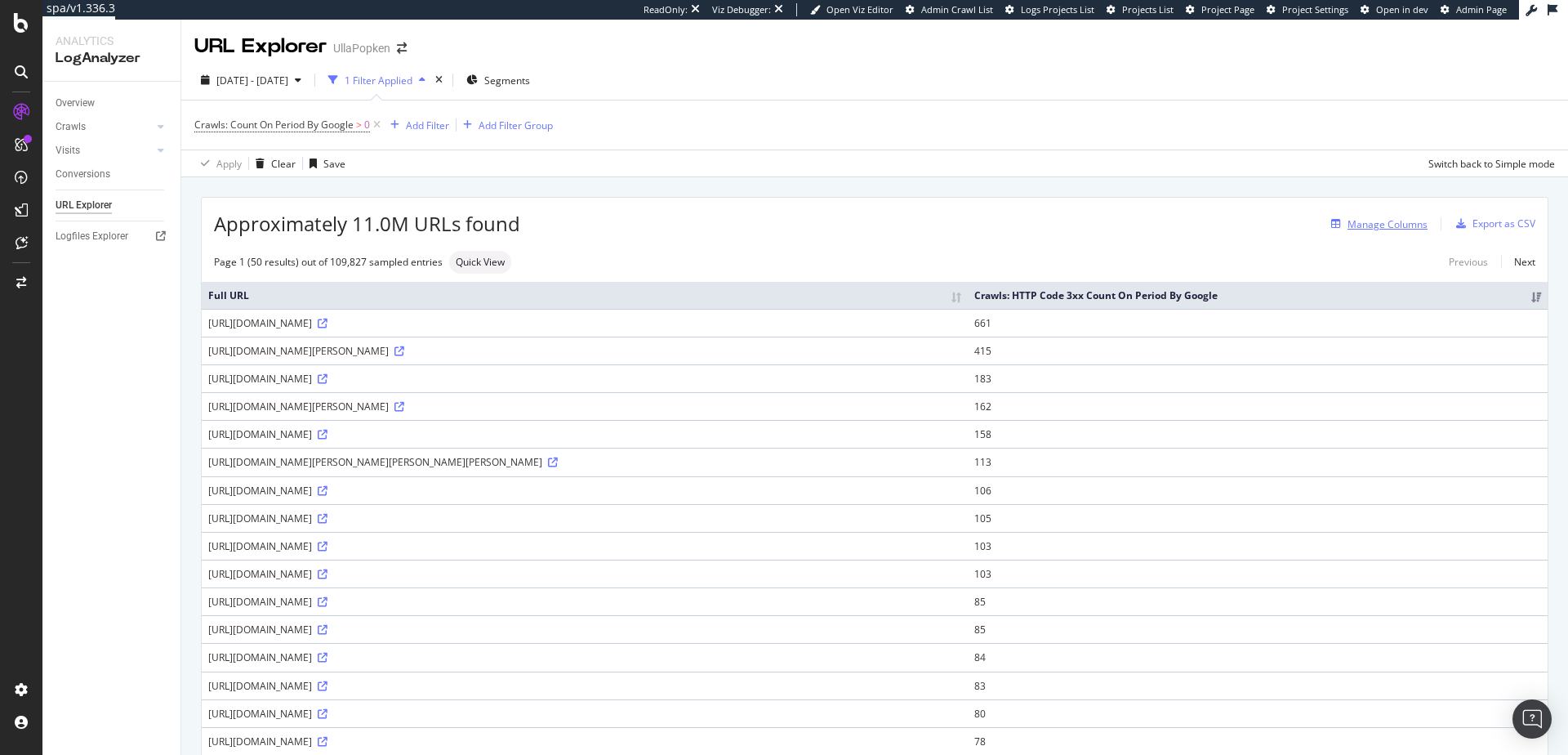
click at [1406, 220] on div "Manage Columns" at bounding box center [1388, 224] width 80 height 14
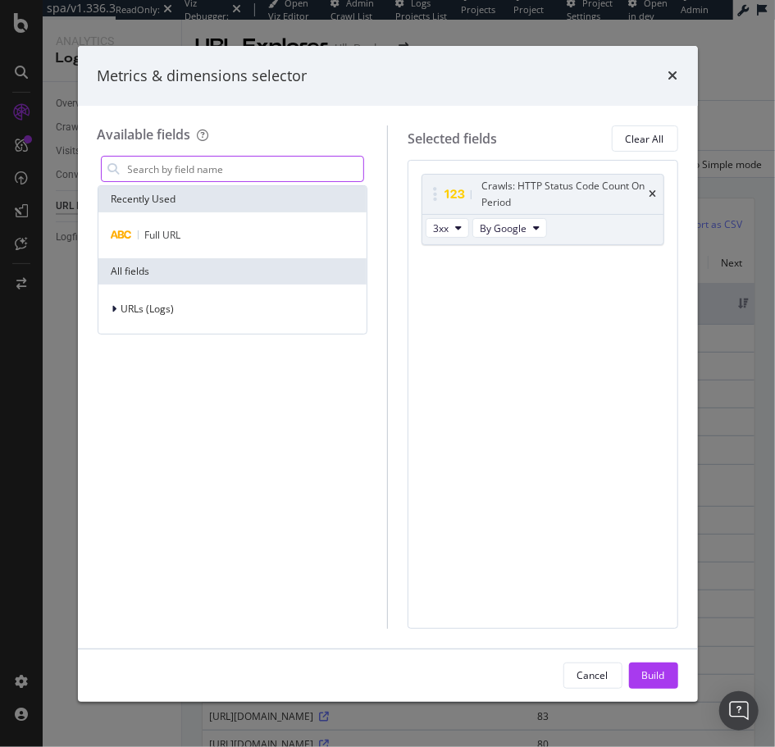
click at [206, 171] on input "modal" at bounding box center [245, 169] width 238 height 25
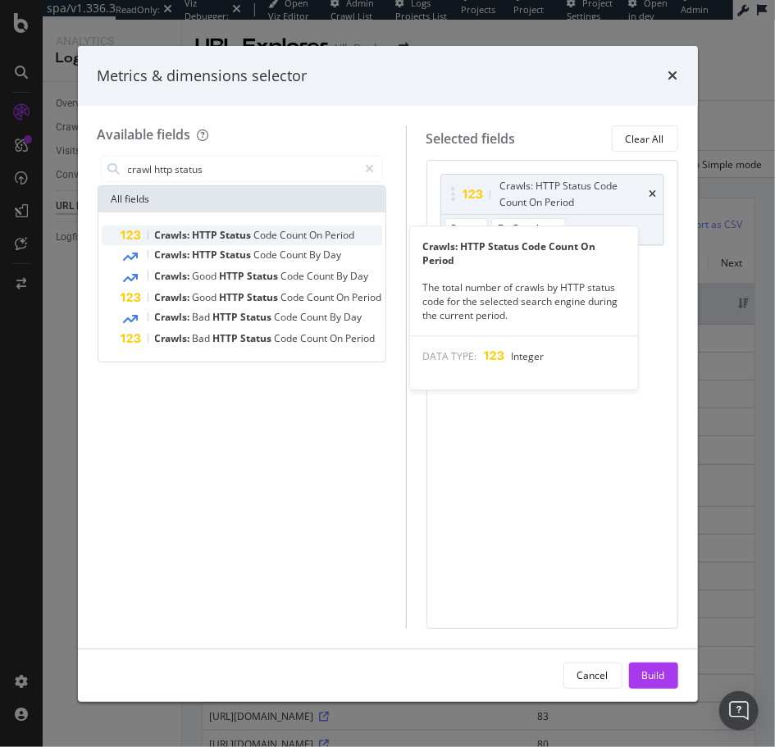
click at [219, 229] on span "HTTP" at bounding box center [207, 235] width 28 height 14
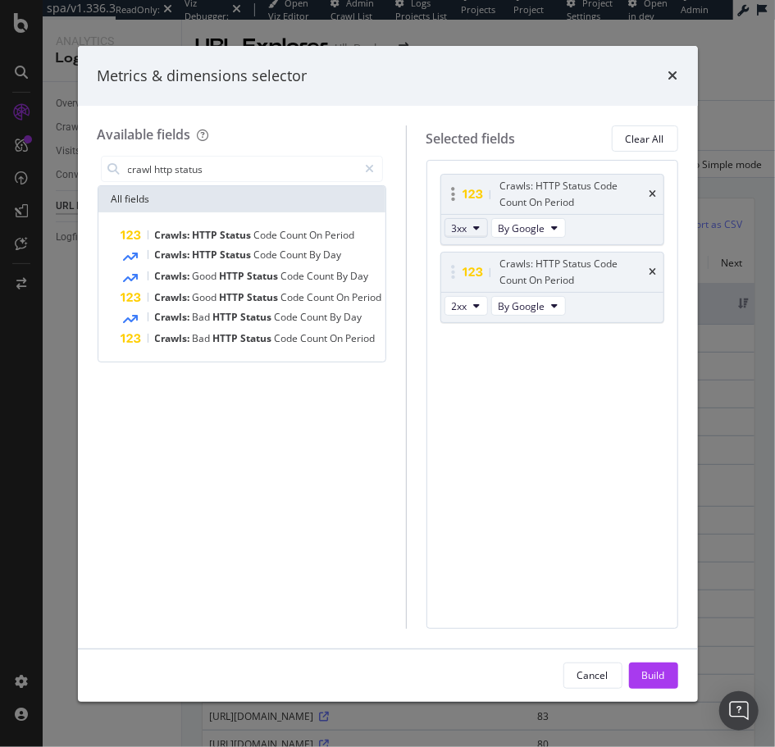
click at [463, 230] on span "3xx" at bounding box center [460, 229] width 16 height 14
click at [465, 257] on span "2xx" at bounding box center [481, 256] width 44 height 15
click at [474, 312] on button "2xx" at bounding box center [466, 306] width 43 height 20
click at [465, 368] on span "3xx" at bounding box center [481, 365] width 44 height 15
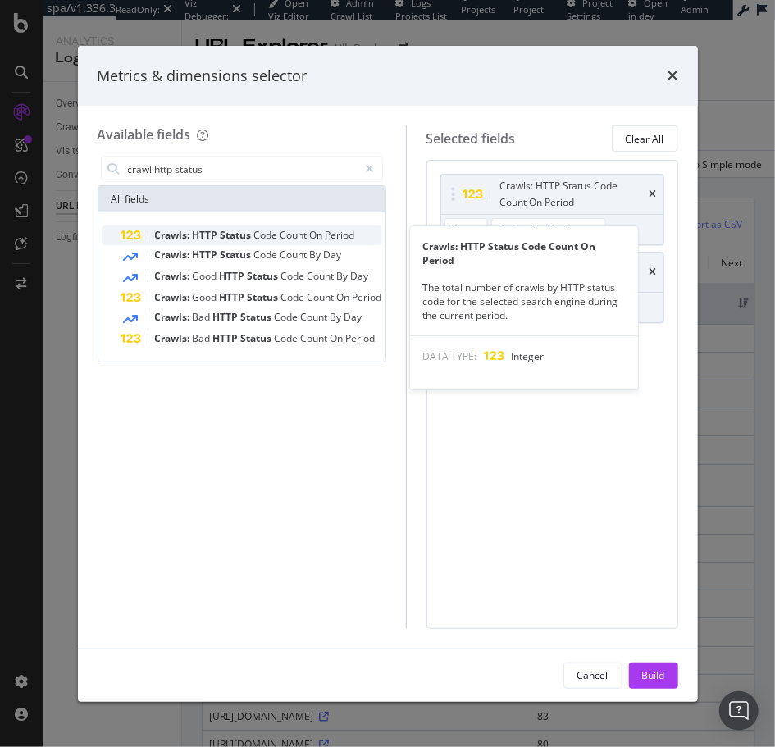
click at [194, 235] on span "HTTP" at bounding box center [207, 235] width 28 height 14
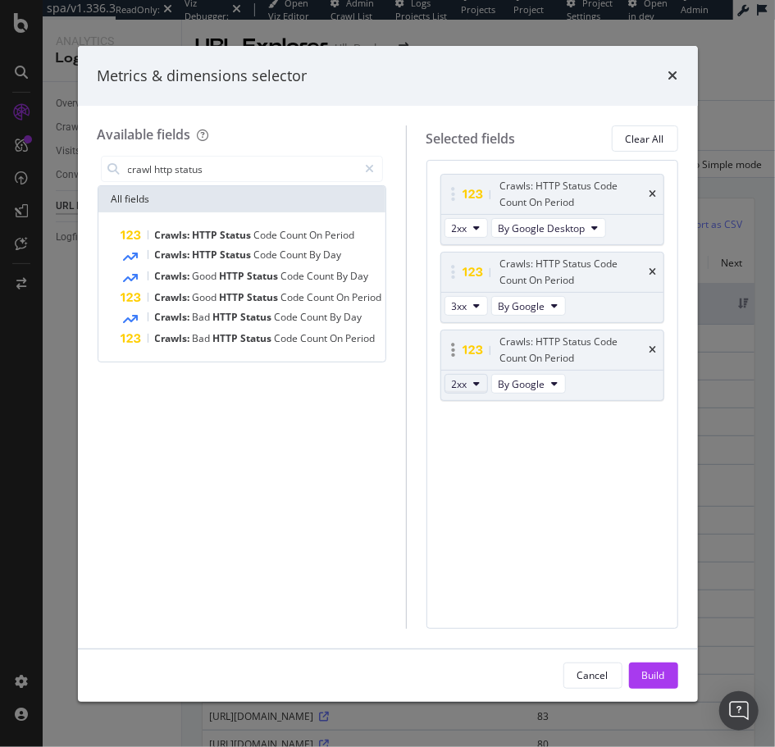
click at [465, 385] on span "2xx" at bounding box center [460, 384] width 16 height 14
click at [469, 470] on span "4xx" at bounding box center [481, 472] width 44 height 15
click at [249, 317] on span "Status" at bounding box center [258, 317] width 34 height 14
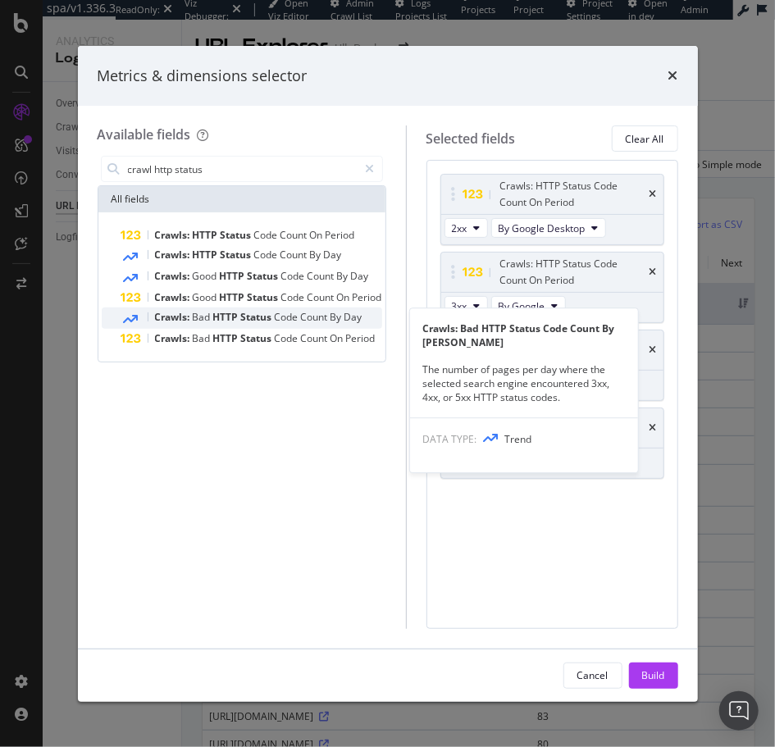
click at [282, 317] on span "Code" at bounding box center [288, 317] width 26 height 14
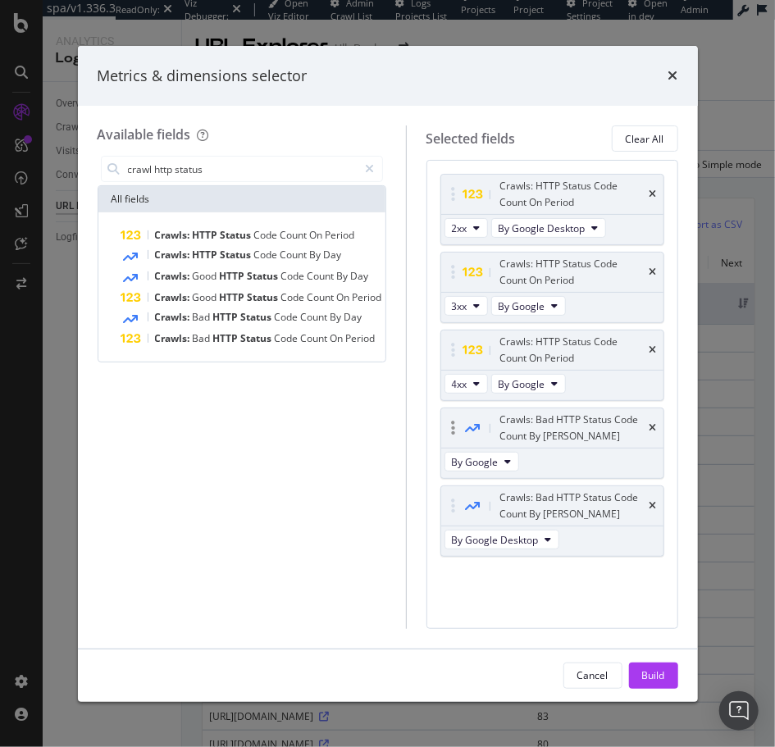
click at [574, 428] on div "Crawls: Bad HTTP Status Code Count By Day" at bounding box center [574, 428] width 146 height 33
click at [512, 459] on button "By Google" at bounding box center [482, 462] width 75 height 20
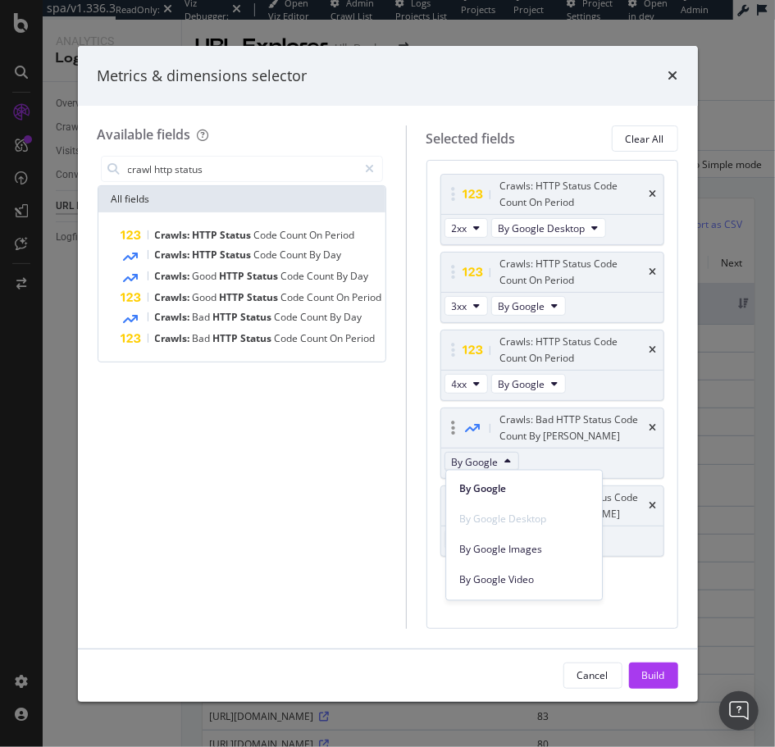
click at [512, 459] on button "By Google" at bounding box center [482, 462] width 75 height 20
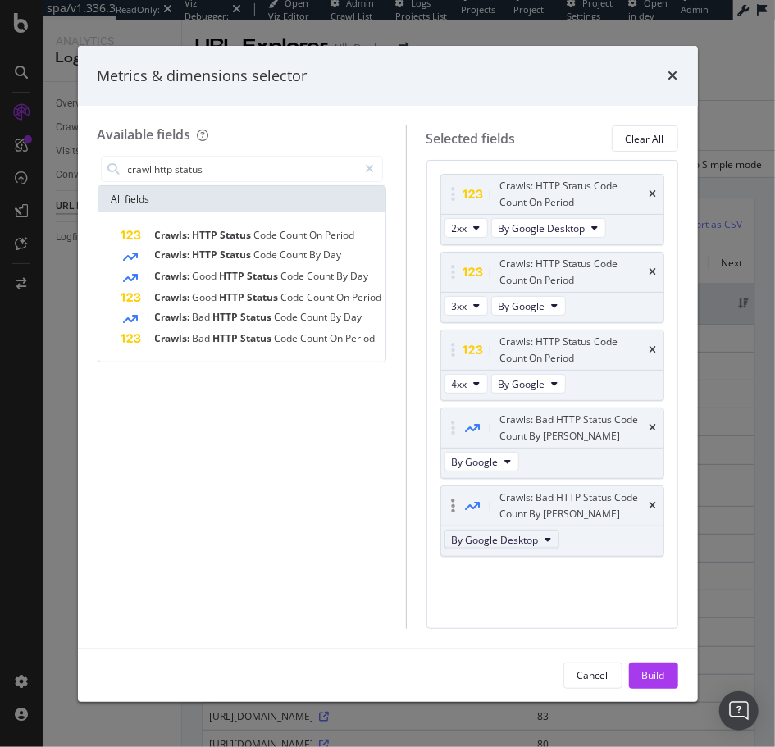
click at [514, 541] on span "By Google Desktop" at bounding box center [495, 540] width 87 height 14
click at [649, 426] on div "Crawls: Bad HTTP Status Code Count By Day" at bounding box center [552, 428] width 222 height 39
click at [651, 429] on icon "times" at bounding box center [653, 428] width 7 height 10
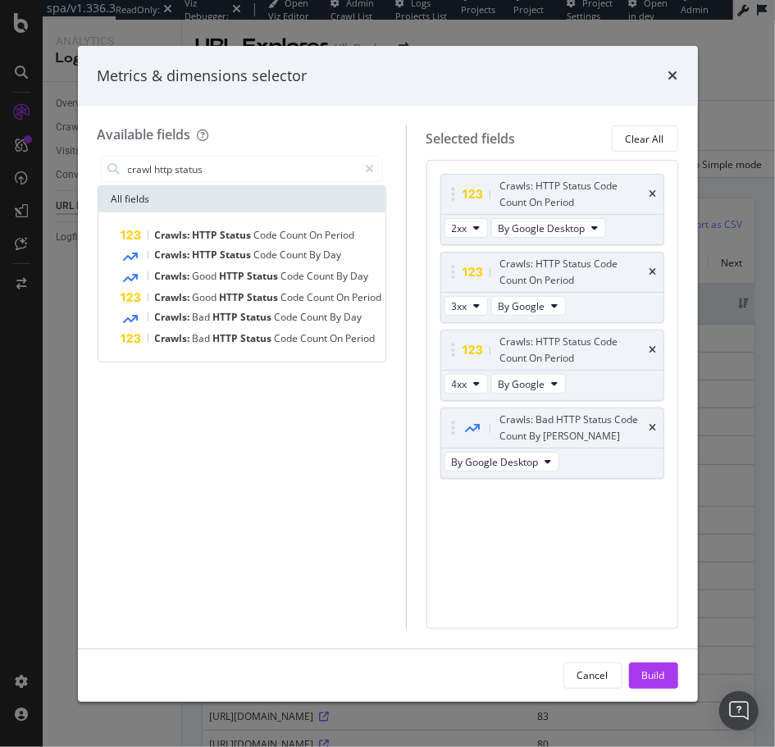
click at [651, 429] on icon "times" at bounding box center [653, 428] width 7 height 10
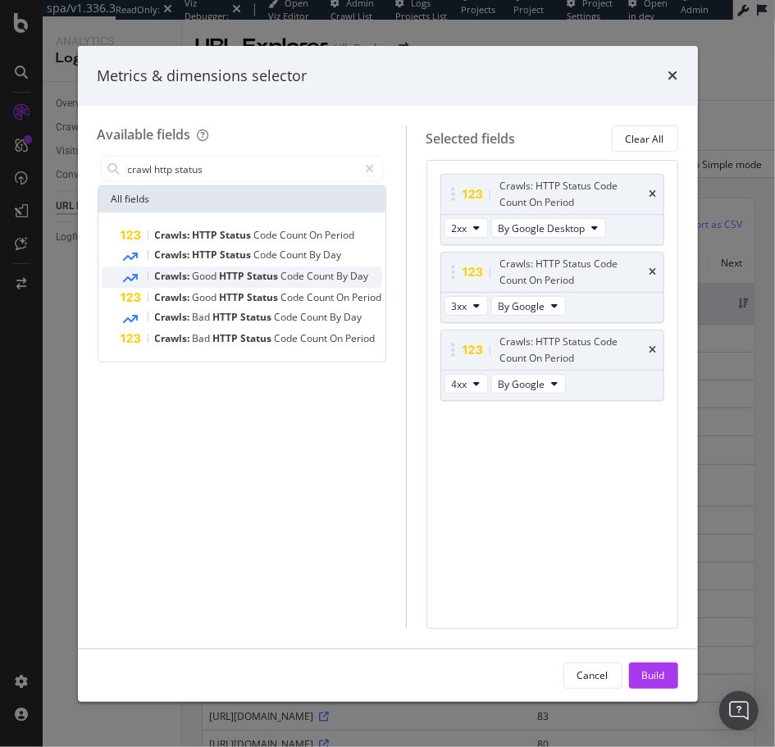
click at [203, 277] on span "Good" at bounding box center [206, 276] width 27 height 14
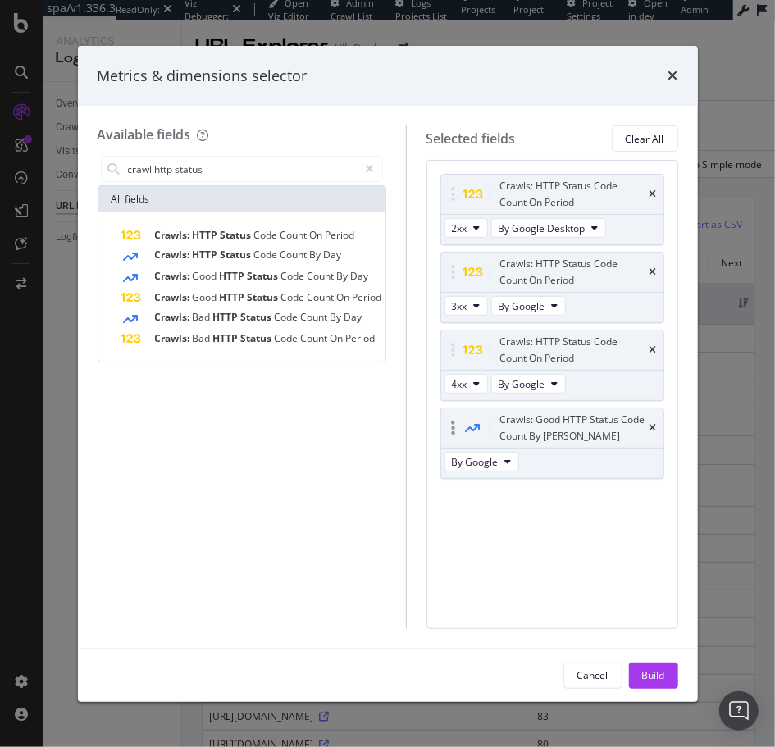
click at [459, 433] on div "modal" at bounding box center [454, 428] width 19 height 16
click at [455, 430] on icon "modal" at bounding box center [454, 428] width 4 height 16
click at [462, 436] on div "Crawls: Good HTTP Status Code Count By Day" at bounding box center [552, 428] width 222 height 39
click at [653, 428] on icon "times" at bounding box center [653, 428] width 7 height 10
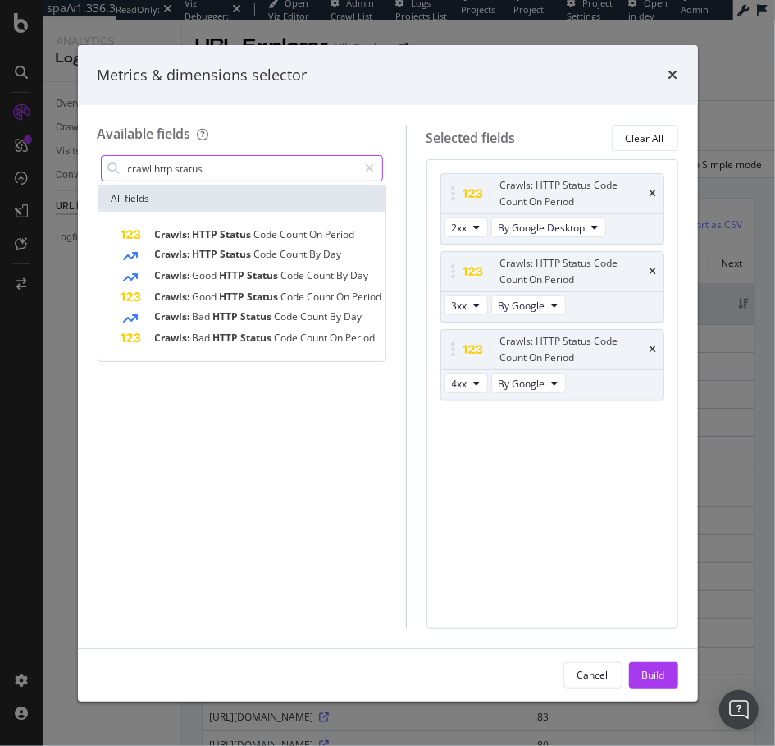
click at [215, 172] on input "crawl http status" at bounding box center [242, 168] width 232 height 25
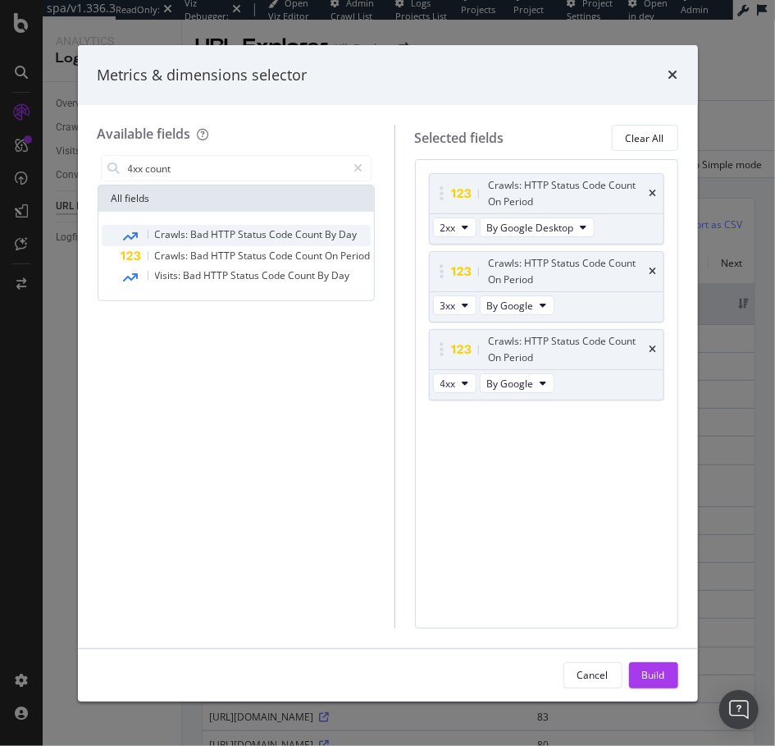
click at [226, 237] on span "HTTP" at bounding box center [225, 234] width 27 height 14
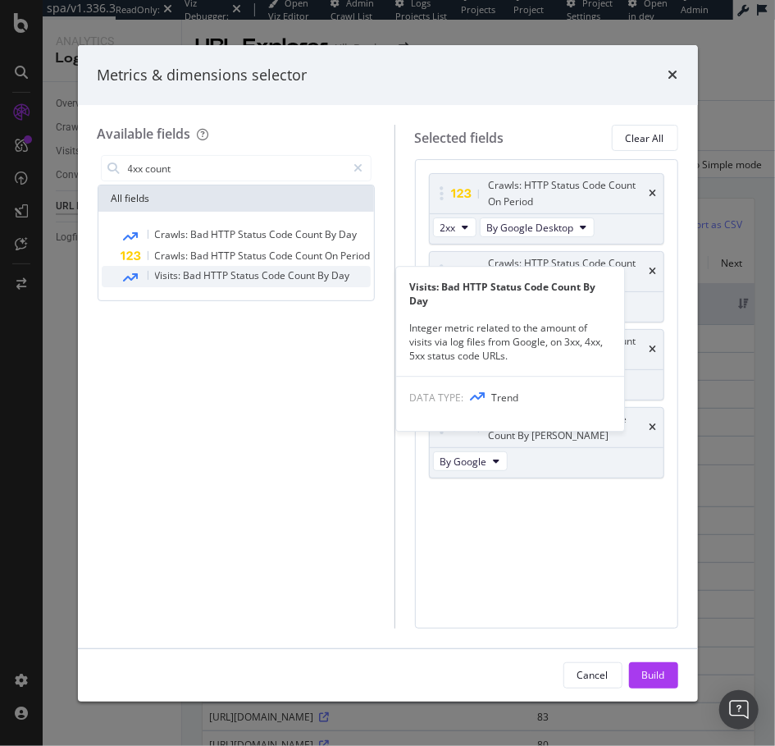
click at [225, 285] on div "Visits: Bad HTTP Status Code Count By Day" at bounding box center [245, 276] width 249 height 21
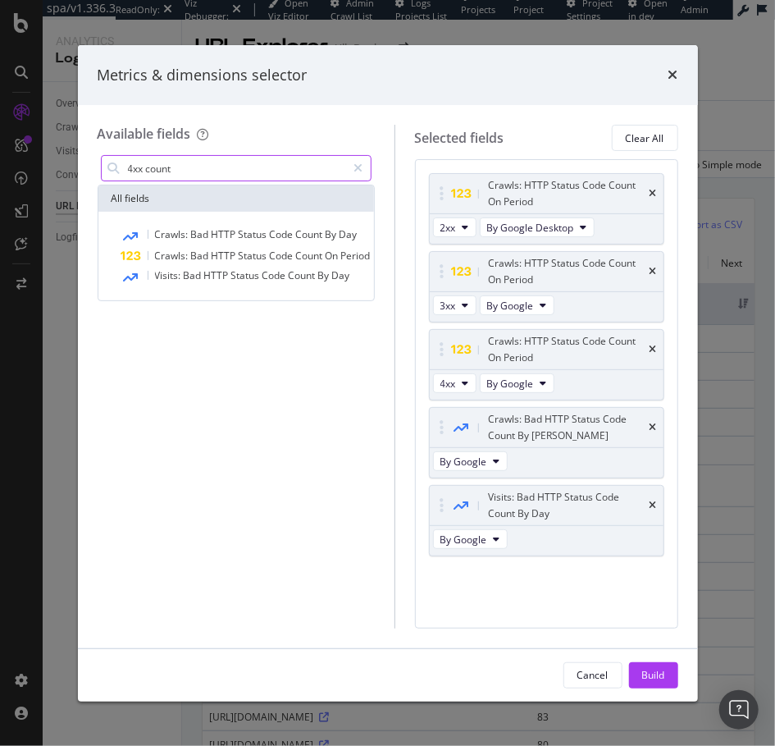
click at [137, 167] on input "4xx count" at bounding box center [236, 168] width 221 height 25
click at [136, 167] on input "4xx count" at bounding box center [236, 168] width 221 height 25
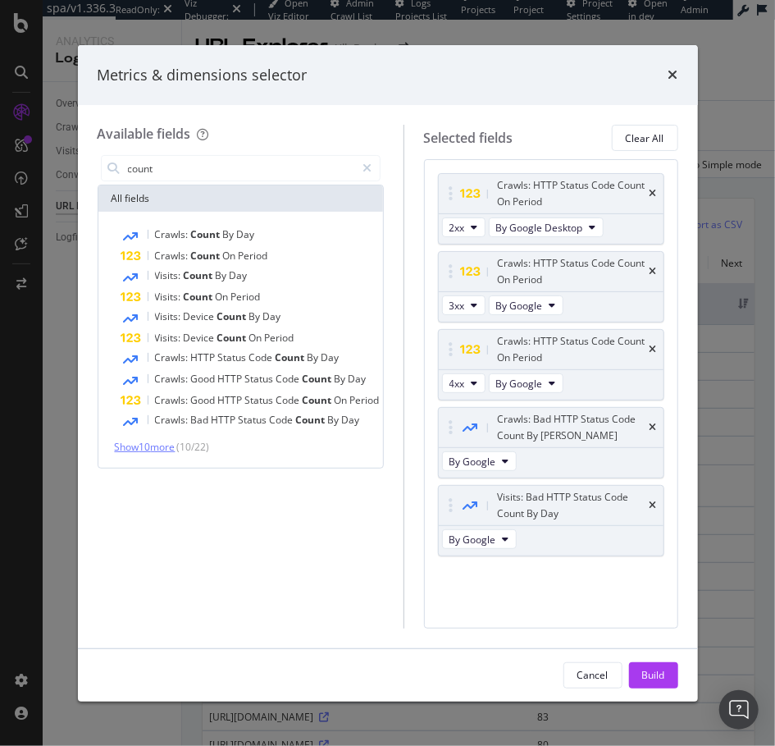
click at [175, 447] on span "Show 10 more" at bounding box center [145, 447] width 61 height 14
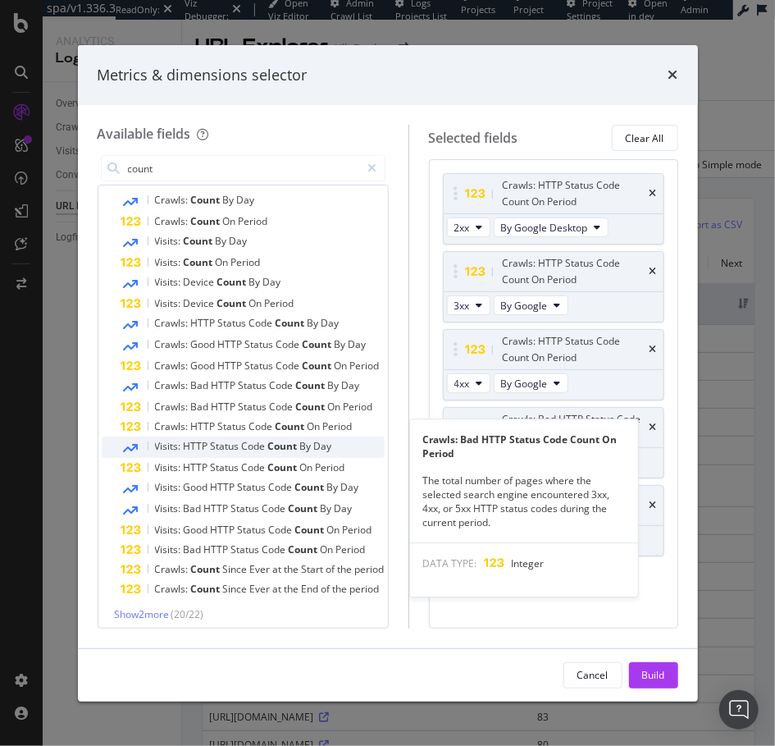
scroll to position [41, 0]
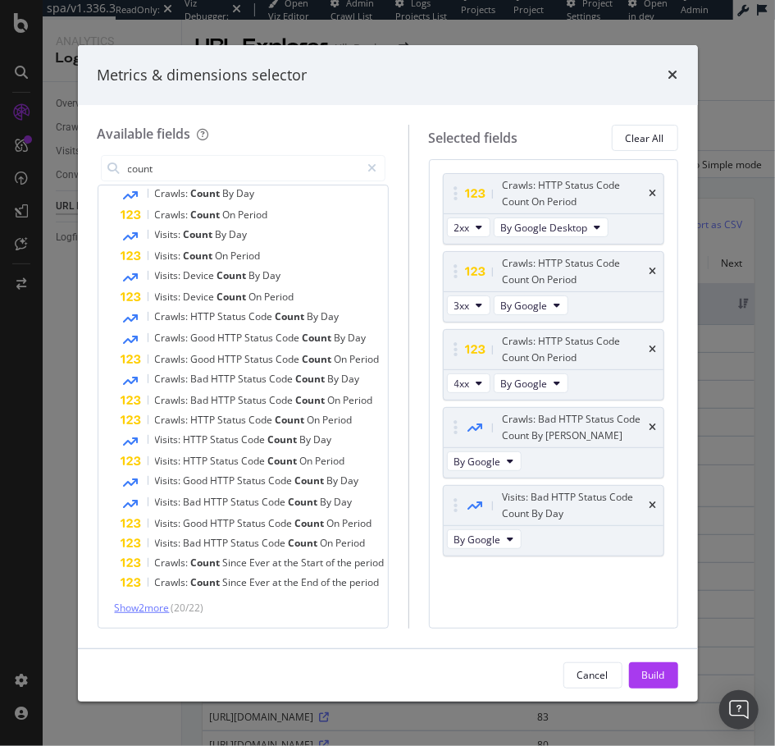
click at [158, 601] on span "Show 2 more" at bounding box center [142, 608] width 55 height 14
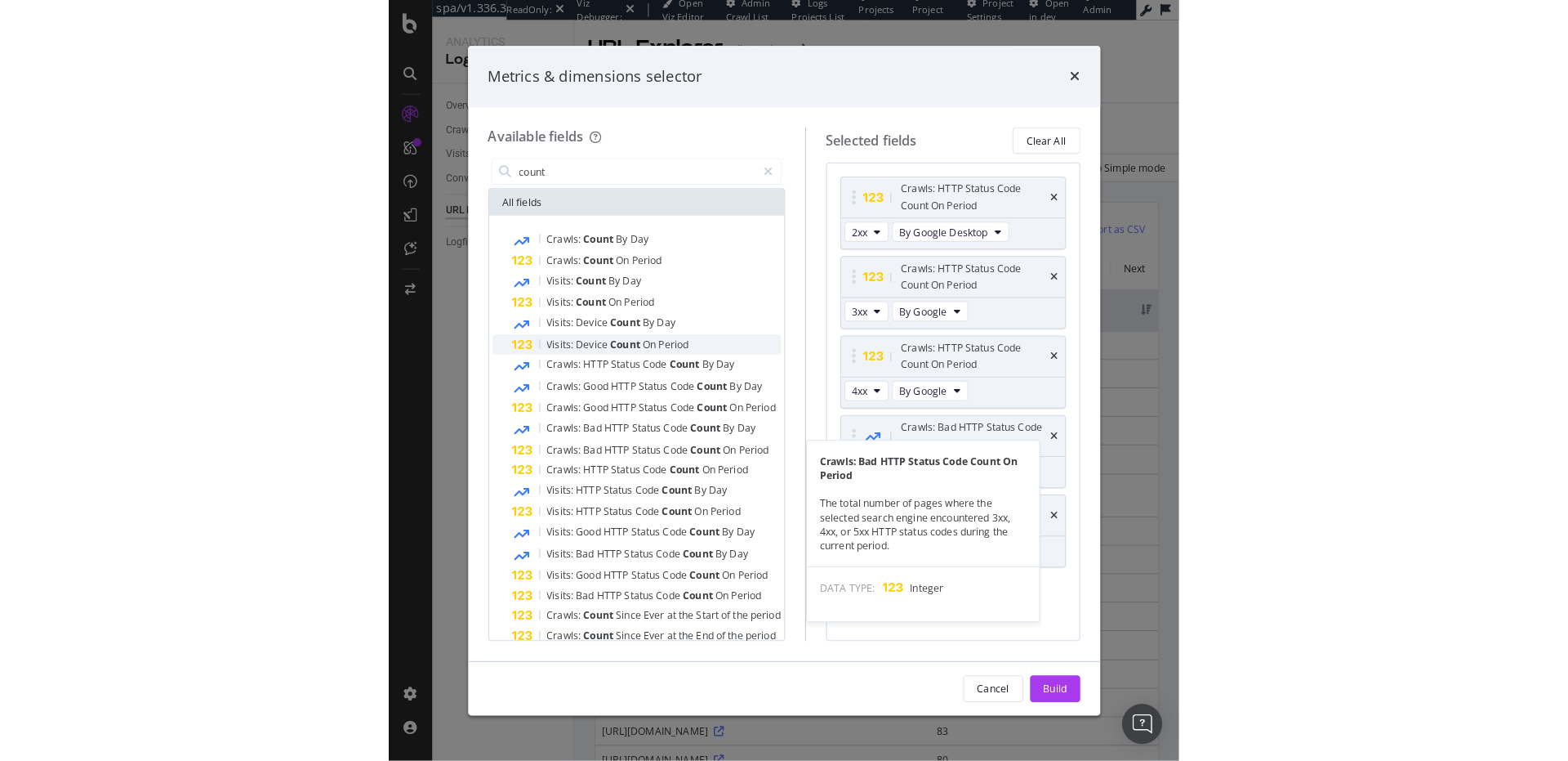
scroll to position [0, 0]
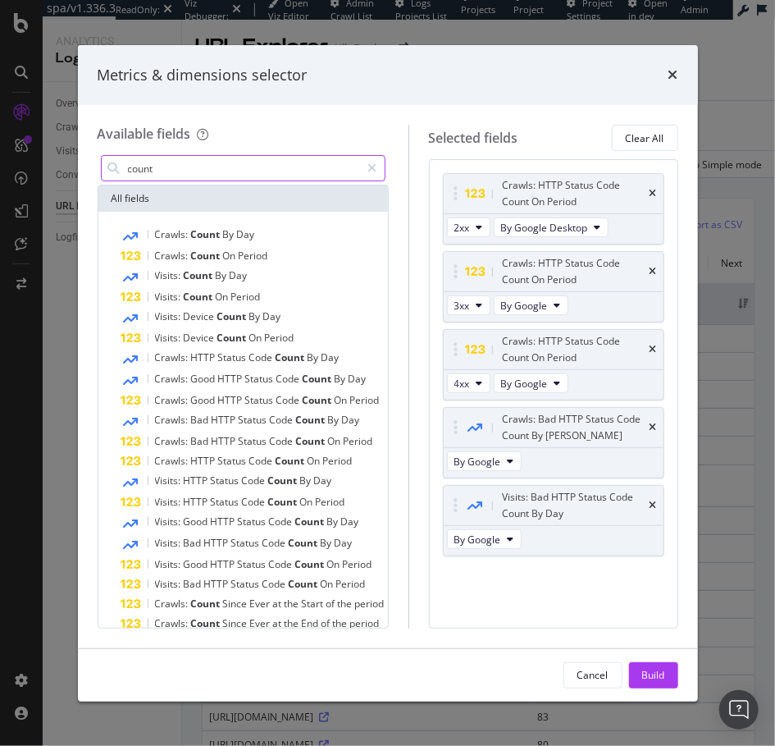
click at [164, 173] on input "count" at bounding box center [243, 168] width 235 height 25
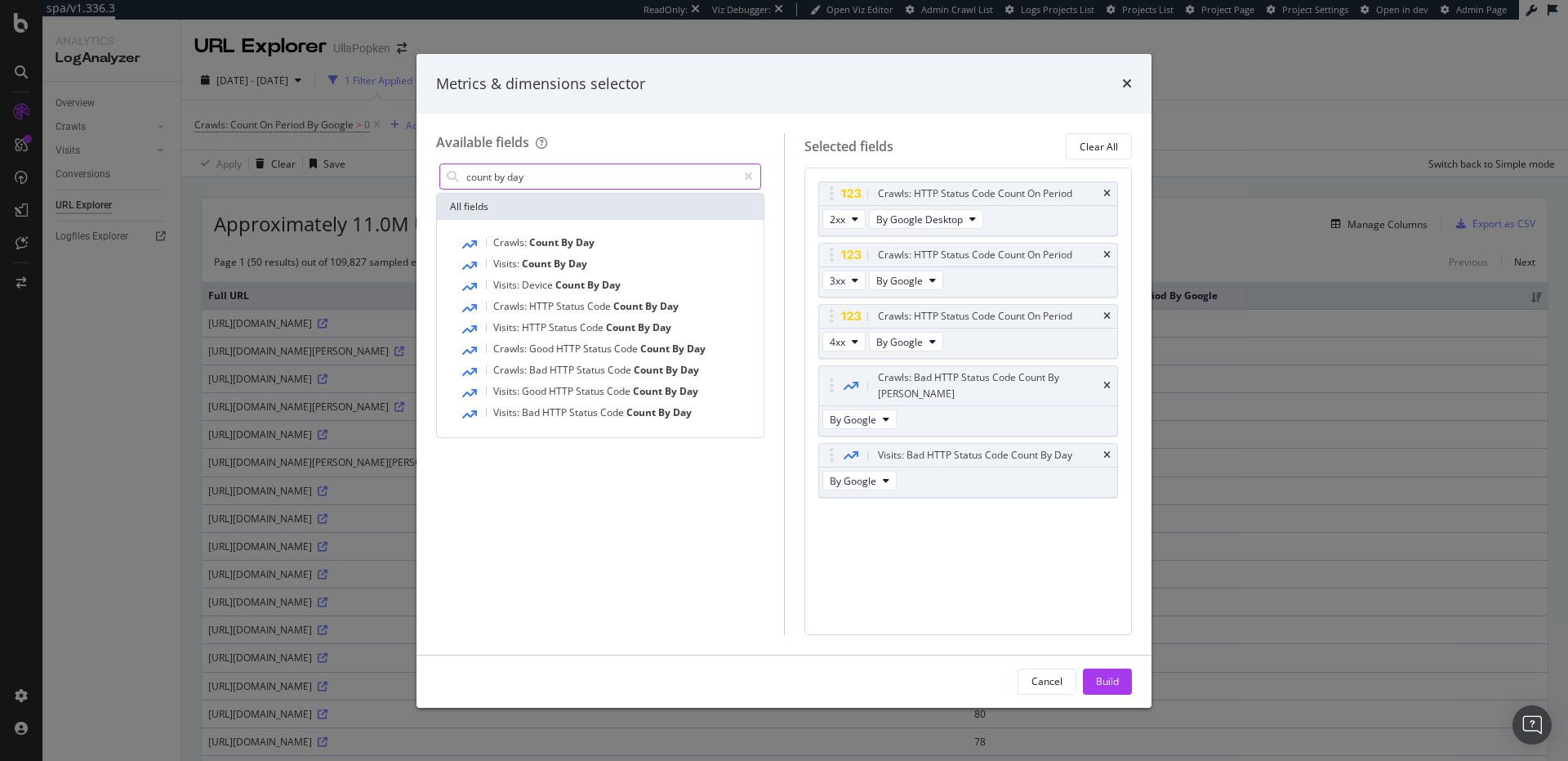
click at [562, 175] on input "count by day" at bounding box center [600, 176] width 272 height 25
type input "count by day"
click at [745, 175] on icon "modal" at bounding box center [748, 175] width 9 height 11
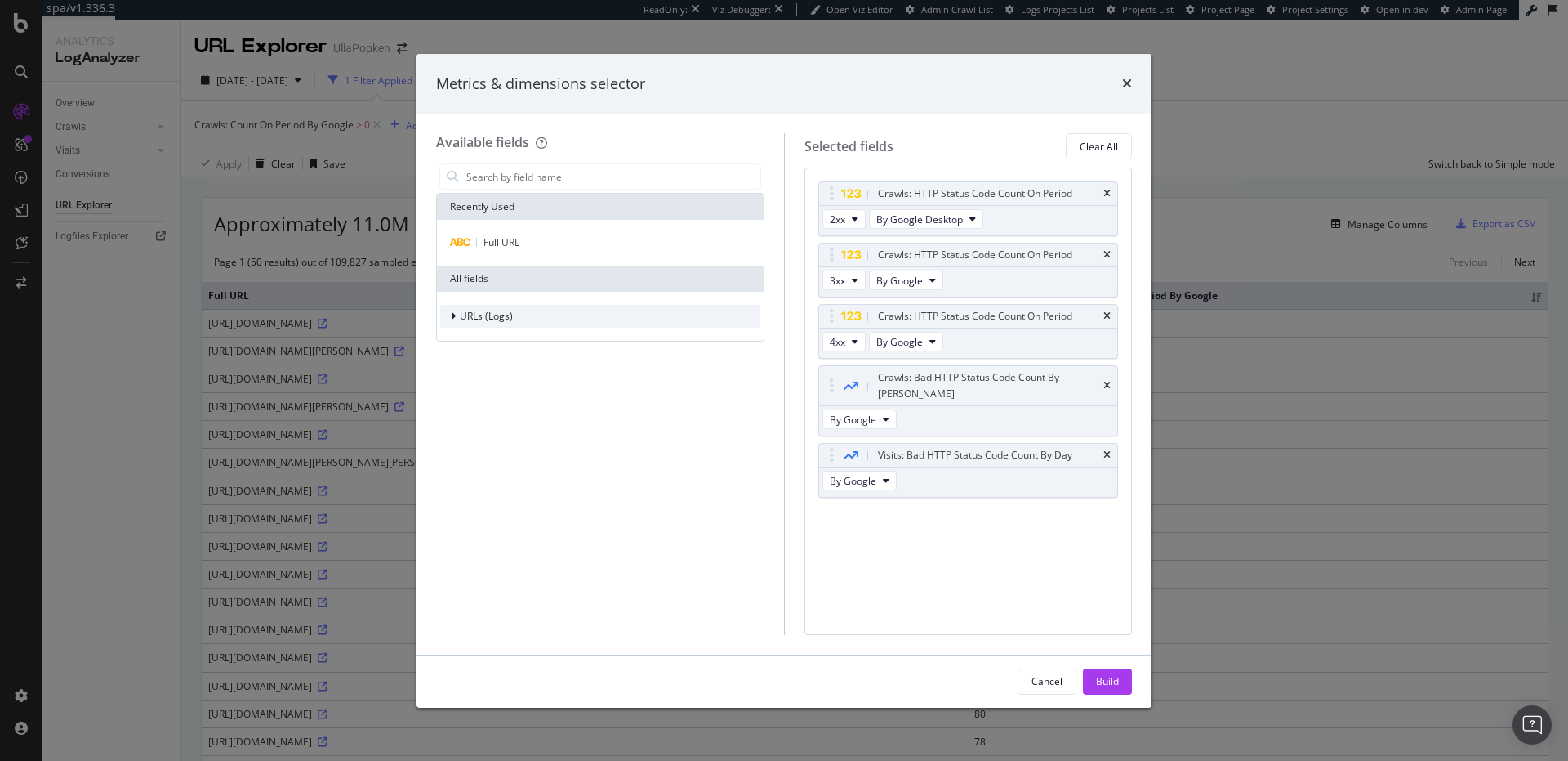
click at [451, 321] on icon "modal" at bounding box center [453, 317] width 5 height 10
click at [464, 392] on icon "modal" at bounding box center [463, 391] width 5 height 10
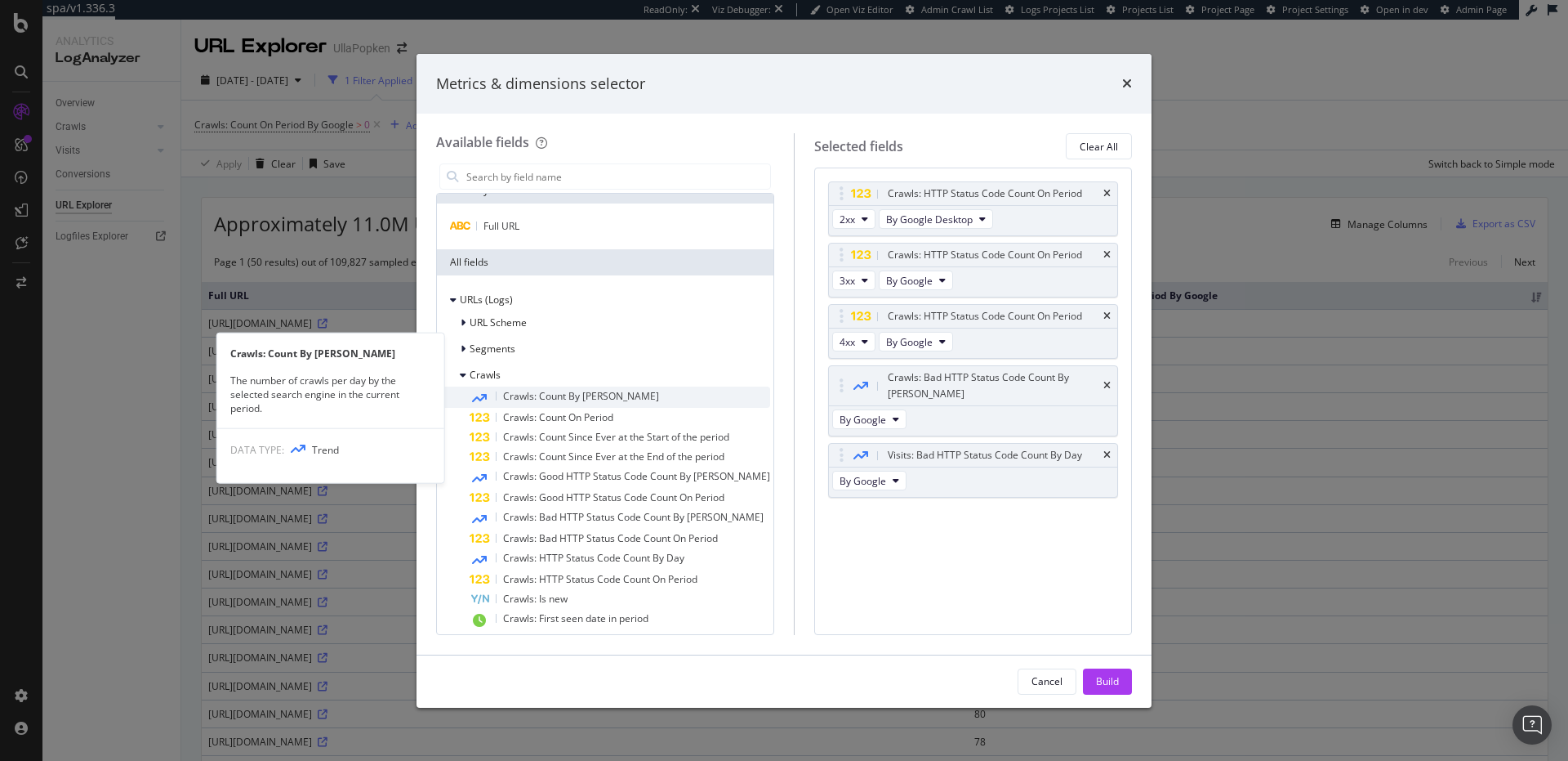
scroll to position [115, 0]
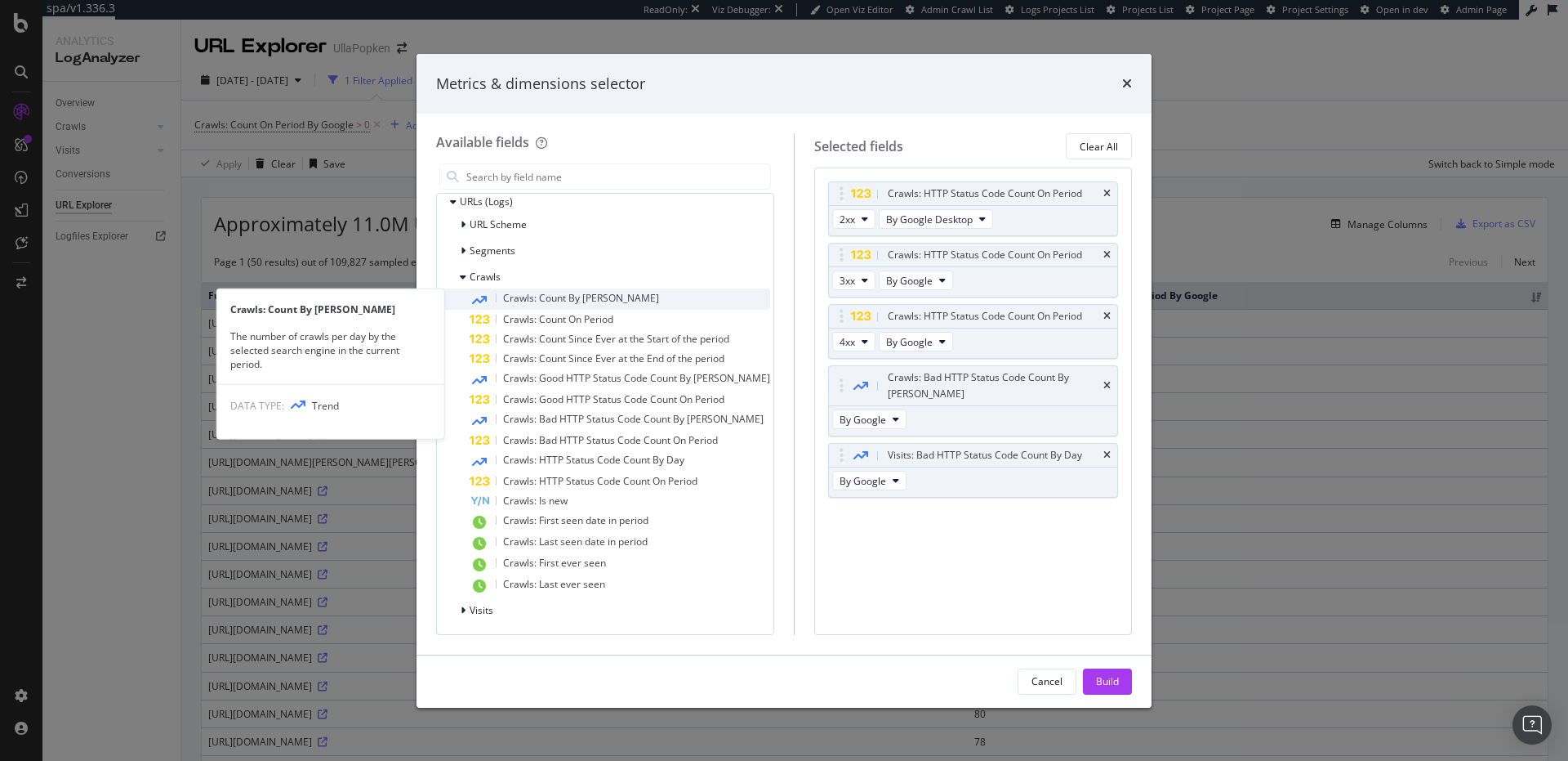
click at [512, 299] on span "Crawls: Count By Day" at bounding box center [580, 298] width 156 height 14
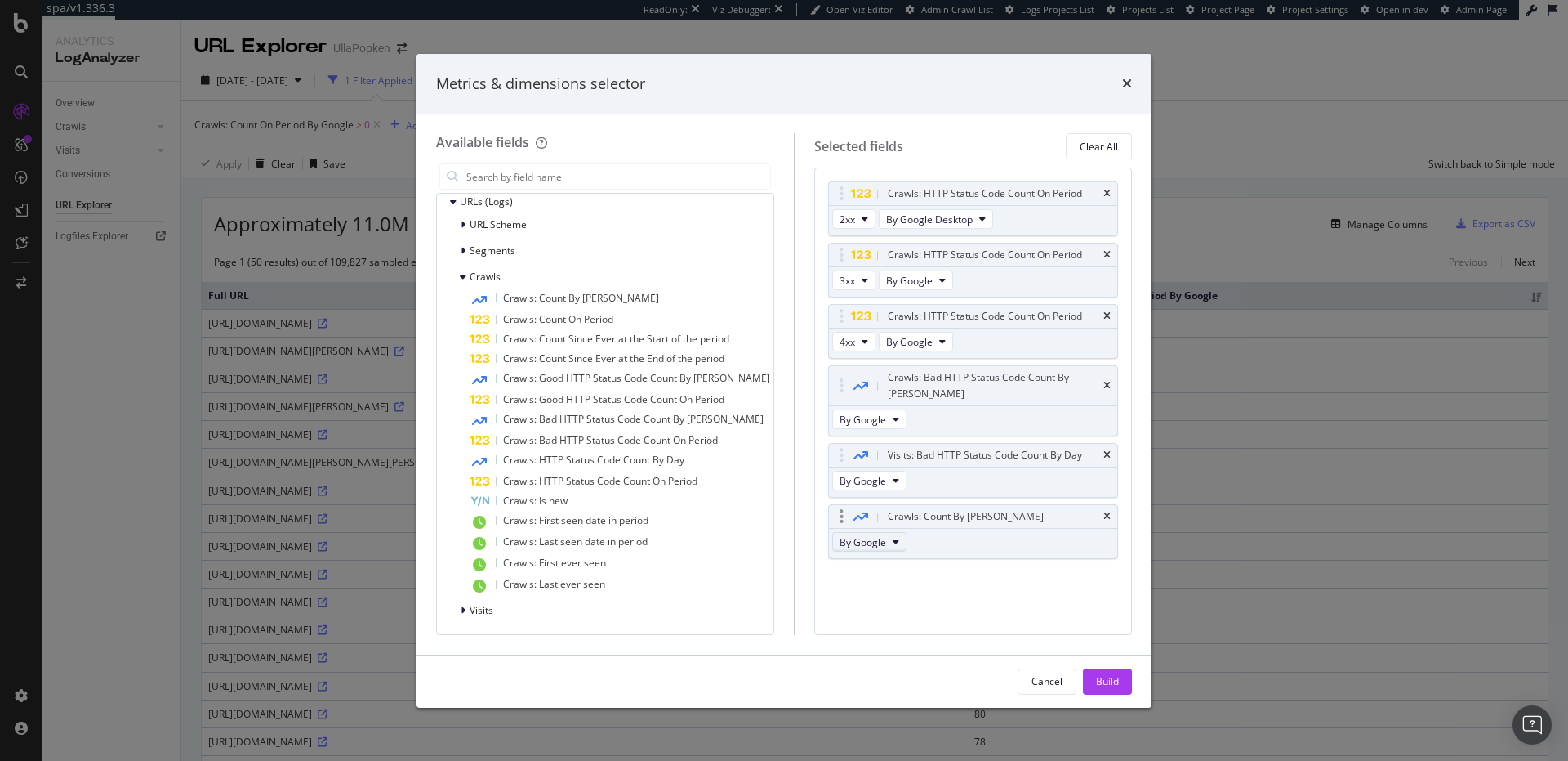
click at [878, 532] on button "By Google" at bounding box center [869, 542] width 75 height 20
click at [1024, 536] on div "Crawls: Count By Day By Google" at bounding box center [973, 531] width 290 height 55
click at [1103, 505] on div "Crawls: Count By Day" at bounding box center [974, 516] width 289 height 23
click at [1106, 512] on icon "times" at bounding box center [1107, 517] width 7 height 10
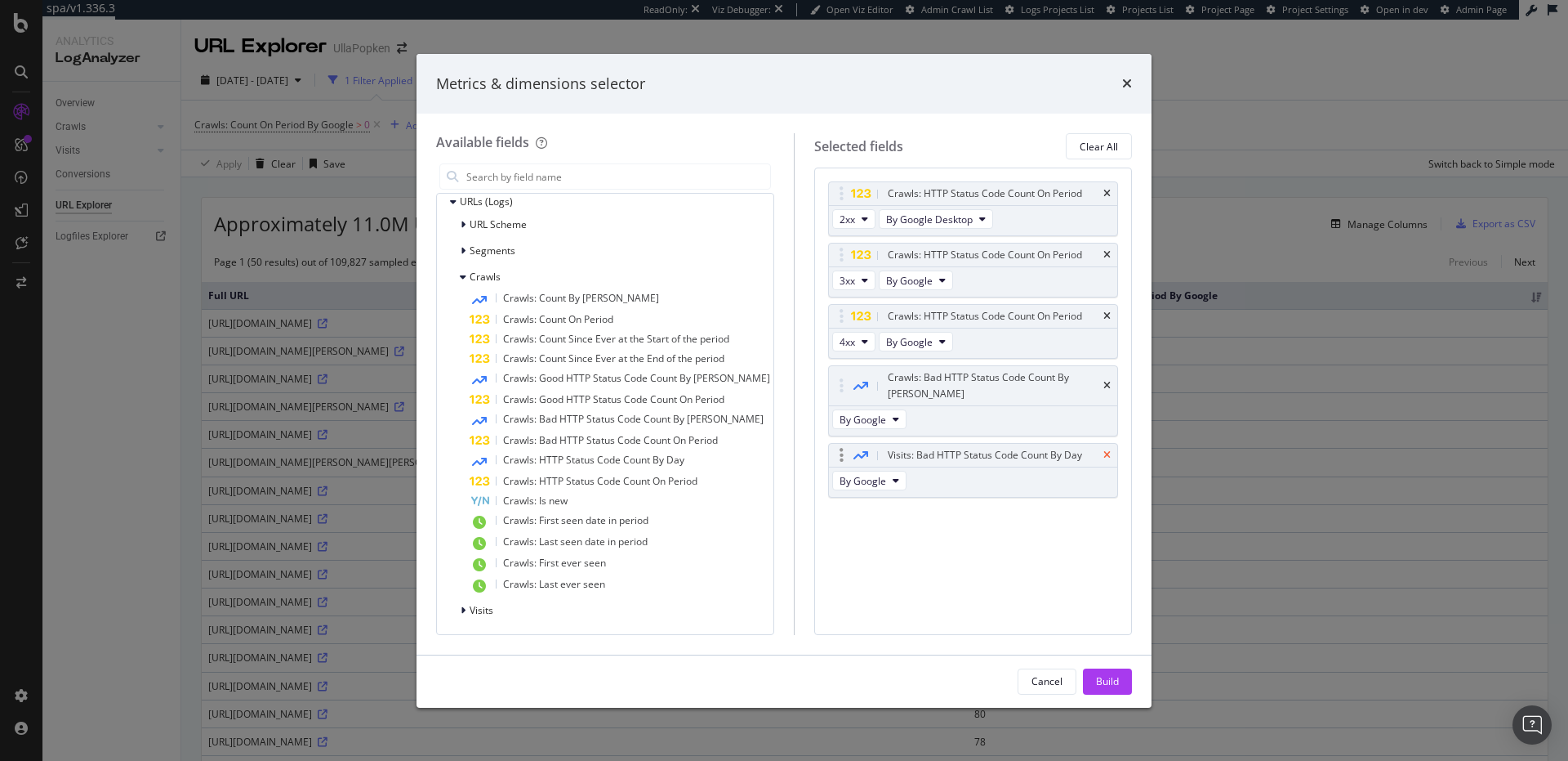
click at [1108, 450] on icon "times" at bounding box center [1107, 455] width 7 height 10
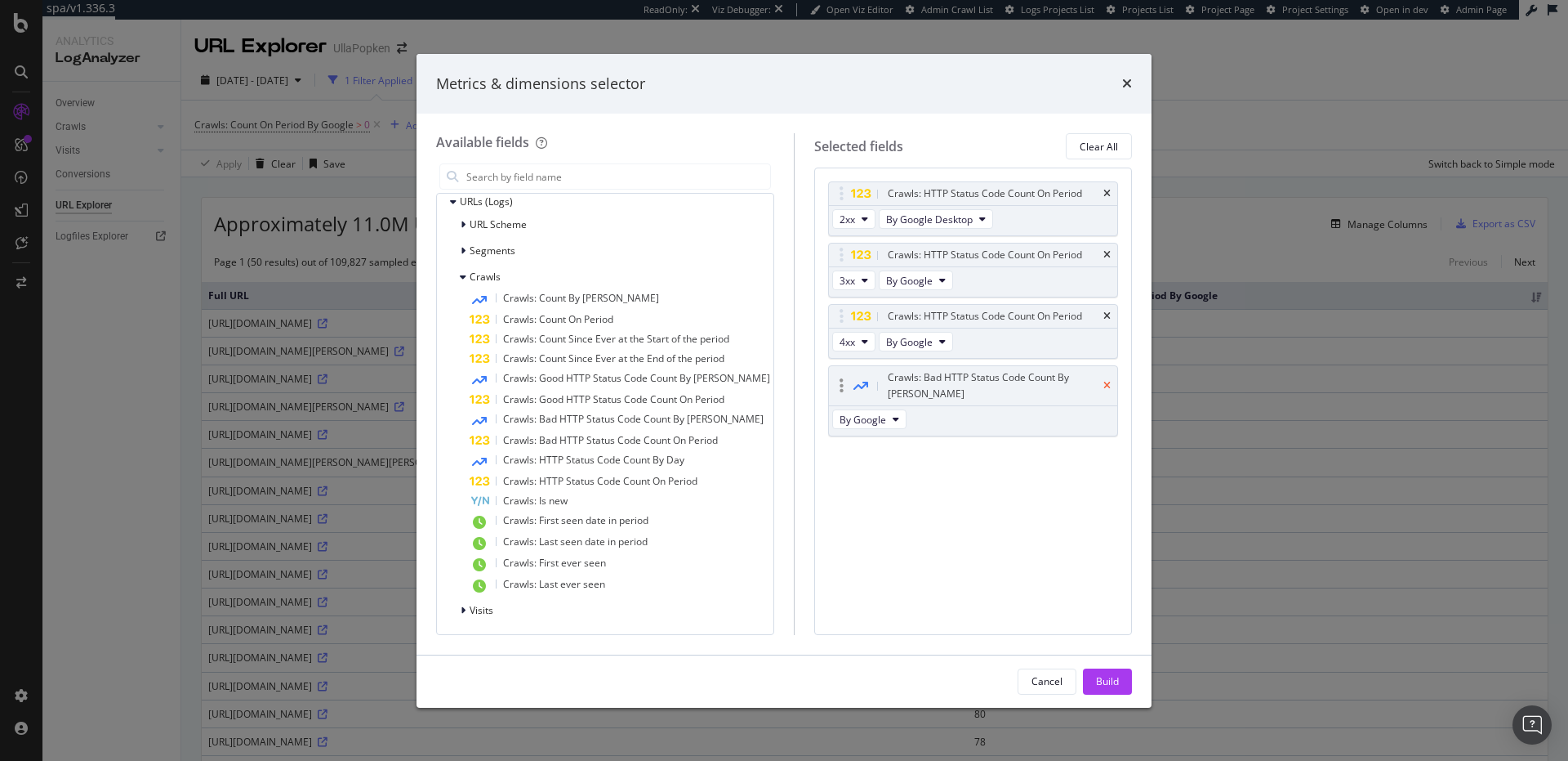
click at [1109, 380] on icon "times" at bounding box center [1107, 385] width 7 height 10
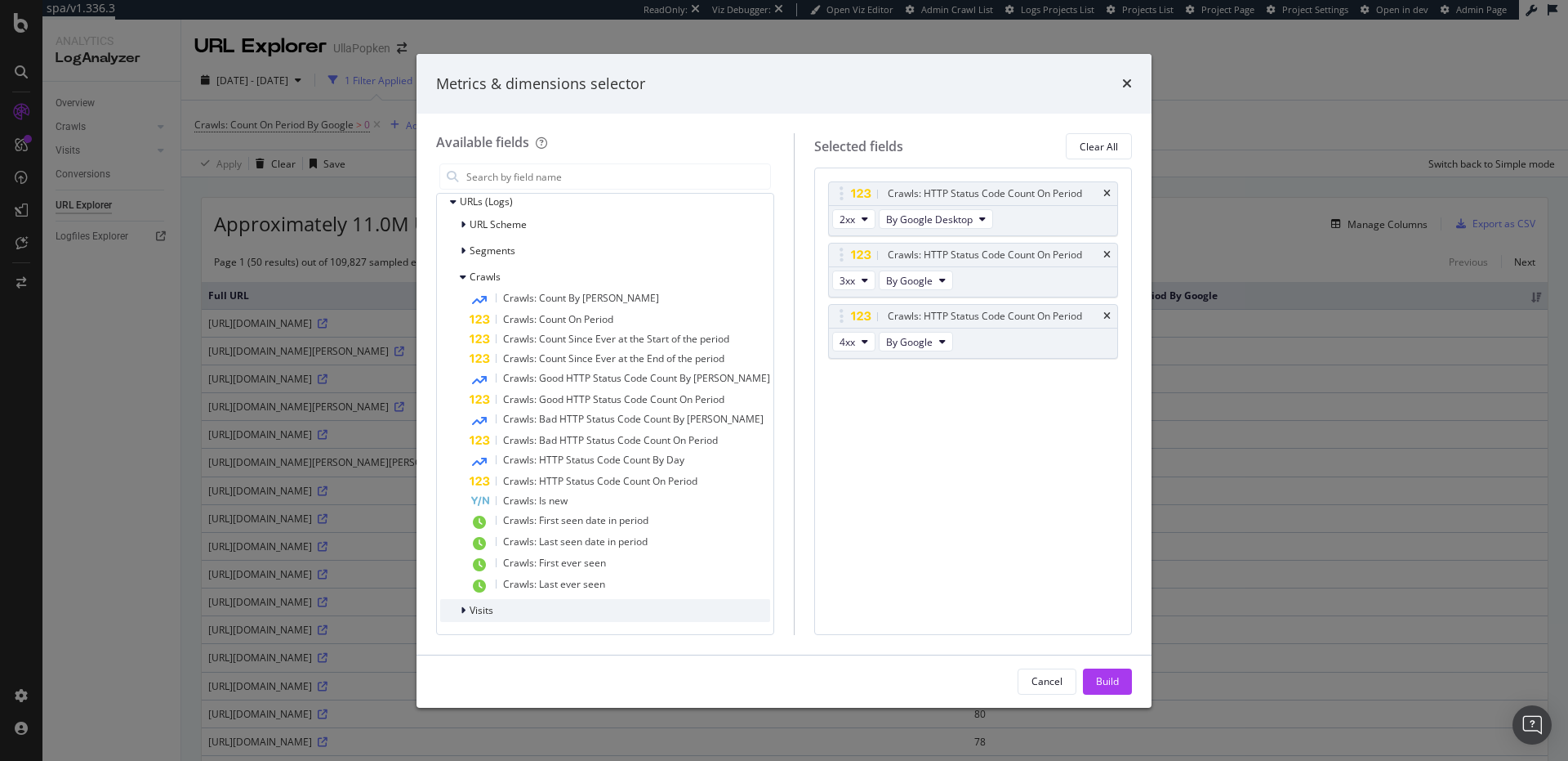
click at [468, 611] on div "modal" at bounding box center [465, 611] width 10 height 16
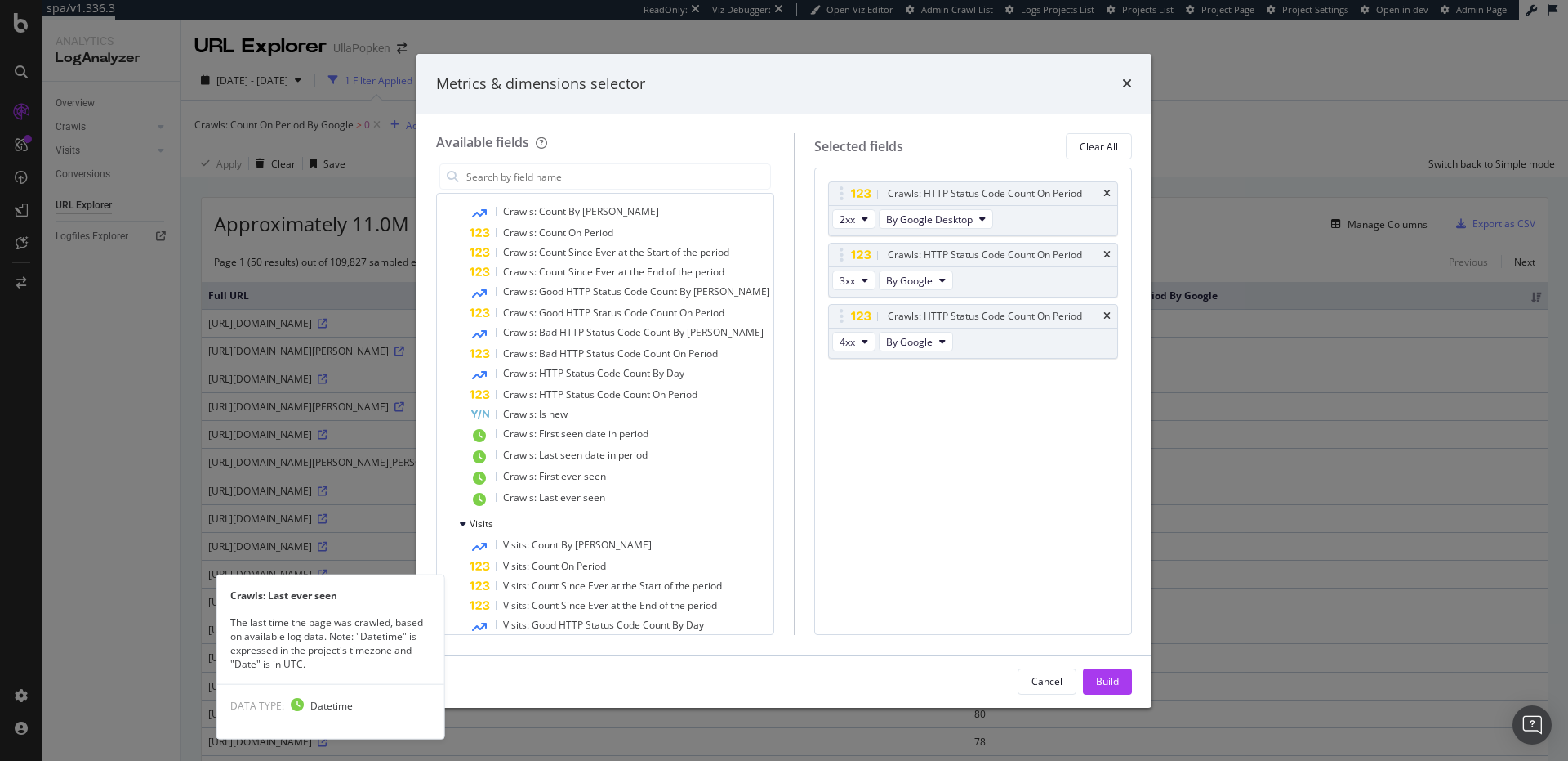
scroll to position [308, 0]
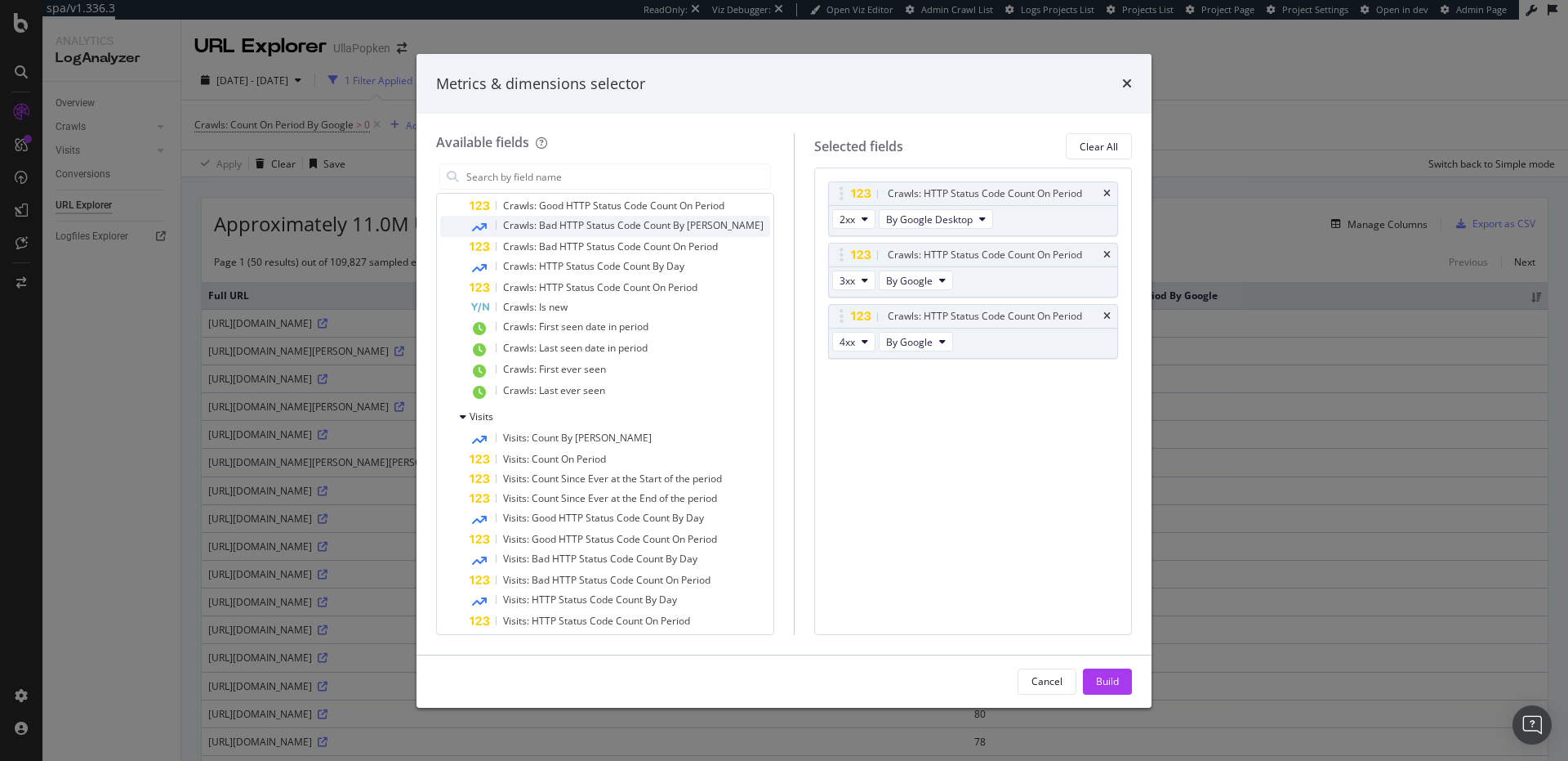
click at [463, 416] on icon "modal" at bounding box center [463, 417] width 7 height 10
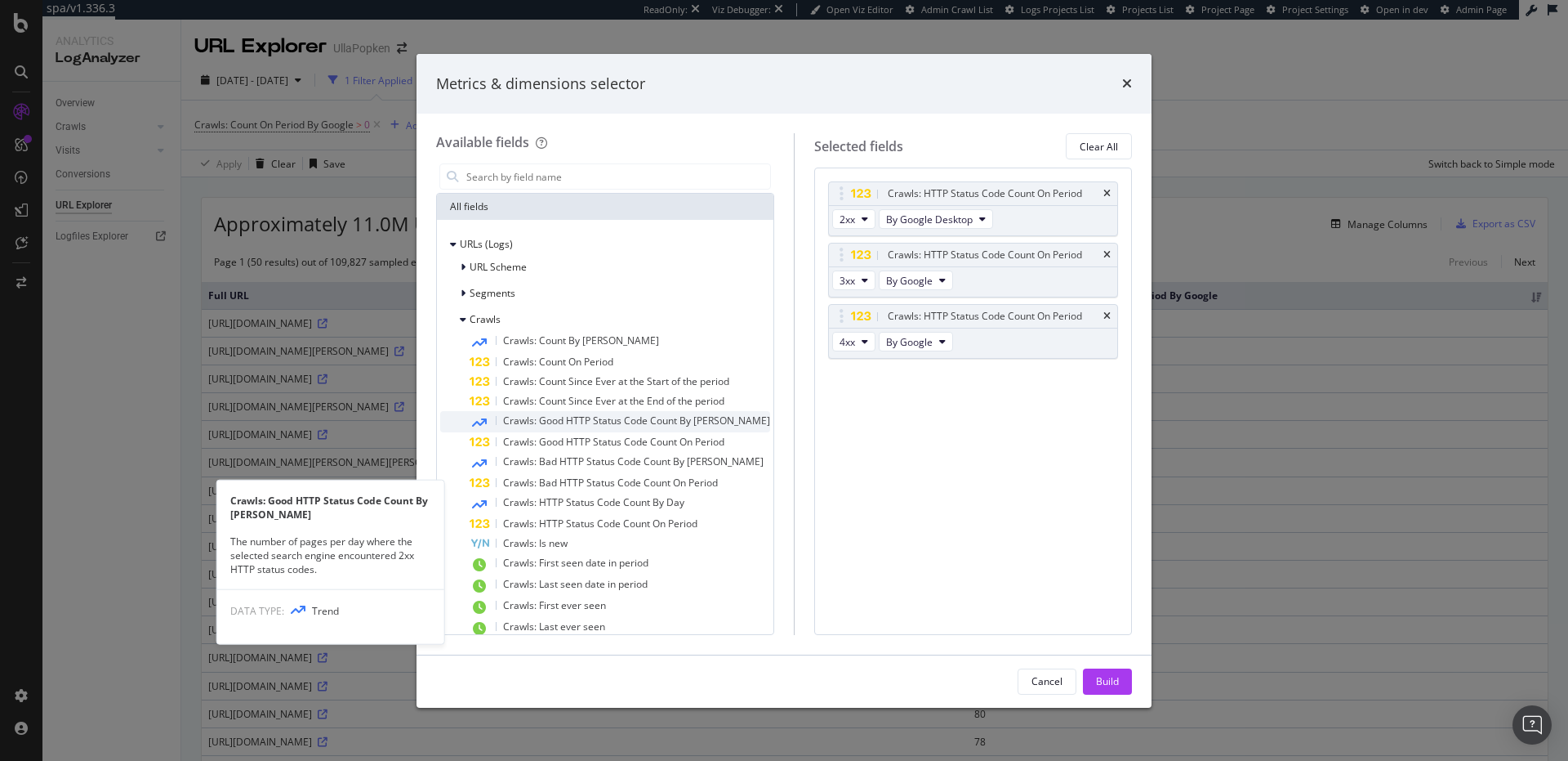
scroll to position [0, 0]
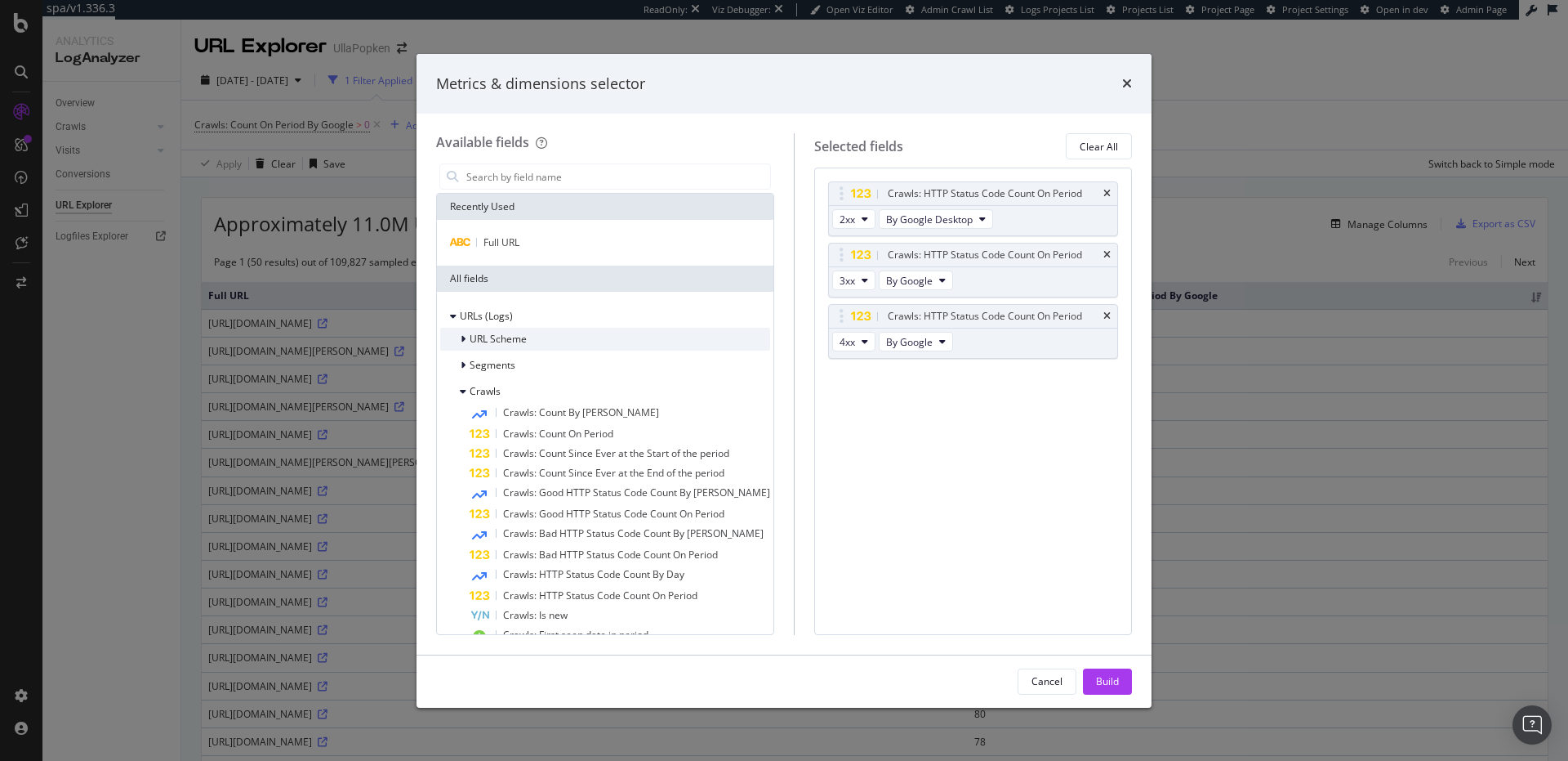
click at [465, 342] on icon "modal" at bounding box center [463, 340] width 5 height 10
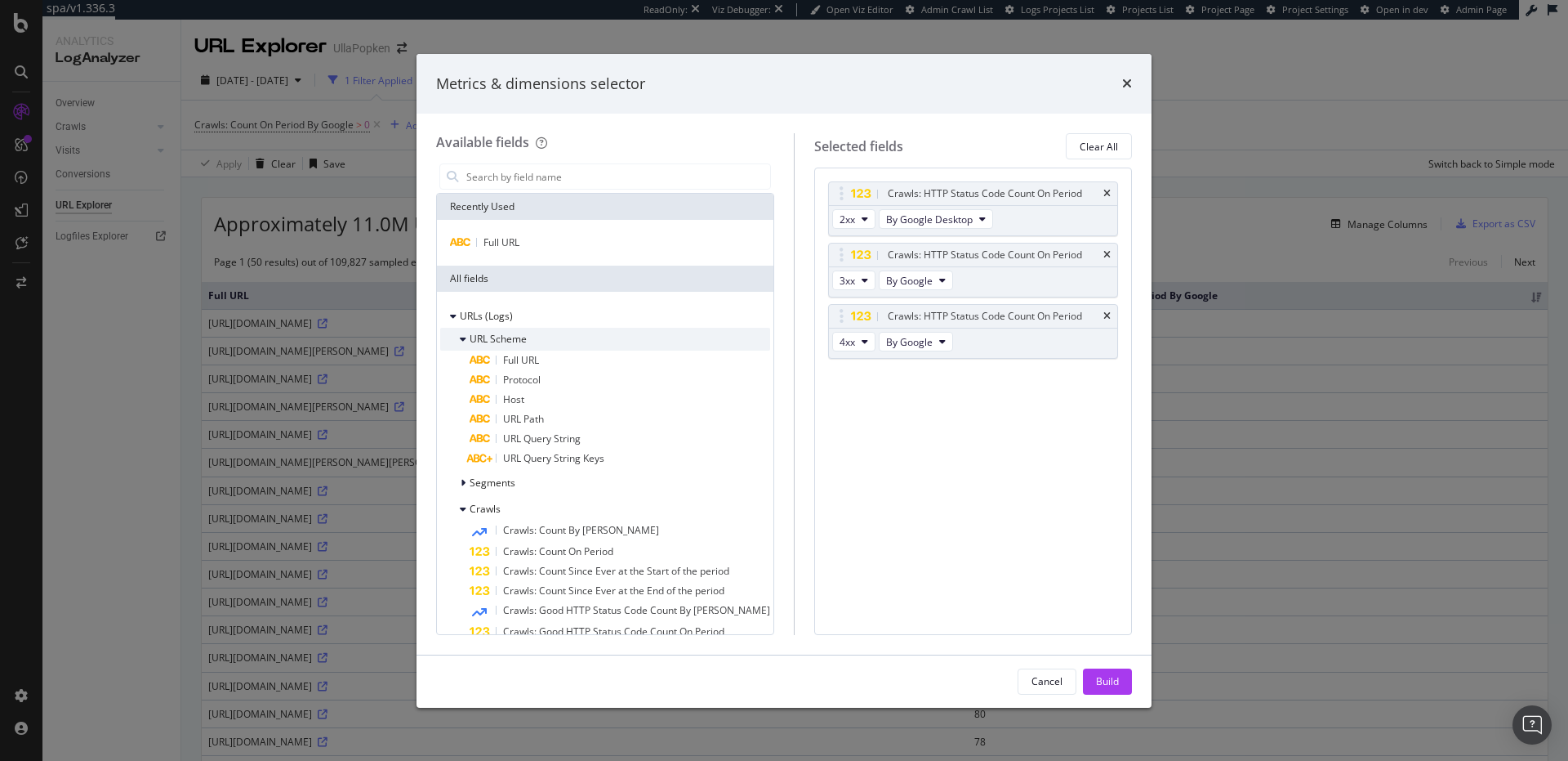
click at [465, 342] on icon "modal" at bounding box center [463, 340] width 7 height 10
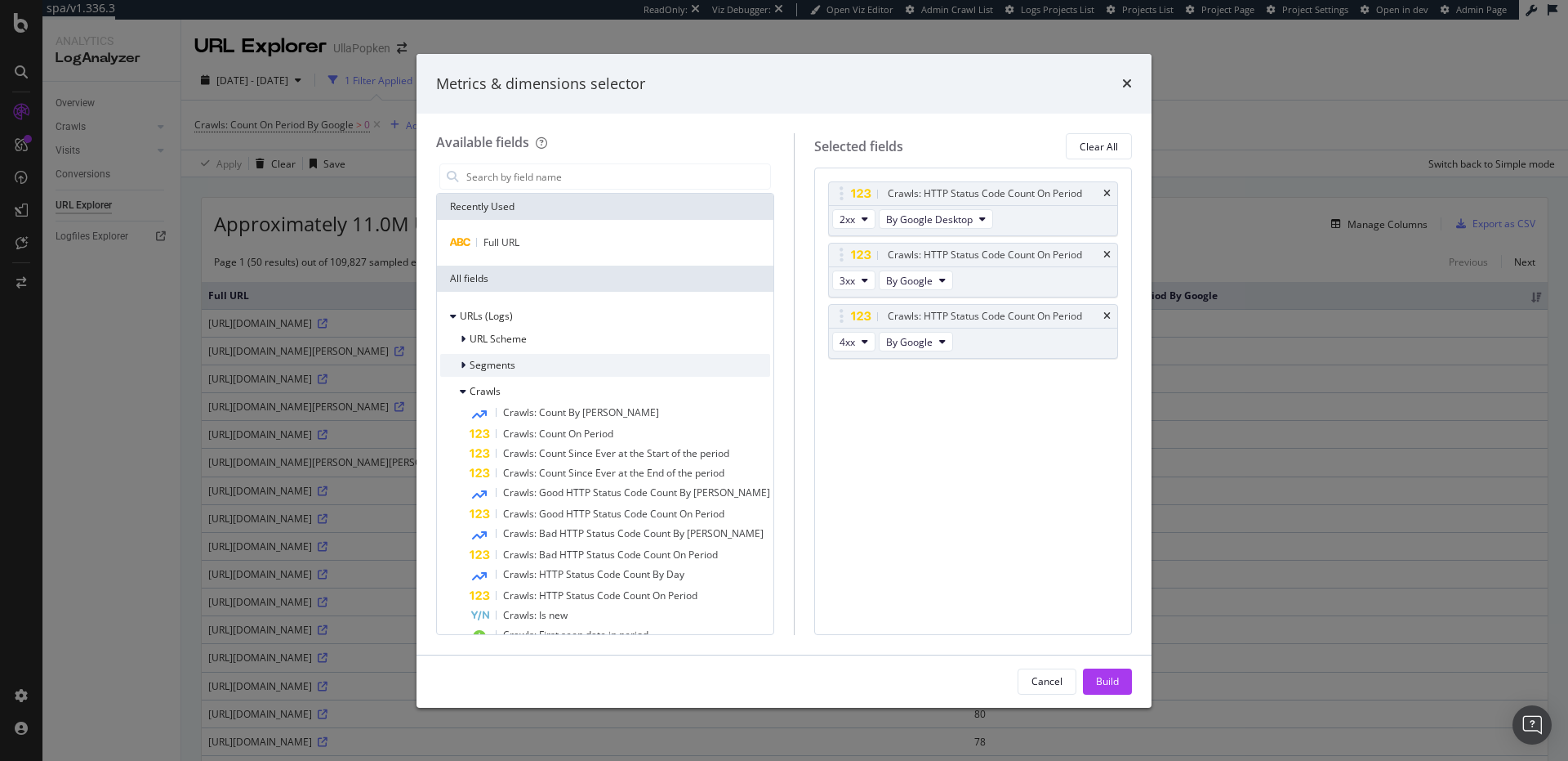
click at [465, 361] on icon "modal" at bounding box center [463, 366] width 5 height 10
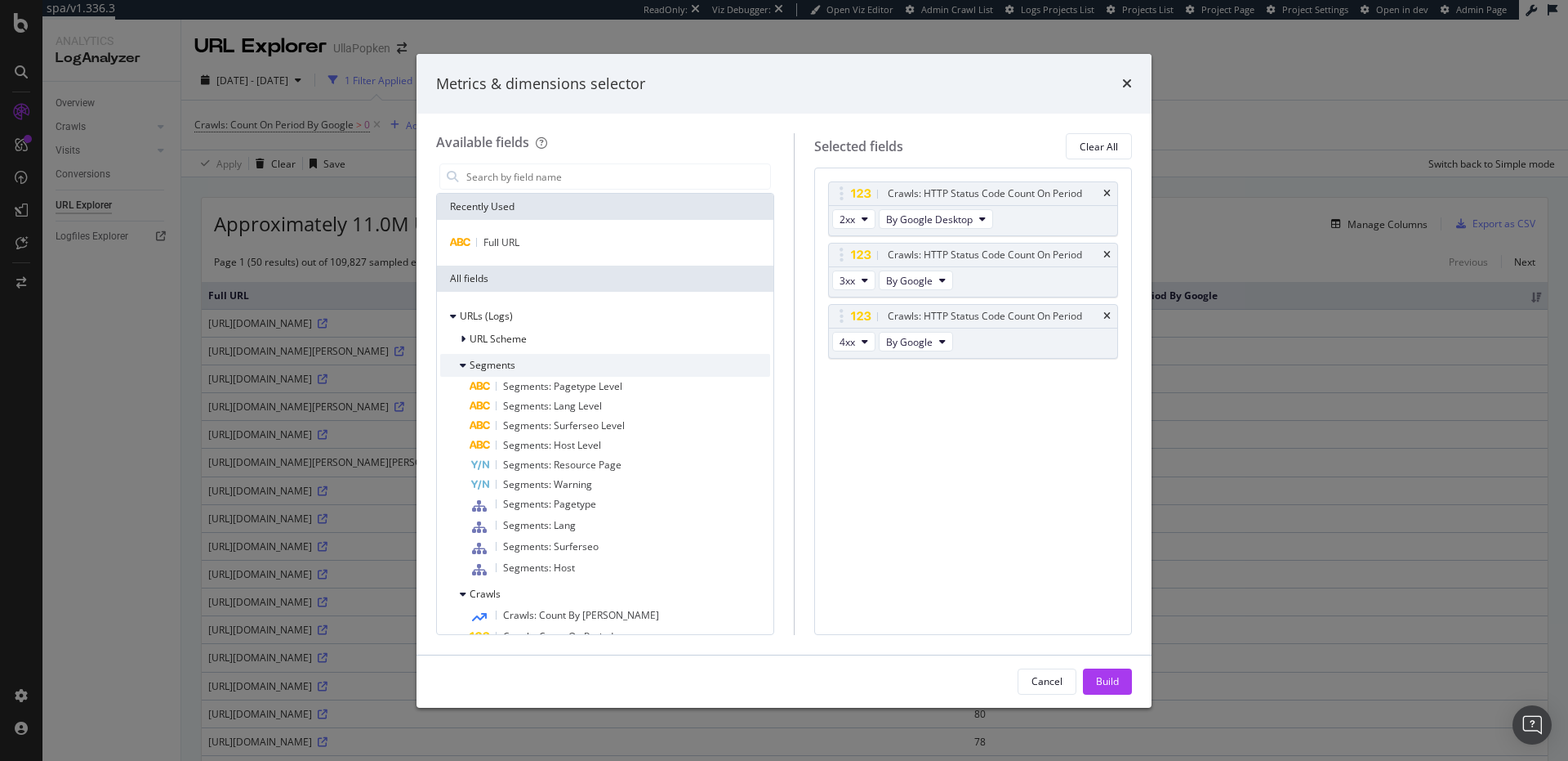
click at [465, 361] on icon "modal" at bounding box center [463, 366] width 7 height 10
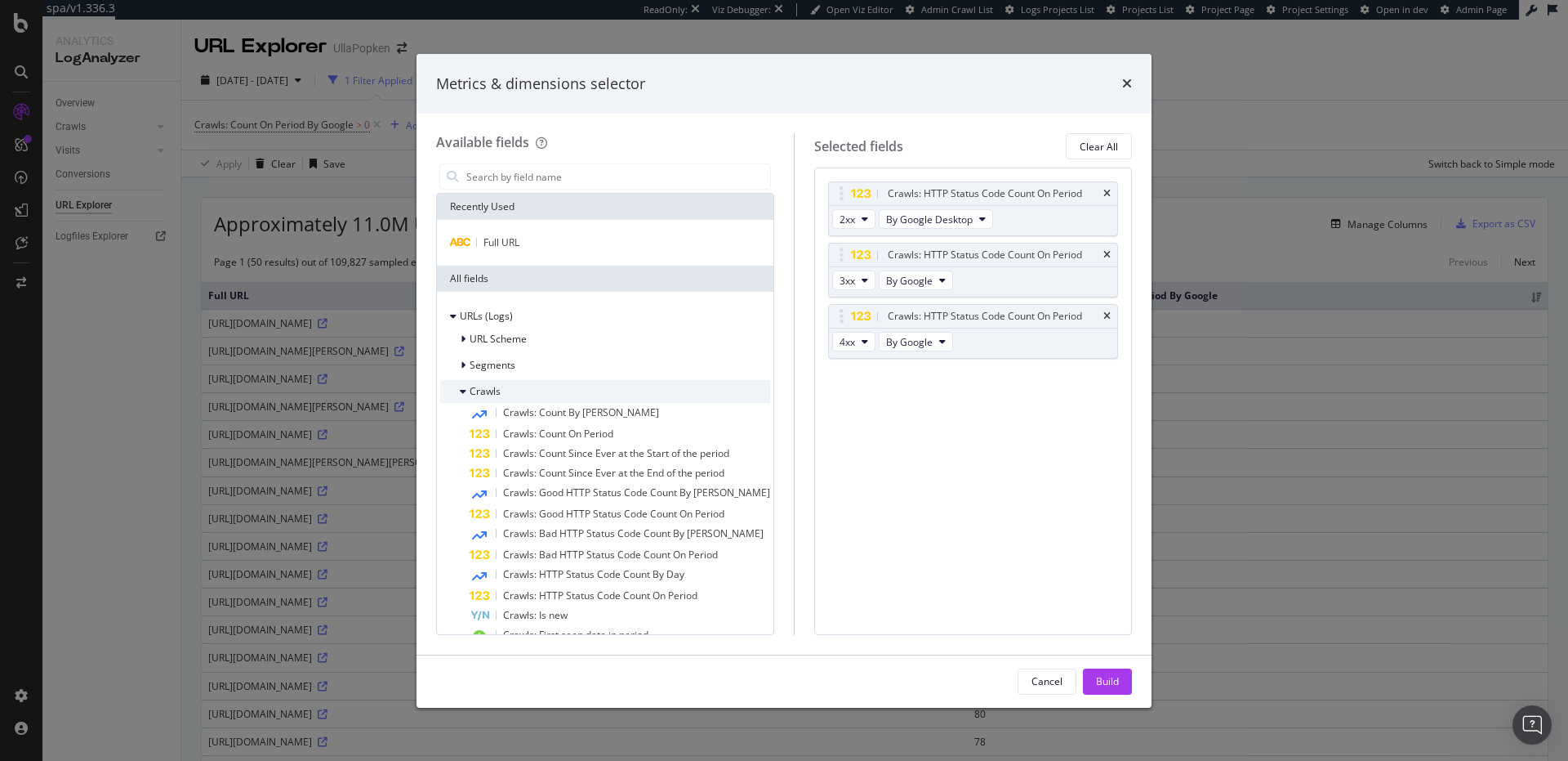
click at [463, 390] on icon "modal" at bounding box center [463, 391] width 7 height 10
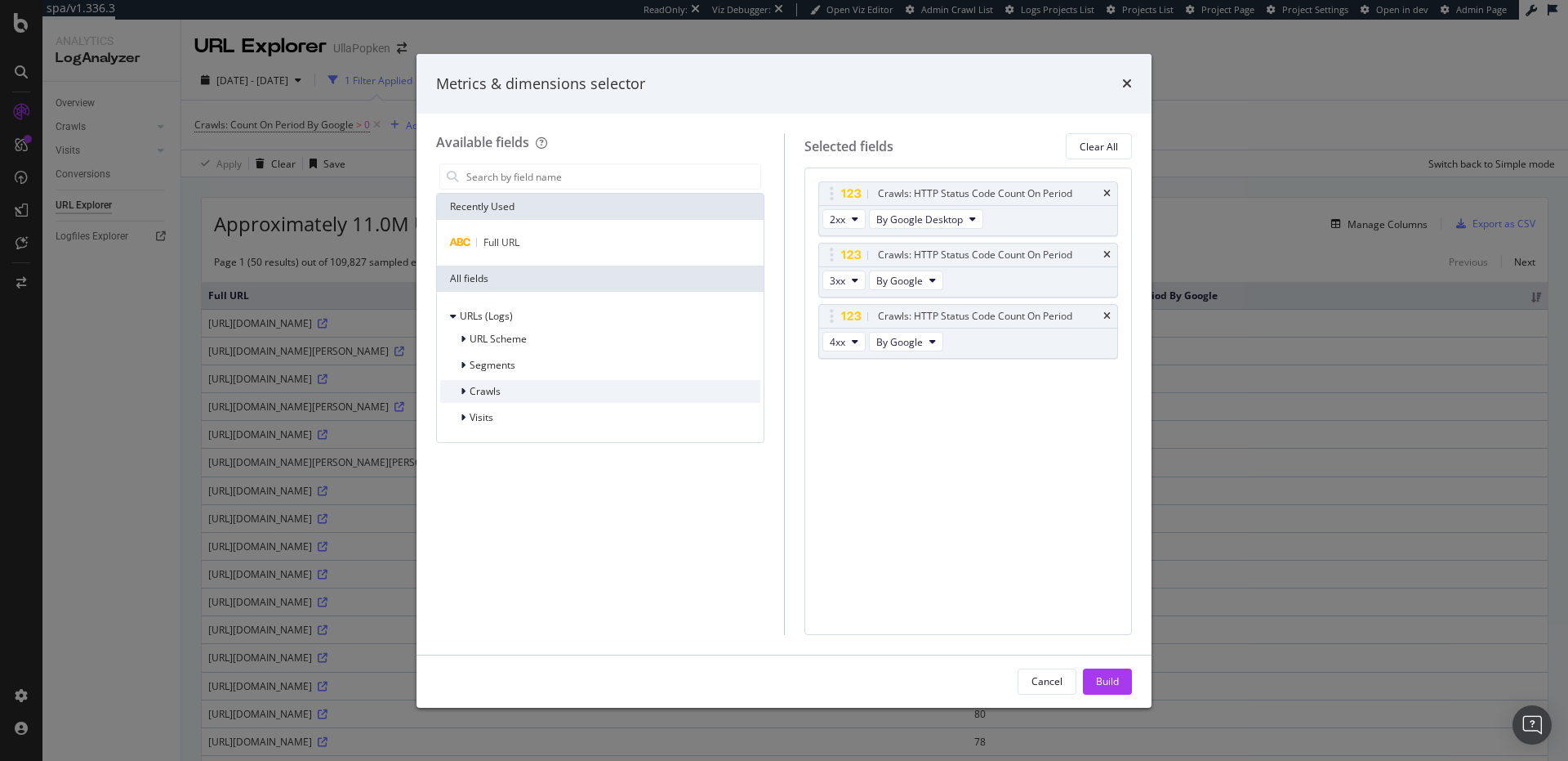
click at [463, 390] on icon "modal" at bounding box center [463, 391] width 5 height 10
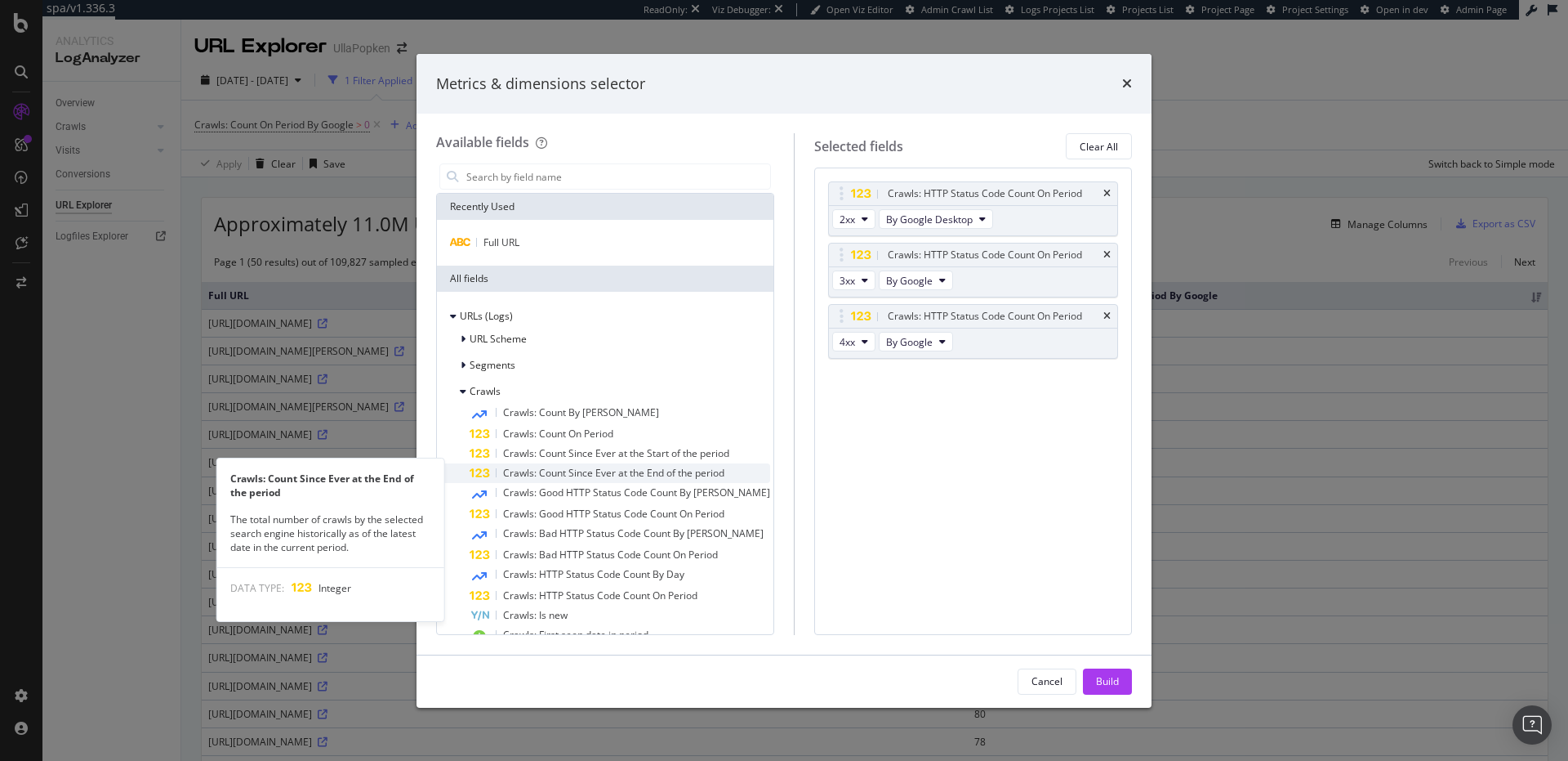
scroll to position [115, 0]
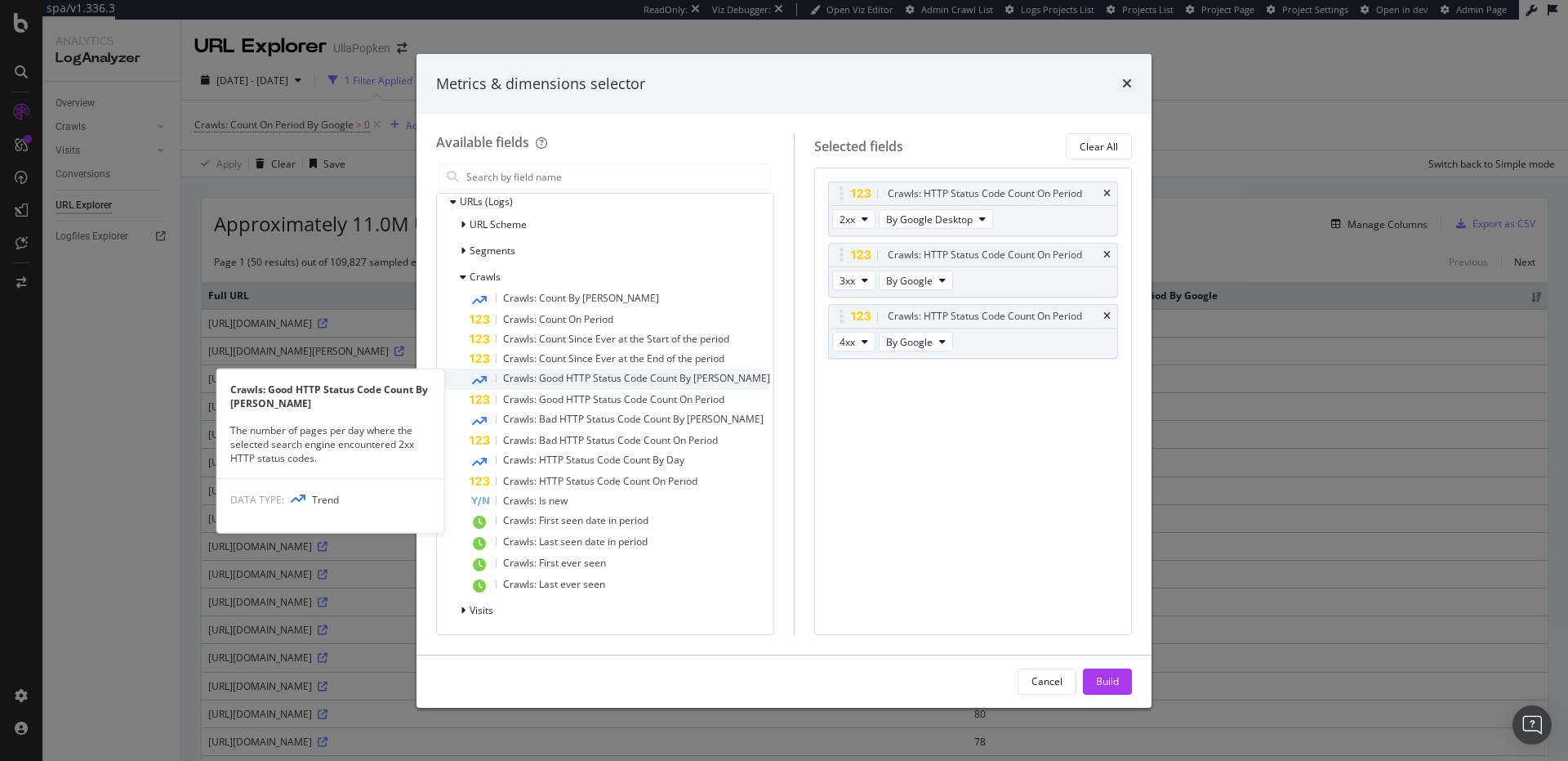
click at [549, 384] on div "Crawls: Good HTTP Status Code Count By Day" at bounding box center [620, 379] width 301 height 21
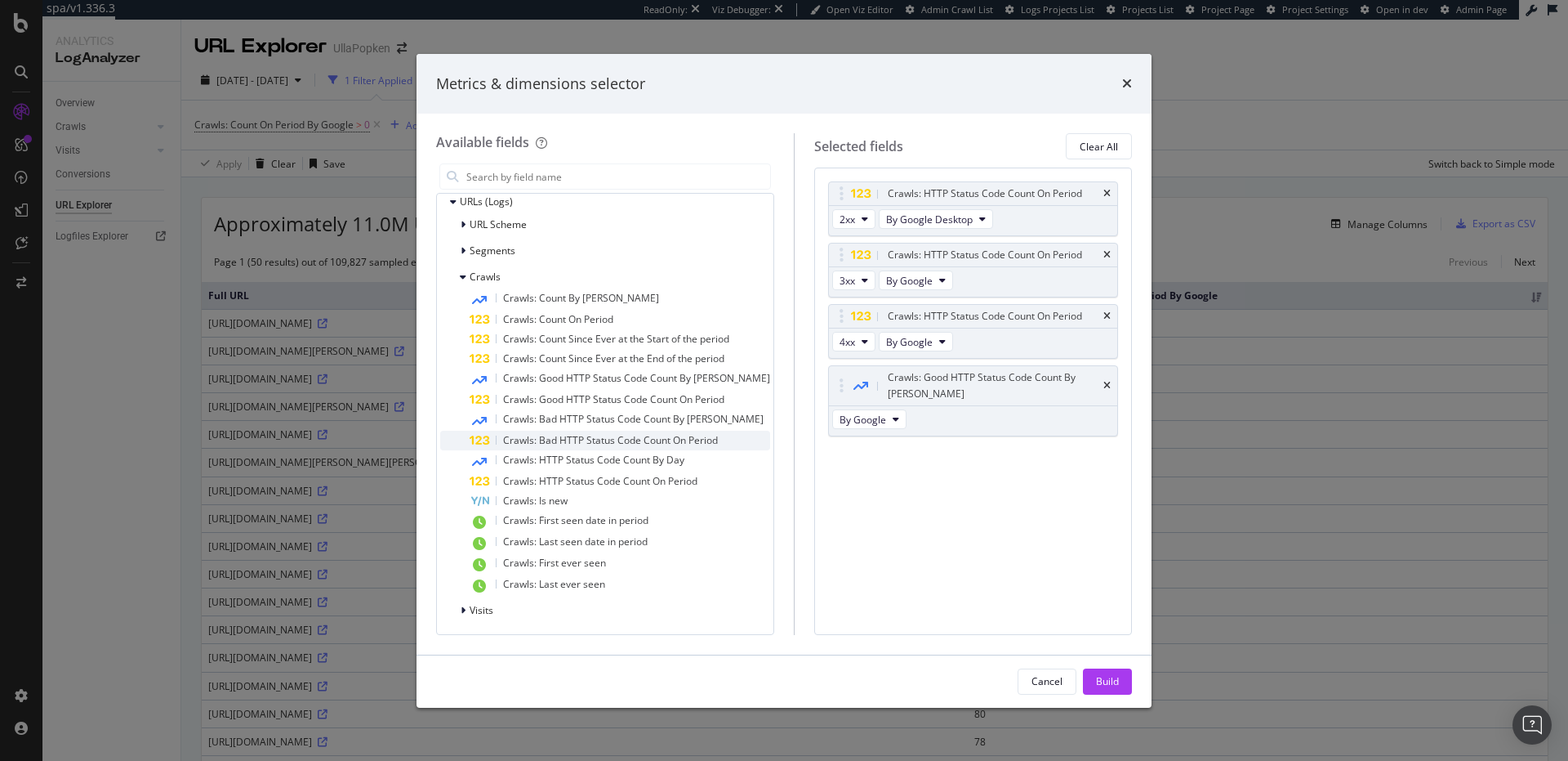
click at [553, 437] on span "Crawls: Bad HTTP Status Code Count On Period" at bounding box center [610, 440] width 215 height 14
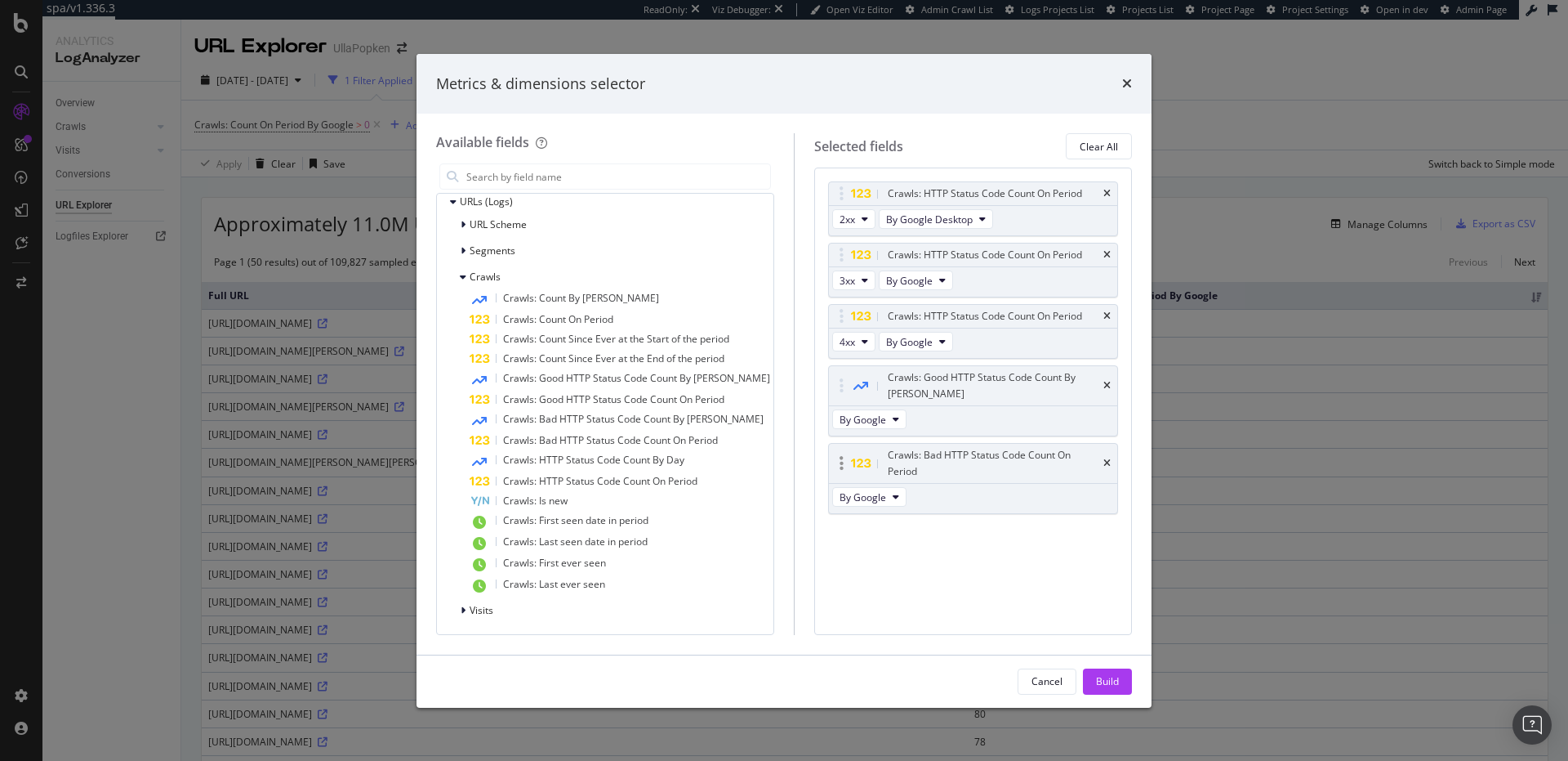
click at [1111, 444] on div "Crawls: Bad HTTP Status Code Count On Period" at bounding box center [974, 463] width 289 height 39
drag, startPoint x: 940, startPoint y: 394, endPoint x: 937, endPoint y: 460, distance: 66.1
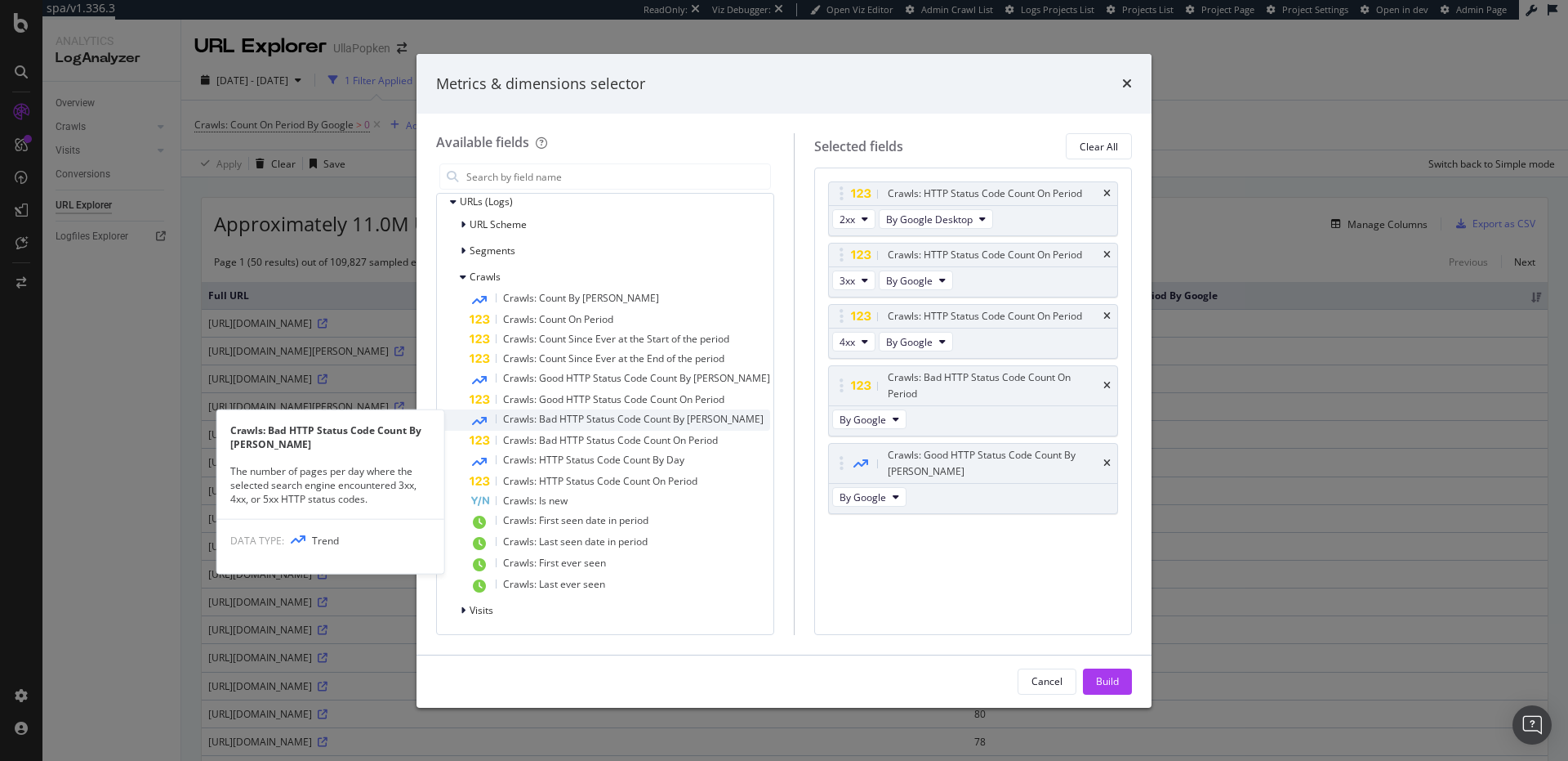
click at [550, 420] on span "Crawls: Bad HTTP Status Code Count By Day" at bounding box center [633, 419] width 261 height 14
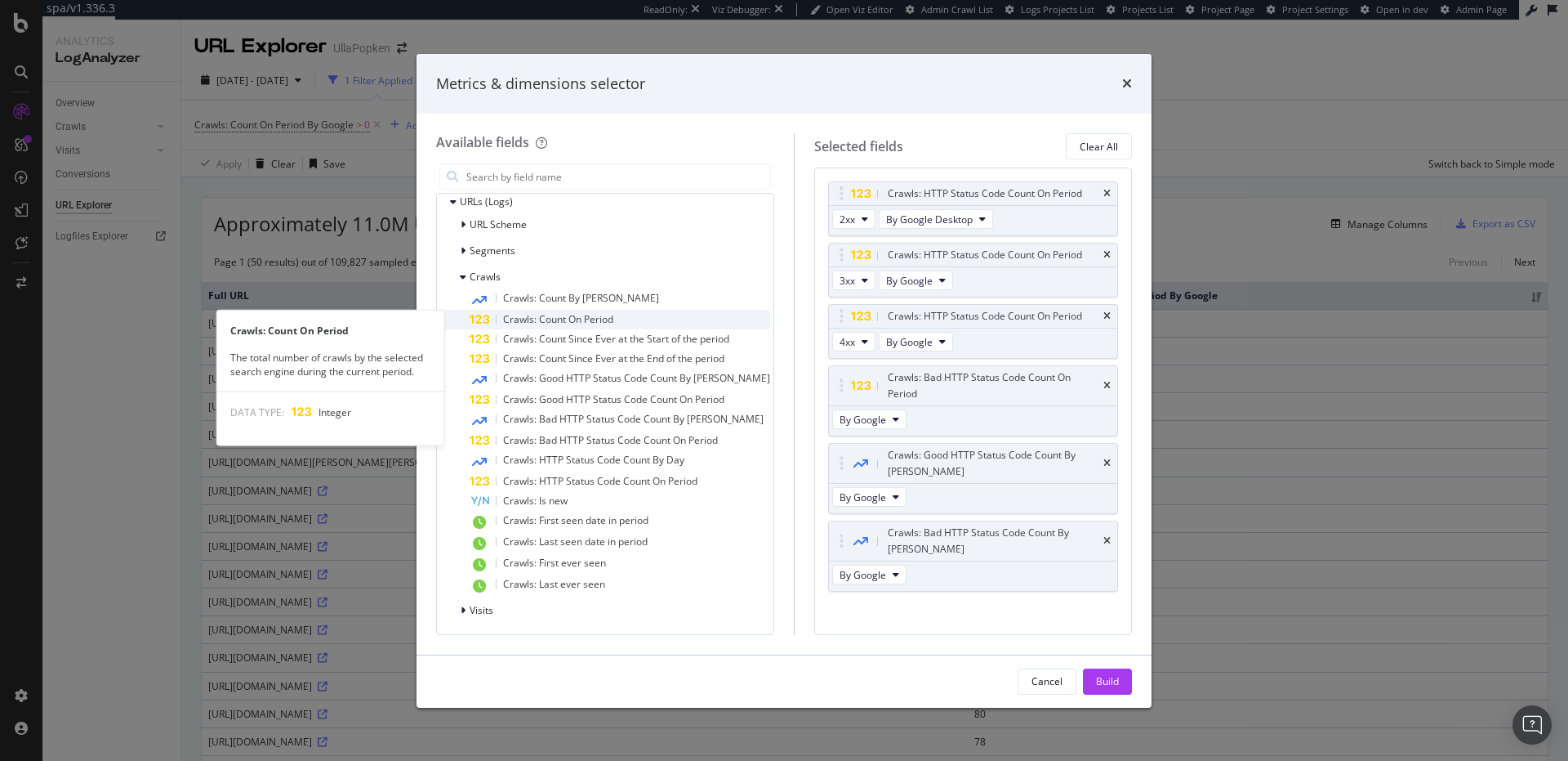
click at [541, 321] on span "Crawls: Count On Period" at bounding box center [558, 319] width 111 height 14
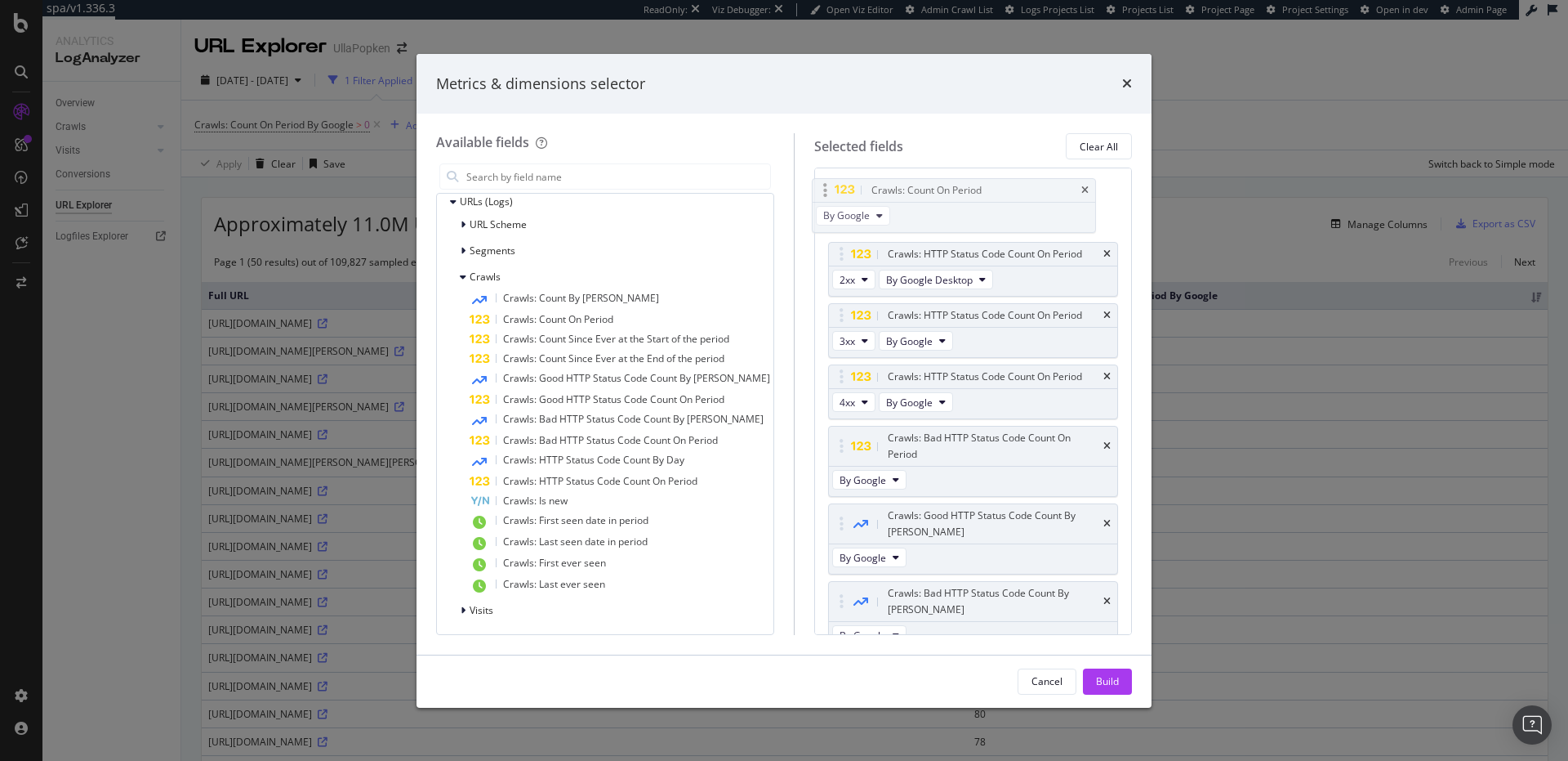
drag, startPoint x: 954, startPoint y: 586, endPoint x: 948, endPoint y: 185, distance: 401.0
click at [948, 185] on body "spa/v1.336.3 ReadOnly: Viz Debugger: Open Viz Editor Admin Crawl List Logs Proj…" at bounding box center [784, 380] width 1568 height 761
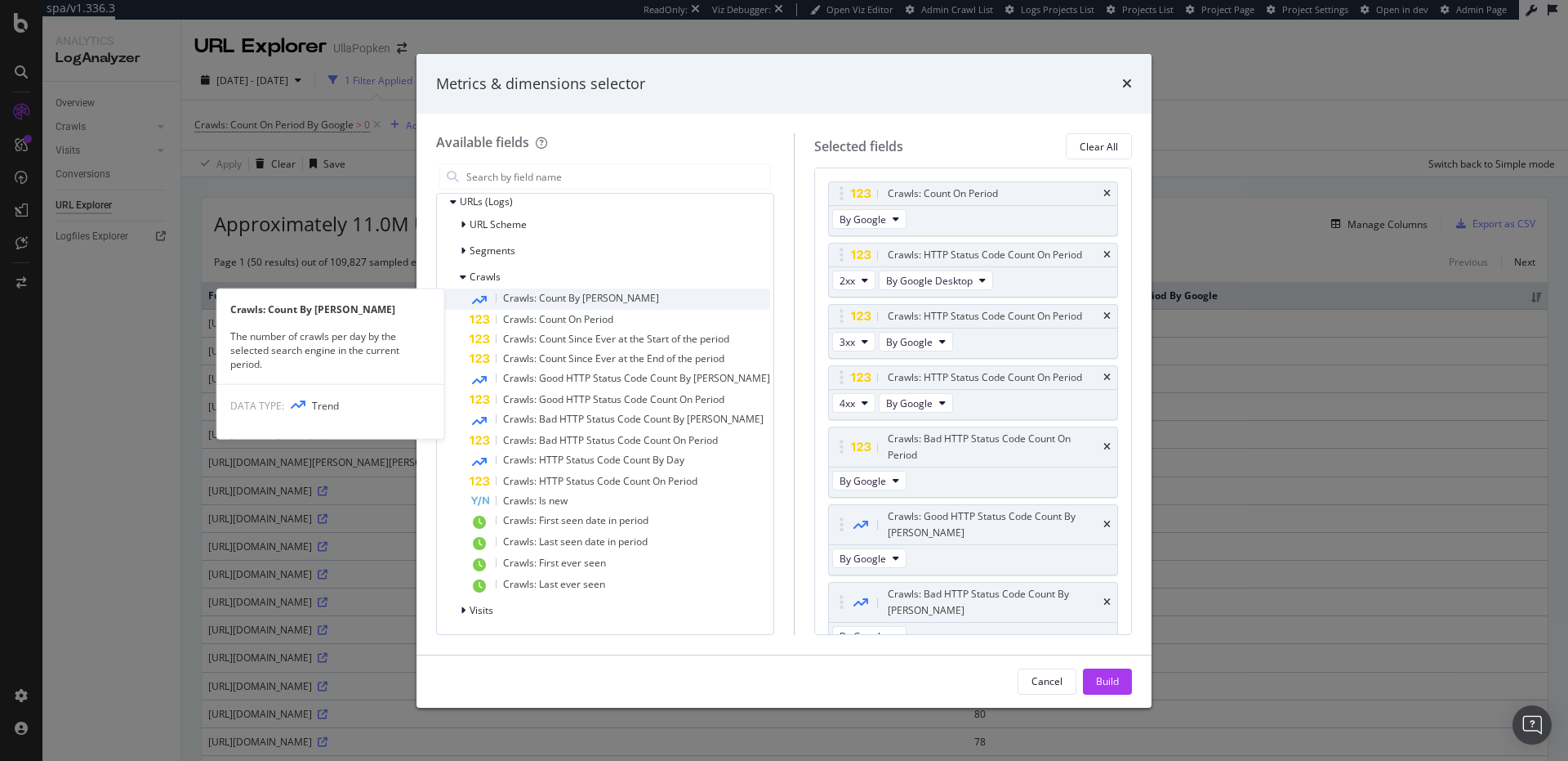
click at [583, 301] on span "Crawls: Count By Day" at bounding box center [580, 298] width 156 height 14
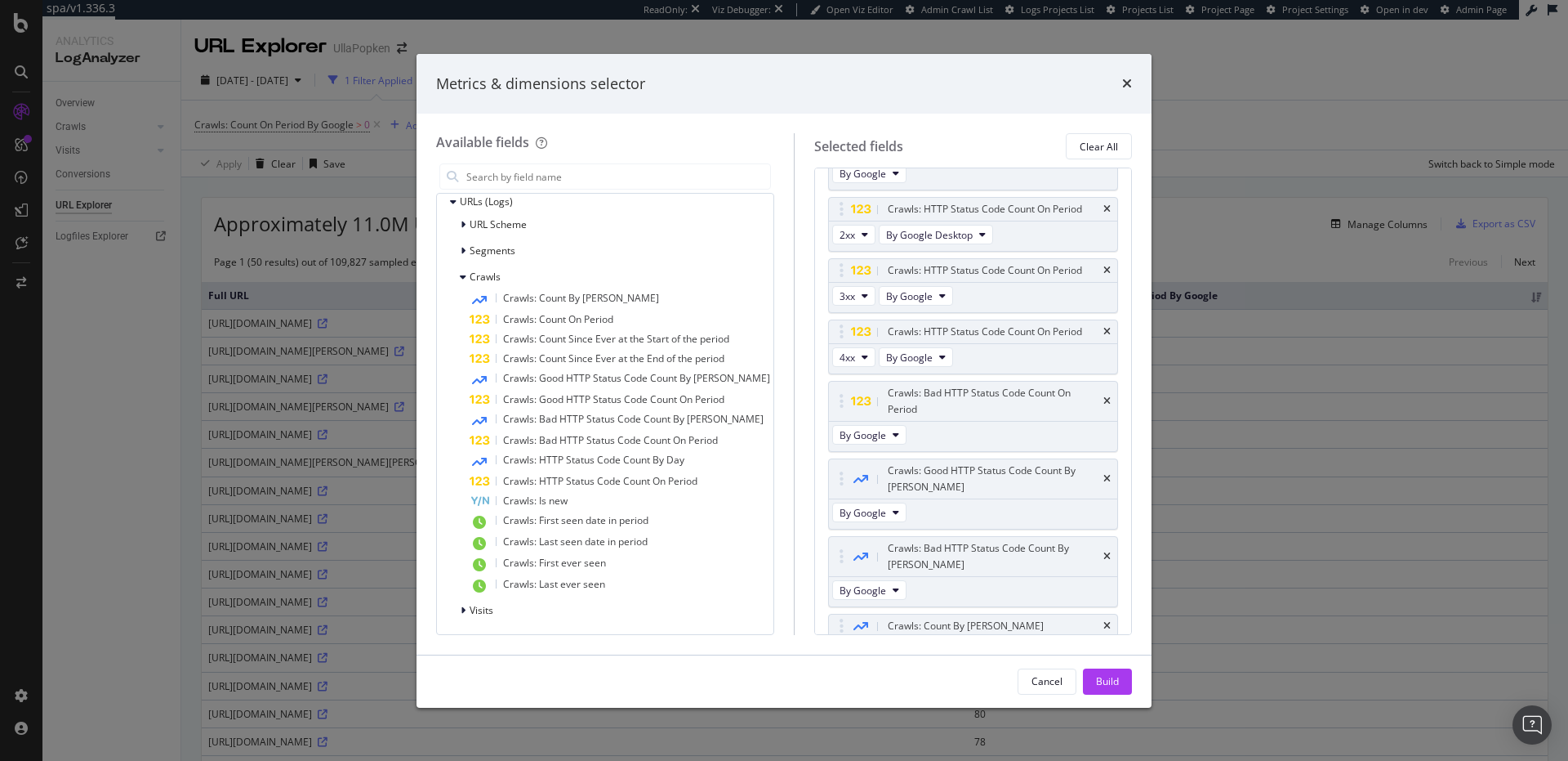
scroll to position [59, 0]
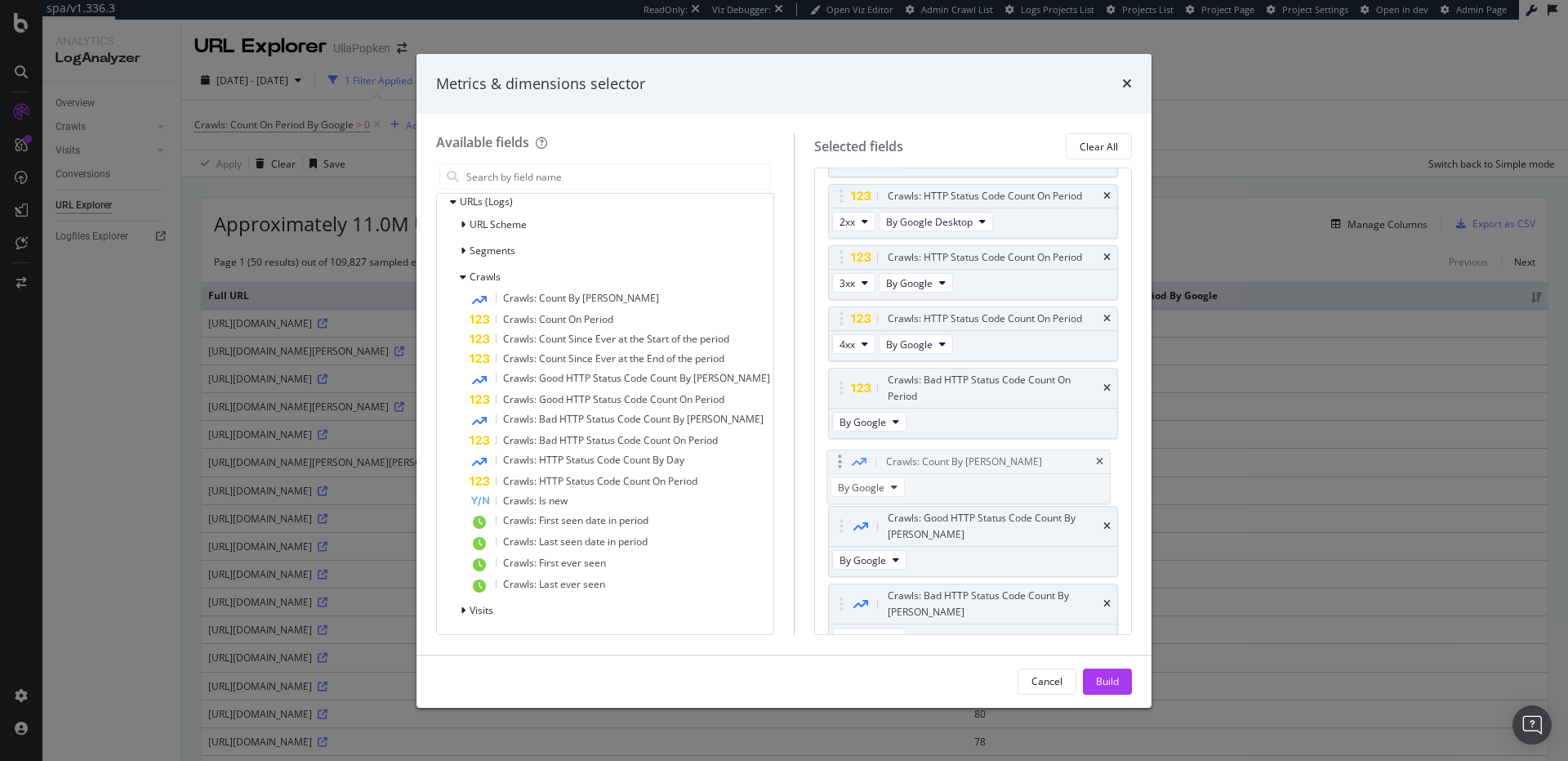
drag, startPoint x: 954, startPoint y: 592, endPoint x: 961, endPoint y: 453, distance: 139.2
click at [961, 453] on body "spa/v1.336.3 ReadOnly: Viz Debugger: Open Viz Editor Admin Crawl List Logs Proj…" at bounding box center [784, 380] width 1568 height 761
drag, startPoint x: 1094, startPoint y: 681, endPoint x: 1025, endPoint y: 663, distance: 71.3
click at [1094, 681] on button "Build" at bounding box center [1107, 681] width 49 height 26
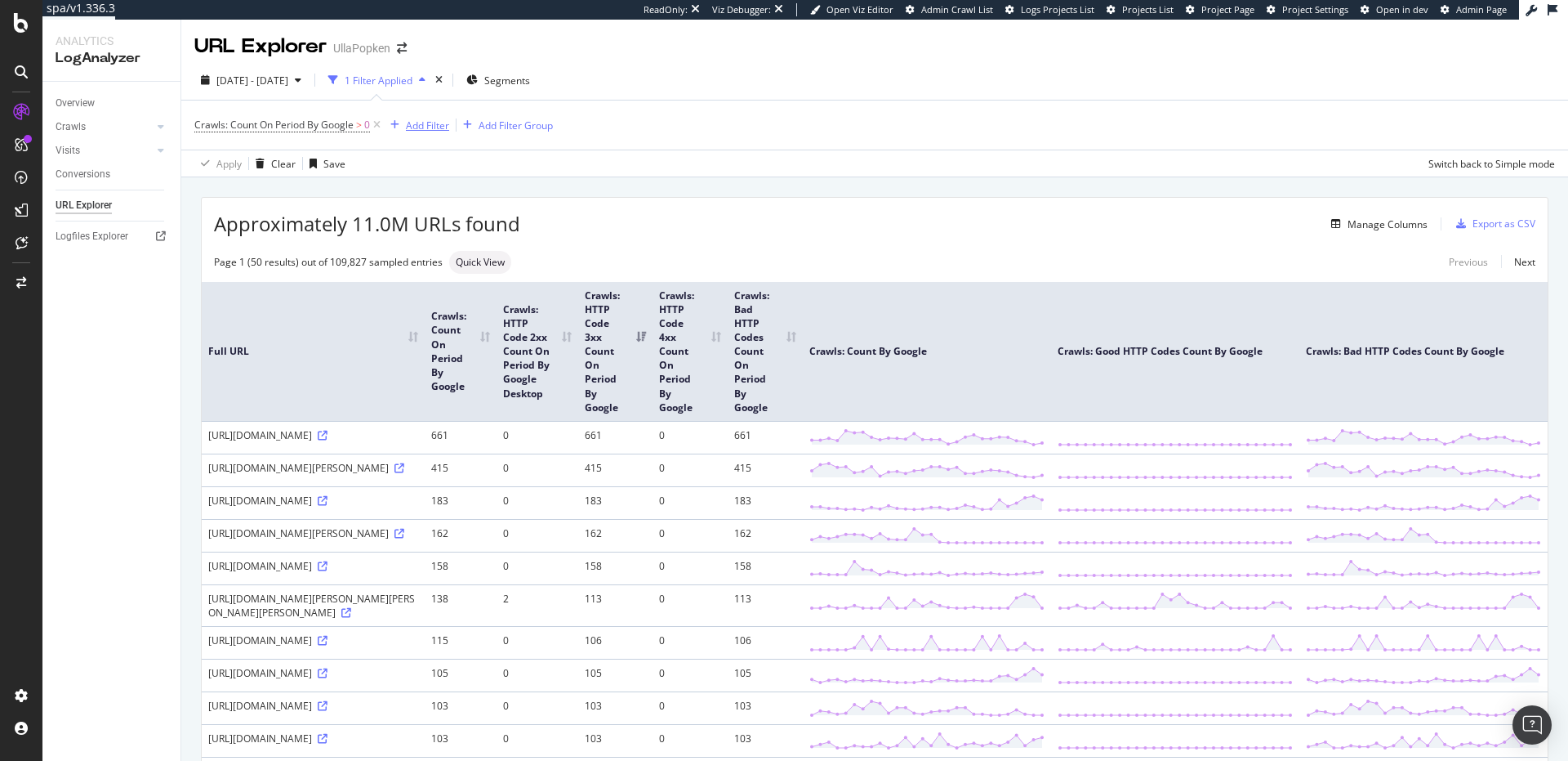
click at [432, 126] on div "Add Filter" at bounding box center [427, 126] width 43 height 14
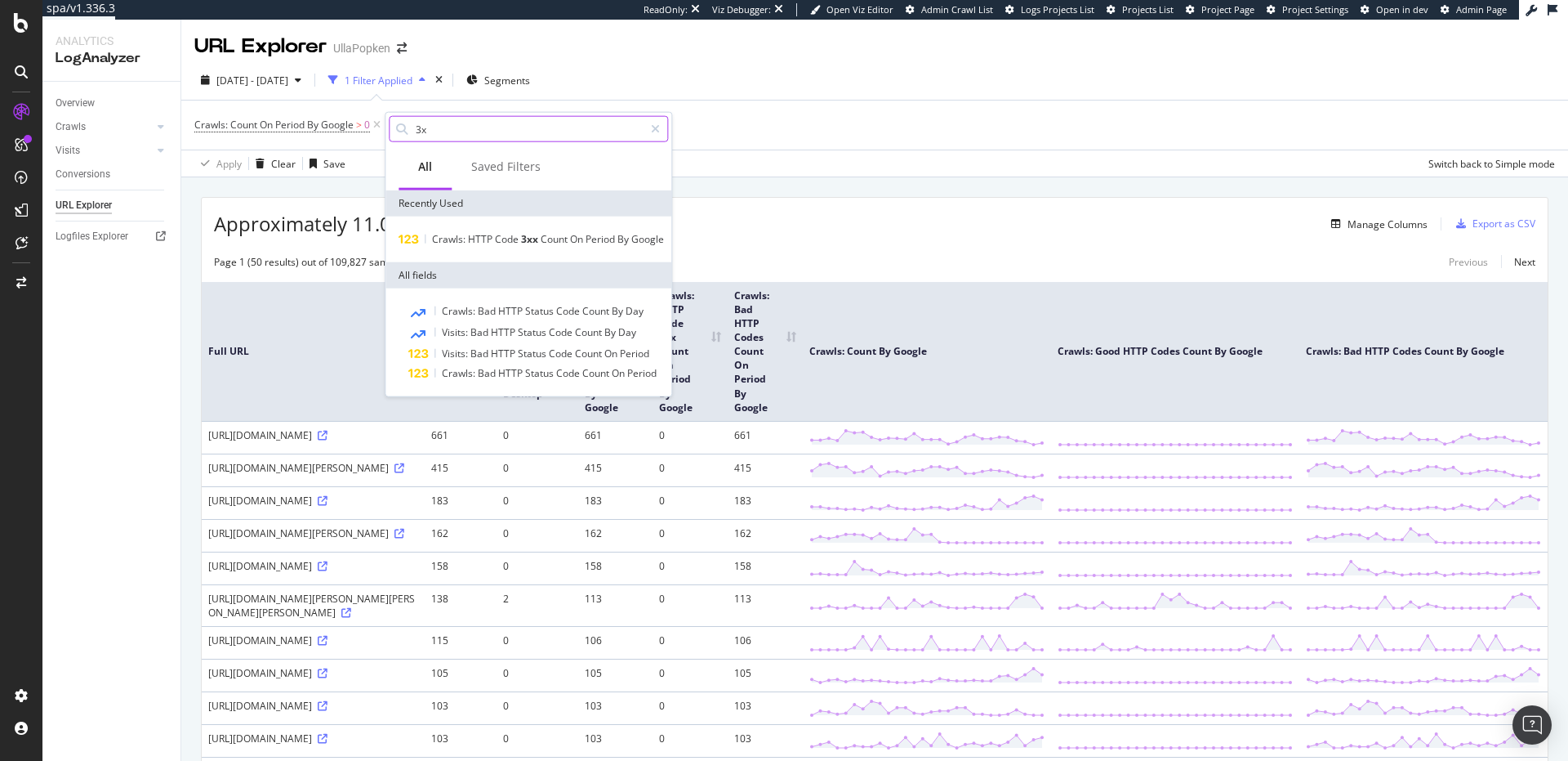
type input "3"
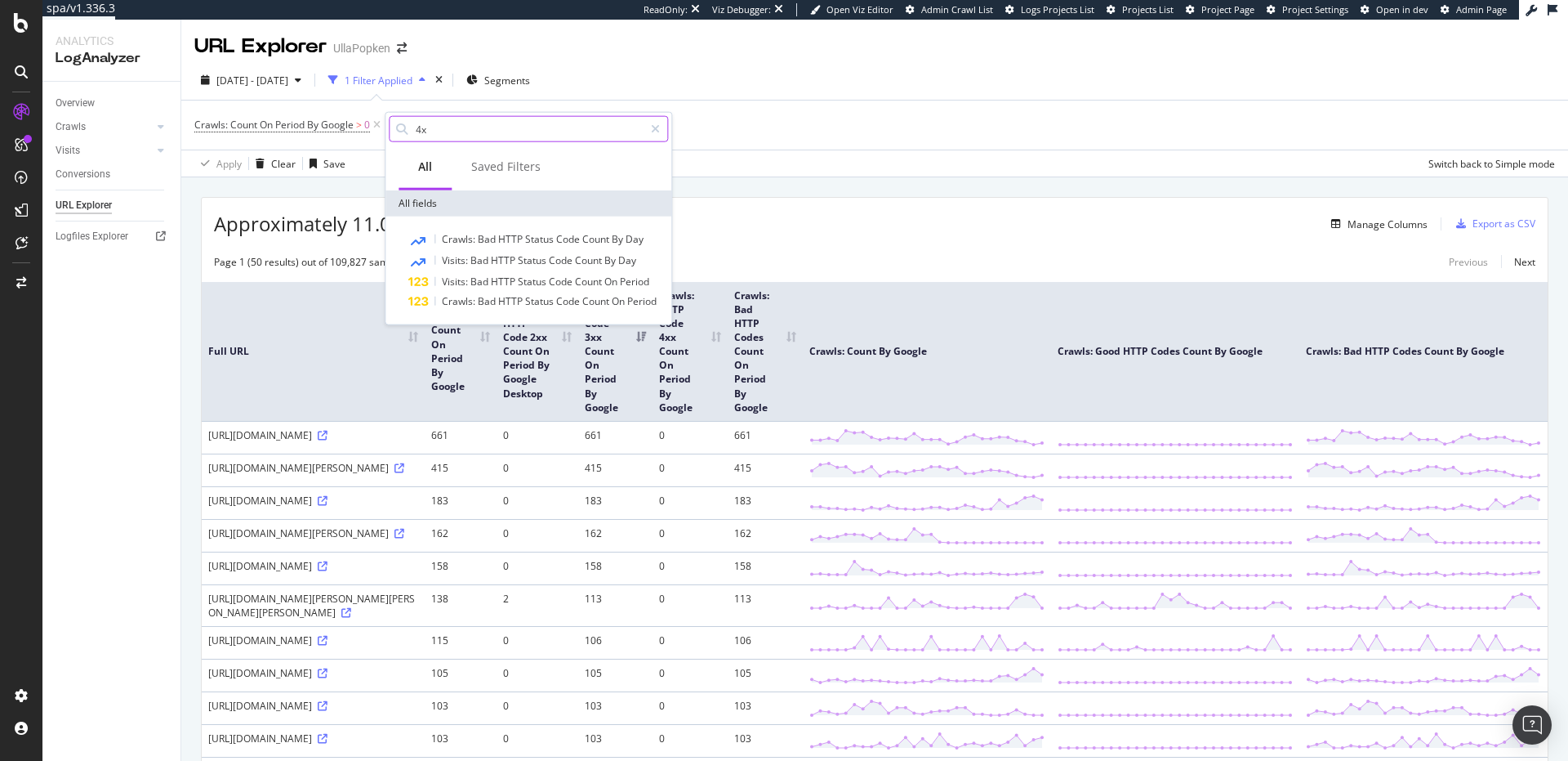
type input "4"
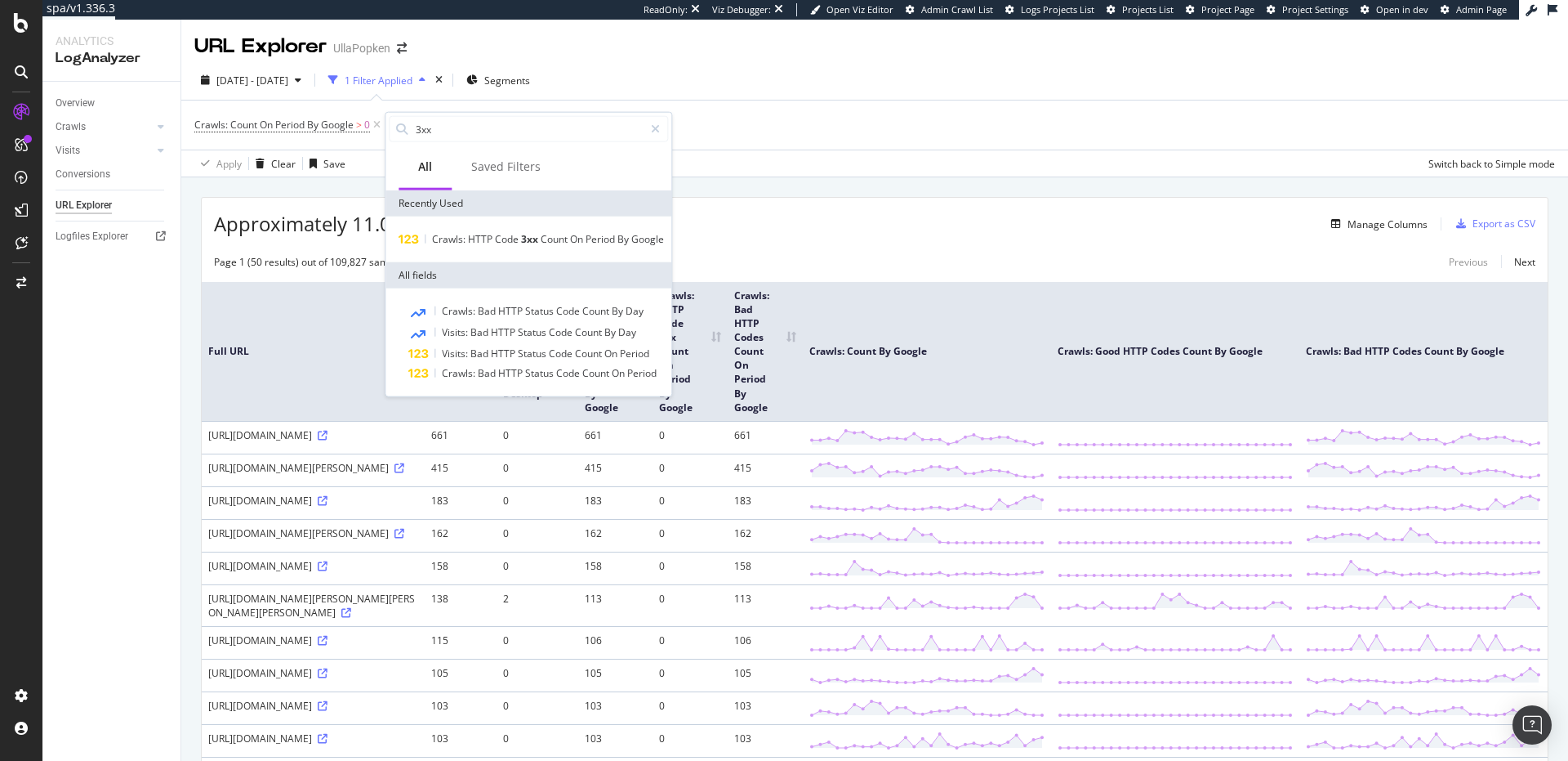
type input "3xx"
click at [570, 248] on div "Crawls: HTTP Code 3xx Count On Period By Google" at bounding box center [528, 239] width 286 height 46
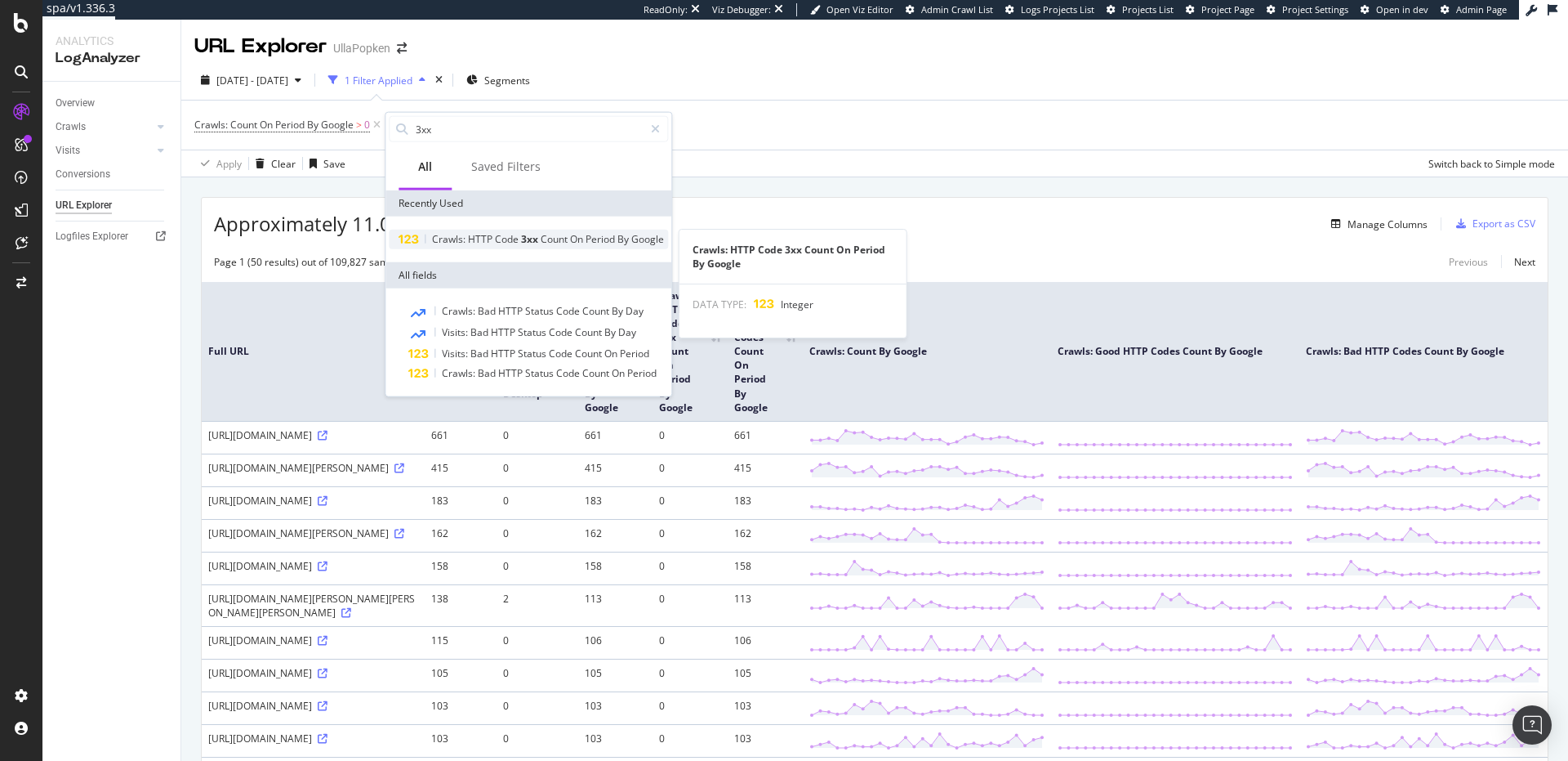
click at [570, 236] on span "On" at bounding box center [578, 239] width 16 height 14
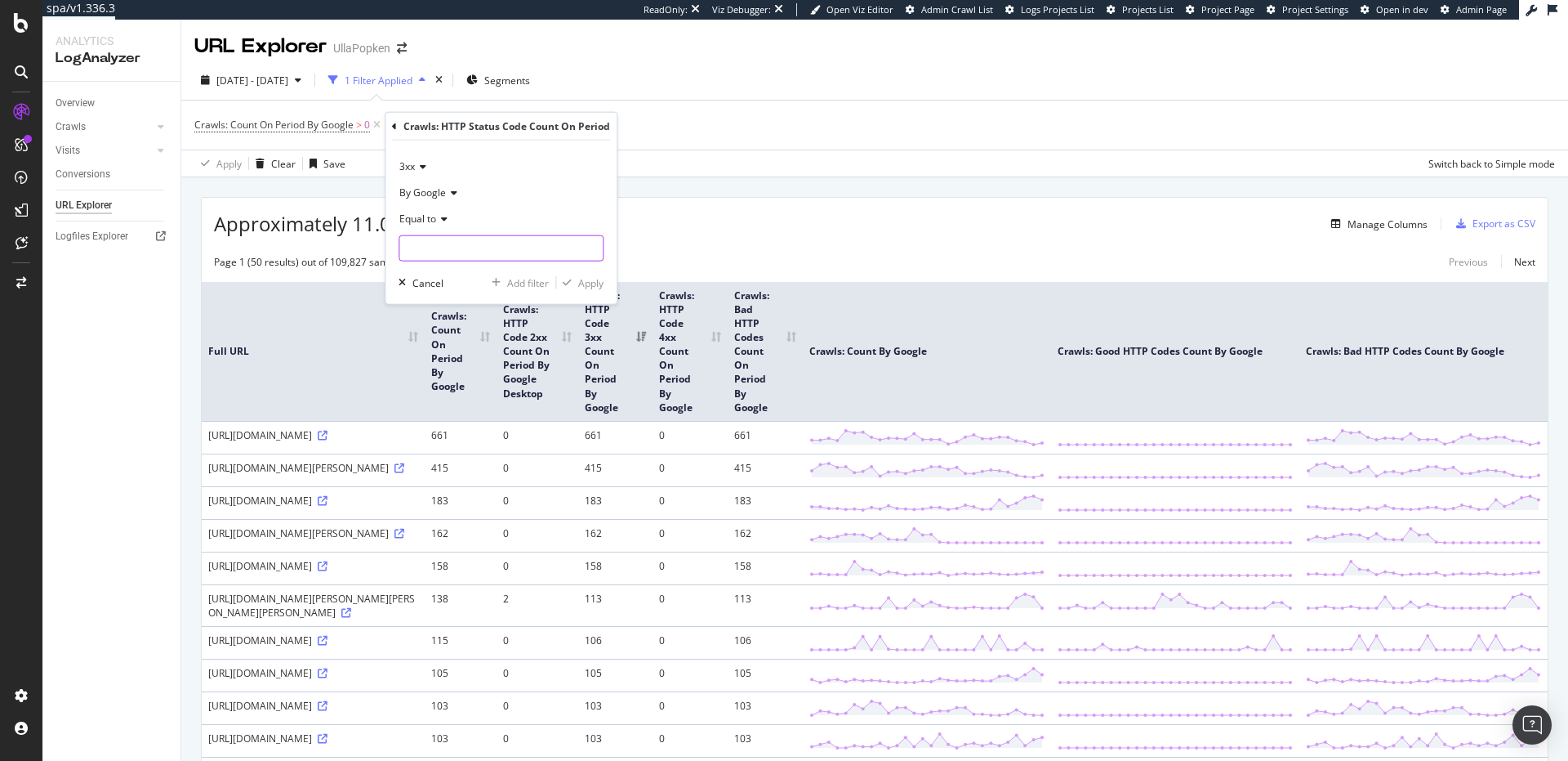
click at [439, 256] on input "number" at bounding box center [501, 248] width 205 height 26
click at [455, 255] on input "number" at bounding box center [501, 248] width 205 height 26
click at [439, 220] on icon at bounding box center [441, 219] width 11 height 10
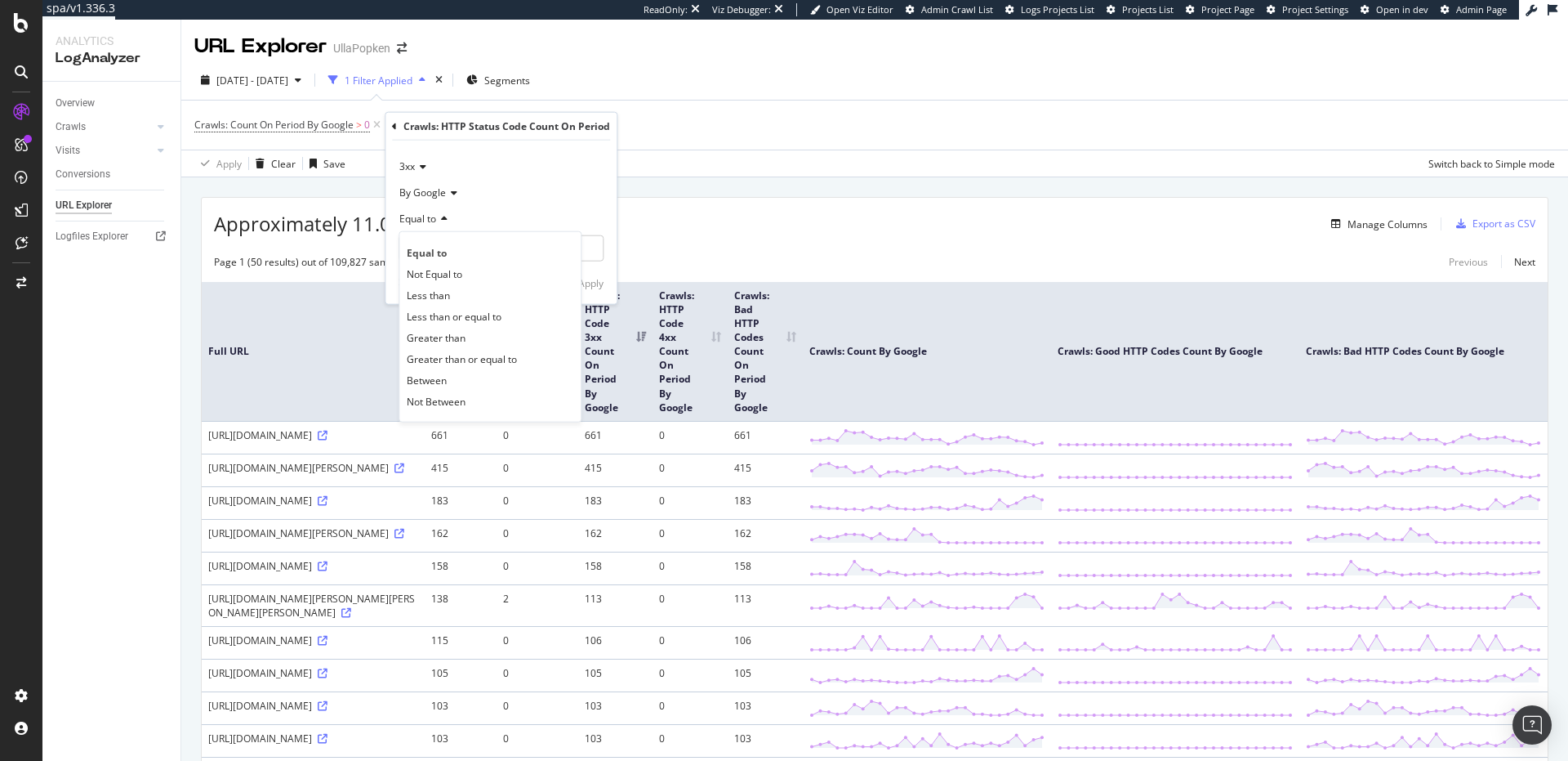
click at [467, 211] on div "Equal to" at bounding box center [501, 219] width 205 height 26
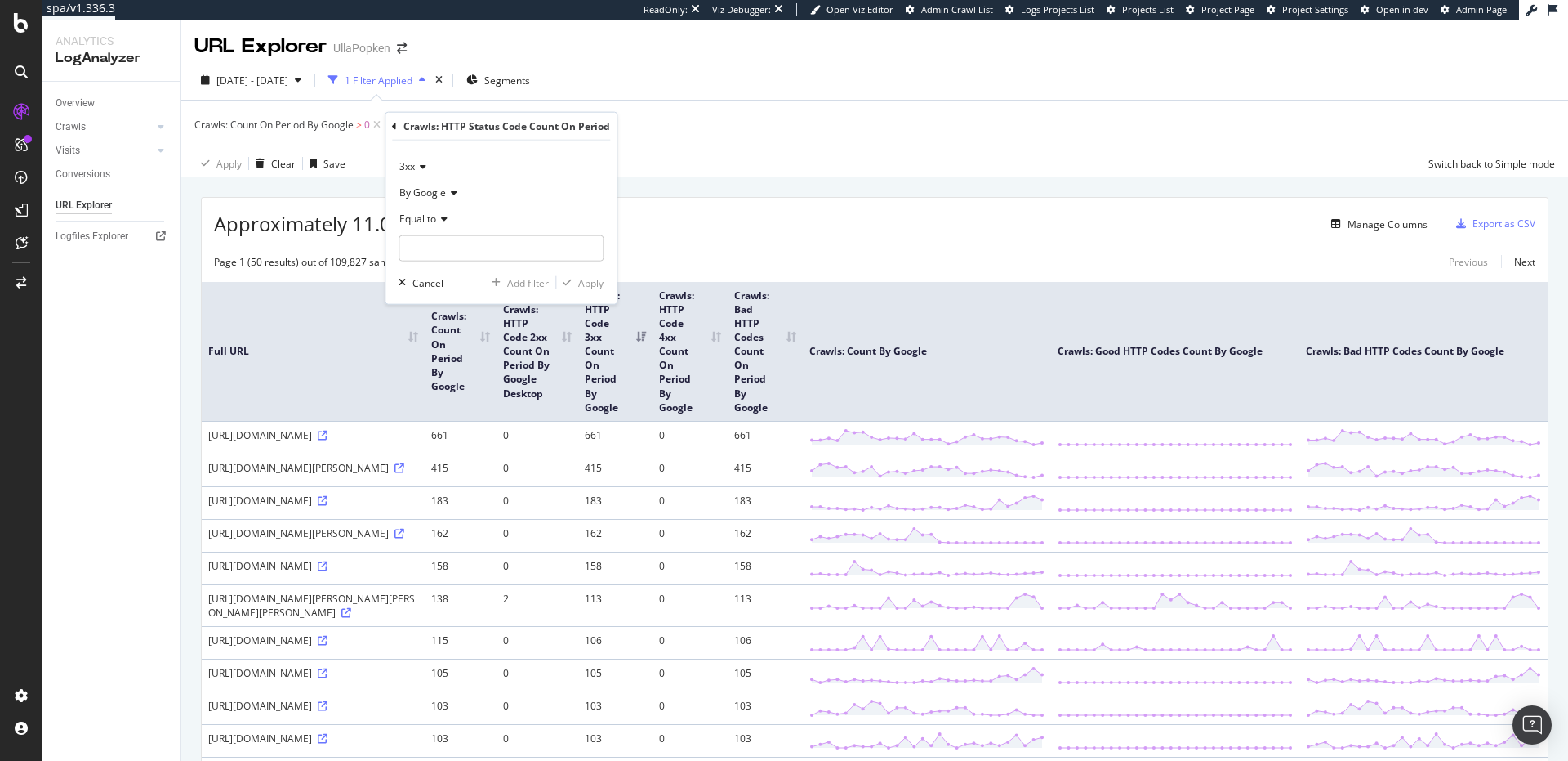
click at [439, 221] on icon at bounding box center [441, 219] width 11 height 10
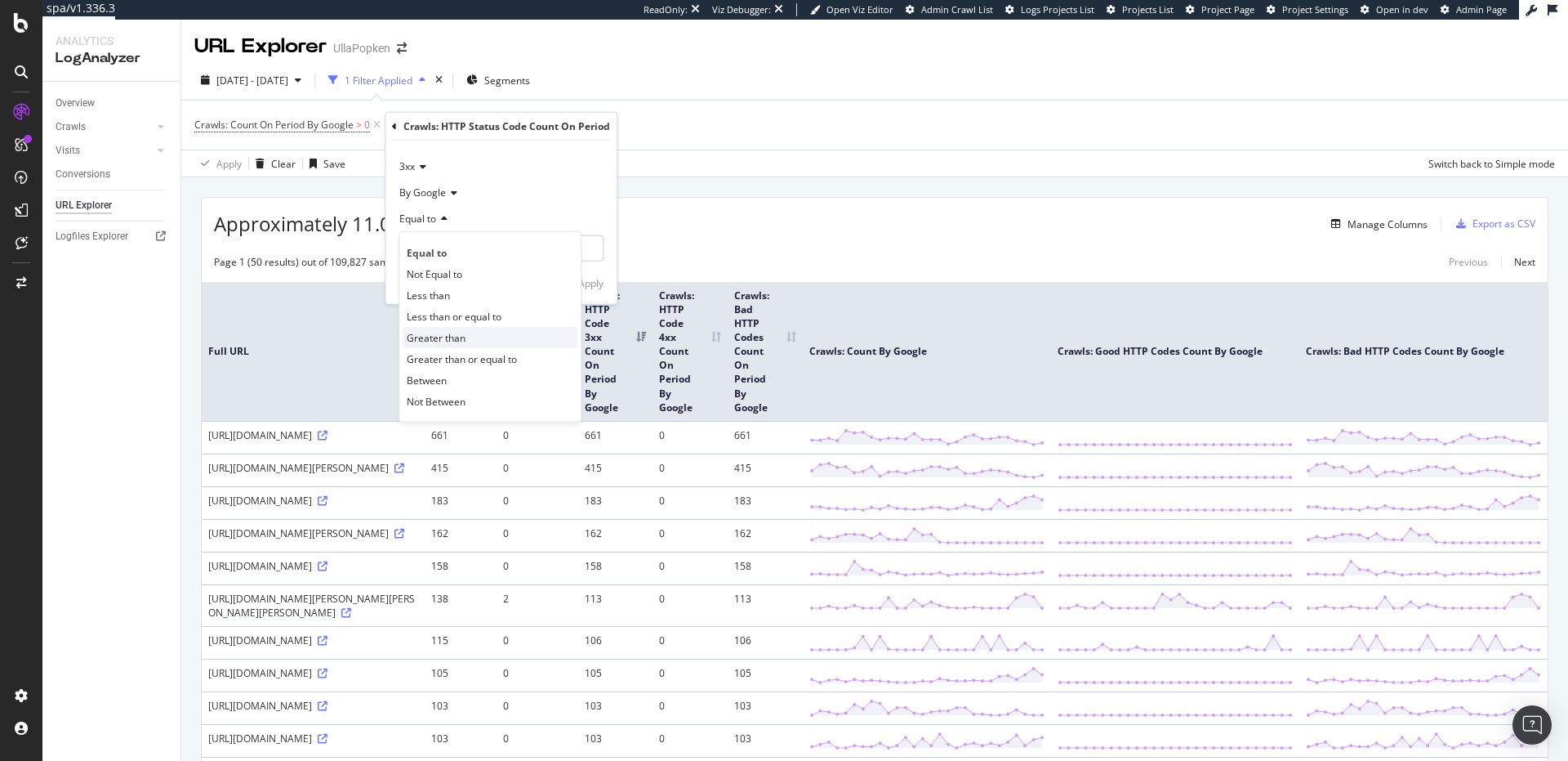
click at [446, 331] on span "Greater than" at bounding box center [436, 337] width 59 height 14
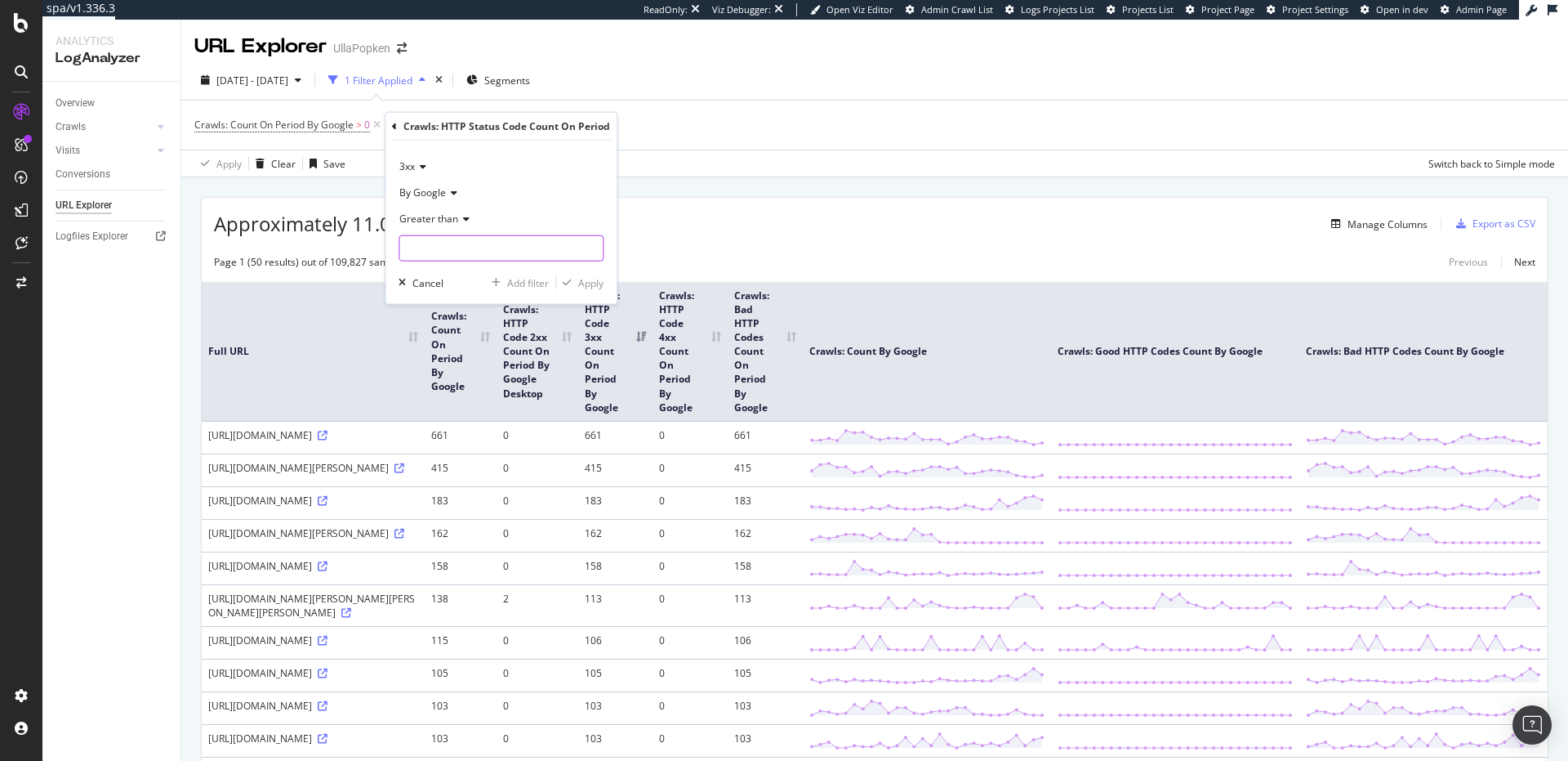
click at [437, 253] on input "number" at bounding box center [501, 248] width 205 height 26
type input "0"
click at [580, 285] on div "Apply" at bounding box center [590, 283] width 25 height 14
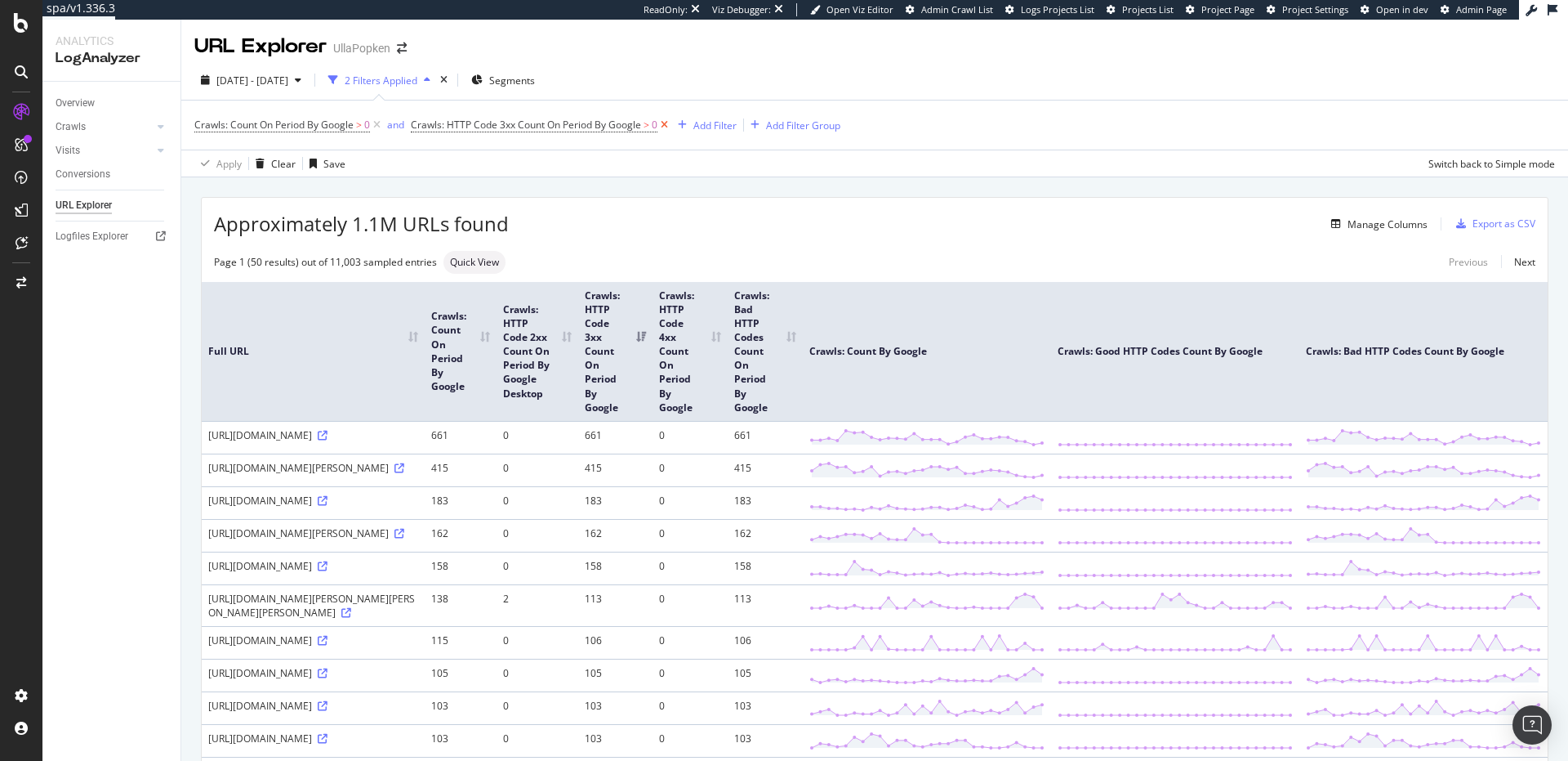
click at [663, 127] on icon at bounding box center [665, 125] width 14 height 16
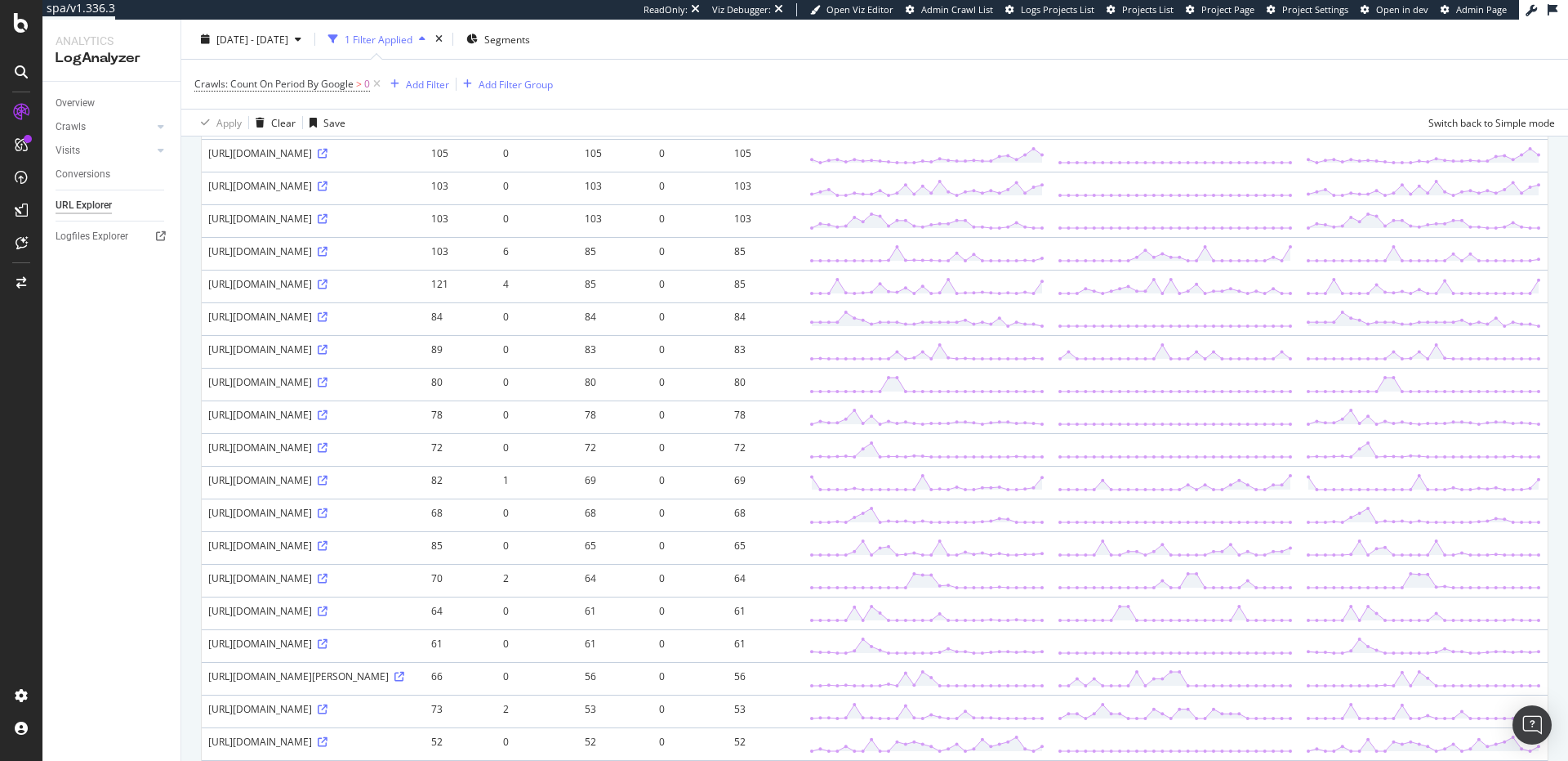
scroll to position [948, 0]
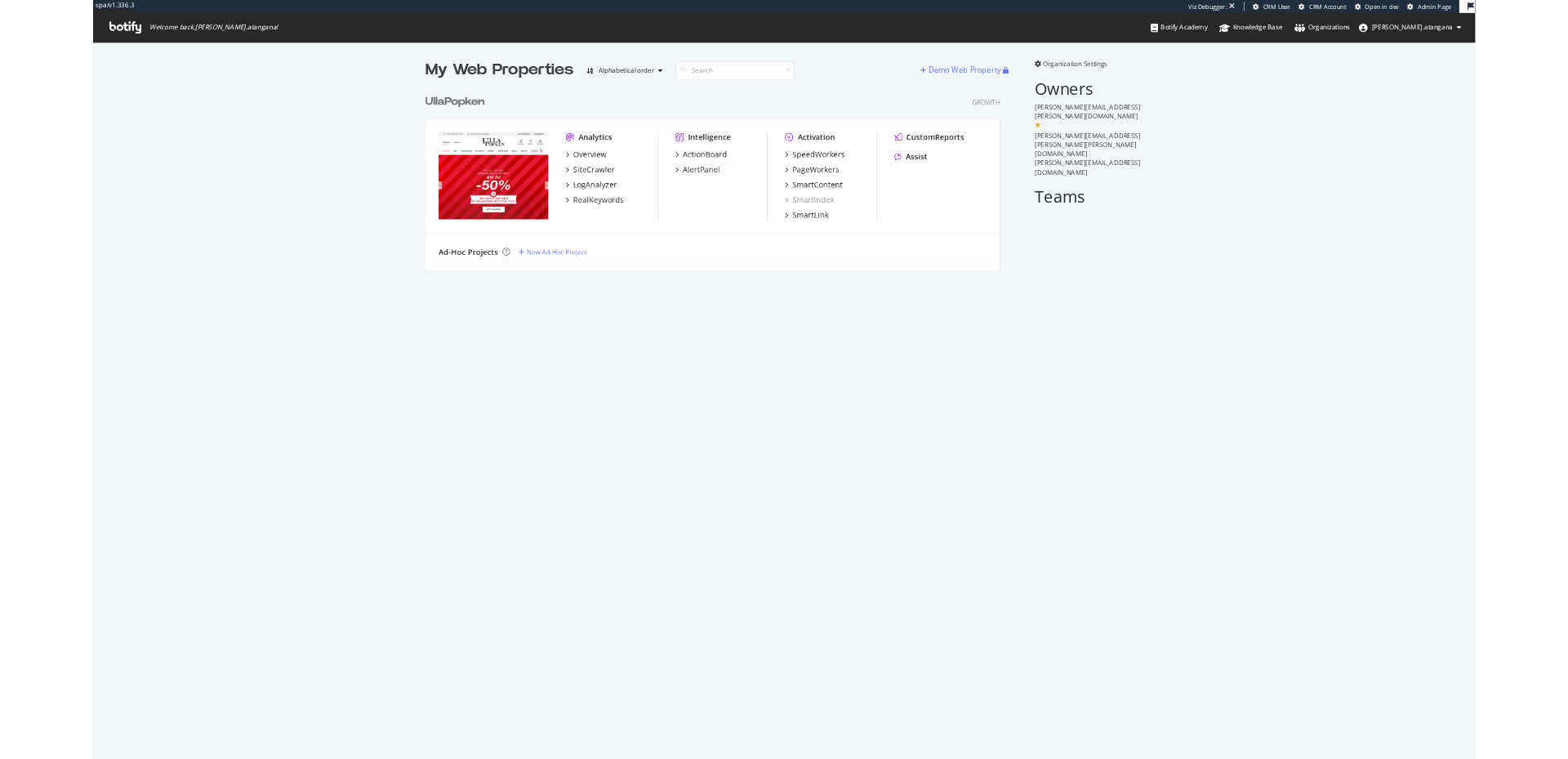
scroll to position [269, 867]
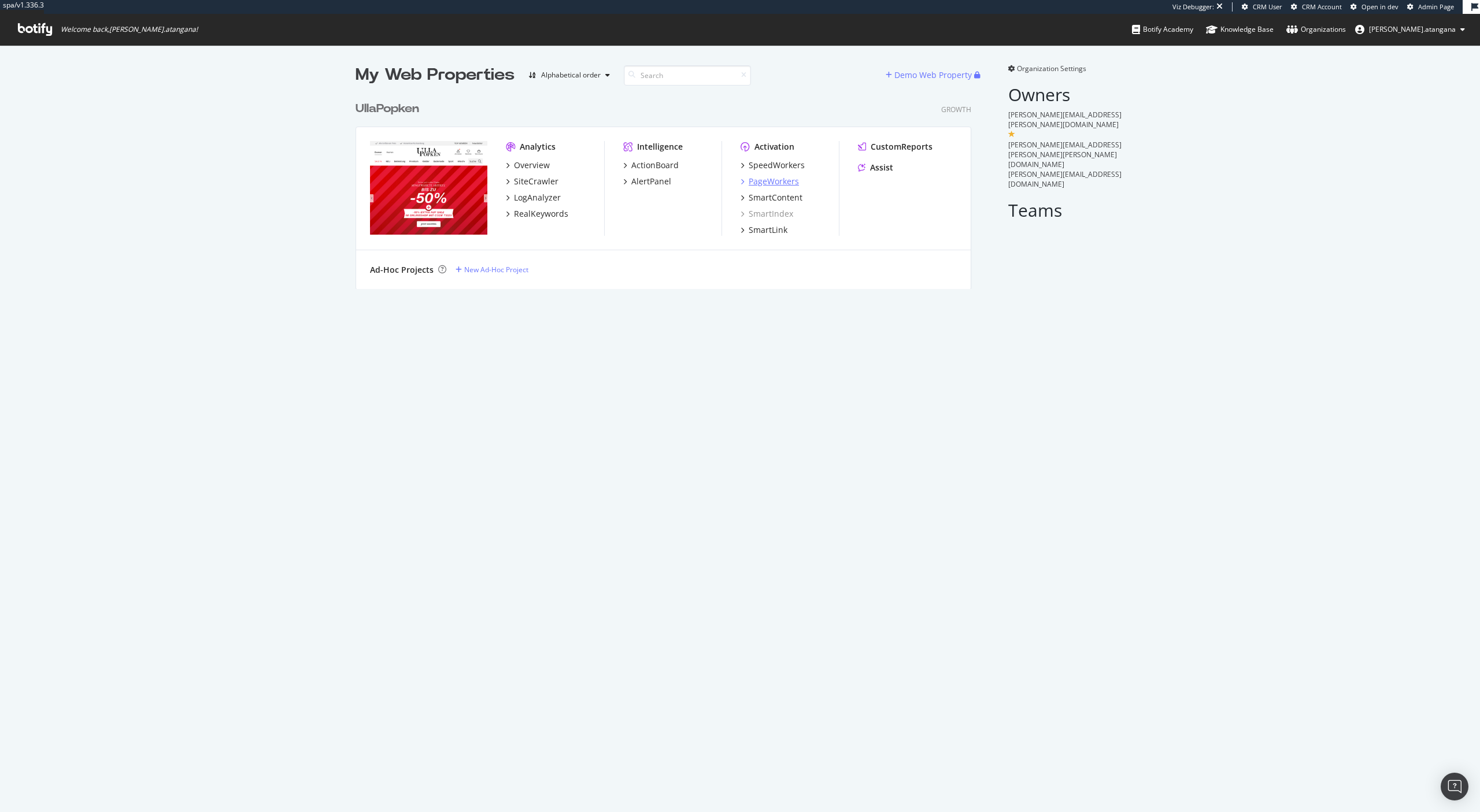
click at [790, 183] on div "PageWorkers" at bounding box center [773, 181] width 50 height 11
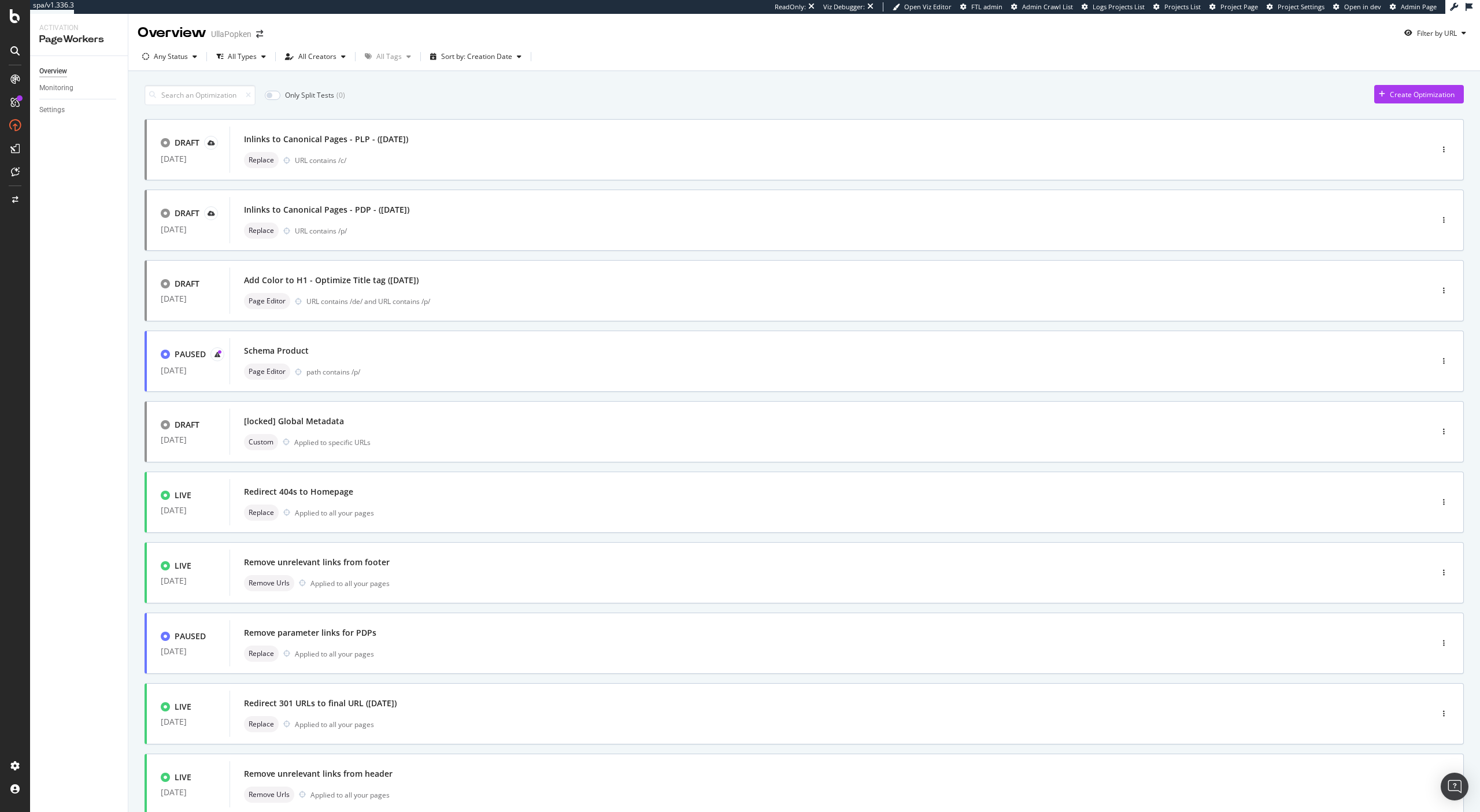
click at [191, 56] on div "button" at bounding box center [195, 56] width 14 height 7
click at [183, 120] on div "Paused" at bounding box center [174, 119] width 24 height 10
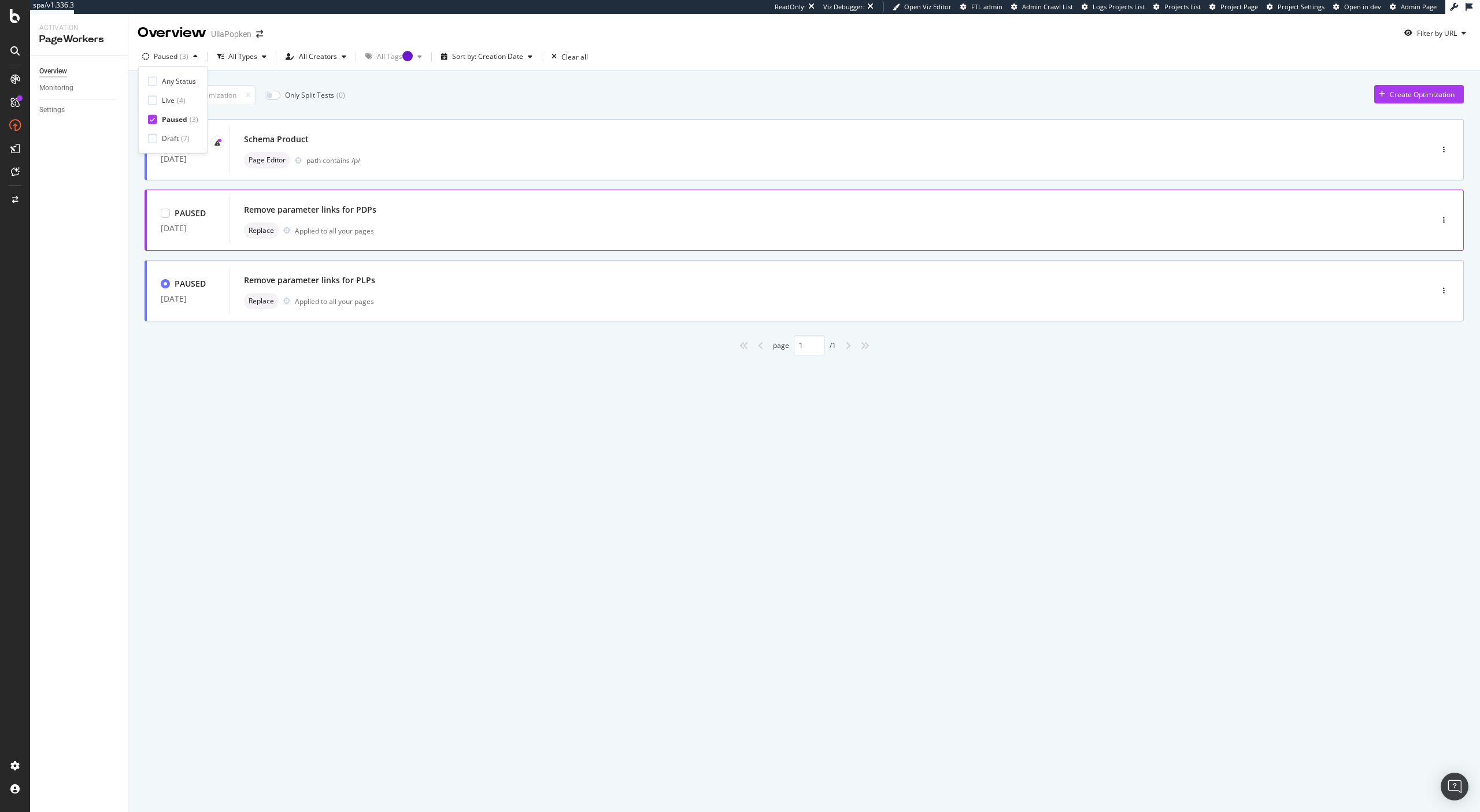
click at [506, 220] on div "Remove parameter links for PDPs Replace Applied to all your pages" at bounding box center [813, 220] width 1138 height 37
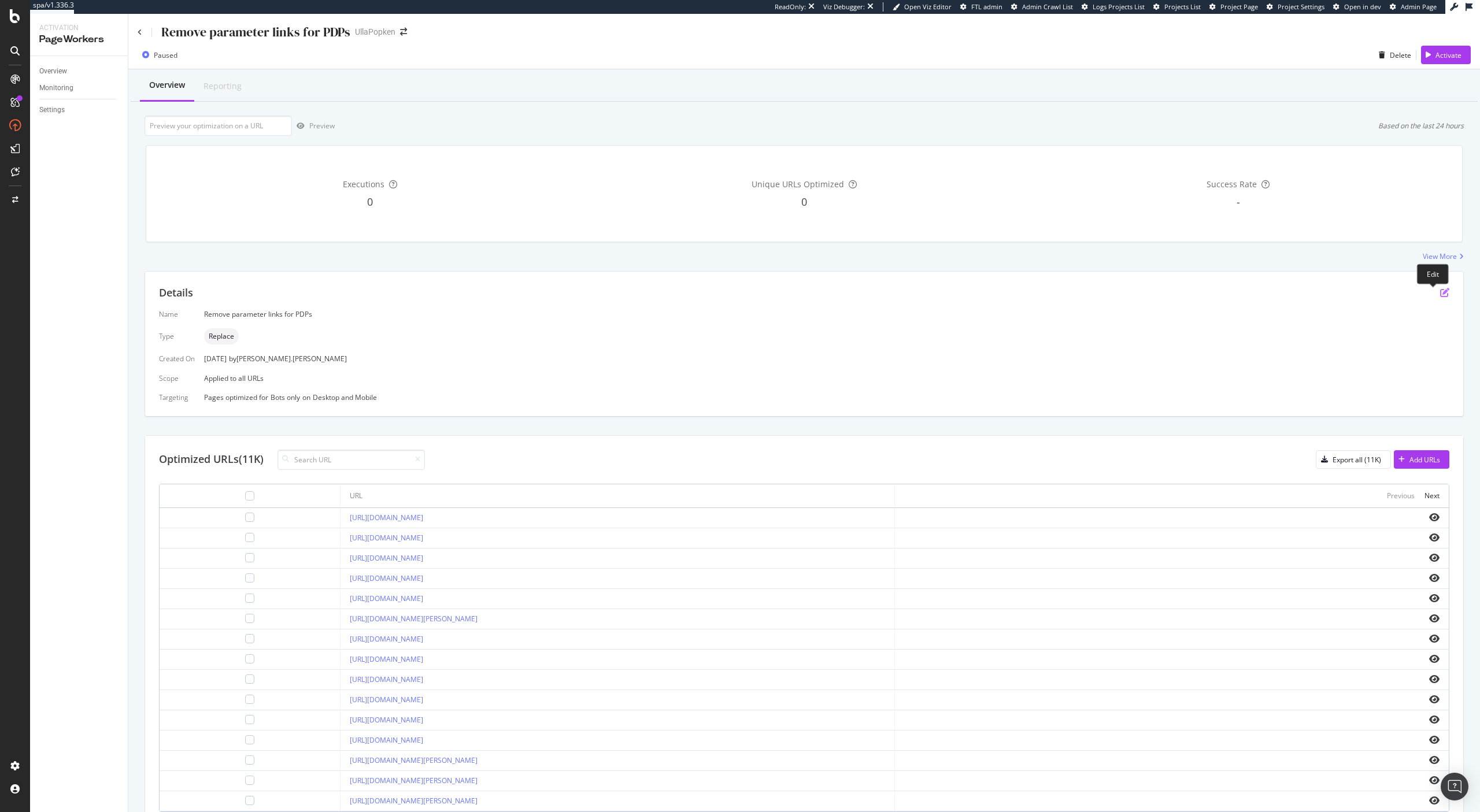
click at [1440, 292] on icon "pen-to-square" at bounding box center [1444, 292] width 9 height 9
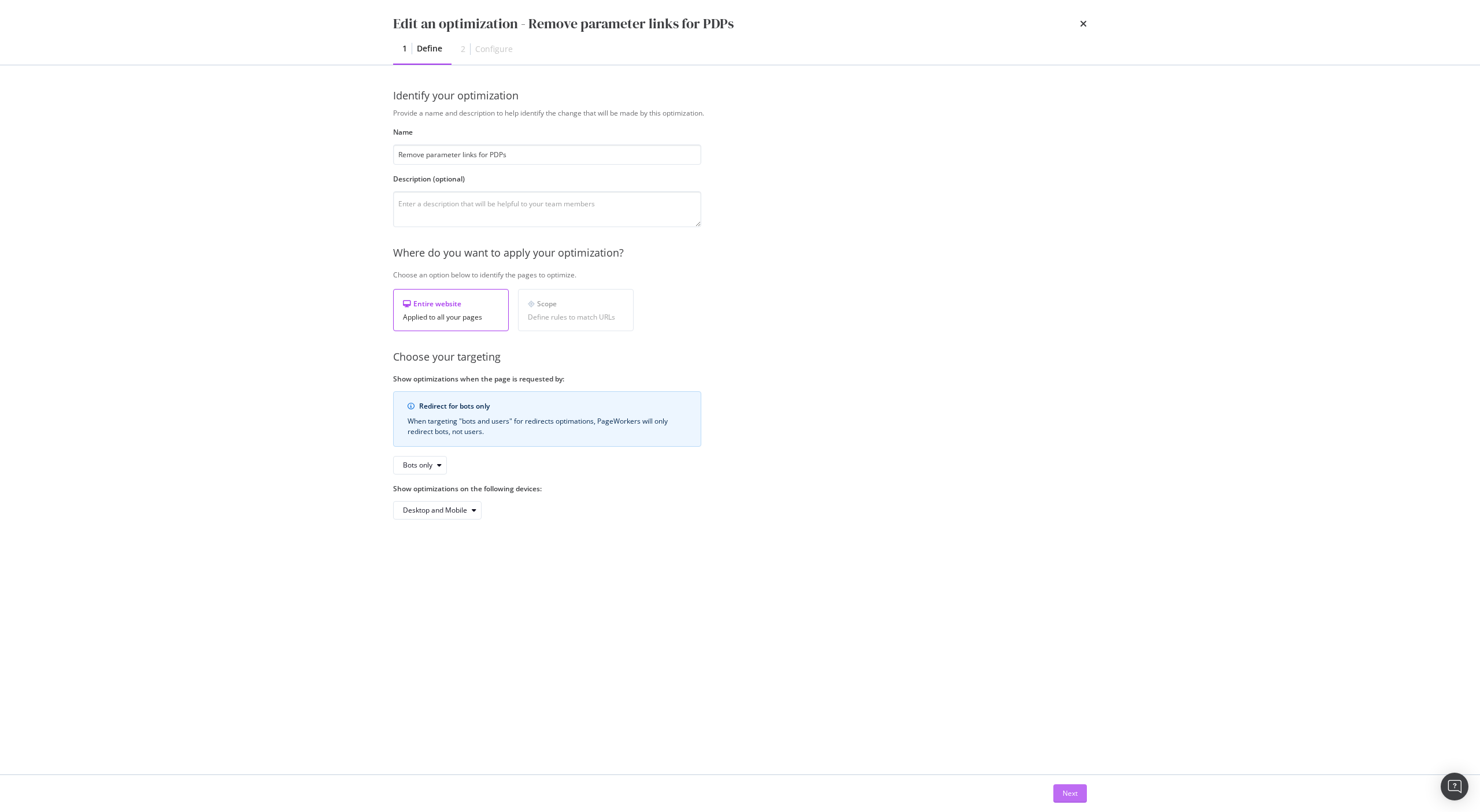
click at [1066, 789] on div "Next" at bounding box center [1069, 793] width 15 height 10
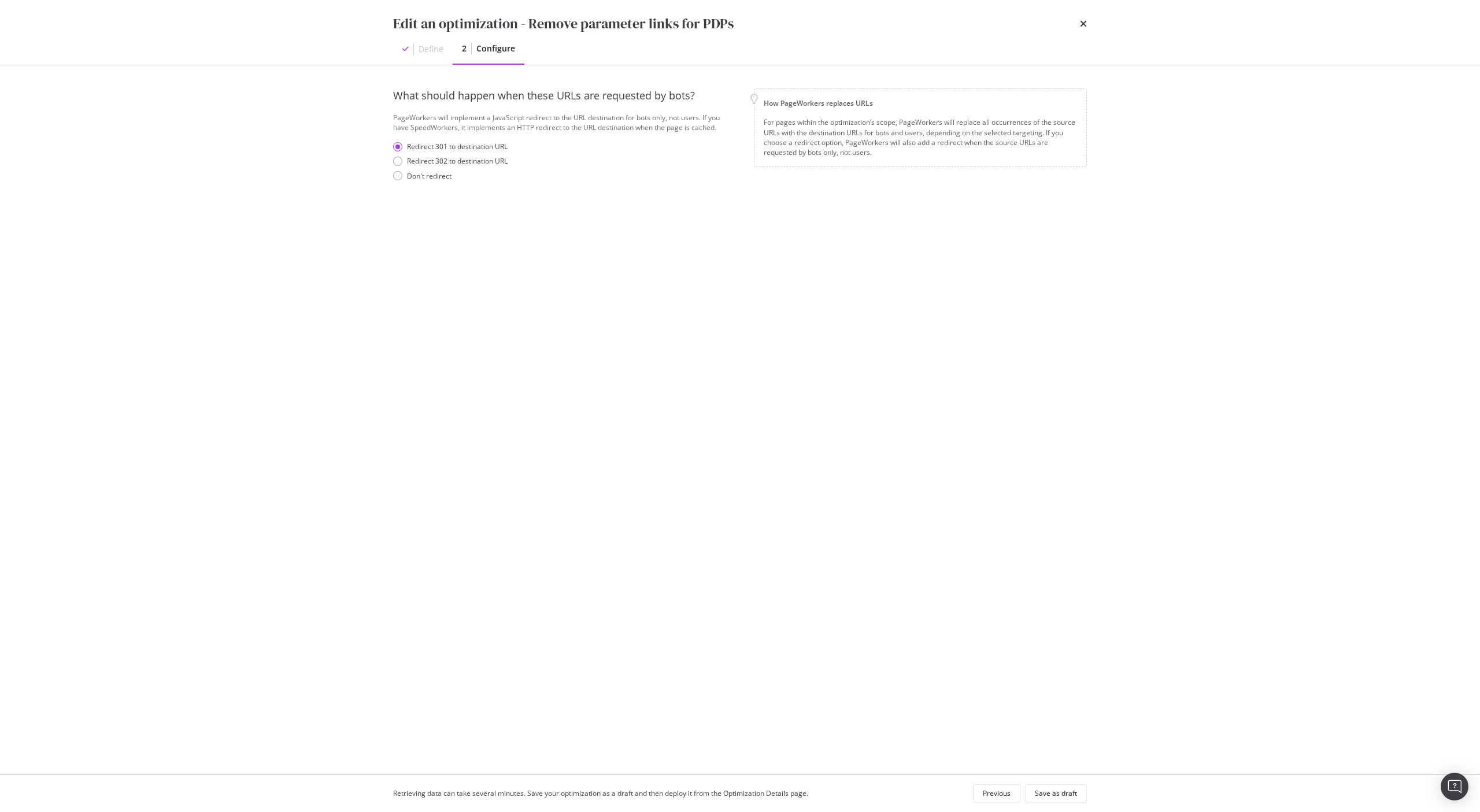
click at [1088, 24] on div "Edit an optimization - Remove parameter links for PDPs Define 2 Configure" at bounding box center [740, 32] width 740 height 65
click at [1081, 24] on icon "times" at bounding box center [1083, 23] width 7 height 9
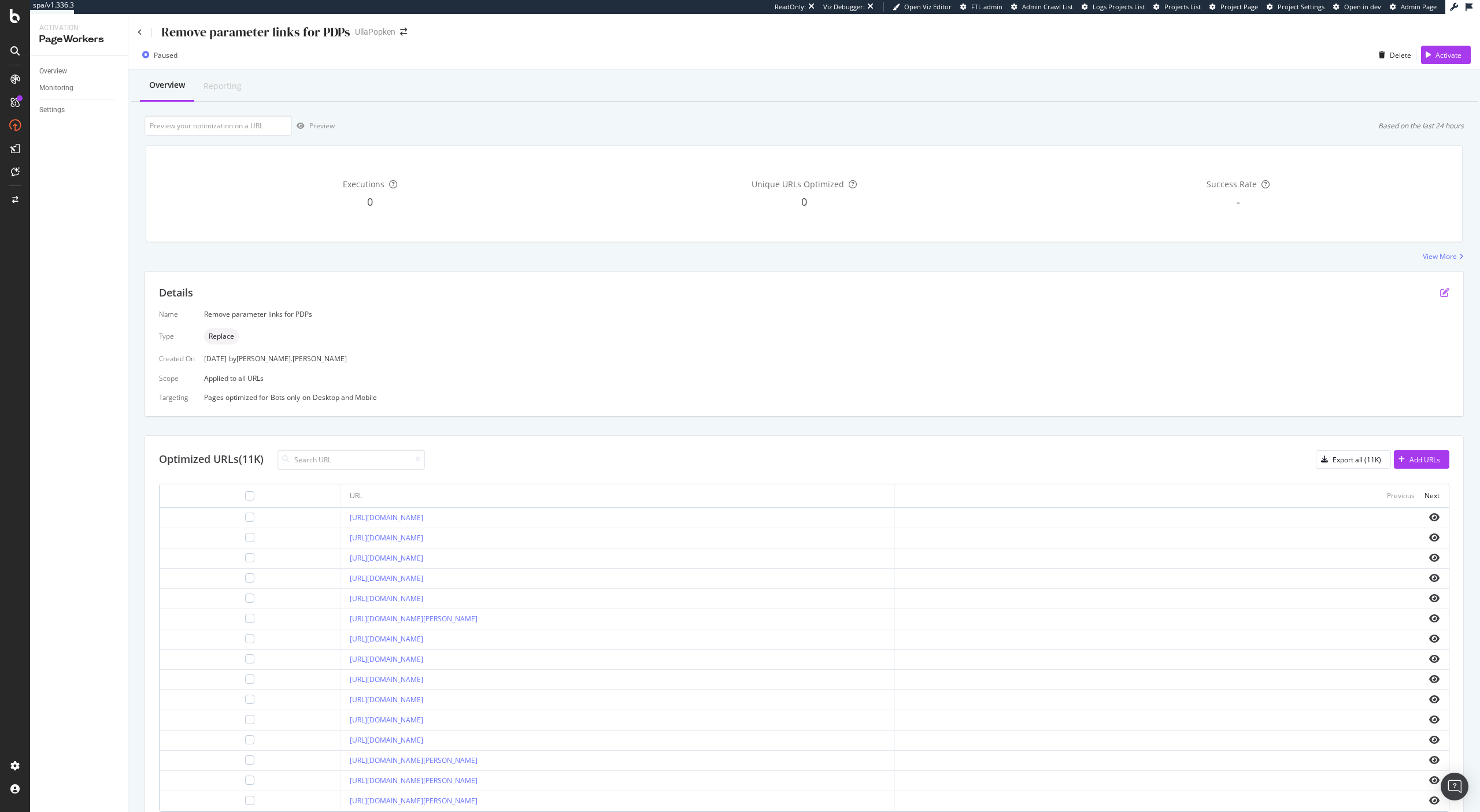
click at [1440, 294] on icon "pen-to-square" at bounding box center [1444, 292] width 9 height 9
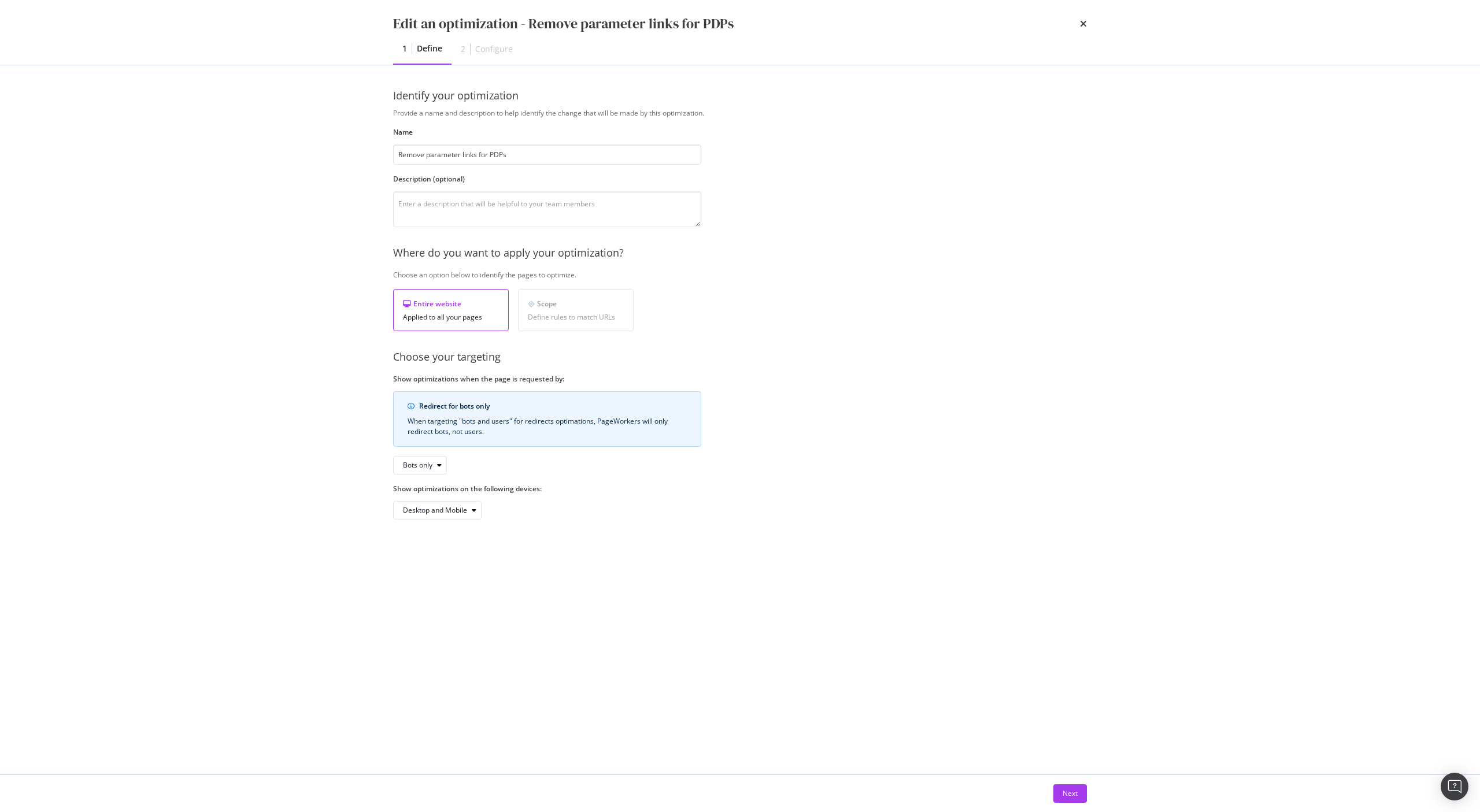
click at [1081, 22] on icon "times" at bounding box center [1083, 23] width 7 height 9
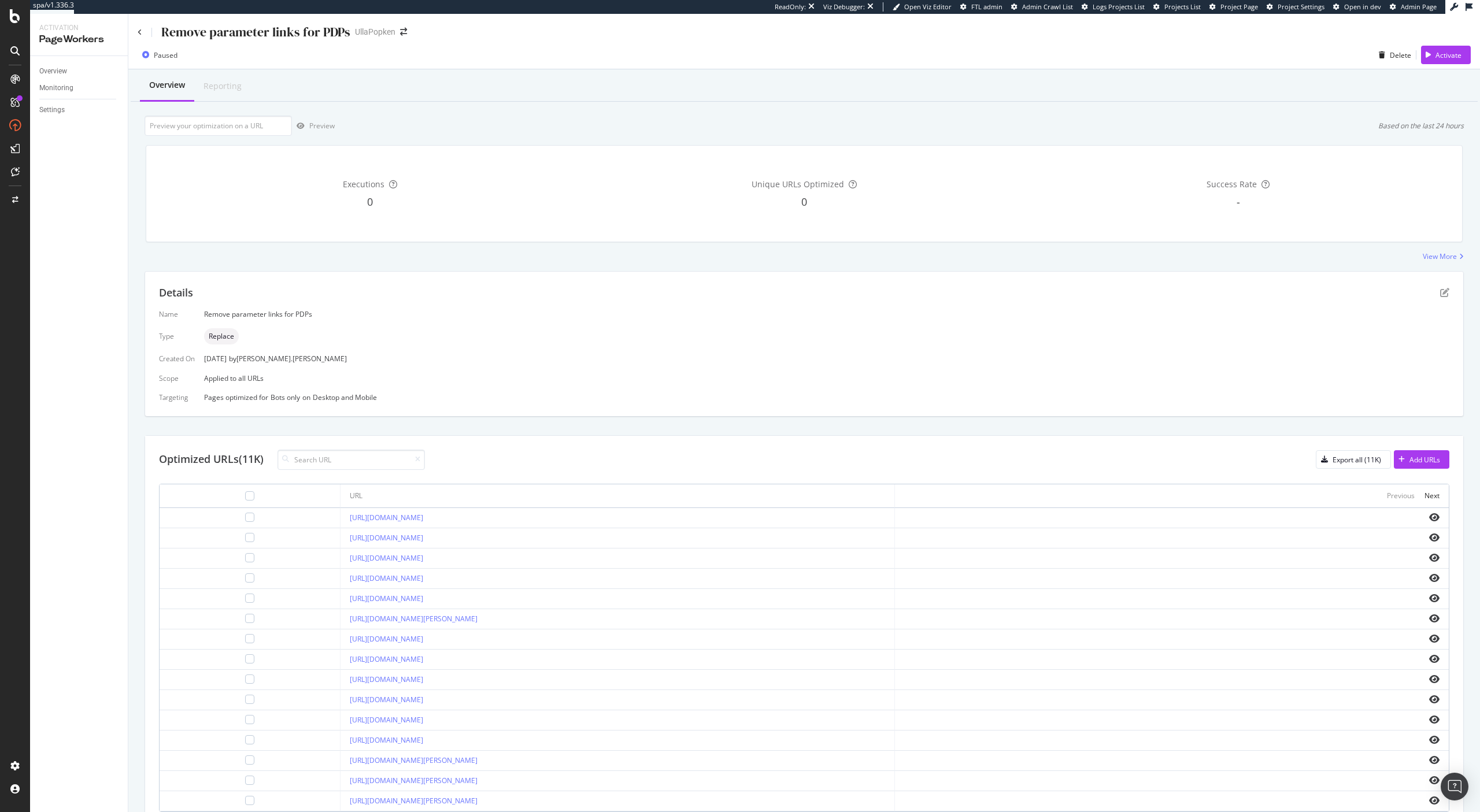
click at [144, 34] on div "Remove parameter links for PDPs" at bounding box center [244, 32] width 213 height 18
click at [135, 30] on div "Remove parameter links for PDPs UllaPopken" at bounding box center [804, 27] width 1351 height 27
click at [138, 34] on icon at bounding box center [139, 32] width 5 height 7
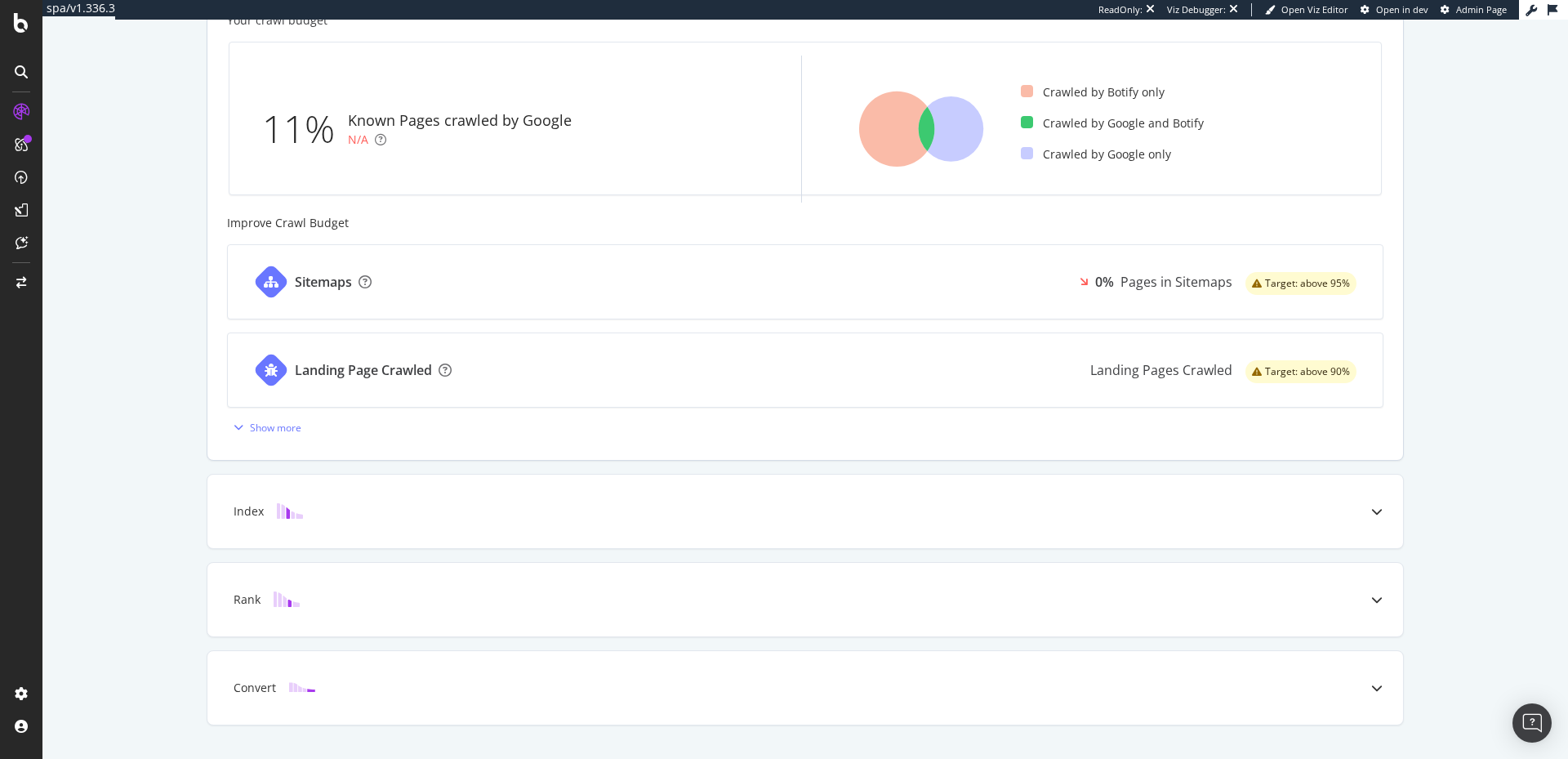
scroll to position [579, 0]
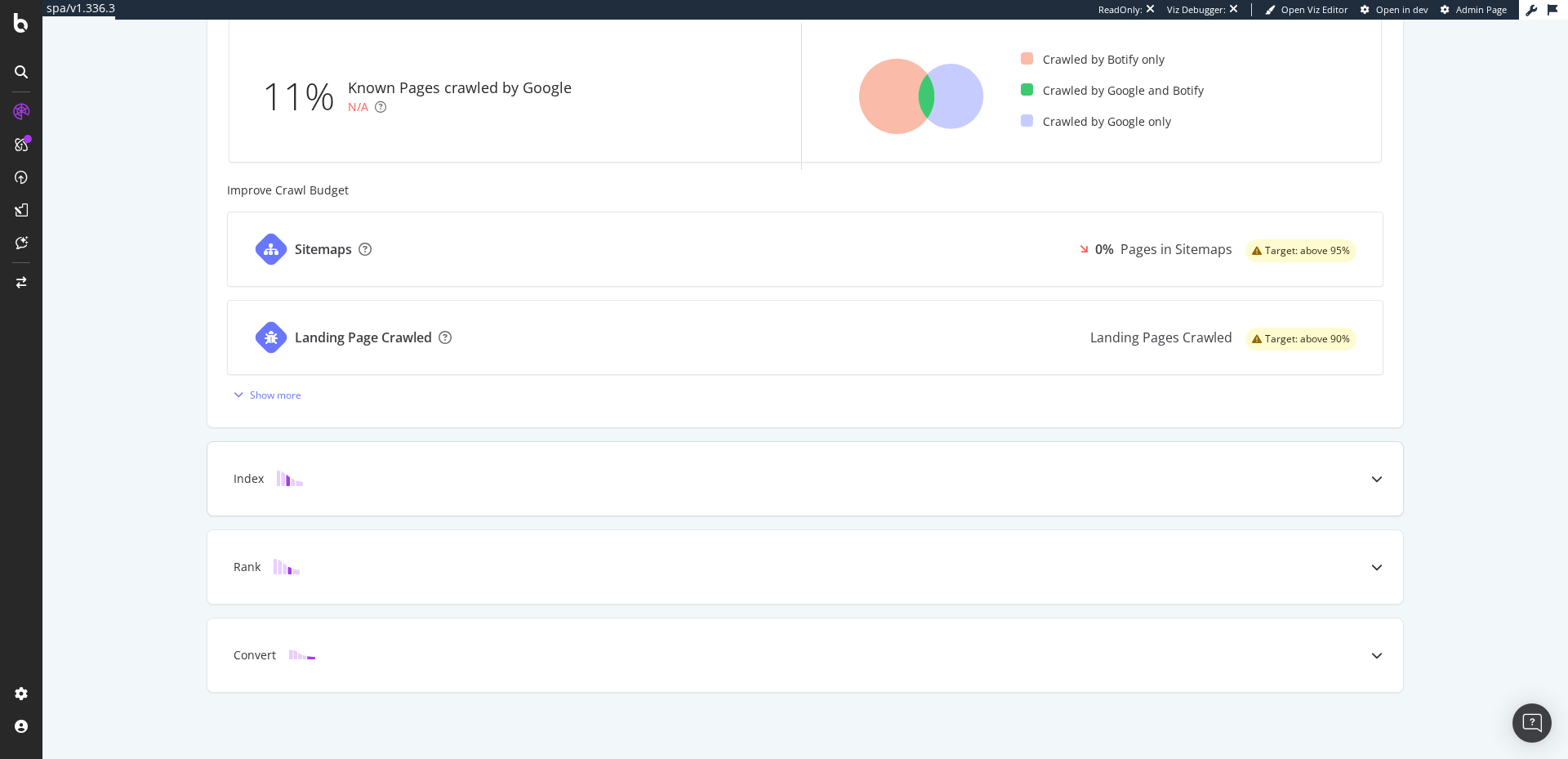
click at [1382, 482] on div at bounding box center [1377, 479] width 53 height 74
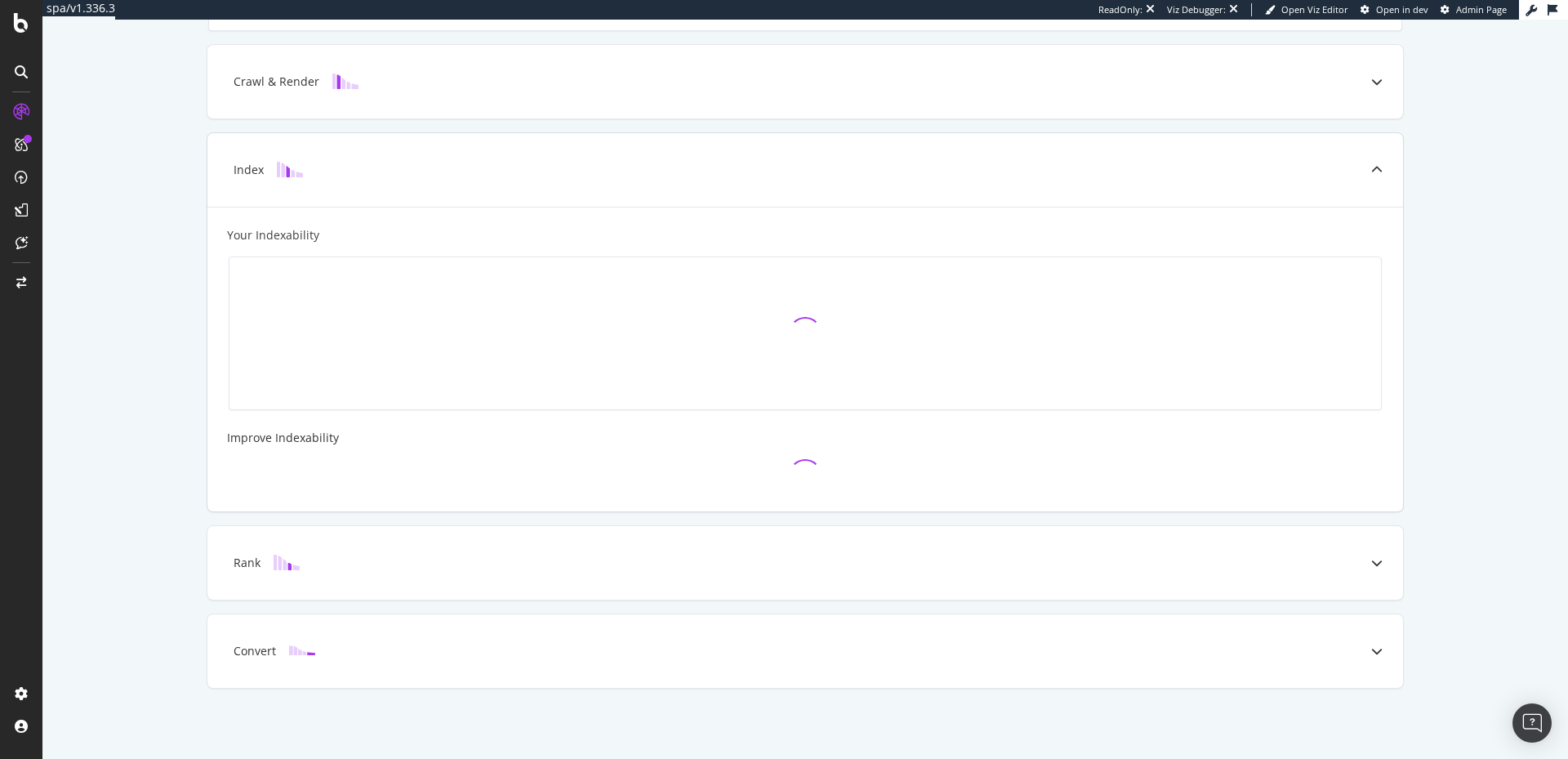
scroll to position [416, 0]
click at [1359, 173] on div at bounding box center [1377, 173] width 53 height 74
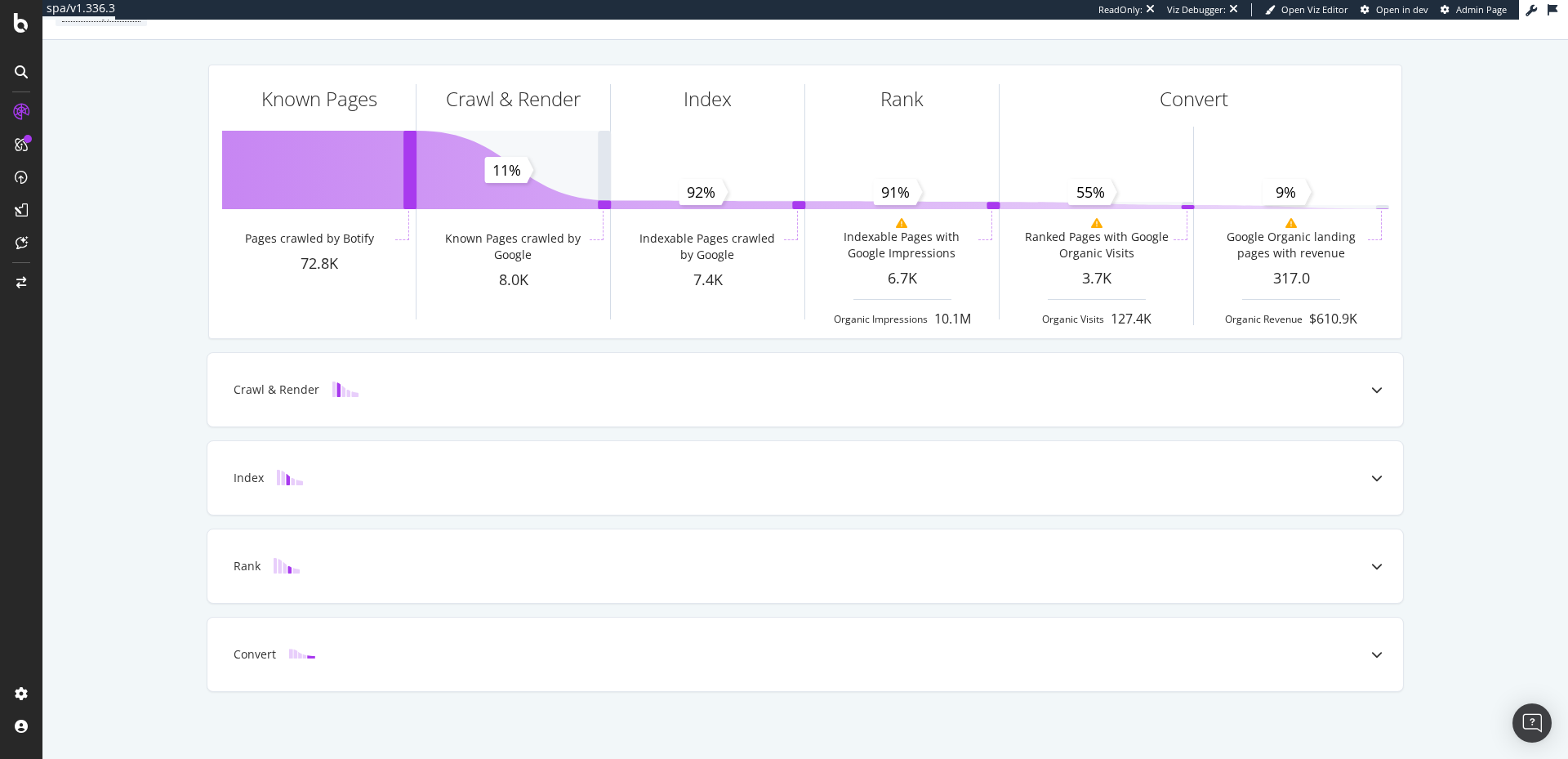
click at [1516, 279] on div "Known Pages Pages crawled by Botify 72.8K Crawl & Render Known Pages crawled by…" at bounding box center [805, 400] width 1526 height 722
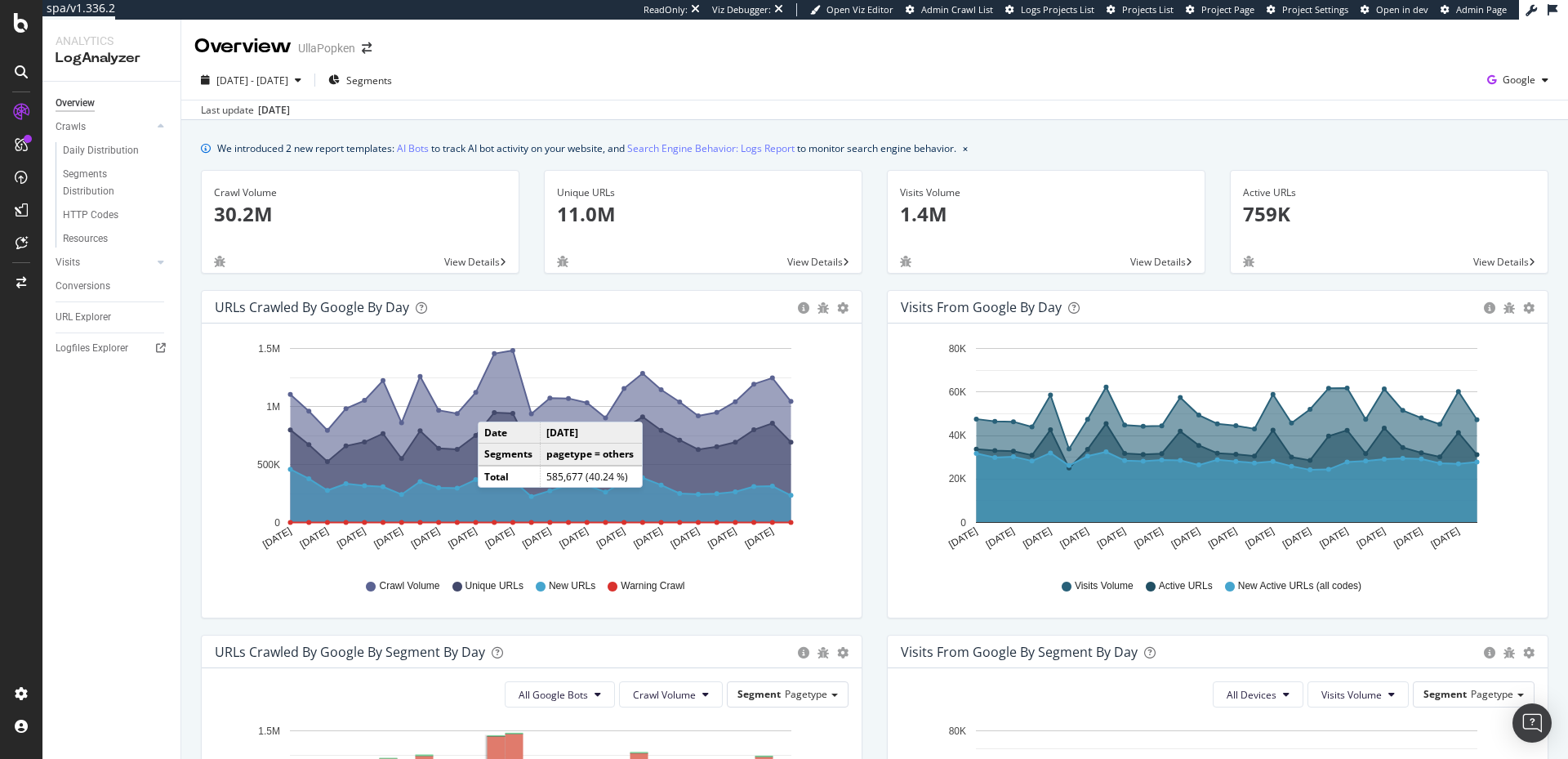
click at [749, 110] on div "Last update [DATE]" at bounding box center [874, 110] width 1387 height 20
click at [213, 489] on div "Hold CMD (⌘) while clicking to filter the report. [DATE] [DATE] [DATE] [DATE] […" at bounding box center [532, 470] width 660 height 294
click at [578, 54] on div "Overview UllaPopken" at bounding box center [874, 40] width 1387 height 41
click at [205, 425] on div "Hold CMD (⌘) while clicking to filter the report. [DATE] [DATE] [DATE] [DATE] […" at bounding box center [532, 470] width 660 height 294
click at [608, 61] on div "[DATE] - [DATE] Segments Google Last update [DATE]" at bounding box center [874, 91] width 1387 height 60
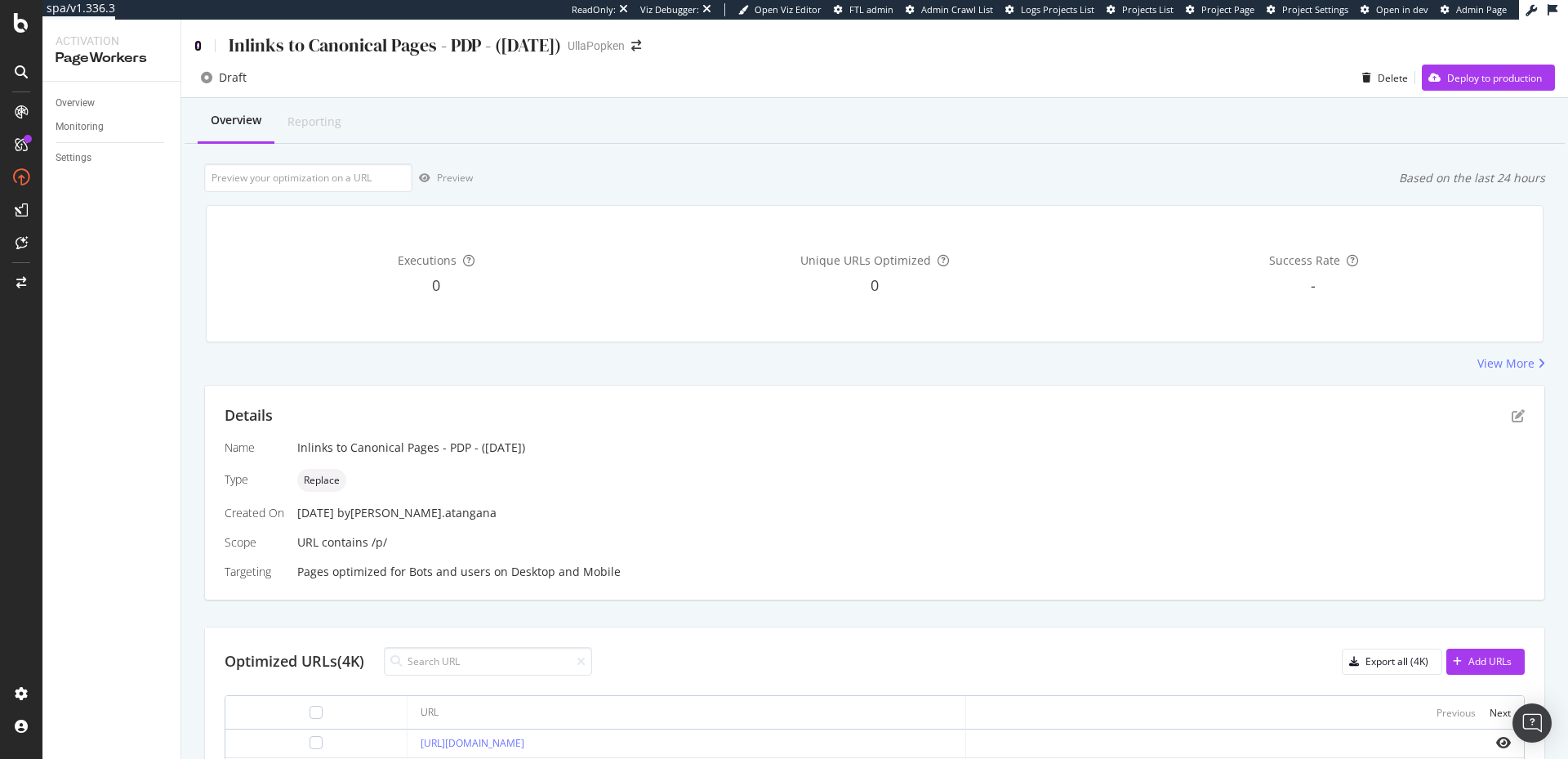
click at [197, 46] on icon at bounding box center [197, 45] width 7 height 11
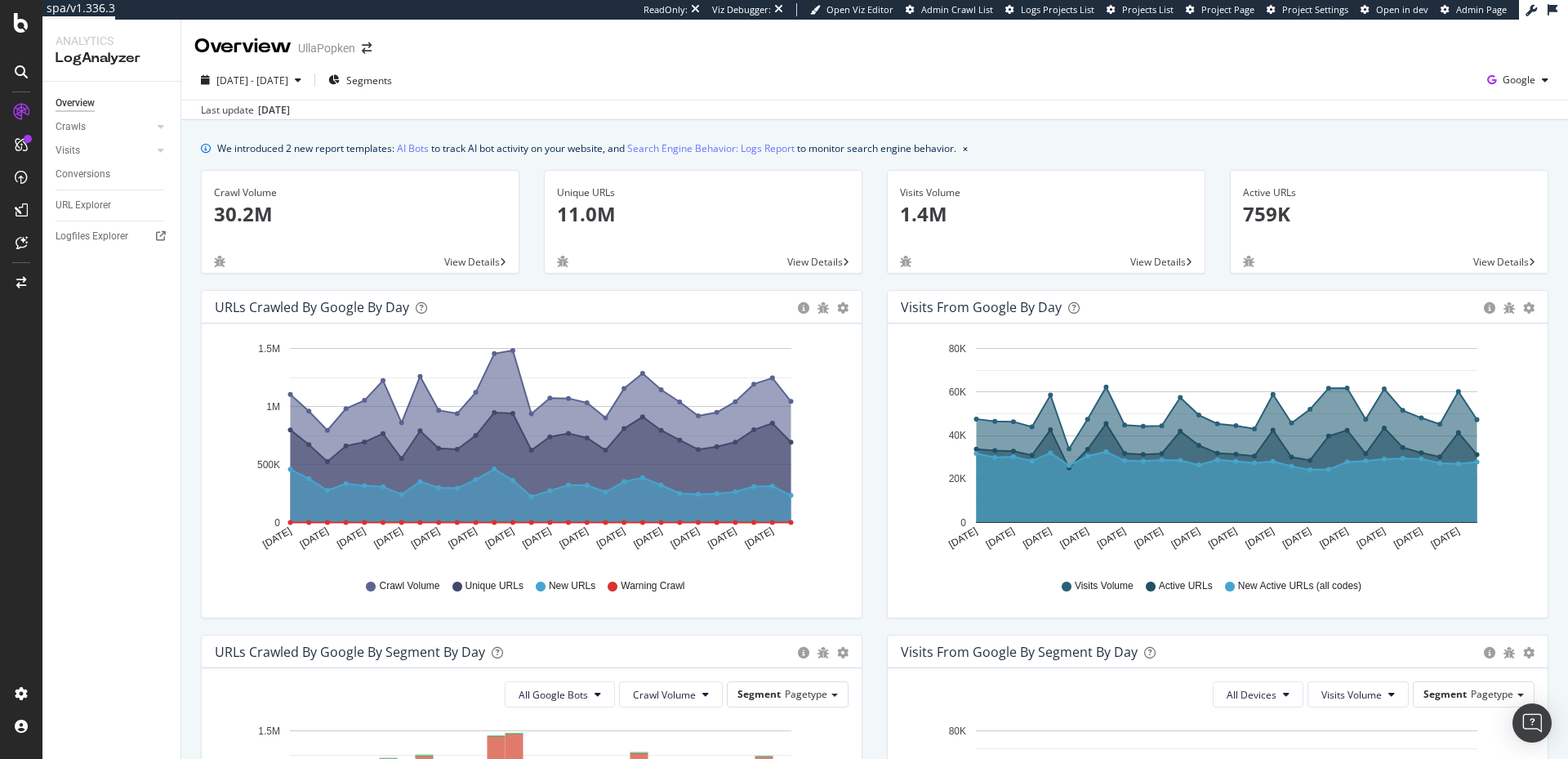
click at [852, 79] on div "[DATE] - [DATE] Segments Google" at bounding box center [874, 83] width 1387 height 33
click at [289, 75] on span "[DATE] - [DATE]" at bounding box center [252, 81] width 72 height 14
click at [475, 48] on div "Overview UllaPopken" at bounding box center [874, 40] width 1387 height 41
click at [392, 77] on span "Segments" at bounding box center [369, 81] width 46 height 14
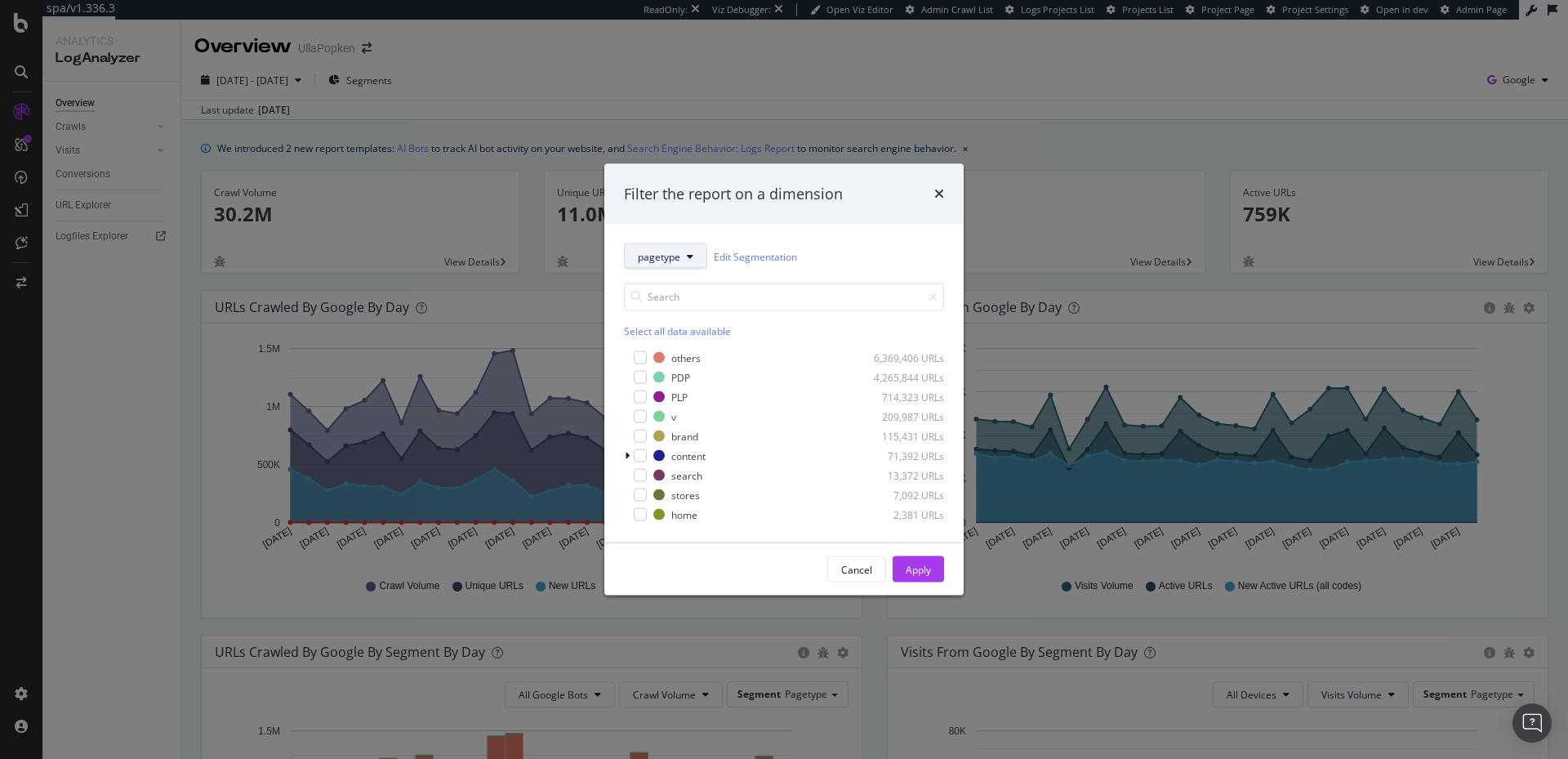
click at [694, 249] on button "pagetype" at bounding box center [666, 257] width 84 height 26
click at [812, 234] on div "pagetype Edit Segmentation Select all data available others 6,369,406 URLs PDP …" at bounding box center [784, 383] width 359 height 319
click at [939, 190] on icon "times" at bounding box center [940, 193] width 10 height 13
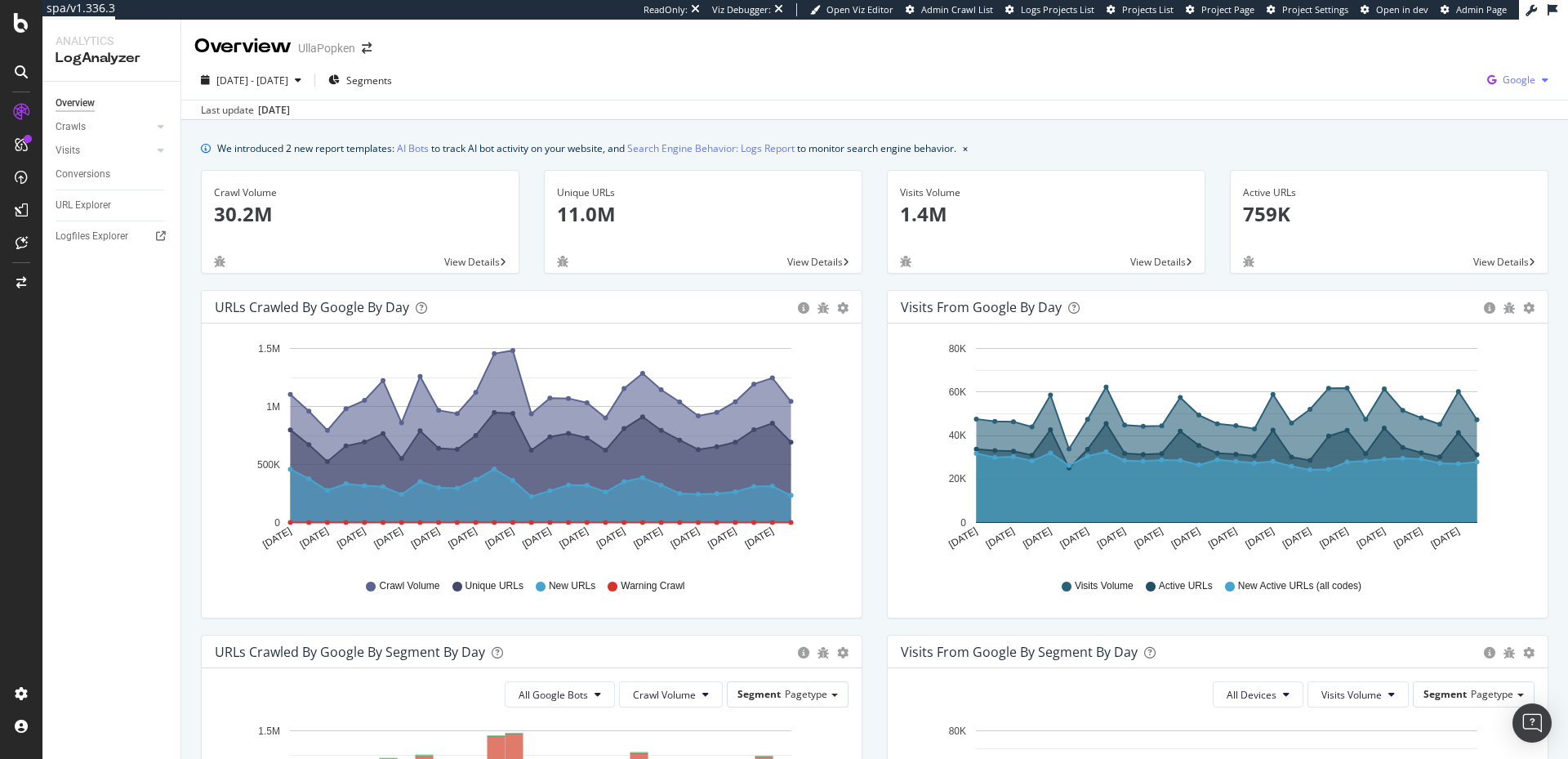
click at [1513, 85] on span "Google" at bounding box center [1519, 80] width 33 height 14
click at [1127, 75] on div "[DATE] - [DATE] Segments Google" at bounding box center [874, 83] width 1387 height 33
click at [1521, 89] on div "Google" at bounding box center [1518, 80] width 75 height 25
click at [1303, 71] on div "[DATE] - [DATE] Segments Google" at bounding box center [874, 83] width 1387 height 33
click at [289, 79] on span "[DATE] - [DATE]" at bounding box center [252, 81] width 72 height 14
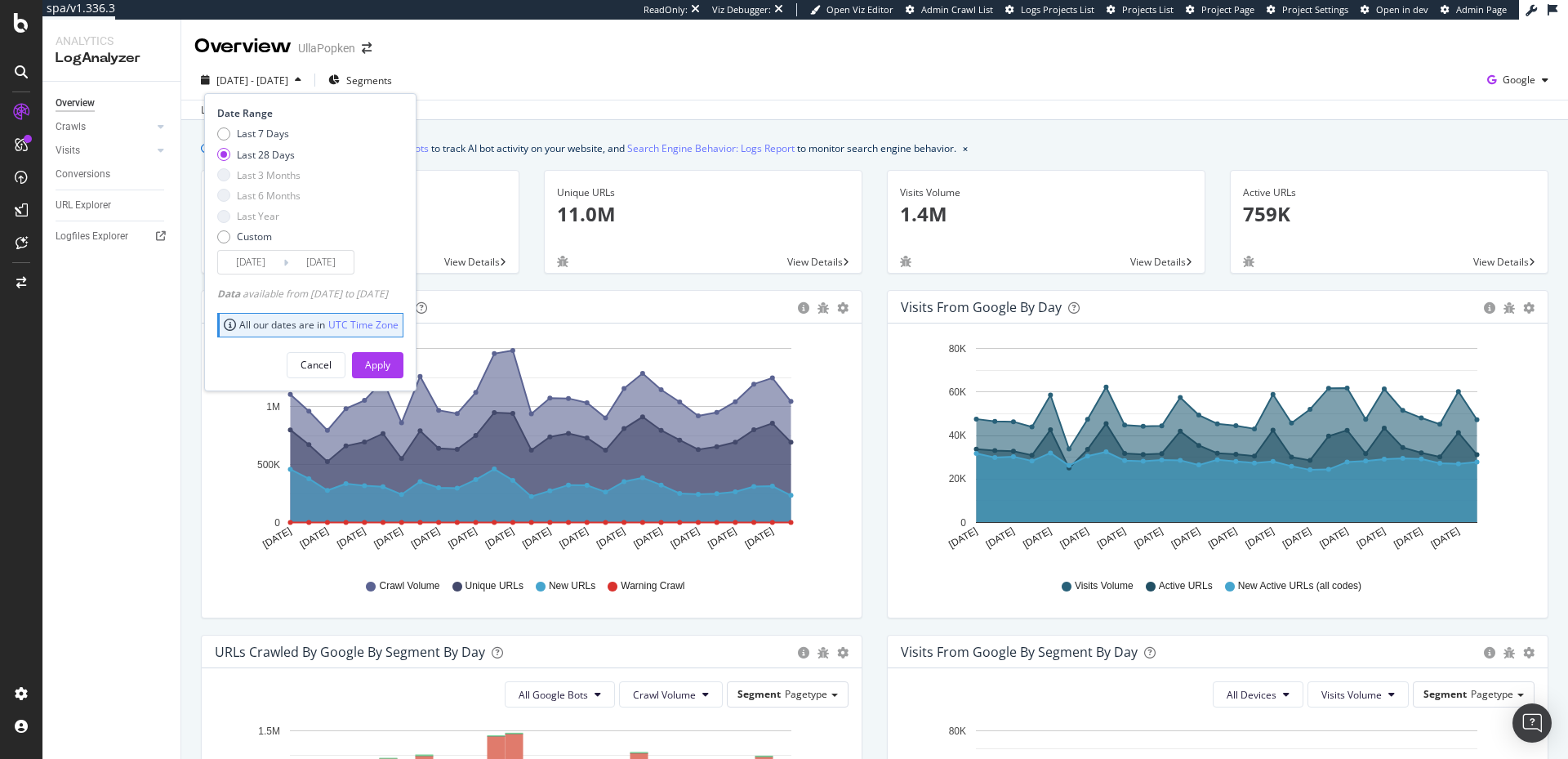
click at [627, 96] on div "[DATE] - [DATE] Segments Date Range Last 7 Days Last 28 Days Last 3 Months Last…" at bounding box center [874, 83] width 1387 height 33
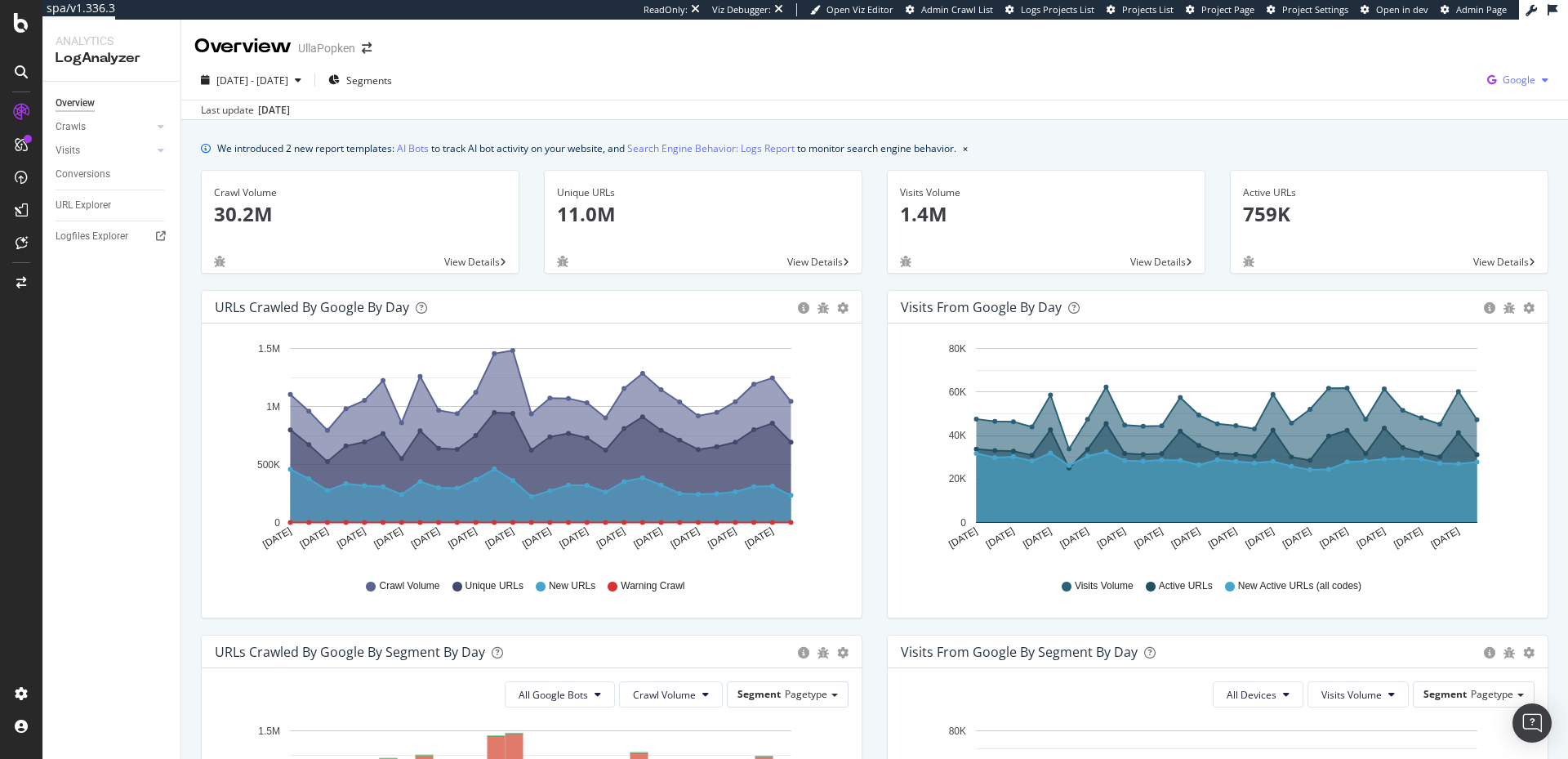
click at [1492, 89] on div "Google" at bounding box center [1518, 80] width 75 height 25
click at [1251, 56] on div "Overview UllaPopken" at bounding box center [874, 40] width 1387 height 41
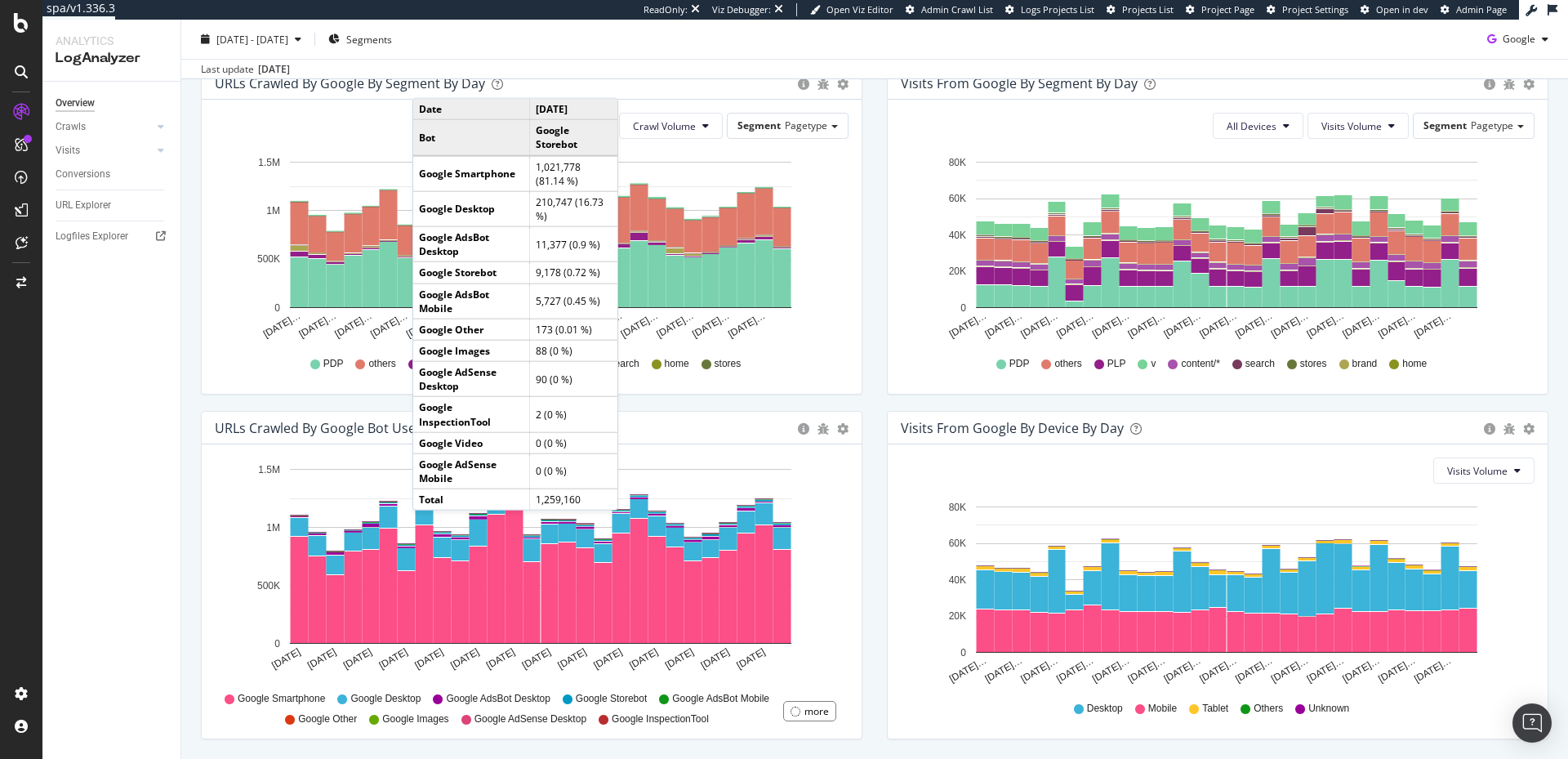
scroll to position [571, 0]
